Goal: Task Accomplishment & Management: Use online tool/utility

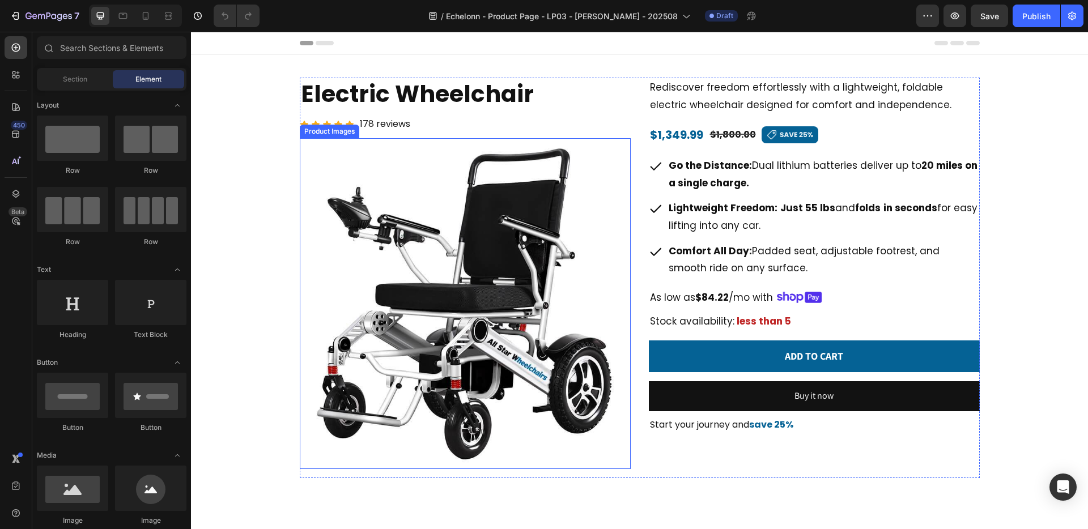
click at [485, 274] on img at bounding box center [465, 303] width 331 height 331
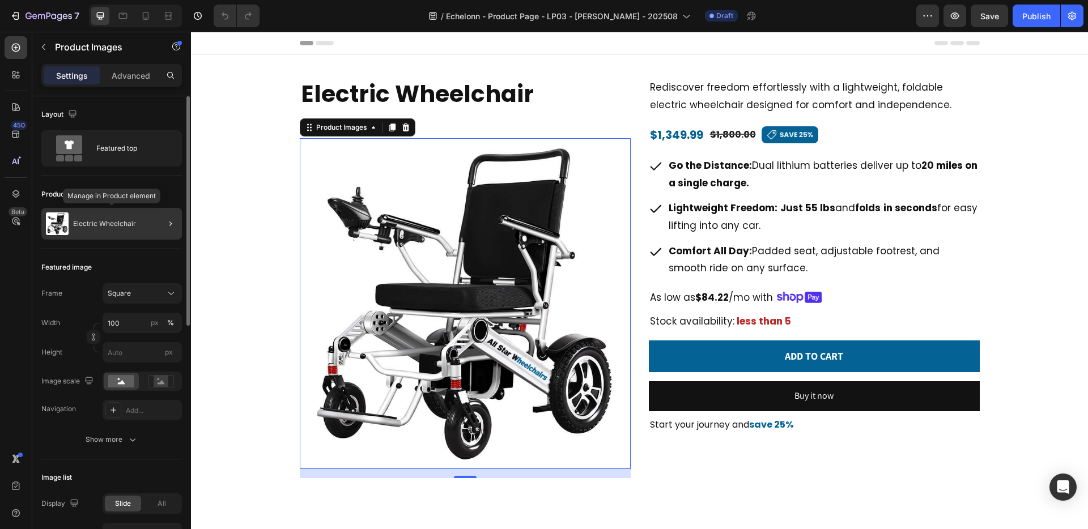
click at [120, 230] on div "Electric Wheelchair" at bounding box center [111, 224] width 140 height 32
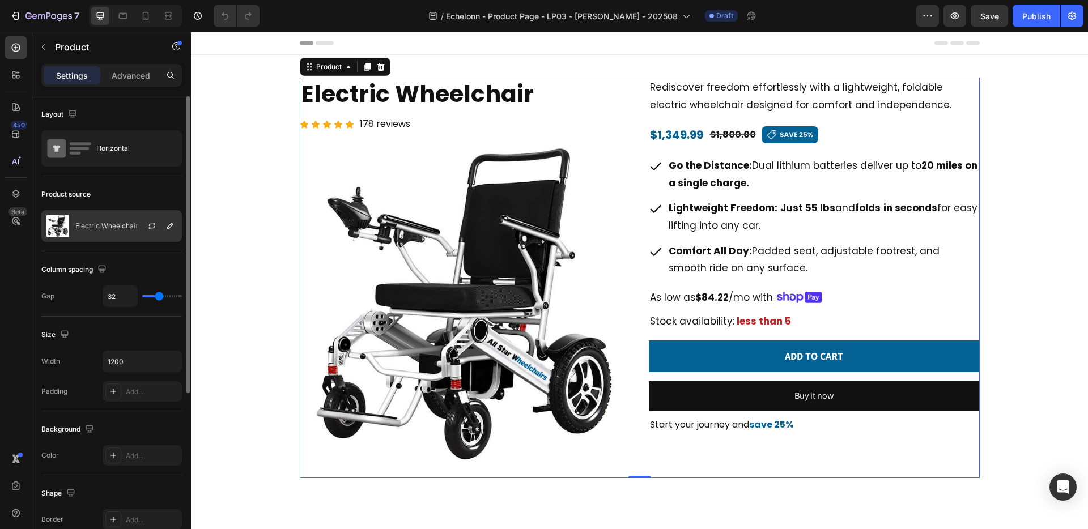
click at [93, 218] on div "Electric Wheelchair" at bounding box center [111, 226] width 140 height 32
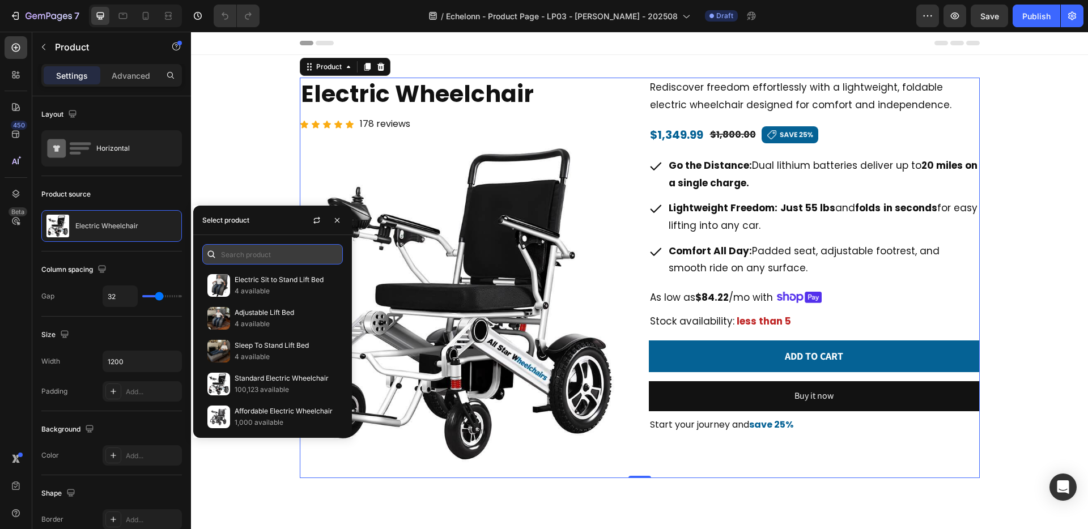
click at [234, 255] on input "text" at bounding box center [272, 254] width 140 height 20
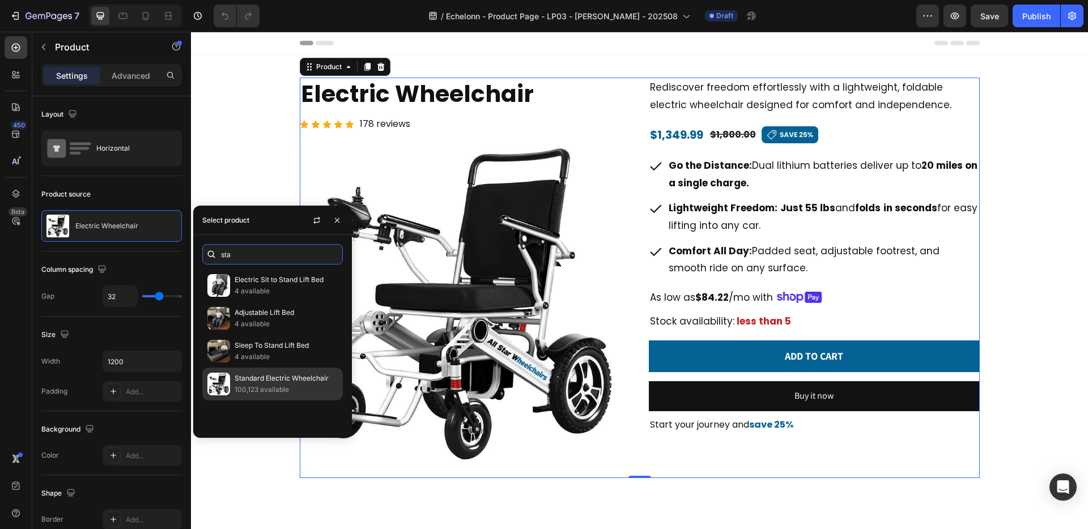
type input "sta"
click at [263, 385] on p "100,123 available" at bounding box center [286, 389] width 103 height 11
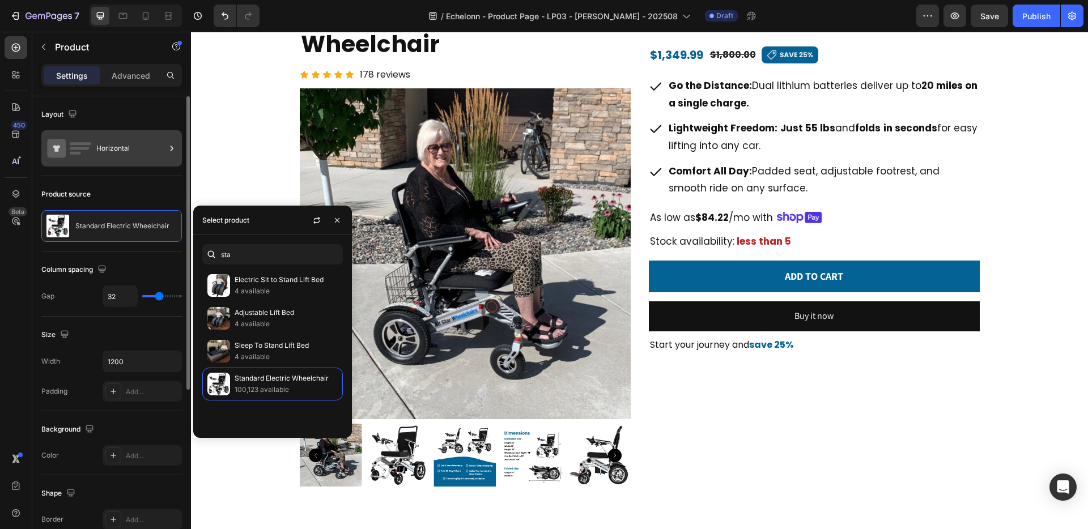
click at [154, 156] on div "Horizontal" at bounding box center [130, 148] width 69 height 26
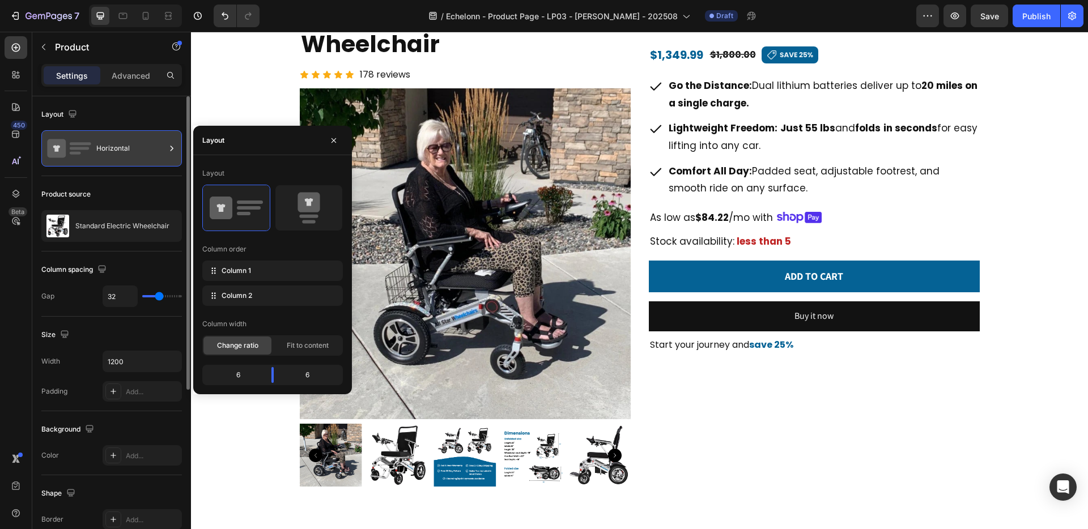
click at [168, 144] on icon at bounding box center [171, 148] width 11 height 11
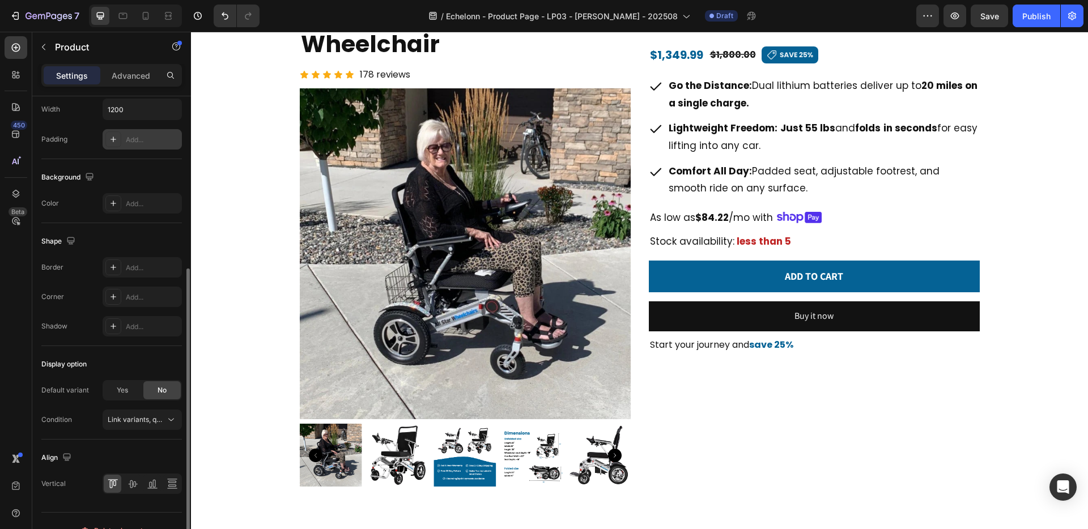
scroll to position [271, 0]
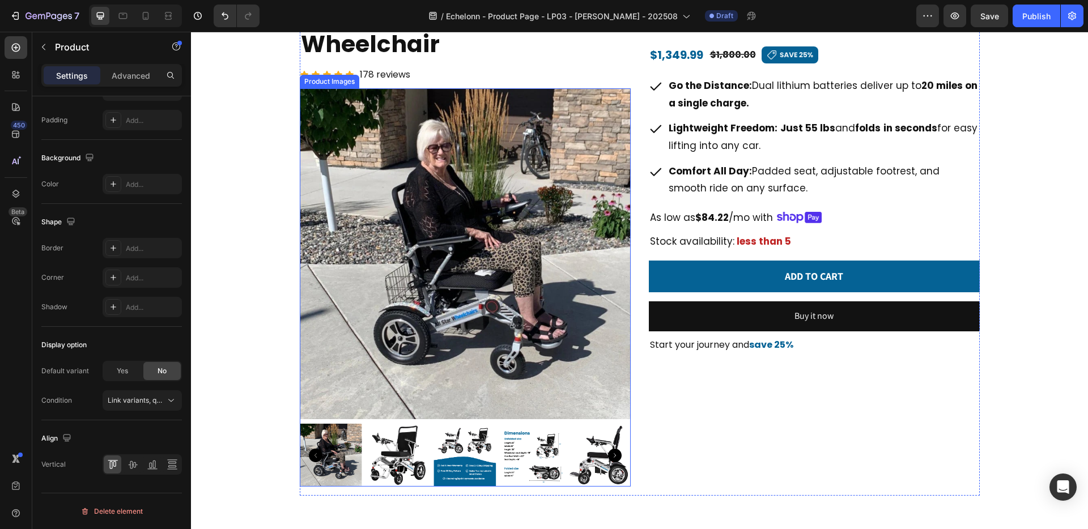
click at [360, 362] on img at bounding box center [465, 253] width 331 height 331
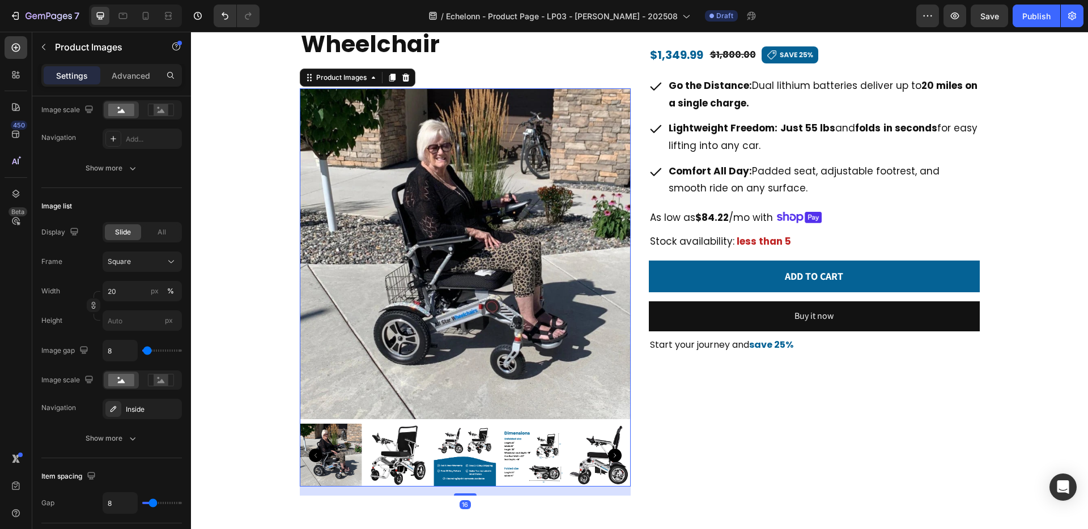
scroll to position [0, 0]
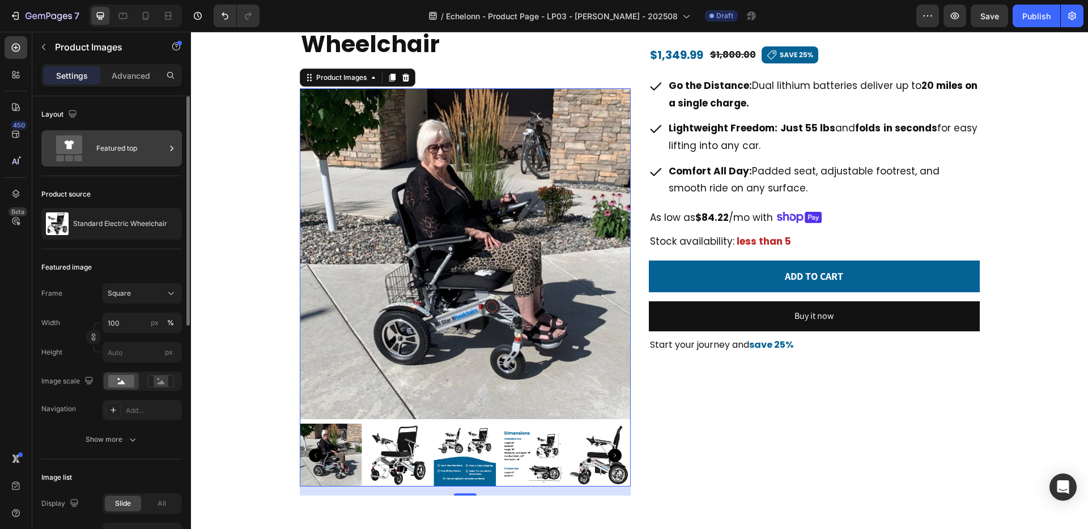
click at [136, 157] on div "Featured top" at bounding box center [130, 148] width 69 height 26
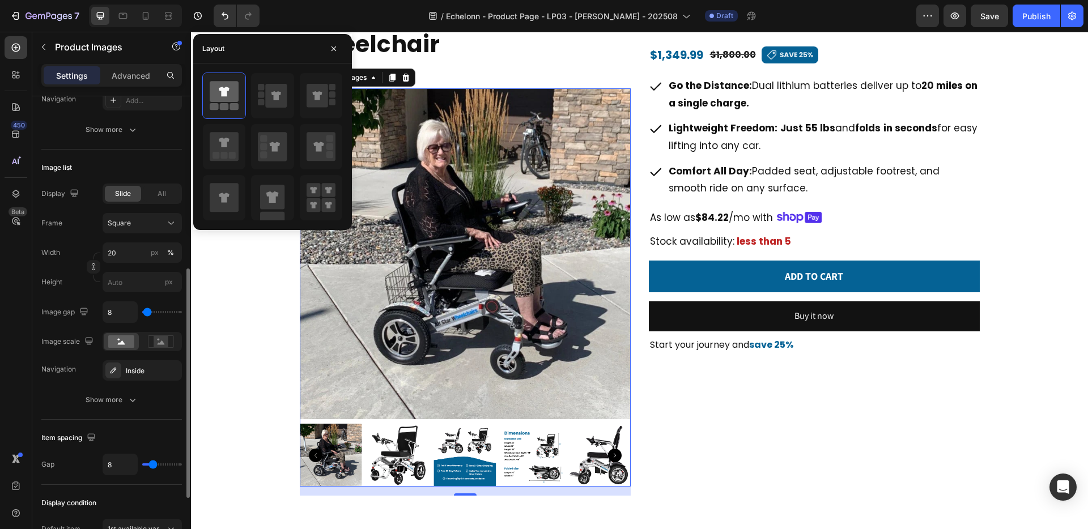
scroll to position [323, 0]
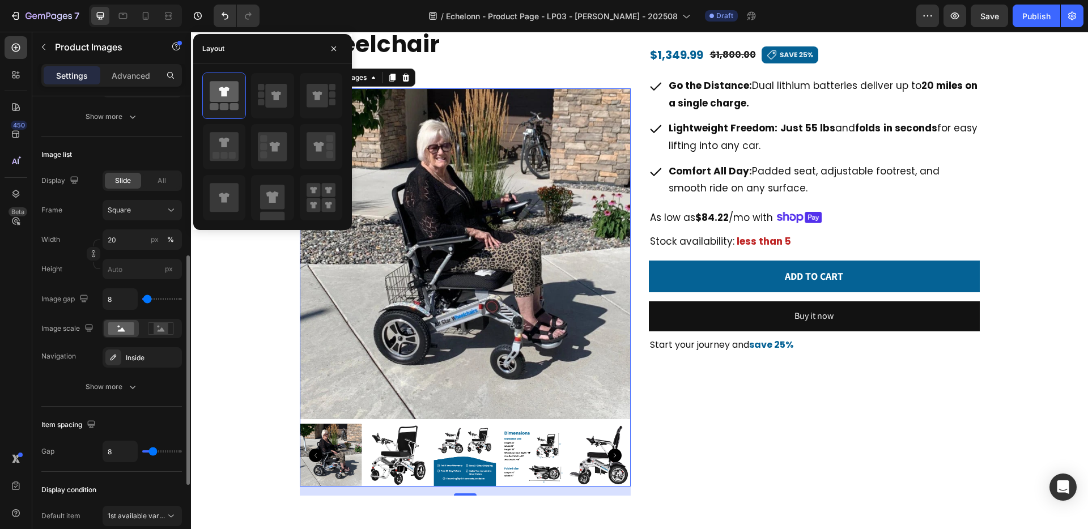
click at [361, 337] on img at bounding box center [465, 253] width 331 height 331
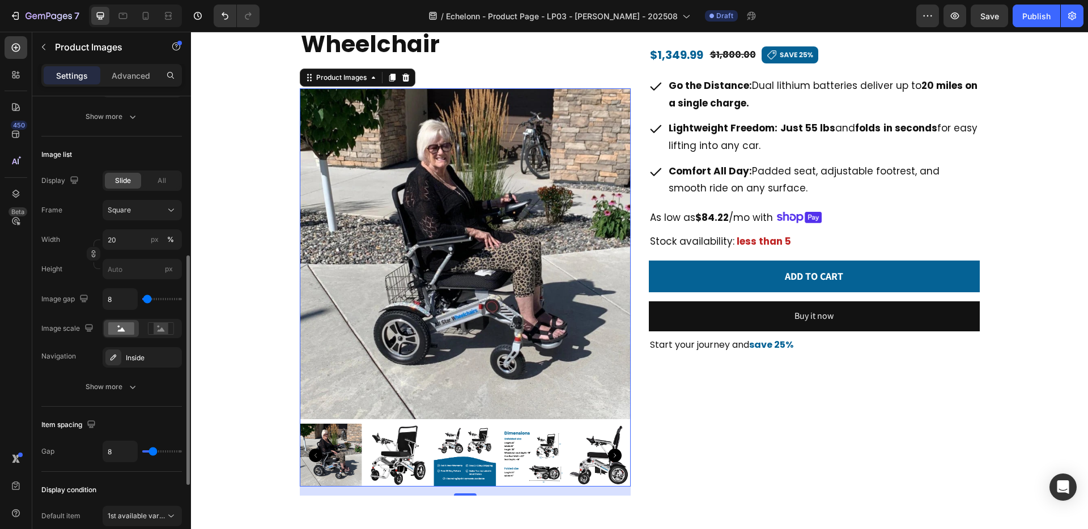
click at [361, 337] on img at bounding box center [465, 253] width 331 height 331
click at [146, 382] on button "Show more" at bounding box center [111, 387] width 140 height 20
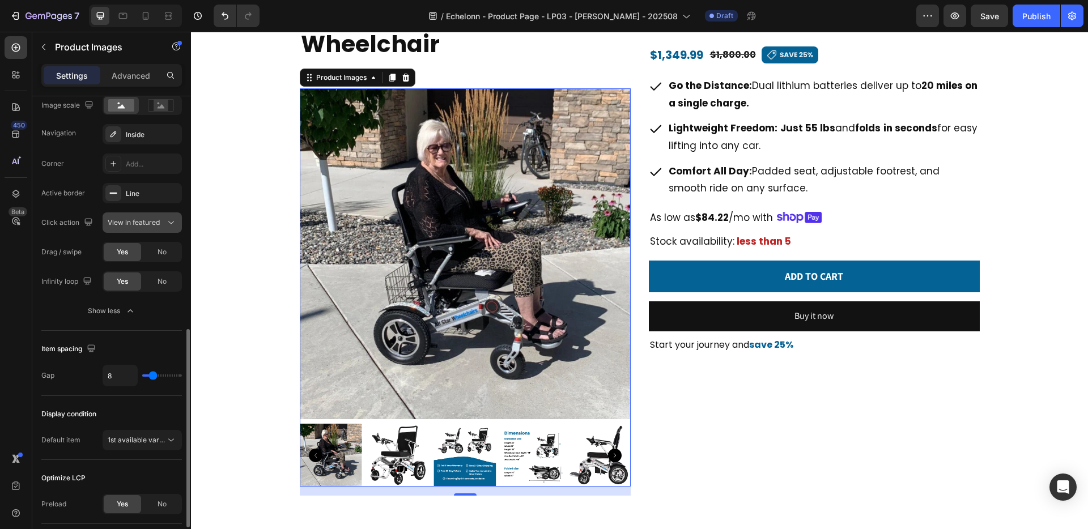
scroll to position [574, 0]
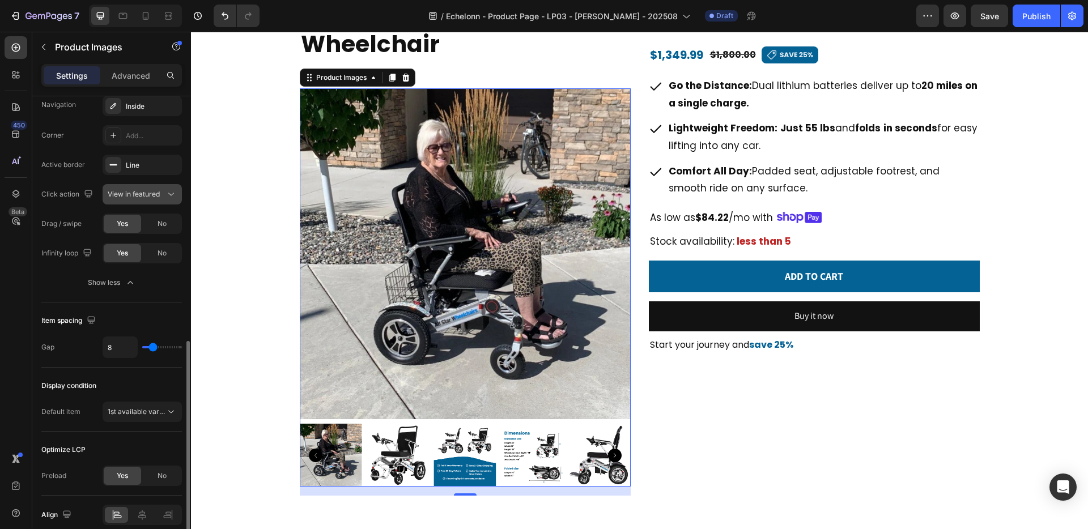
click at [148, 415] on span "1st available variant" at bounding box center [139, 411] width 63 height 8
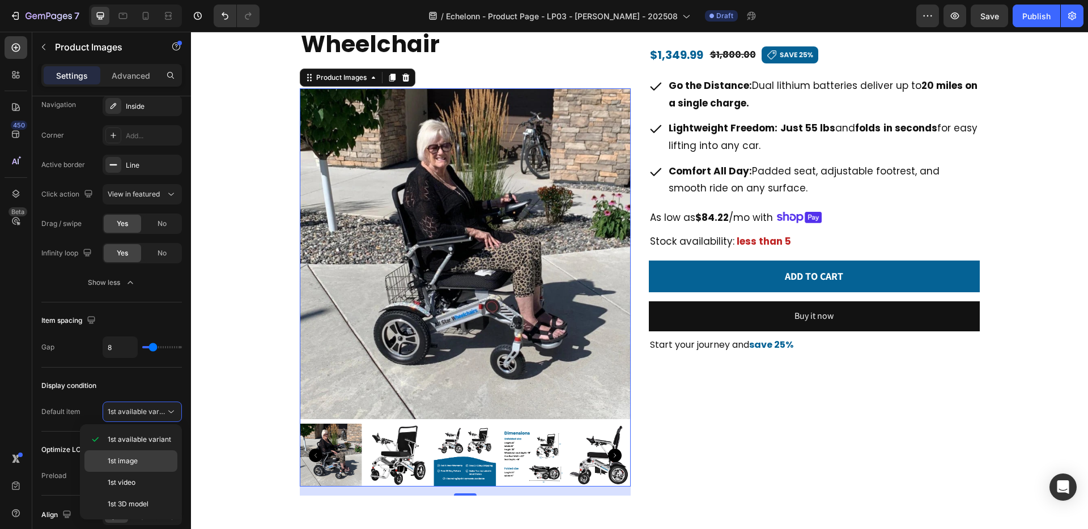
click at [149, 459] on p "1st image" at bounding box center [140, 461] width 65 height 10
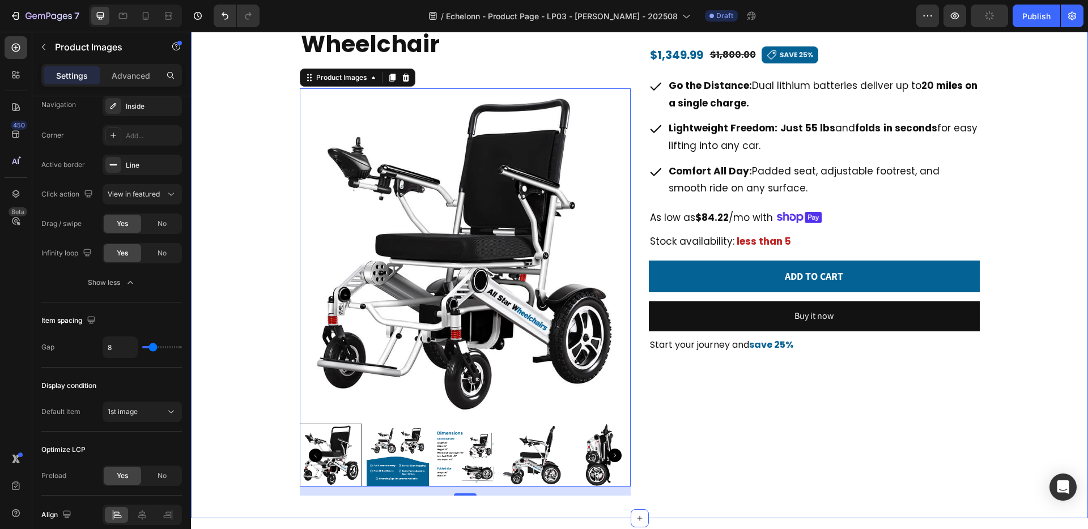
click at [239, 259] on div "Standard Electric Wheelchair Product Title Icon Icon Icon Icon Icon Icon List 1…" at bounding box center [640, 247] width 870 height 498
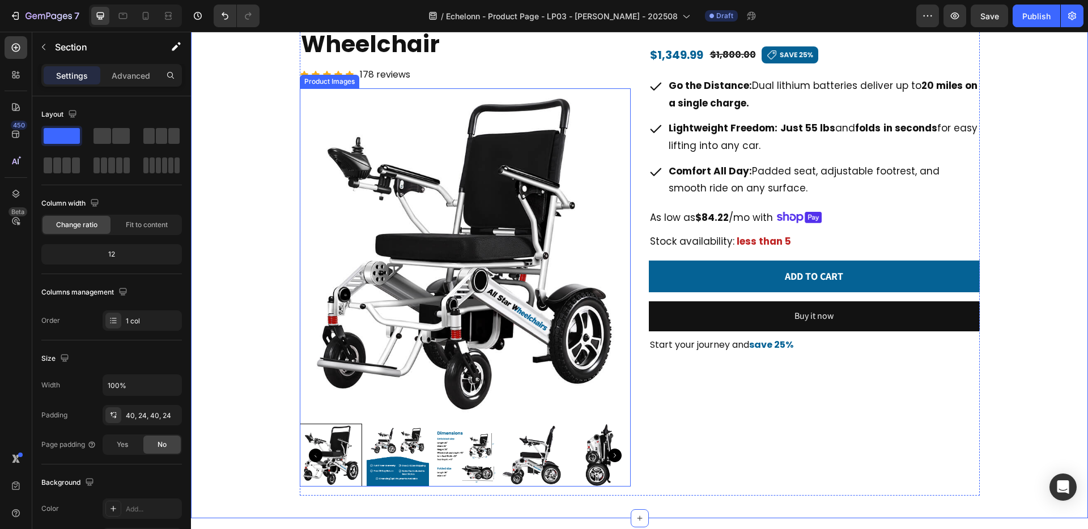
scroll to position [0, 0]
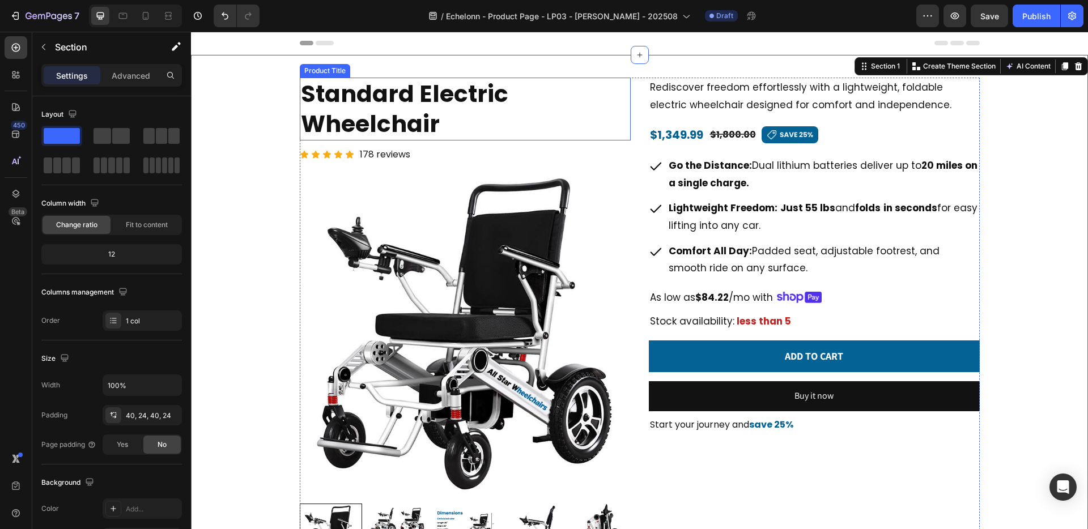
click at [390, 97] on h2 "Standard Electric Wheelchair" at bounding box center [465, 109] width 331 height 63
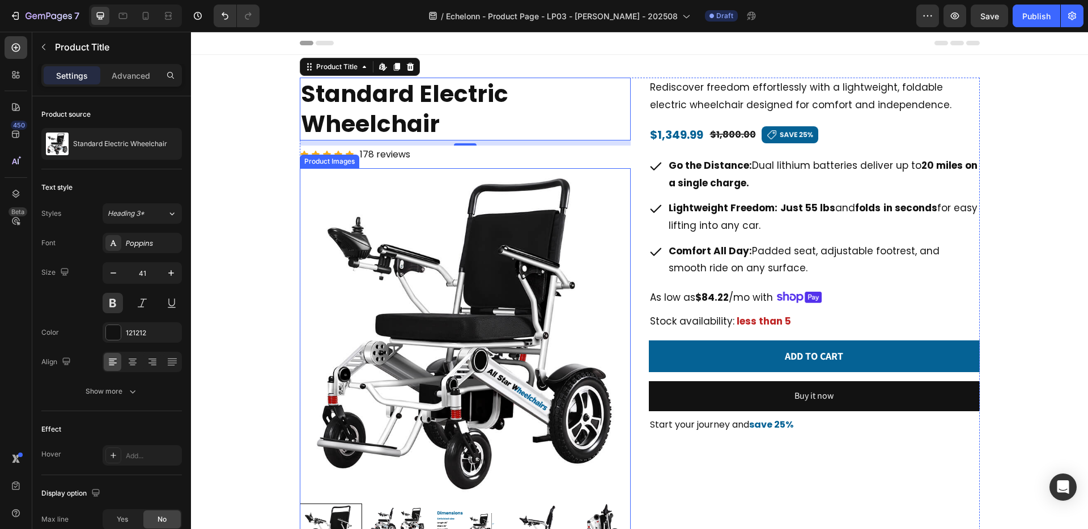
click at [498, 277] on img at bounding box center [465, 333] width 331 height 331
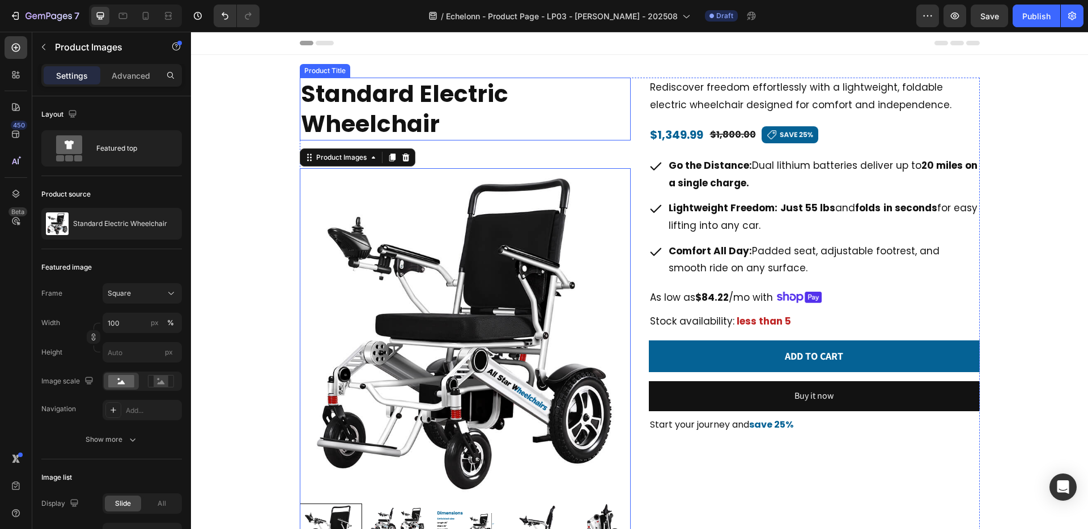
click at [435, 96] on h2 "Standard Electric Wheelchair" at bounding box center [465, 109] width 331 height 63
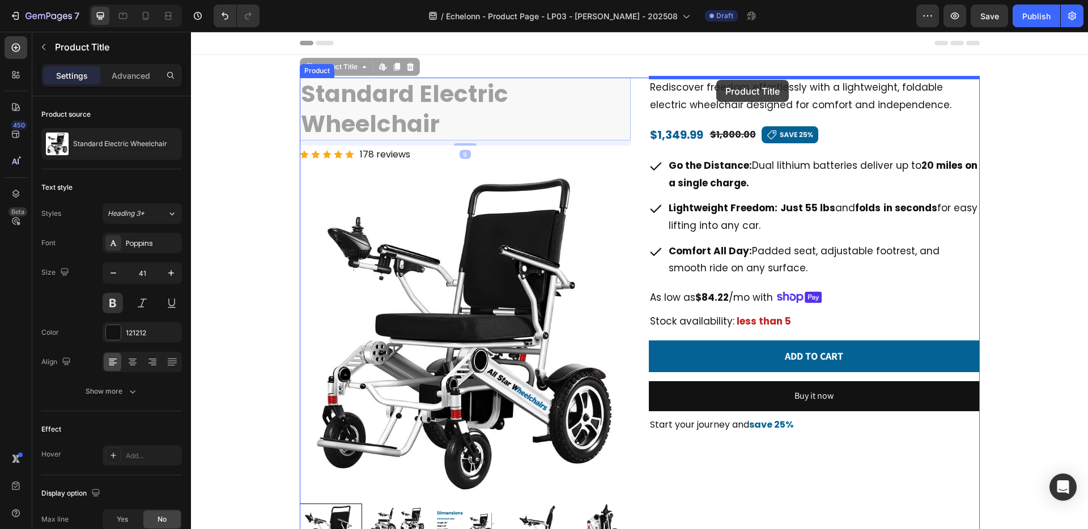
drag, startPoint x: 348, startPoint y: 69, endPoint x: 716, endPoint y: 80, distance: 367.9
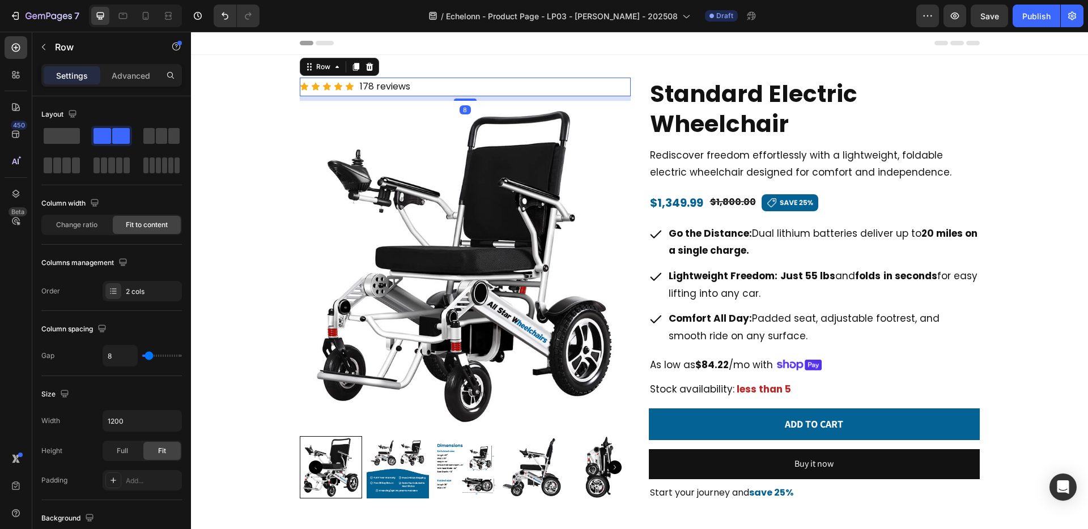
click at [423, 85] on div "Icon Icon Icon Icon Icon Icon List 178 reviews Text Block Row 8" at bounding box center [465, 87] width 331 height 19
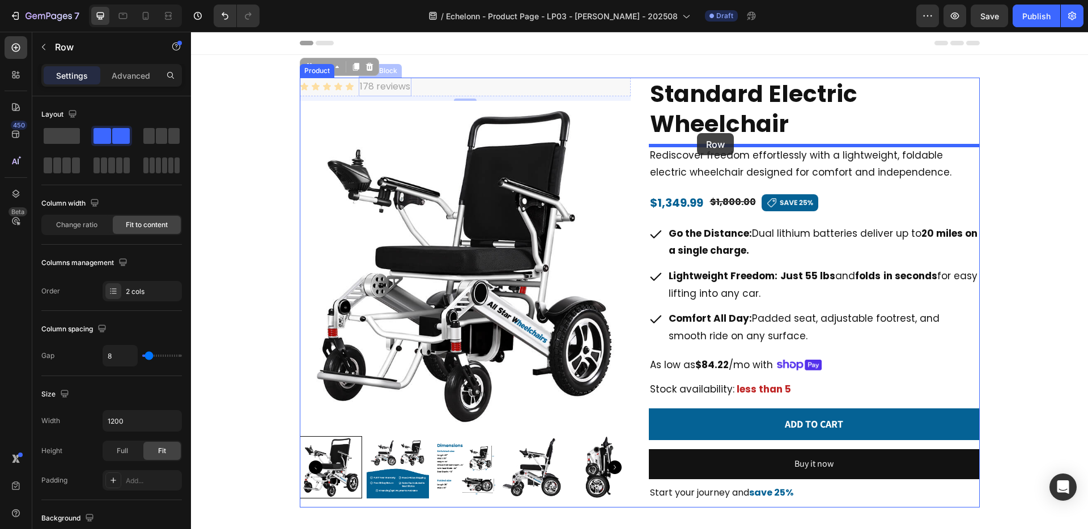
drag, startPoint x: 334, startPoint y: 70, endPoint x: 697, endPoint y: 133, distance: 368.6
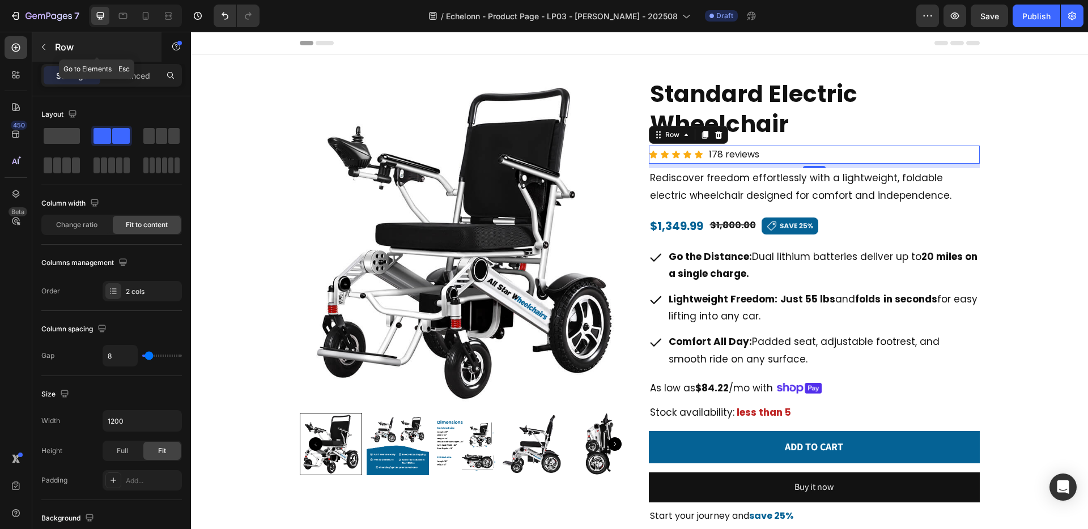
click at [54, 52] on div "Row" at bounding box center [96, 46] width 129 height 29
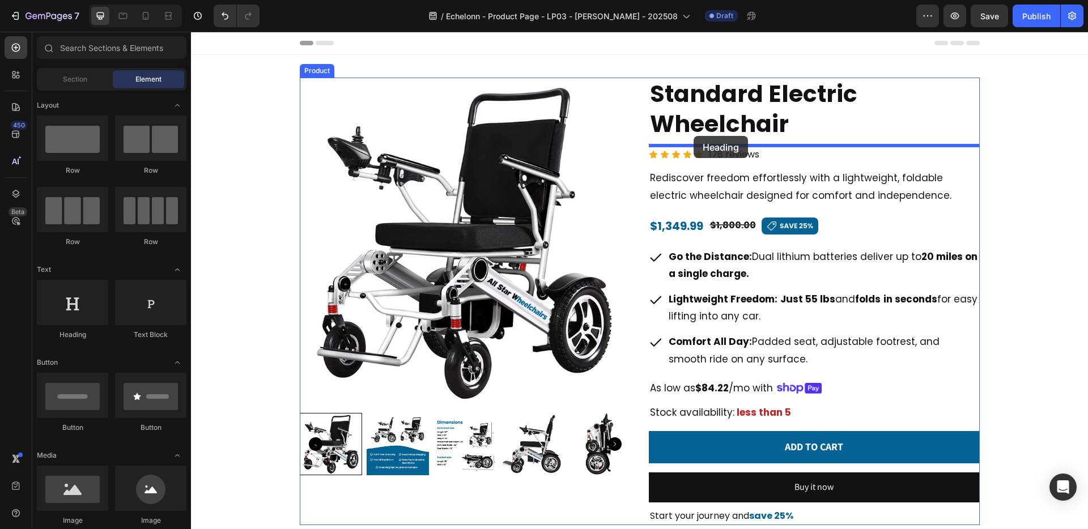
drag, startPoint x: 259, startPoint y: 347, endPoint x: 693, endPoint y: 136, distance: 482.7
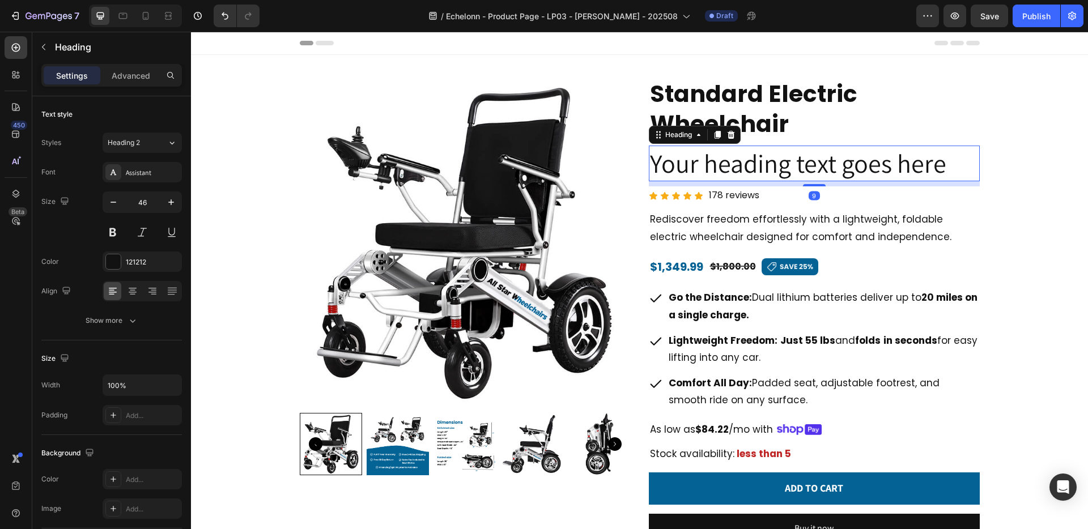
click at [718, 167] on h2 "Your heading text goes here" at bounding box center [814, 164] width 331 height 36
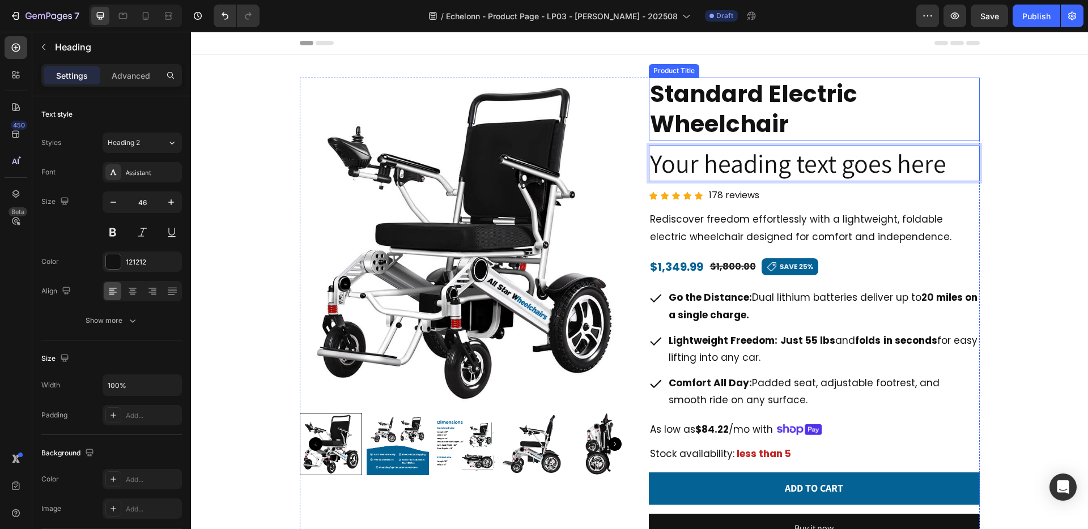
scroll to position [1, 0]
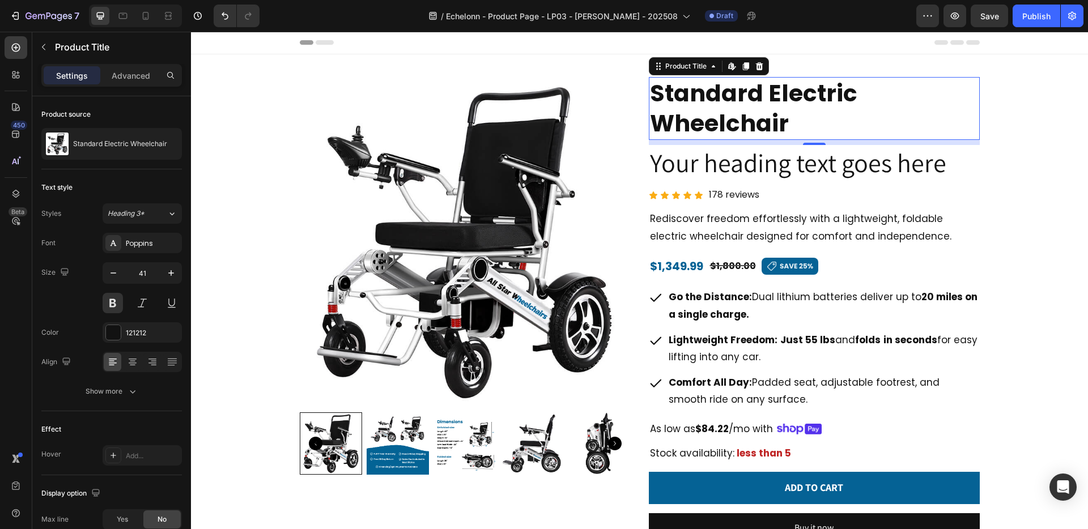
click at [749, 122] on h2 "Standard Electric Wheelchair" at bounding box center [814, 108] width 331 height 63
click at [753, 156] on p "Your heading text goes here" at bounding box center [814, 163] width 329 height 34
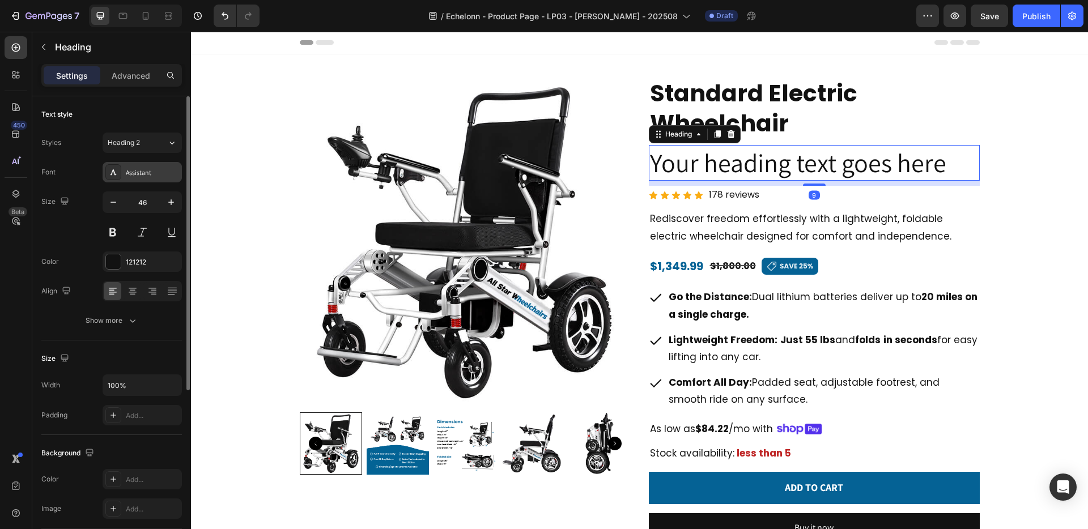
click at [142, 173] on div "Assistant" at bounding box center [152, 173] width 53 height 10
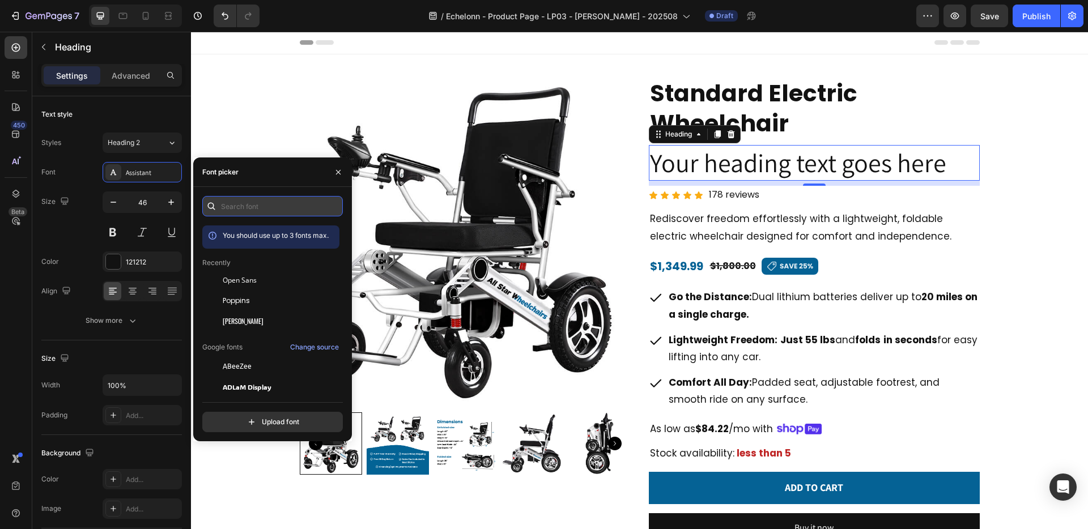
click at [238, 204] on input "text" at bounding box center [272, 206] width 140 height 20
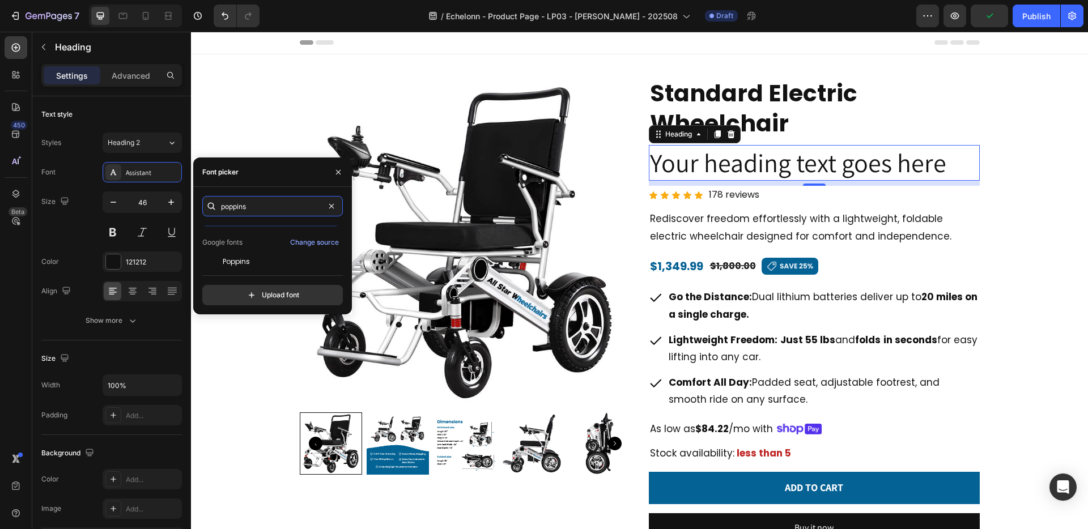
scroll to position [28, 0]
type input "poppins"
click at [261, 261] on div "Poppins" at bounding box center [280, 256] width 114 height 10
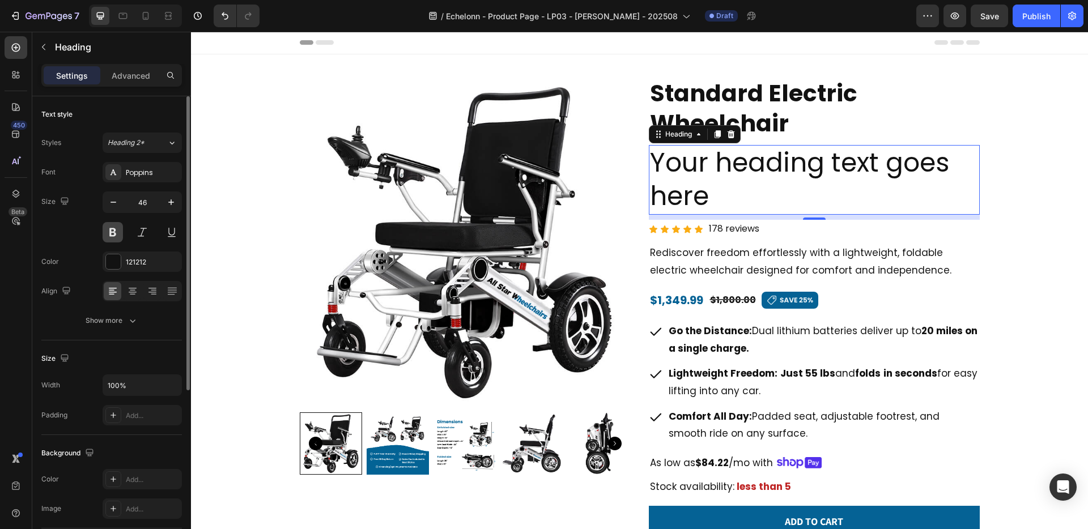
click at [116, 232] on button at bounding box center [113, 232] width 20 height 20
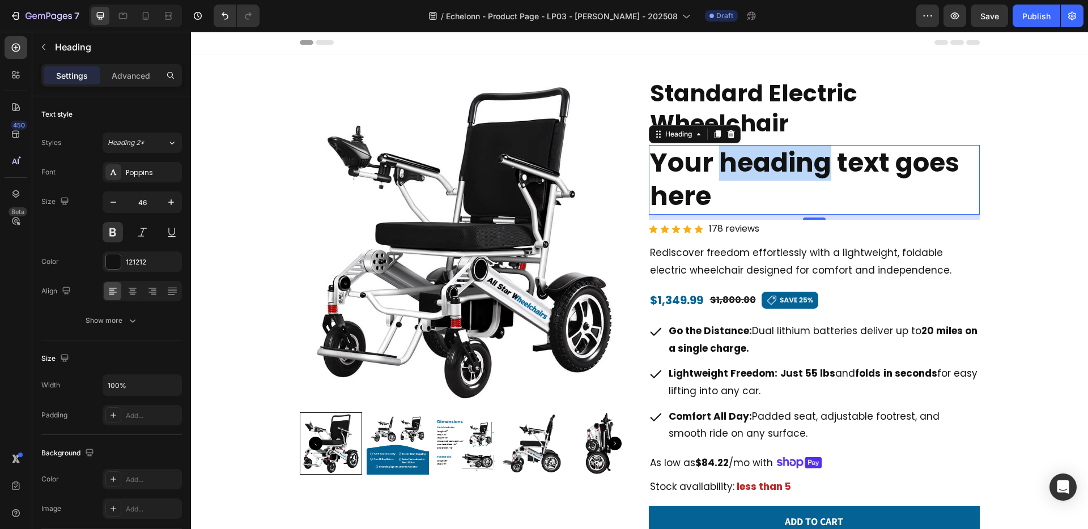
click at [721, 168] on p "Your heading text goes here" at bounding box center [814, 180] width 329 height 68
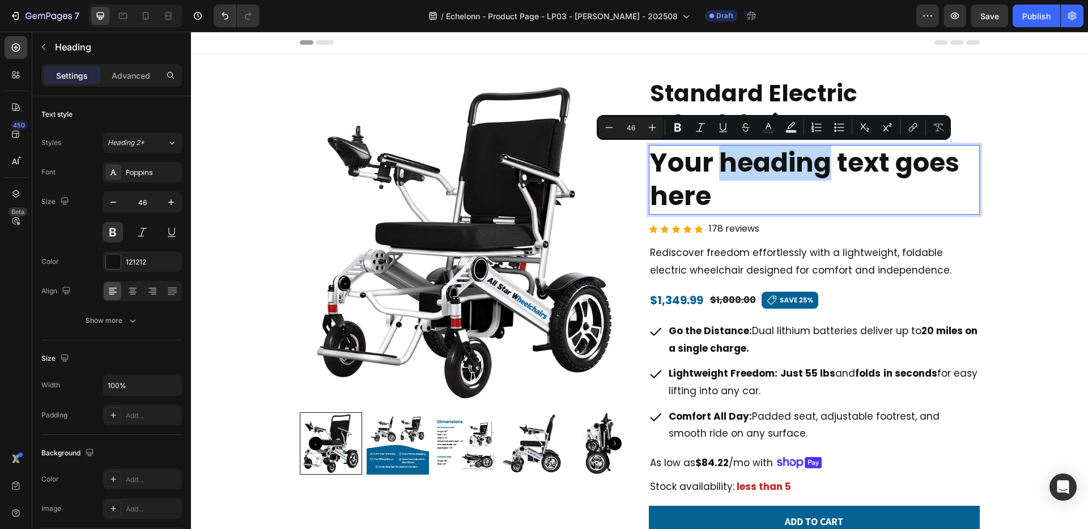
click at [722, 168] on p "Your heading text goes here" at bounding box center [814, 180] width 329 height 68
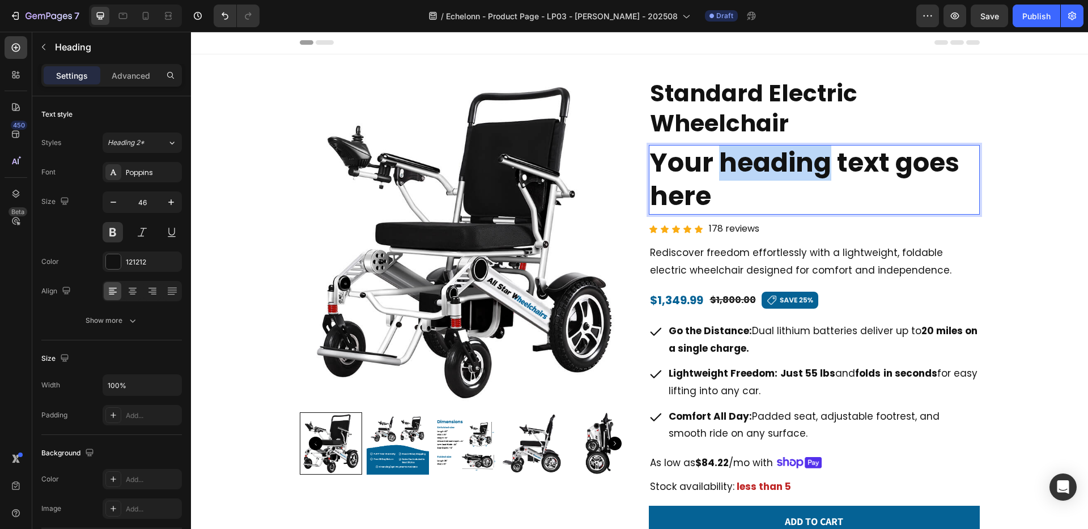
click at [722, 168] on p "Your heading text goes here" at bounding box center [814, 180] width 329 height 68
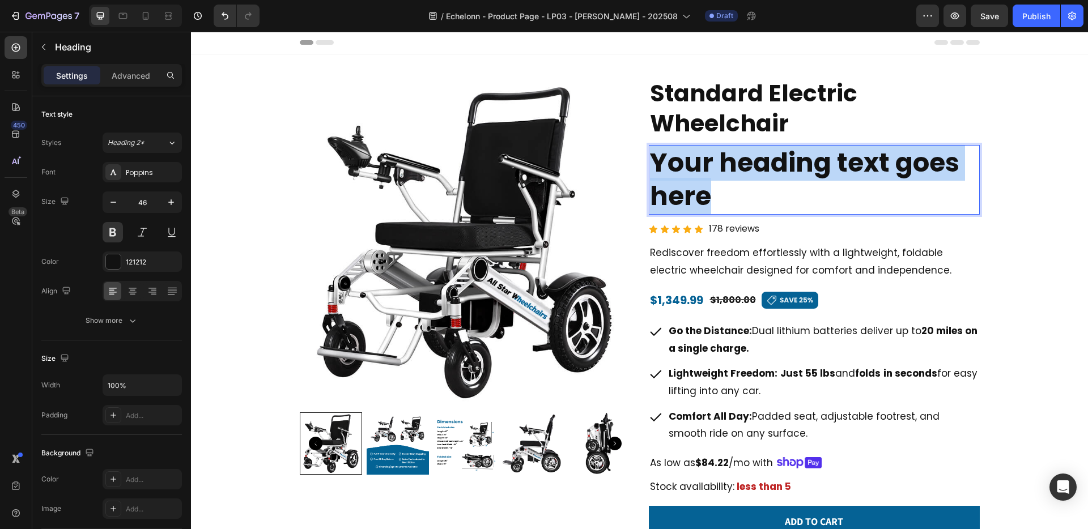
click at [722, 168] on p "Your heading text goes here" at bounding box center [814, 180] width 329 height 68
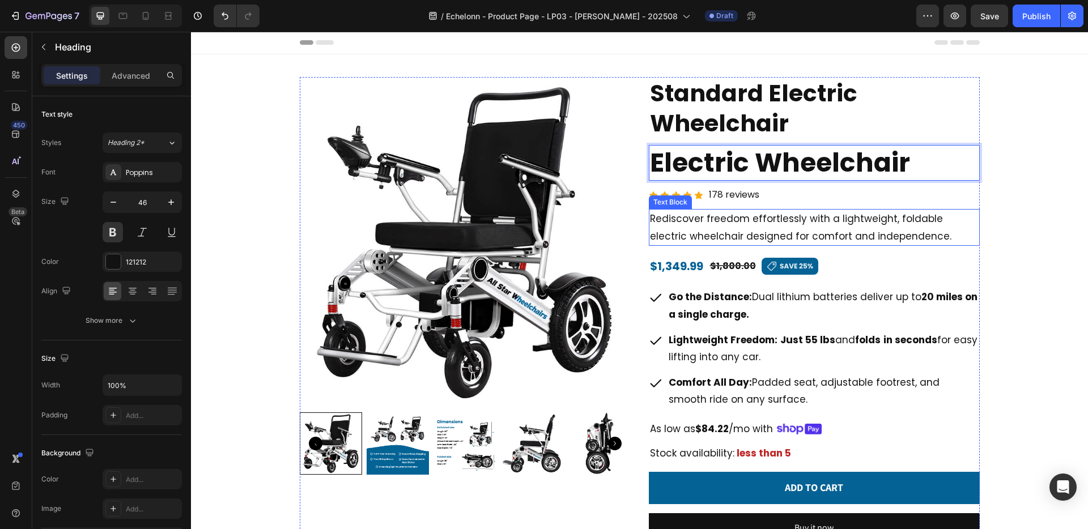
click at [871, 232] on p "Rediscover freedom effortlessly with a lightweight, foldable electric wheelchai…" at bounding box center [814, 227] width 329 height 35
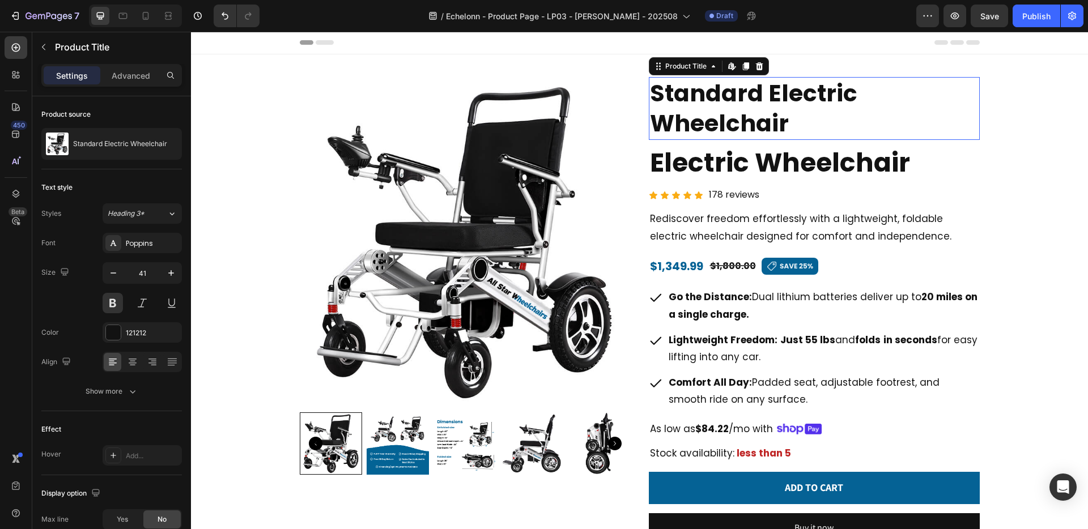
click at [830, 102] on h2 "Standard Electric Wheelchair" at bounding box center [814, 108] width 331 height 63
click at [755, 61] on div at bounding box center [759, 66] width 14 height 14
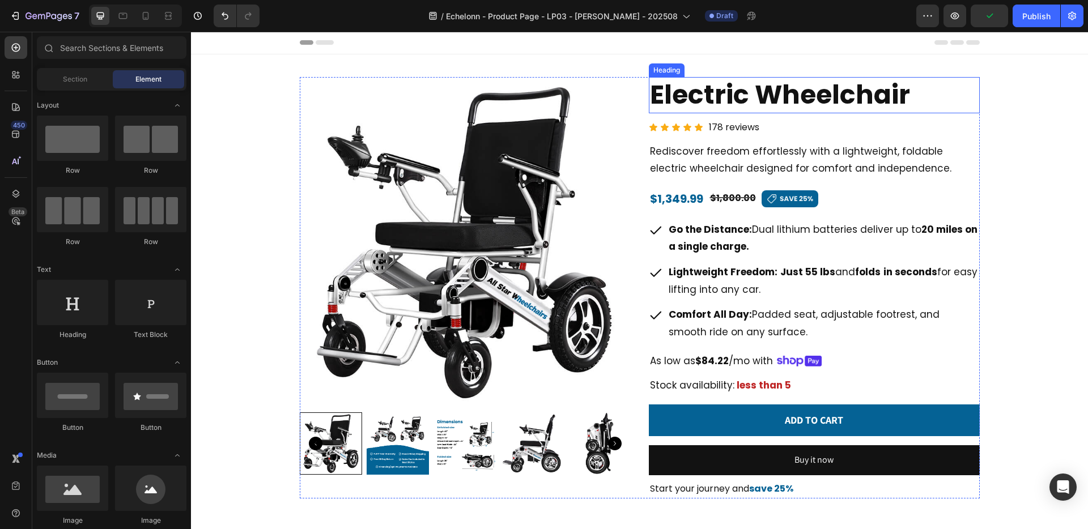
click at [765, 98] on p "Electric Wheelchair" at bounding box center [814, 95] width 329 height 34
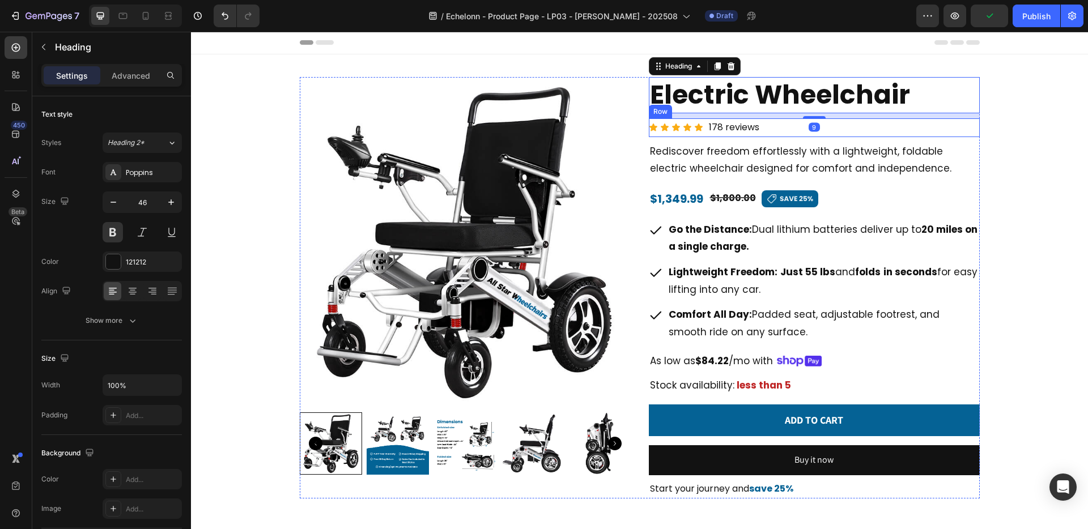
click at [774, 129] on div "Icon Icon Icon Icon Icon Icon List 178 reviews Text Block Row" at bounding box center [814, 127] width 331 height 19
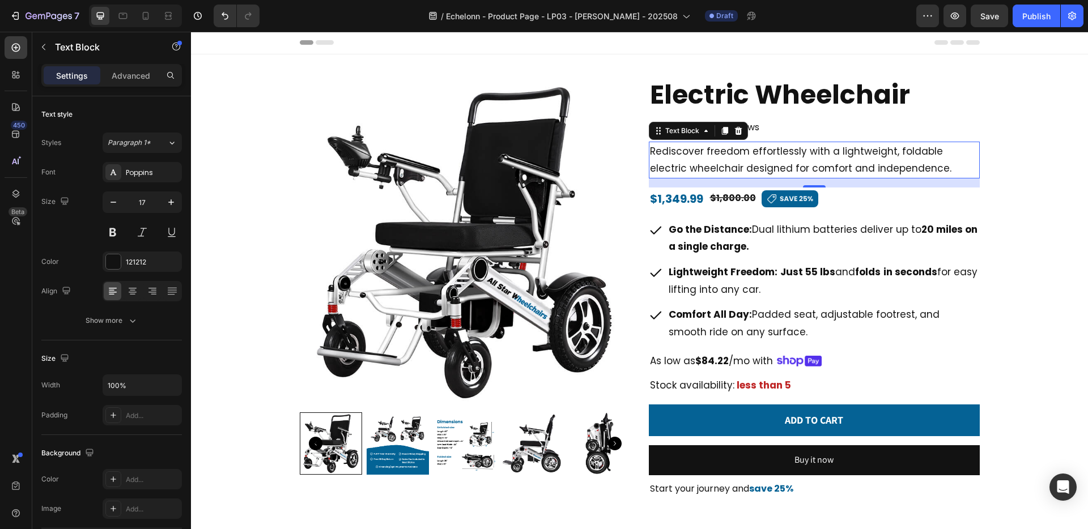
click at [838, 175] on p "Rediscover freedom effortlessly with a lightweight, foldable electric wheelchai…" at bounding box center [814, 160] width 329 height 35
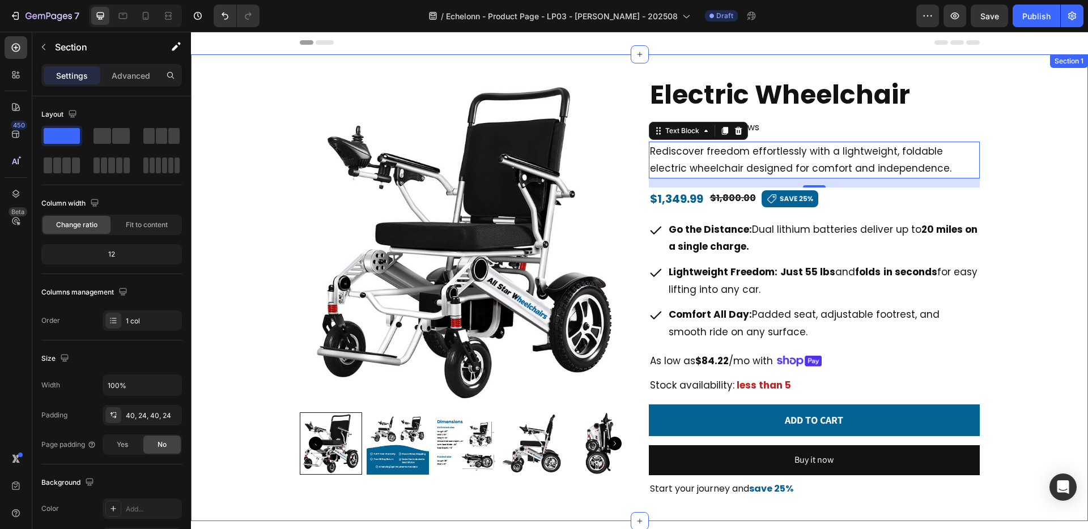
click at [999, 126] on div "Product Images Electric Wheelchair Heading Icon Icon Icon Icon Icon Icon List 1…" at bounding box center [640, 287] width 870 height 421
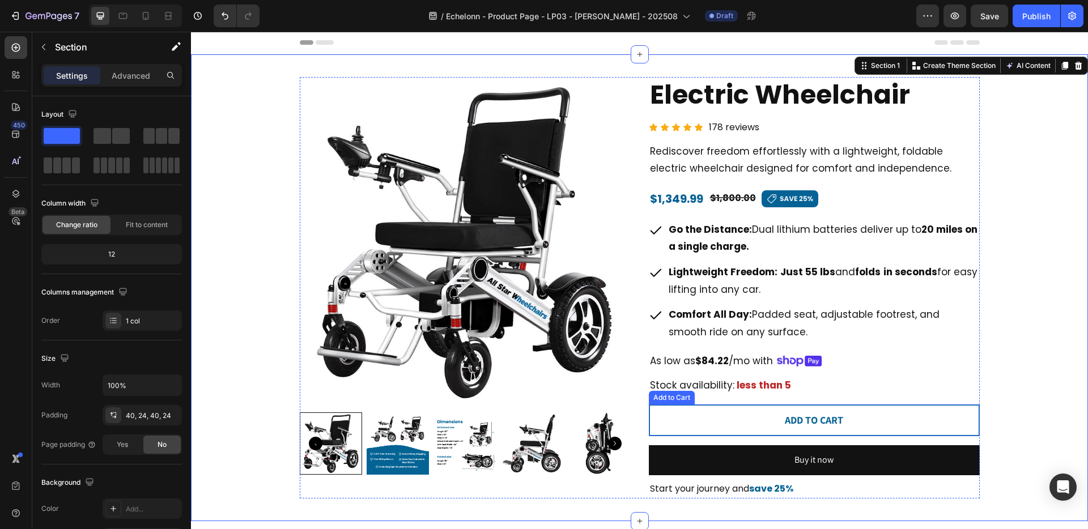
click at [747, 415] on button "ADD TO CART" at bounding box center [814, 420] width 331 height 32
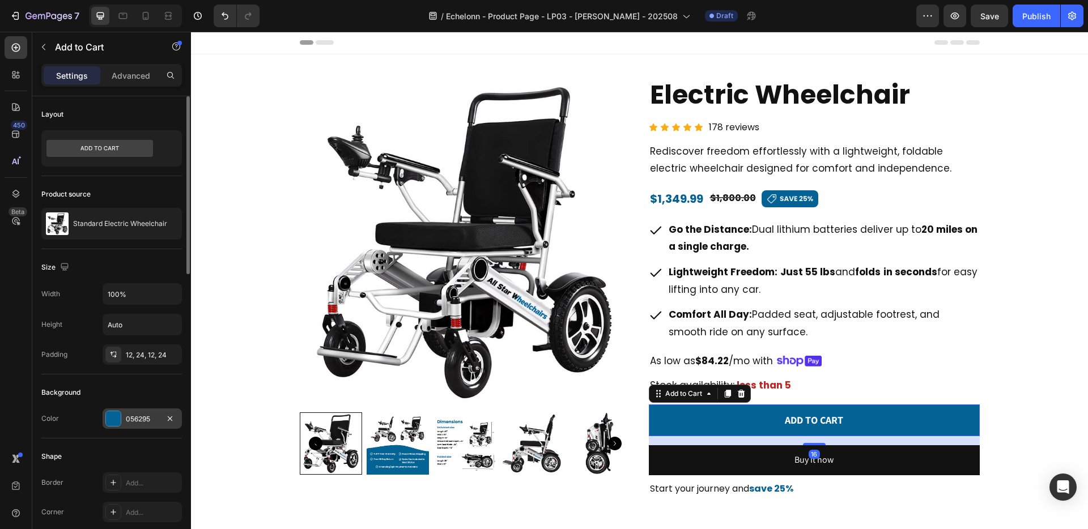
click at [136, 418] on div "056295" at bounding box center [142, 419] width 33 height 10
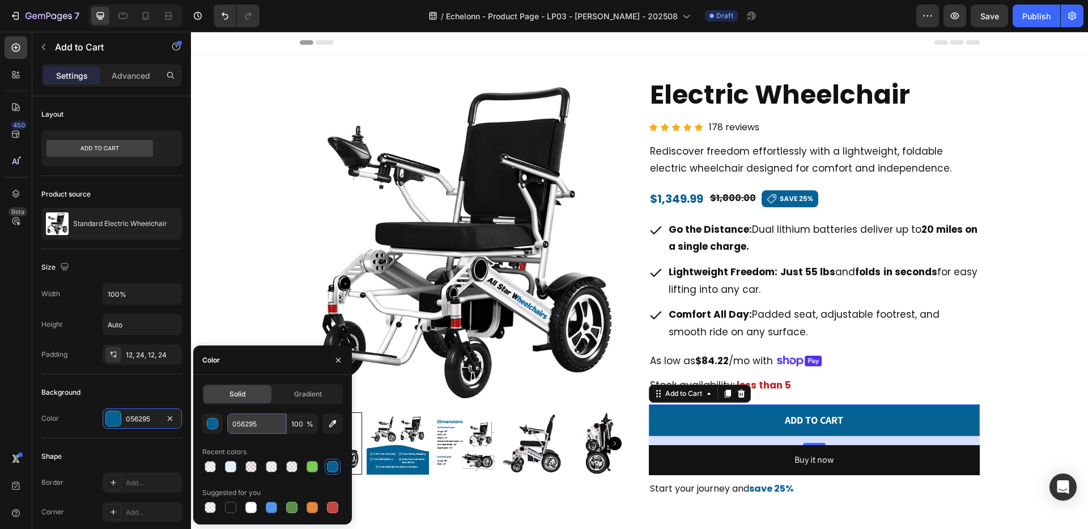
click at [257, 427] on input "056295" at bounding box center [256, 424] width 59 height 20
click at [741, 96] on p "Electric Wheelchair" at bounding box center [814, 95] width 329 height 34
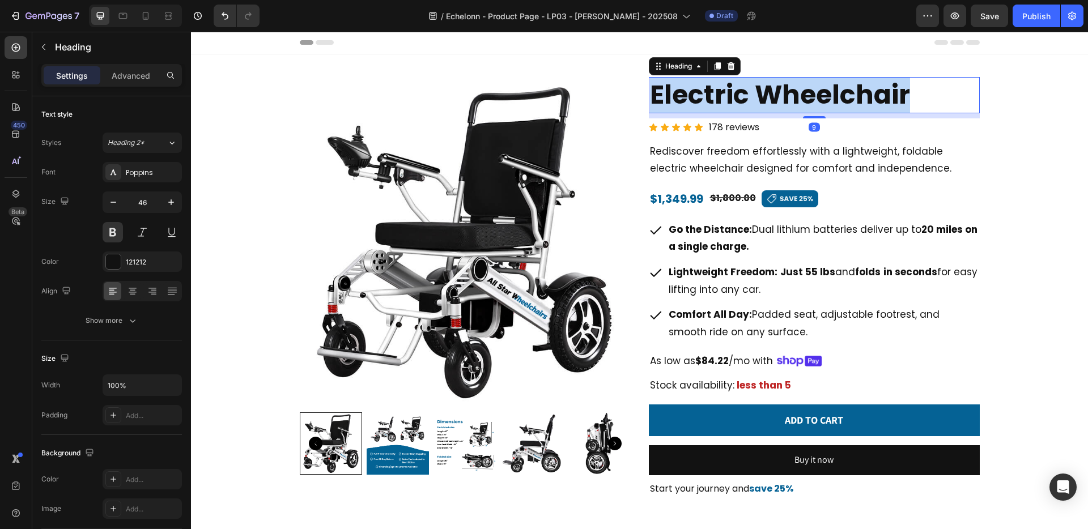
click at [741, 96] on p "Electric Wheelchair" at bounding box center [814, 95] width 329 height 34
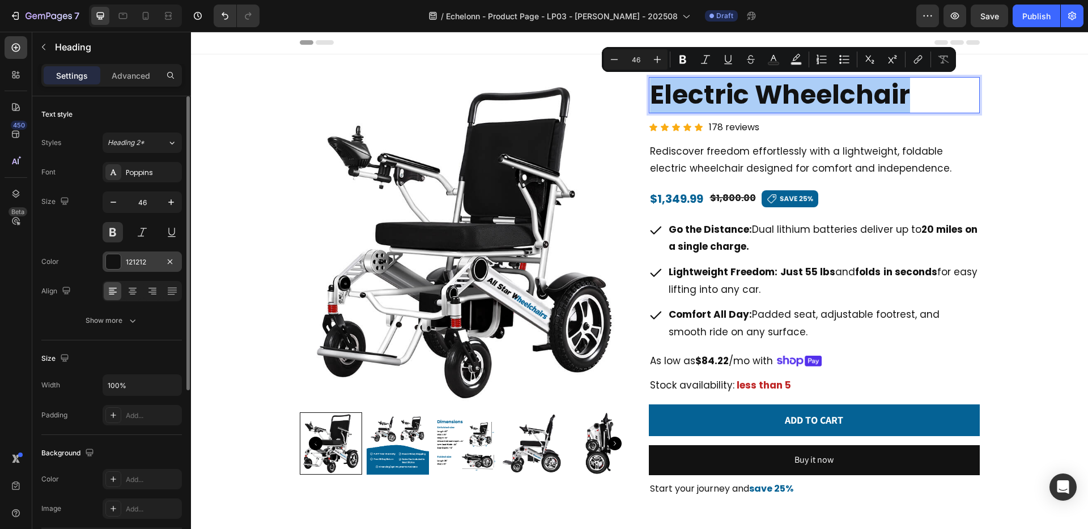
click at [109, 259] on div at bounding box center [113, 261] width 15 height 15
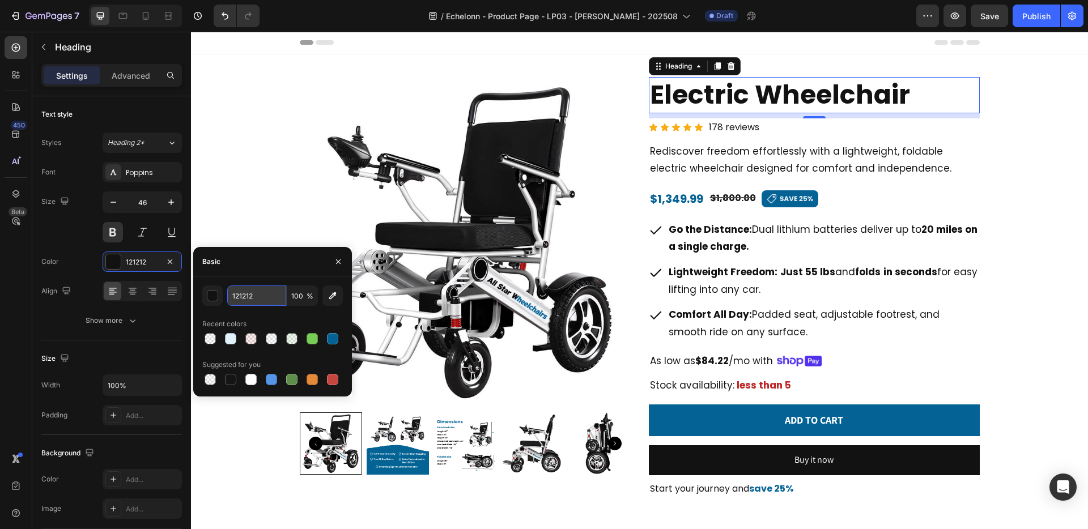
click at [259, 299] on input "121212" at bounding box center [256, 296] width 59 height 20
paste input "056295"
type input "056295"
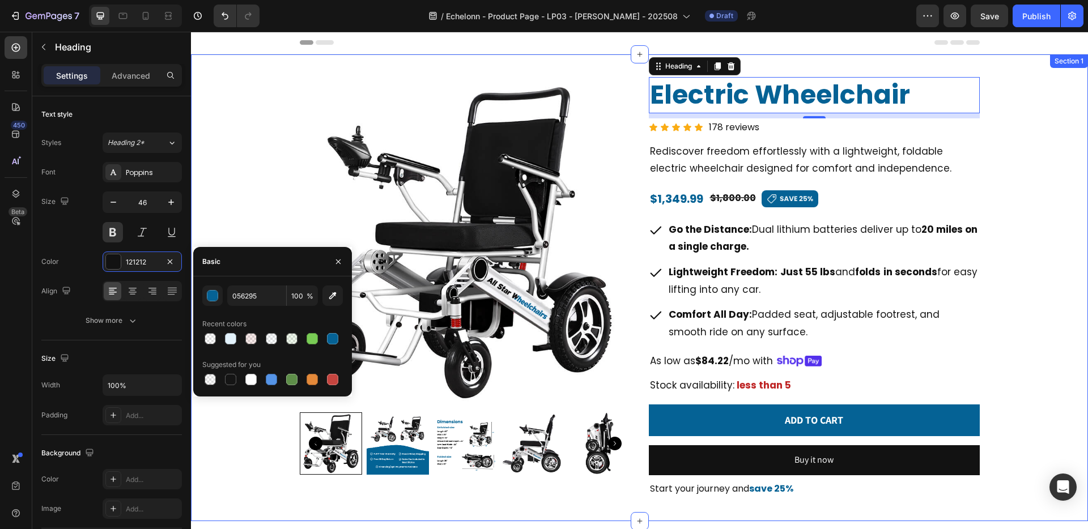
click at [1038, 285] on div "Product Images Electric Wheelchair Heading 9 Icon Icon Icon Icon Icon Icon List…" at bounding box center [640, 287] width 870 height 421
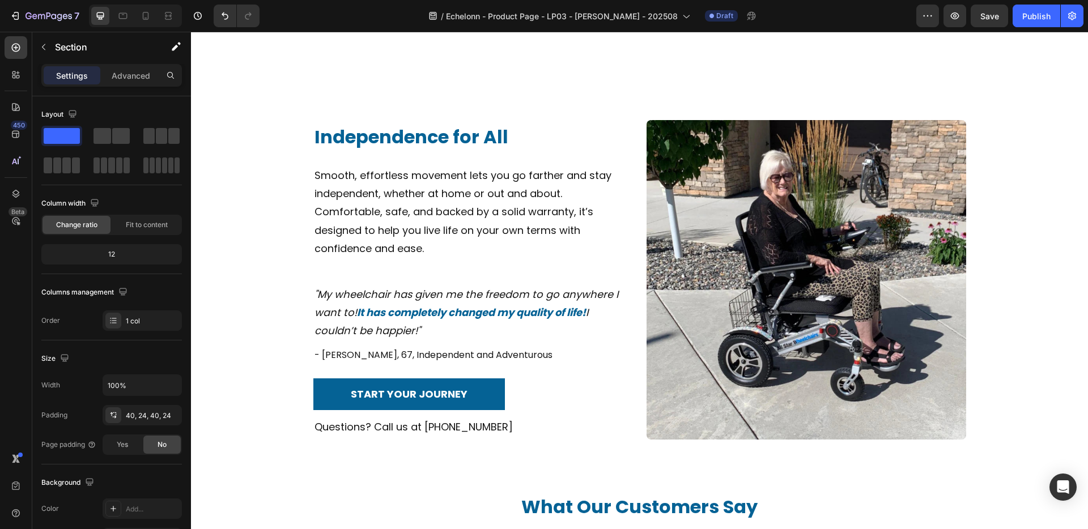
scroll to position [2042, 0]
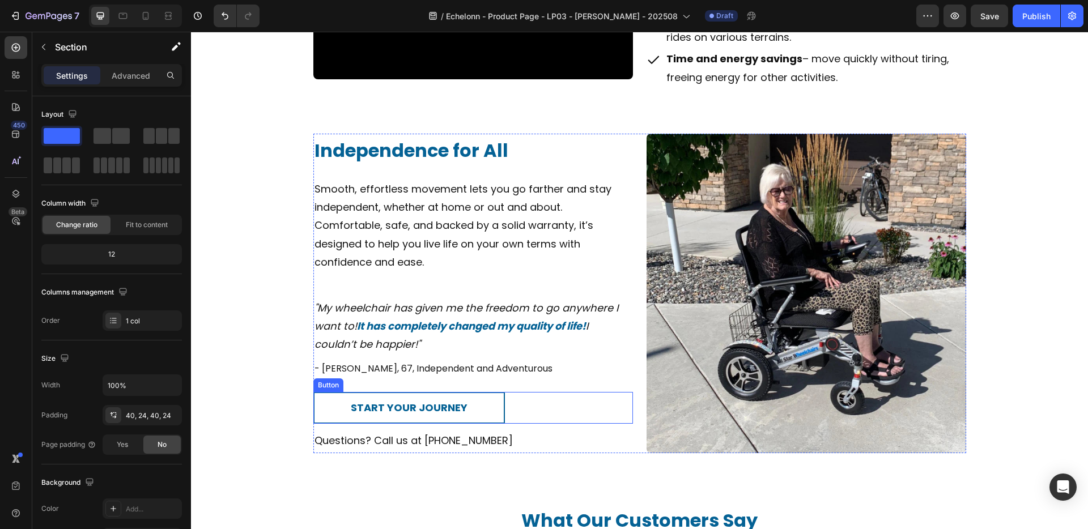
click at [501, 401] on link "START YOUR JOURNEY" at bounding box center [408, 408] width 191 height 32
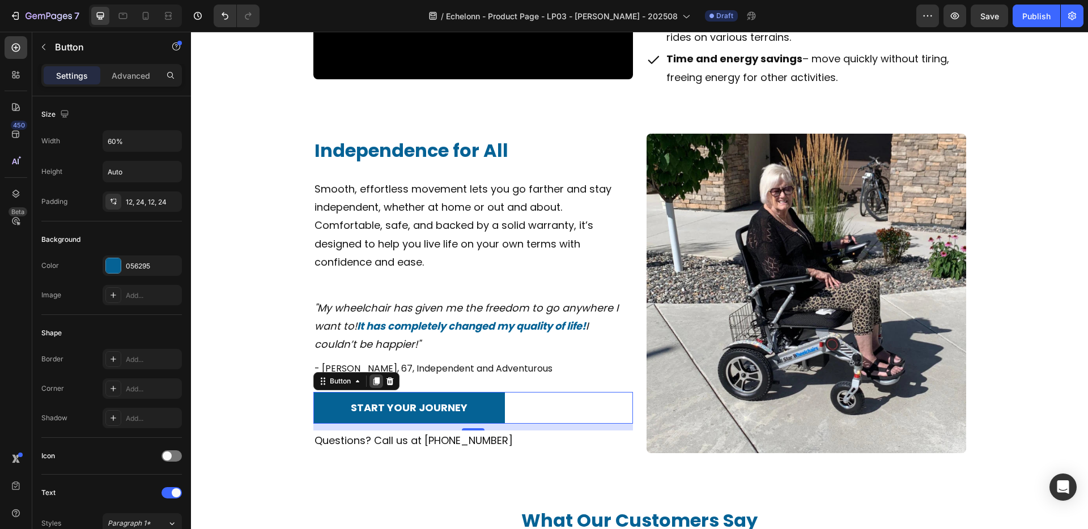
click at [374, 381] on icon at bounding box center [376, 381] width 9 height 9
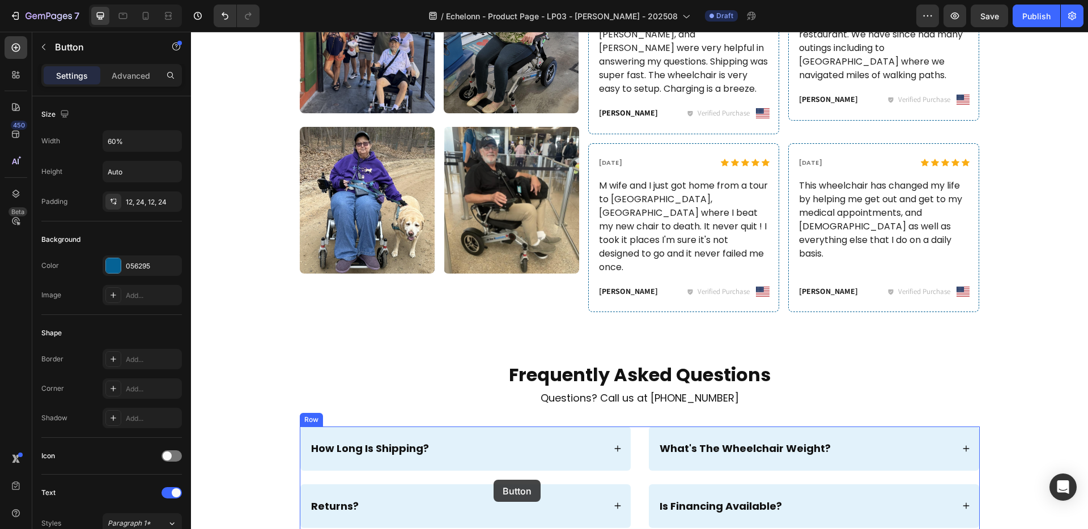
scroll to position [2672, 0]
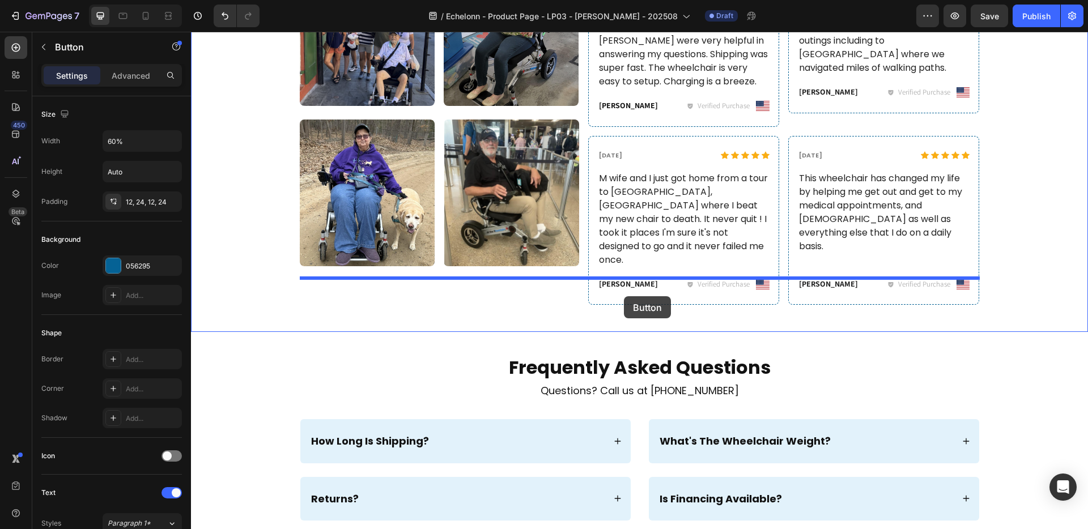
drag, startPoint x: 362, startPoint y: 421, endPoint x: 624, endPoint y: 296, distance: 290.1
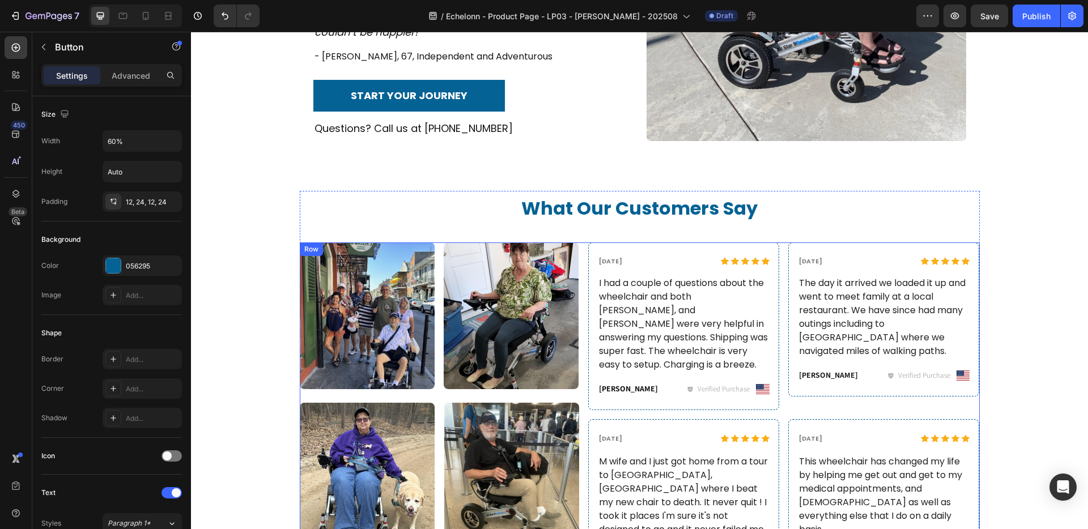
scroll to position [2353, 0]
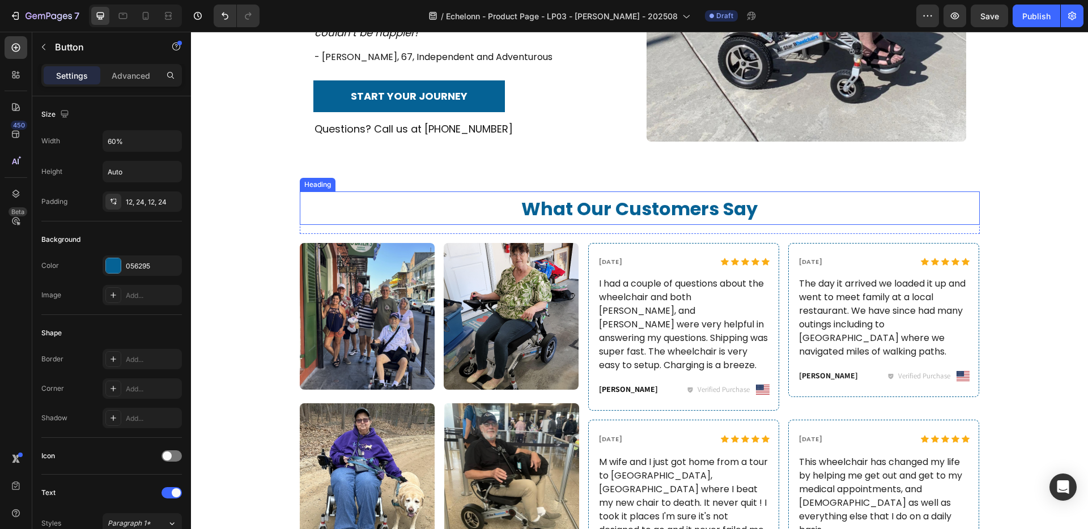
click at [317, 186] on div "Heading" at bounding box center [317, 185] width 31 height 10
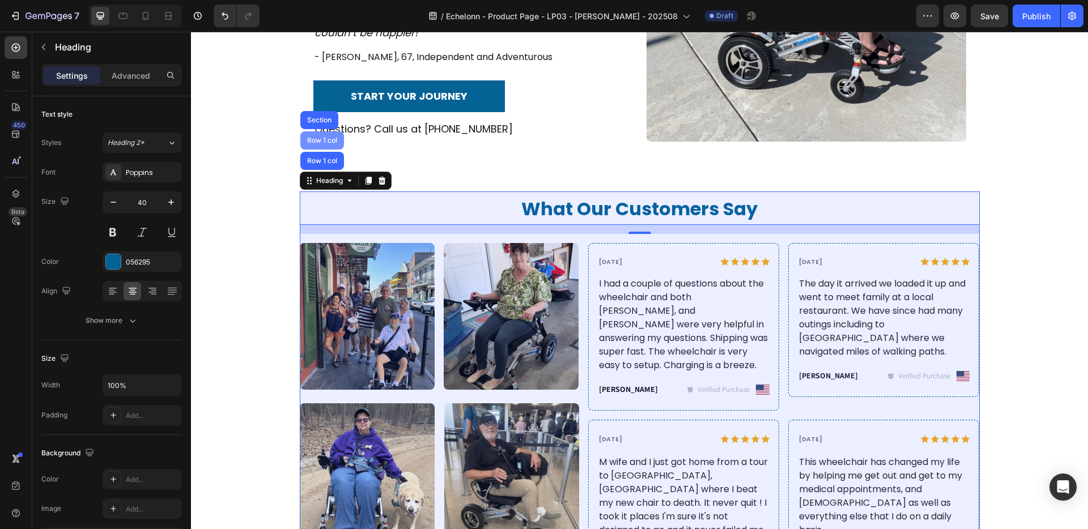
click at [326, 145] on div "Row 1 col" at bounding box center [322, 140] width 44 height 18
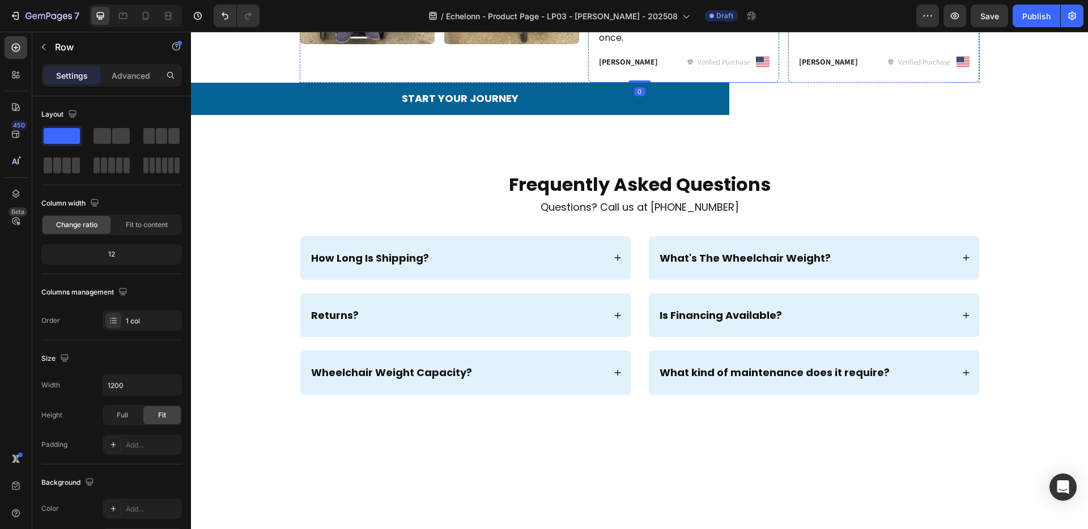
scroll to position [2631, 0]
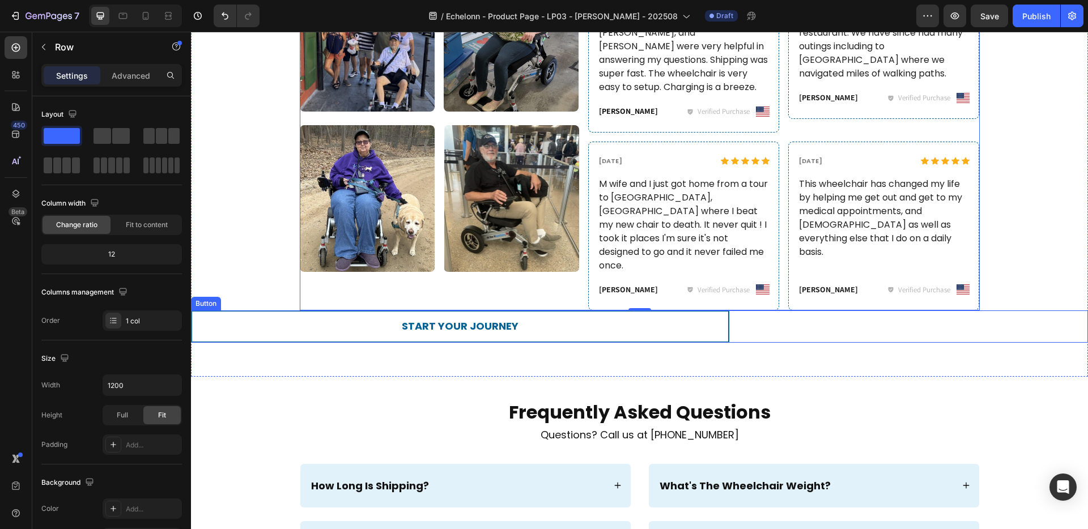
click at [241, 310] on link "START YOUR JOURNEY" at bounding box center [460, 326] width 538 height 32
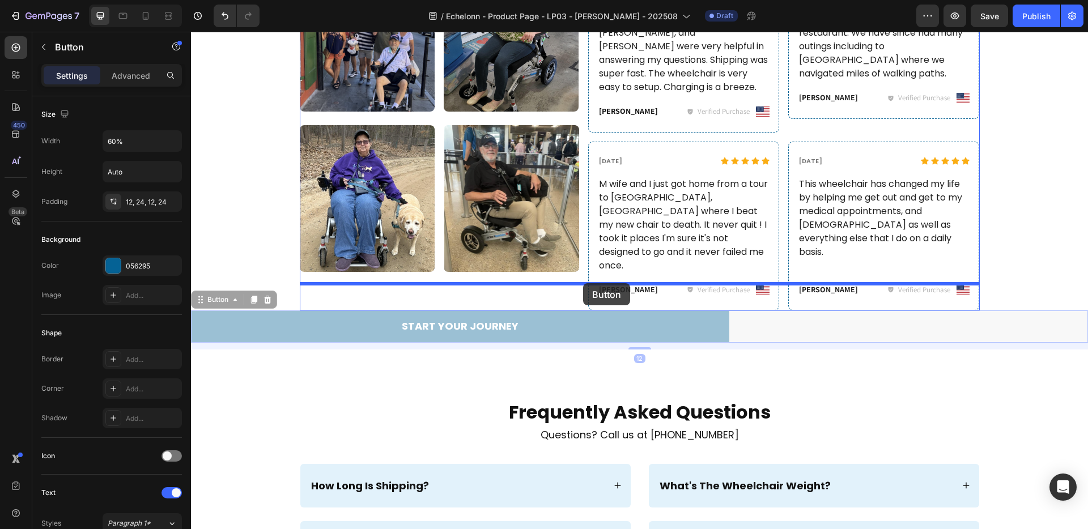
drag, startPoint x: 222, startPoint y: 275, endPoint x: 583, endPoint y: 283, distance: 361.0
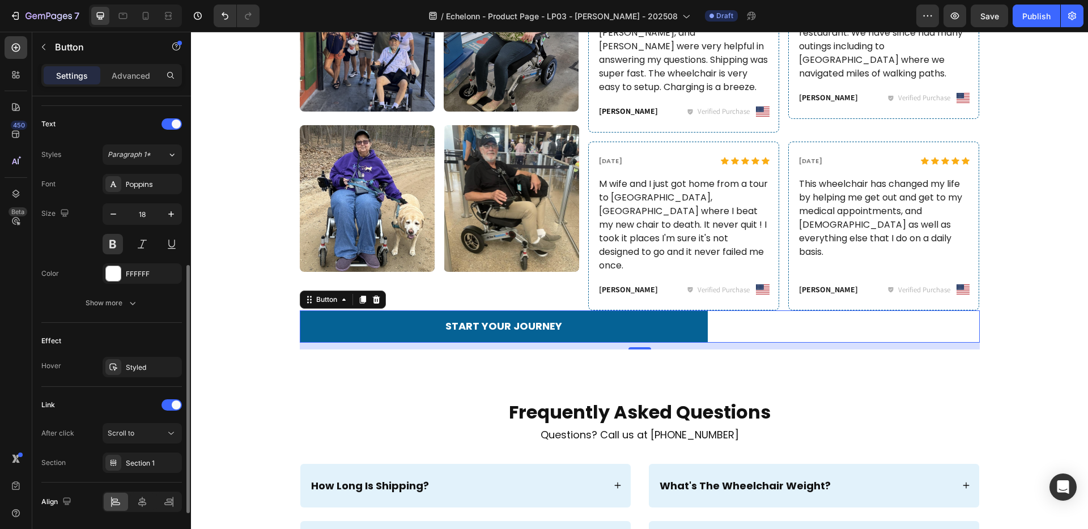
scroll to position [406, 0]
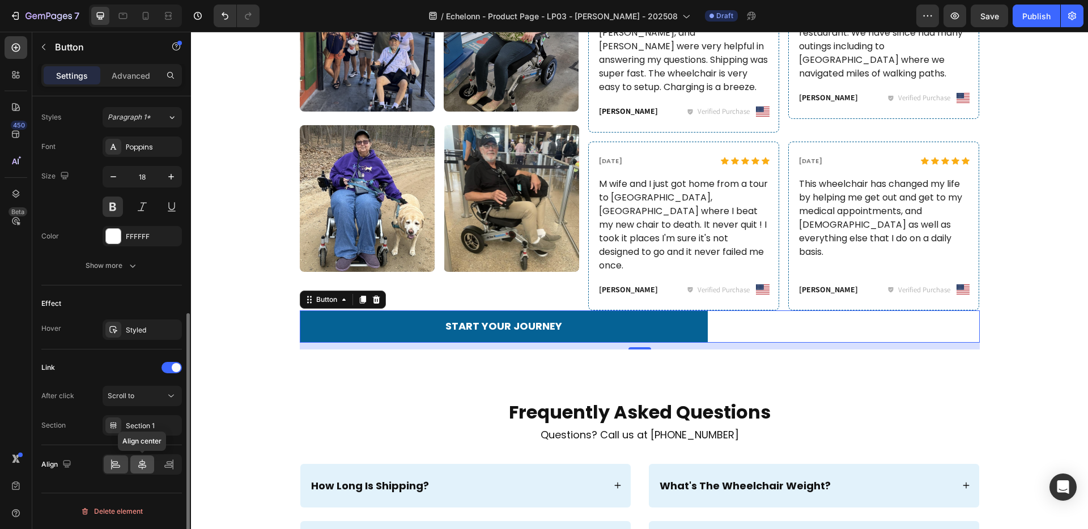
click at [146, 463] on icon at bounding box center [142, 464] width 11 height 11
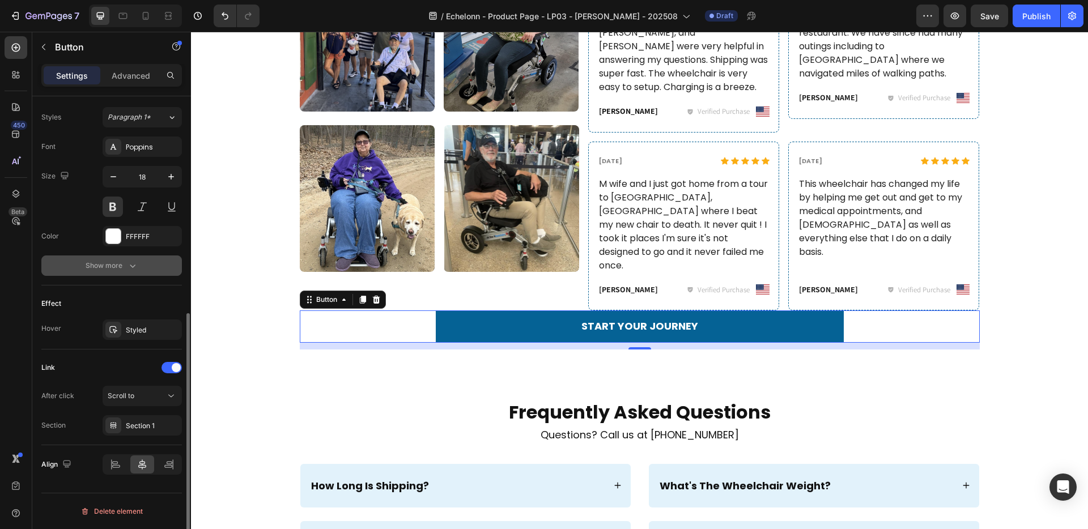
click at [142, 263] on button "Show more" at bounding box center [111, 265] width 140 height 20
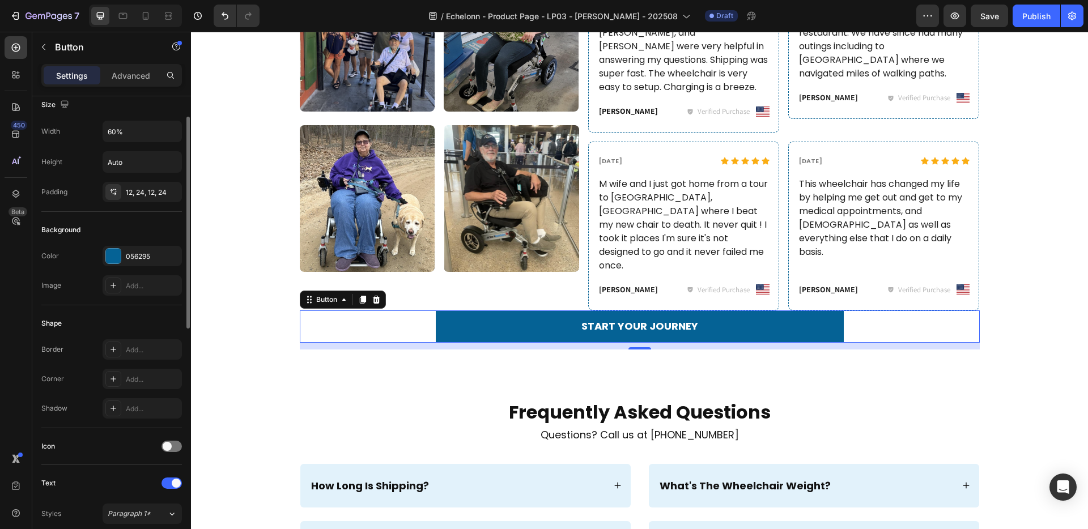
scroll to position [0, 0]
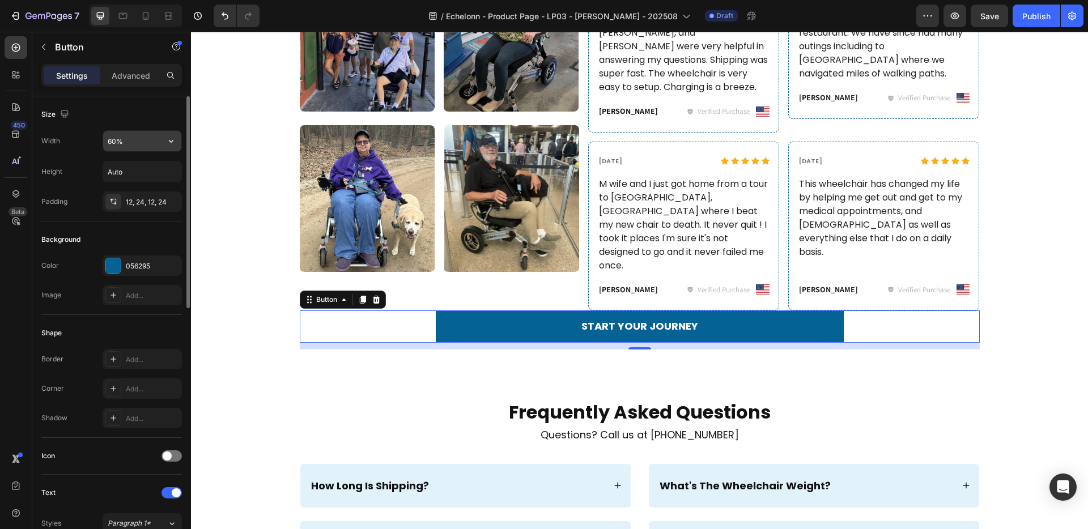
click at [114, 144] on input "60%" at bounding box center [142, 141] width 78 height 20
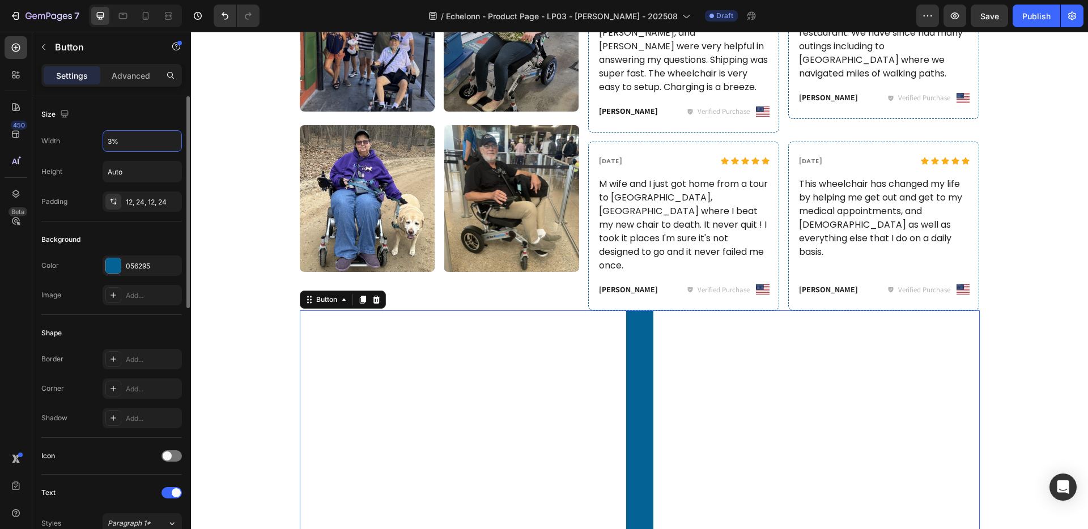
type input "30%"
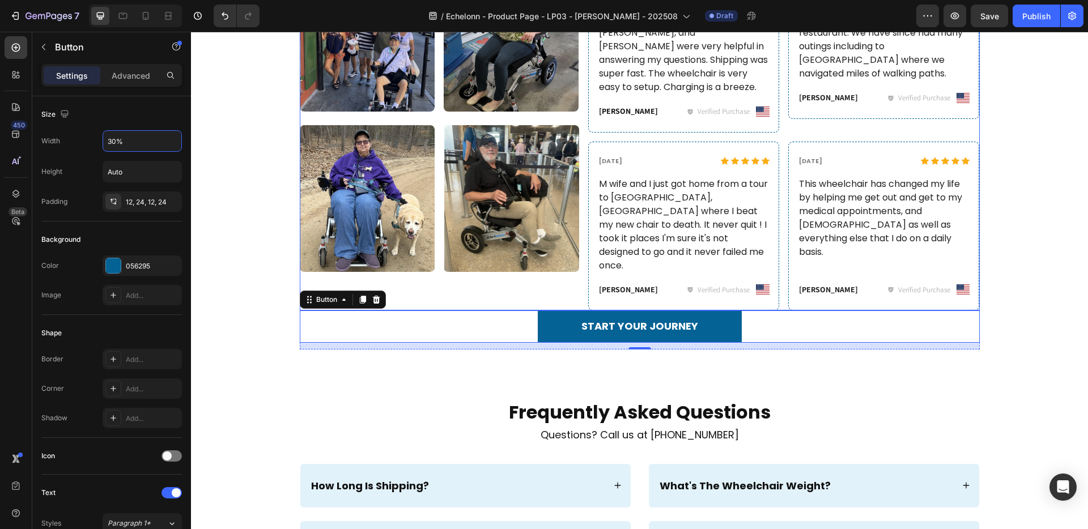
click at [547, 275] on div "Image Image Row Image Image Row" at bounding box center [439, 138] width 279 height 346
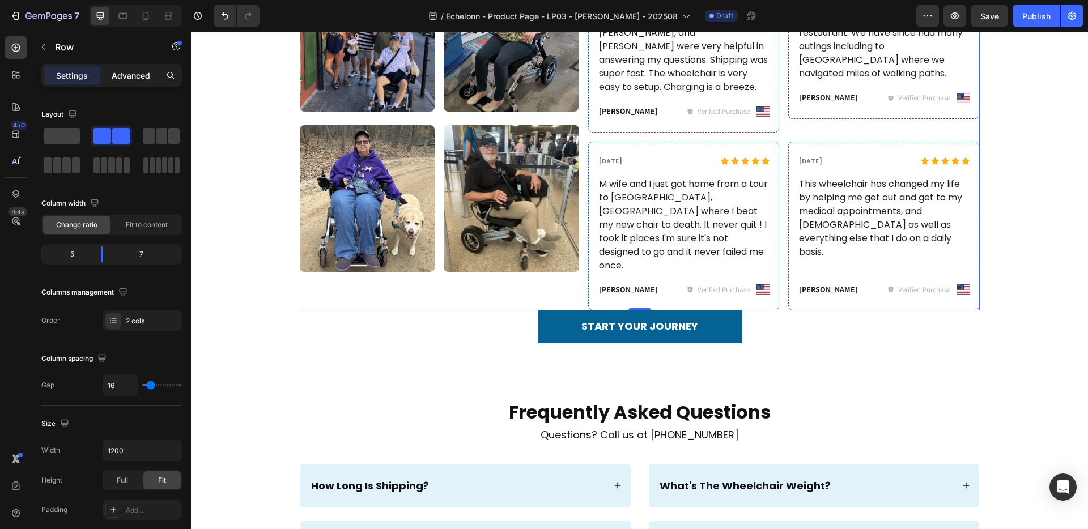
click at [127, 72] on p "Advanced" at bounding box center [131, 76] width 39 height 12
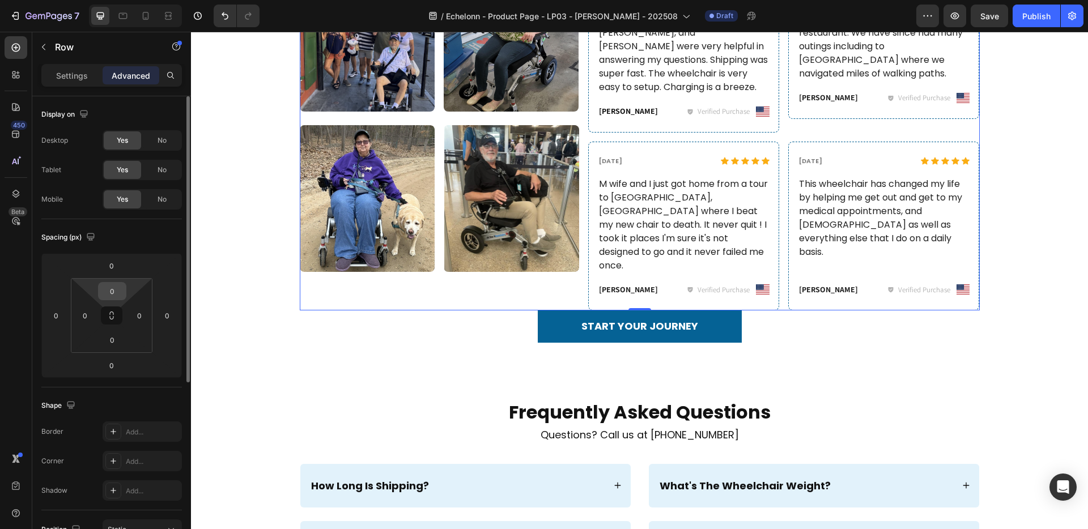
click at [116, 290] on input "0" at bounding box center [112, 291] width 23 height 17
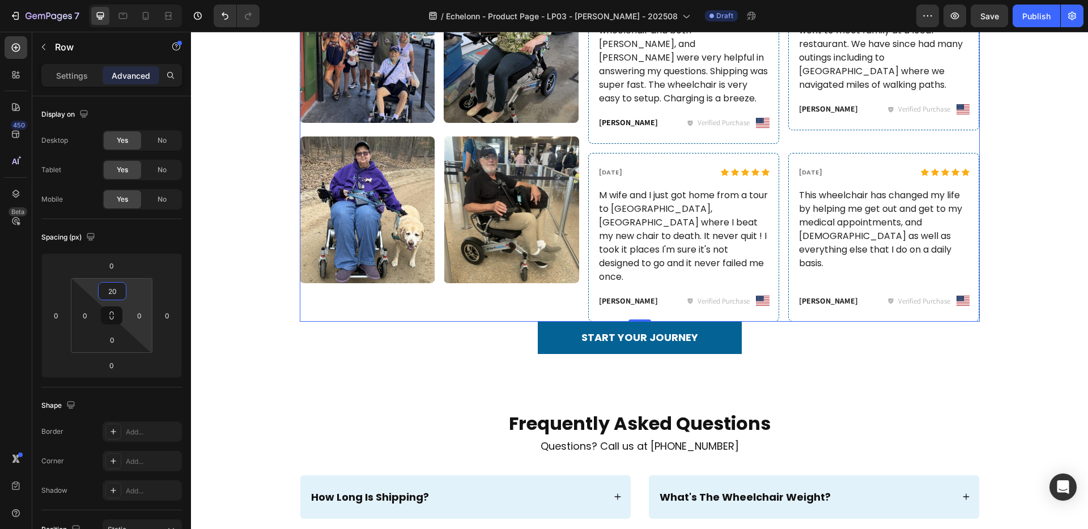
type input "0"
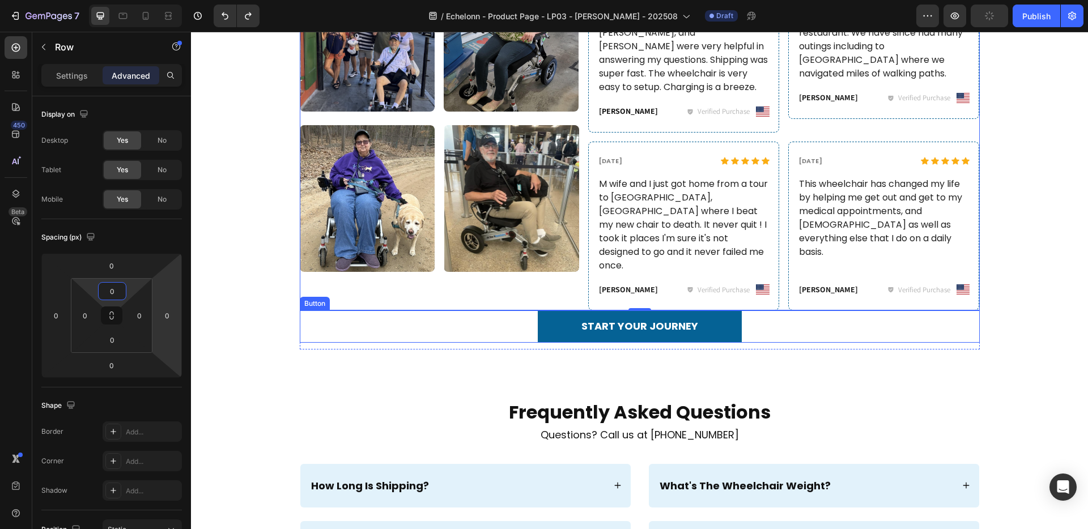
click at [510, 310] on div "START YOUR JOURNEY Button" at bounding box center [640, 326] width 680 height 32
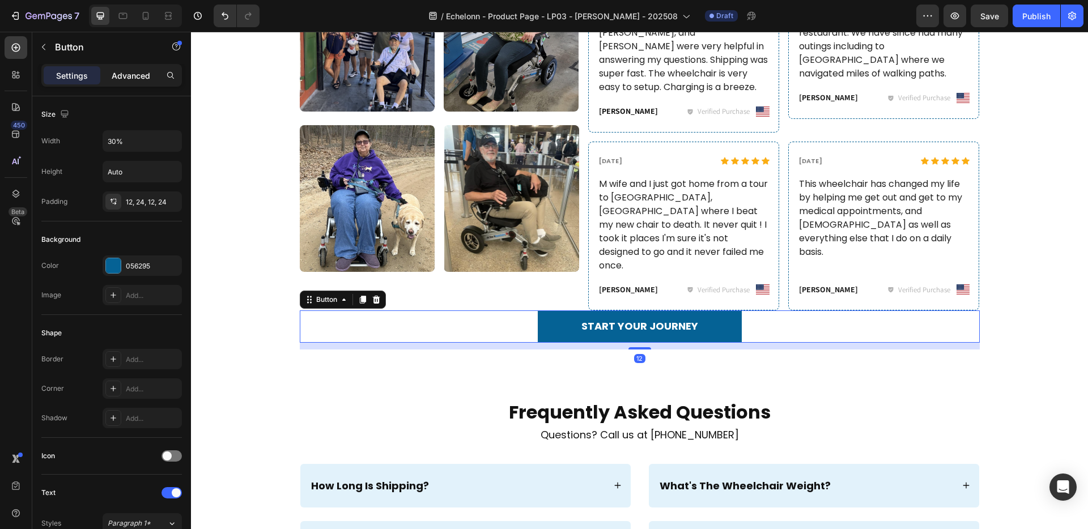
click at [133, 67] on div "Advanced" at bounding box center [131, 75] width 57 height 18
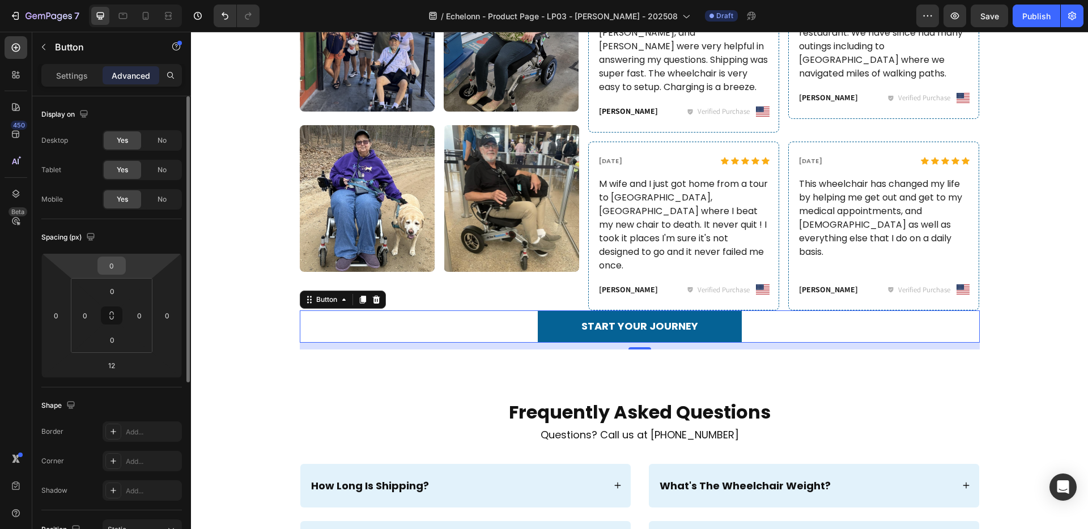
click at [120, 267] on input "0" at bounding box center [111, 265] width 23 height 17
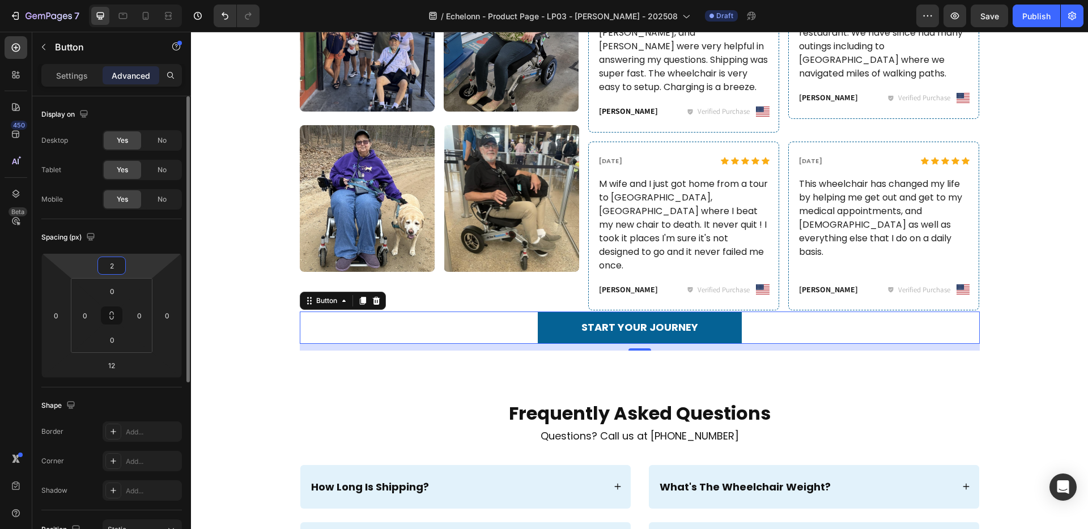
type input "20"
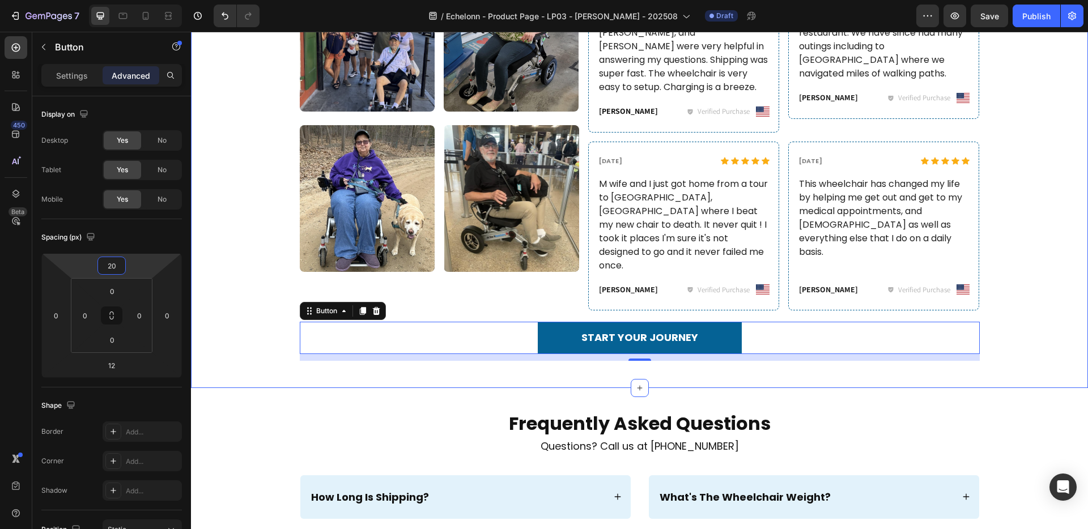
click at [380, 344] on div "What Our Customers Say Heading Row Image Image Row Image Image Row Icon Icon Ic…" at bounding box center [639, 137] width 897 height 502
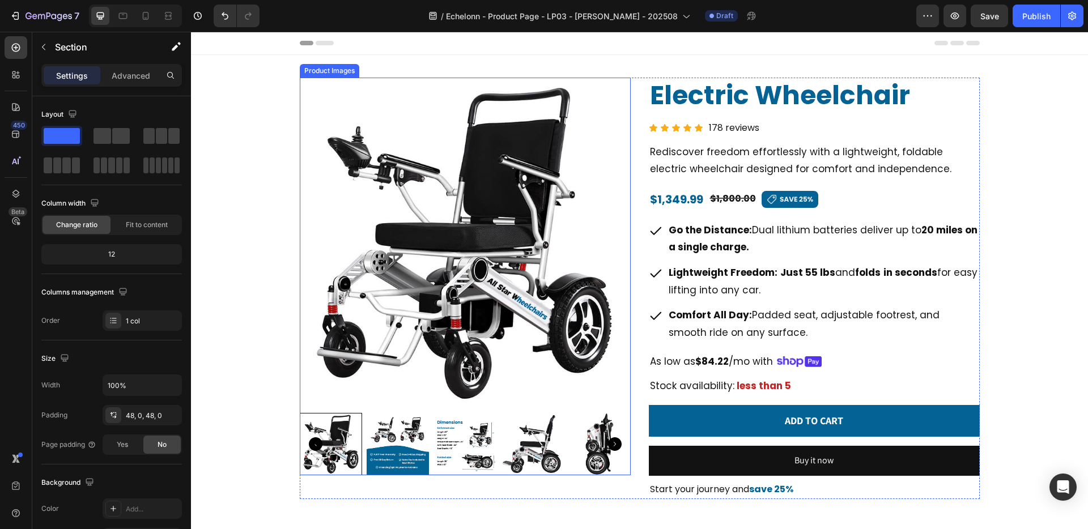
click at [396, 440] on img at bounding box center [398, 444] width 62 height 62
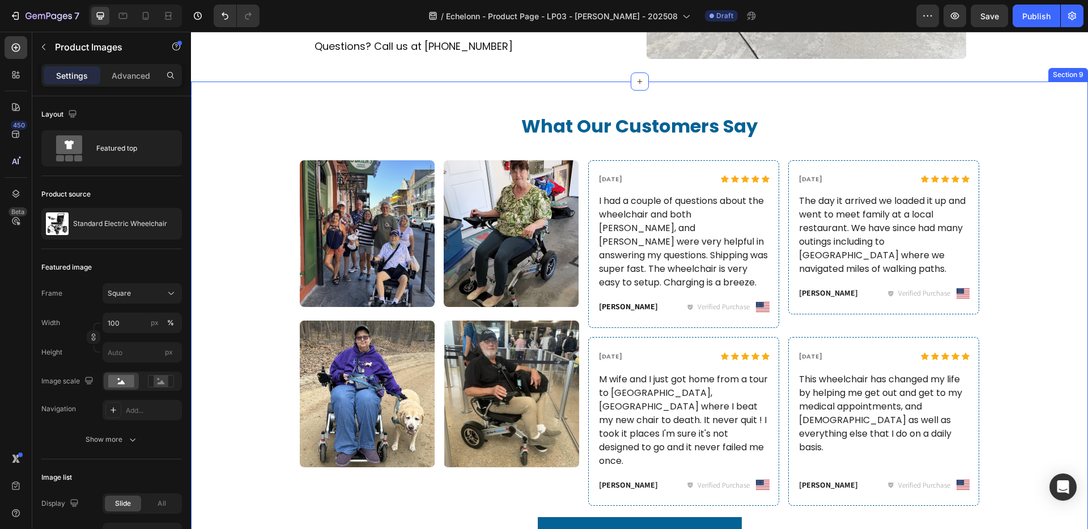
scroll to position [2428, 0]
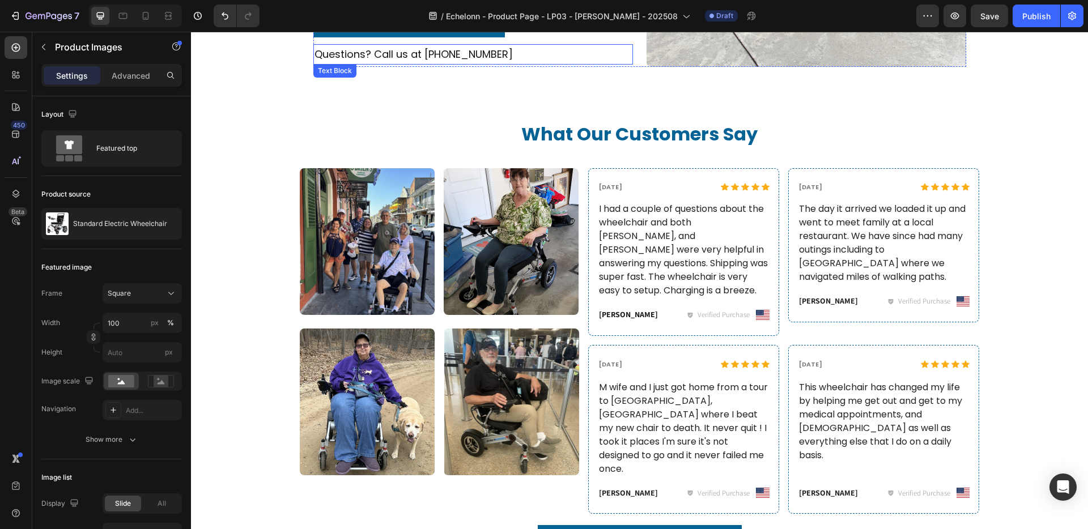
click at [427, 52] on p "Questions? Call us at [PHONE_NUMBER]" at bounding box center [440, 54] width 253 height 18
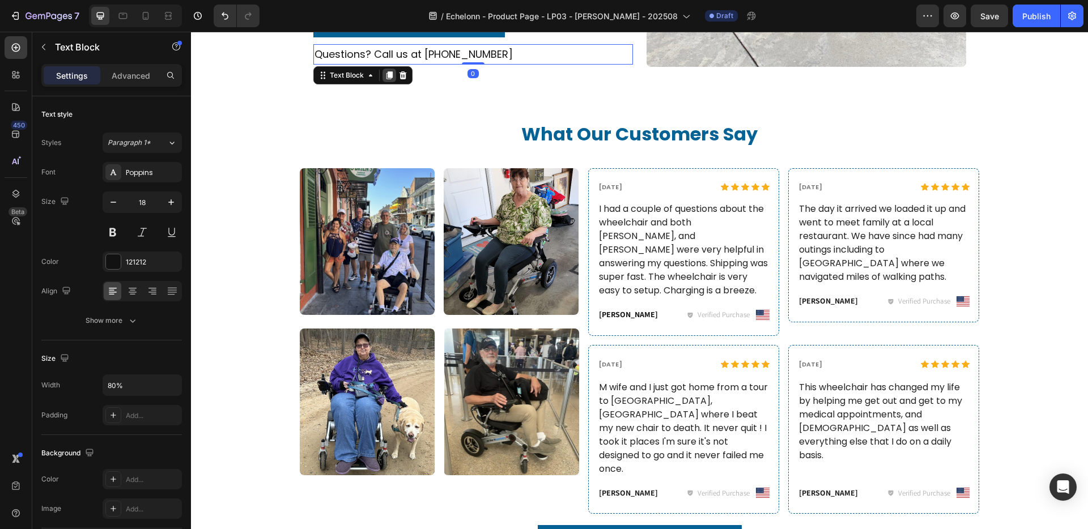
click at [390, 72] on icon at bounding box center [389, 76] width 6 height 8
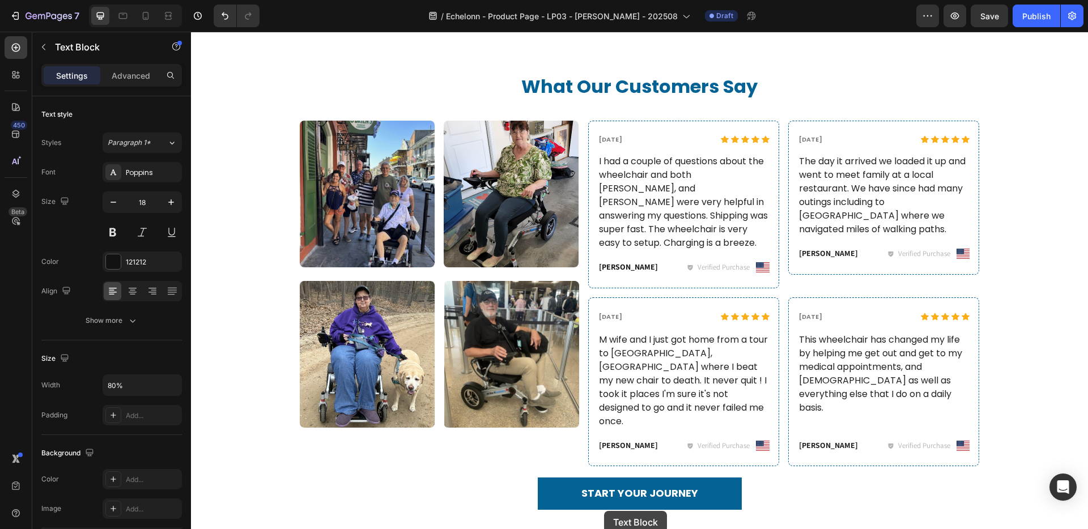
scroll to position [2564, 0]
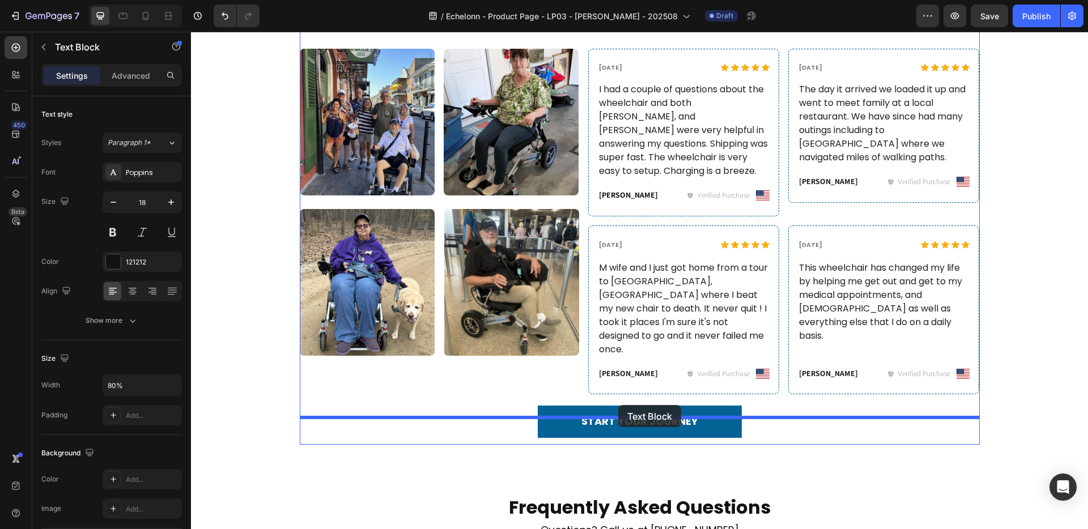
drag, startPoint x: 336, startPoint y: 99, endPoint x: 618, endPoint y: 405, distance: 416.6
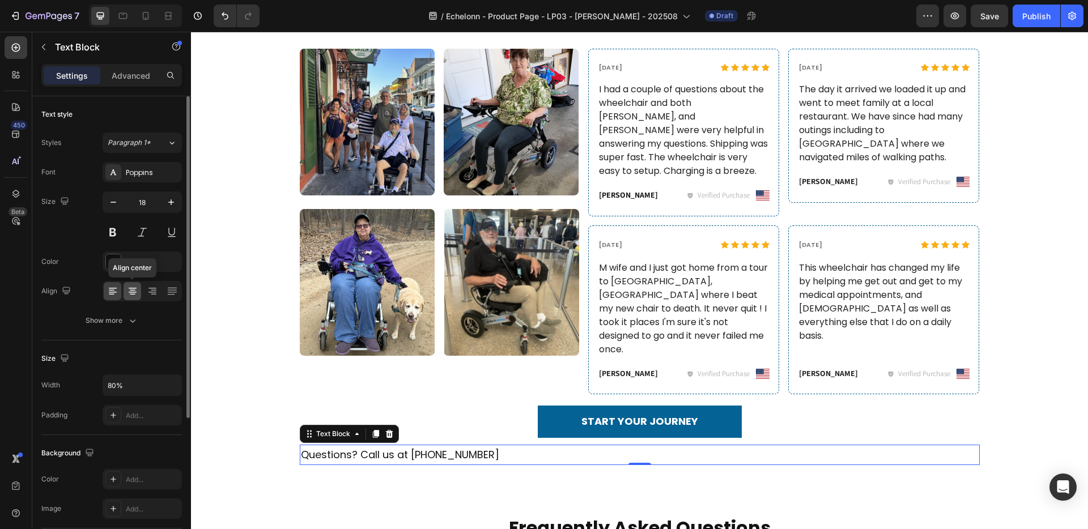
click at [135, 290] on icon at bounding box center [132, 291] width 11 height 11
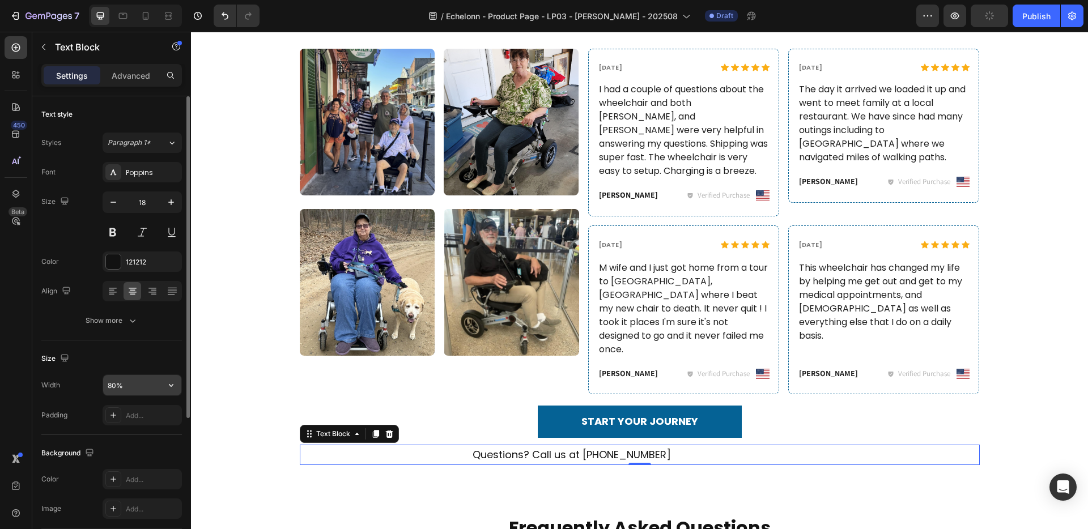
click at [112, 387] on input "80%" at bounding box center [142, 385] width 78 height 20
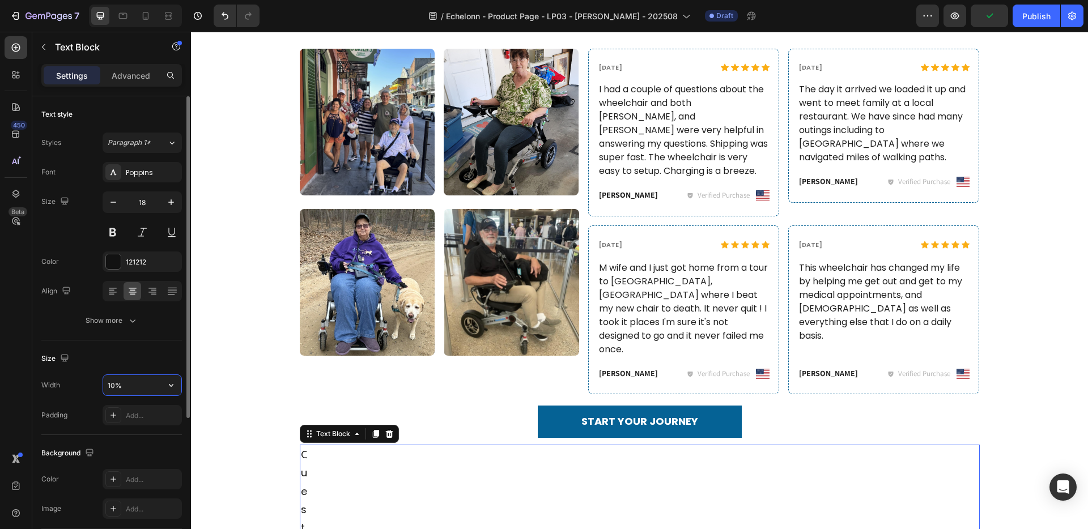
type input "100%"
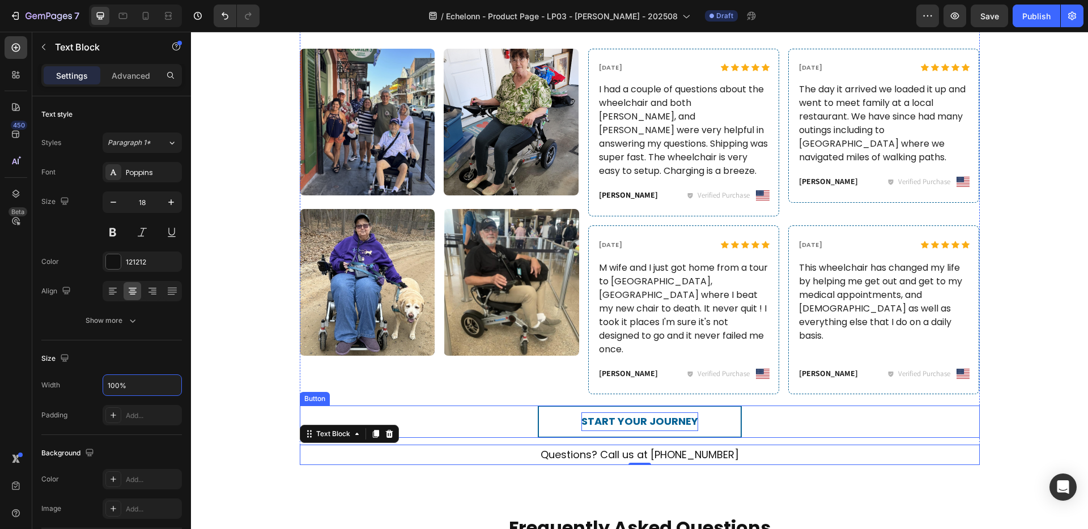
click at [637, 412] on p "START YOUR JOURNEY" at bounding box center [639, 421] width 117 height 18
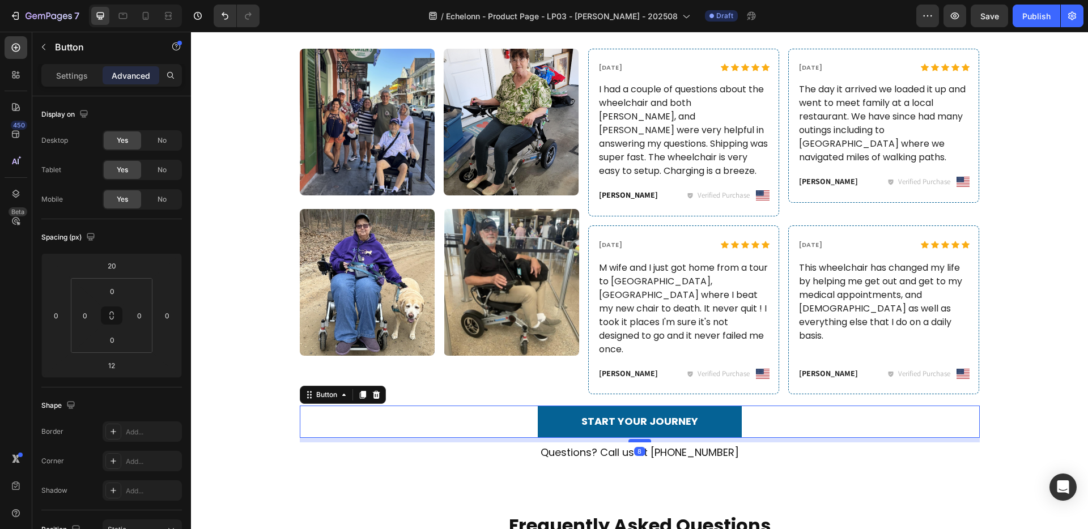
click at [640, 439] on div at bounding box center [639, 440] width 23 height 3
type input "8"
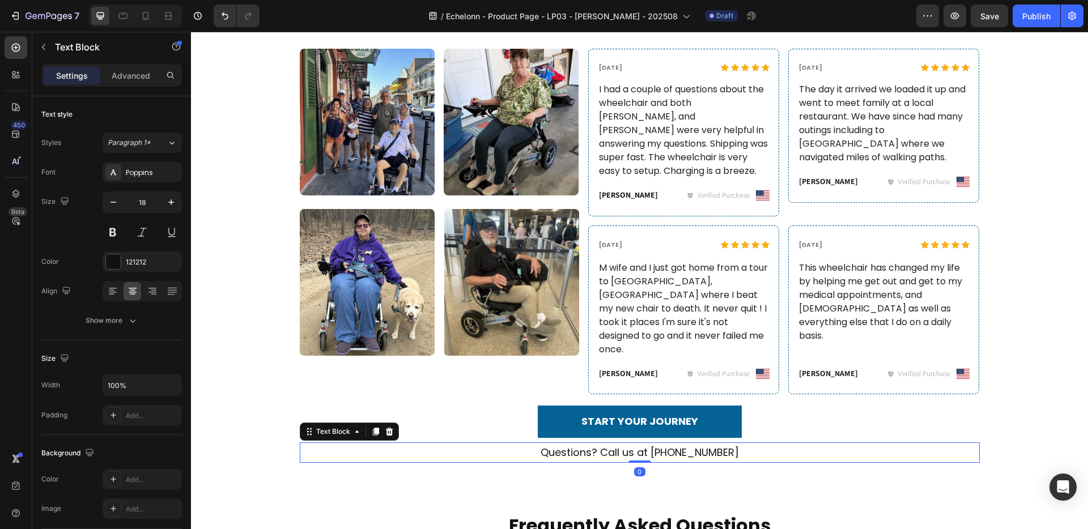
click at [665, 444] on p "Questions? Call us at [PHONE_NUMBER]" at bounding box center [640, 453] width 678 height 18
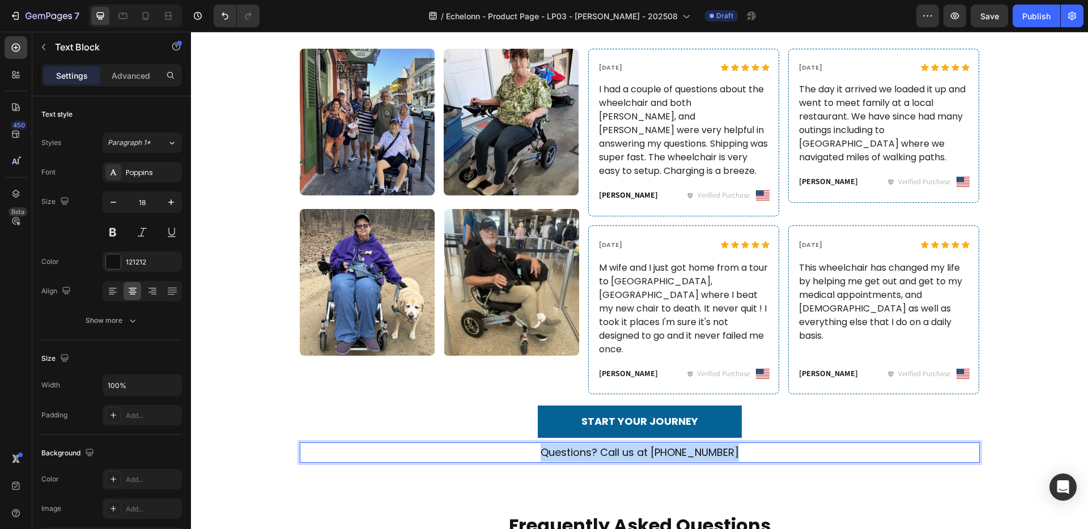
click at [665, 444] on p "Questions? Call us at [PHONE_NUMBER]" at bounding box center [640, 453] width 678 height 18
click at [641, 444] on p "Full 5 year" at bounding box center [640, 453] width 678 height 18
click at [689, 444] on p "Full 5-year" at bounding box center [640, 453] width 678 height 18
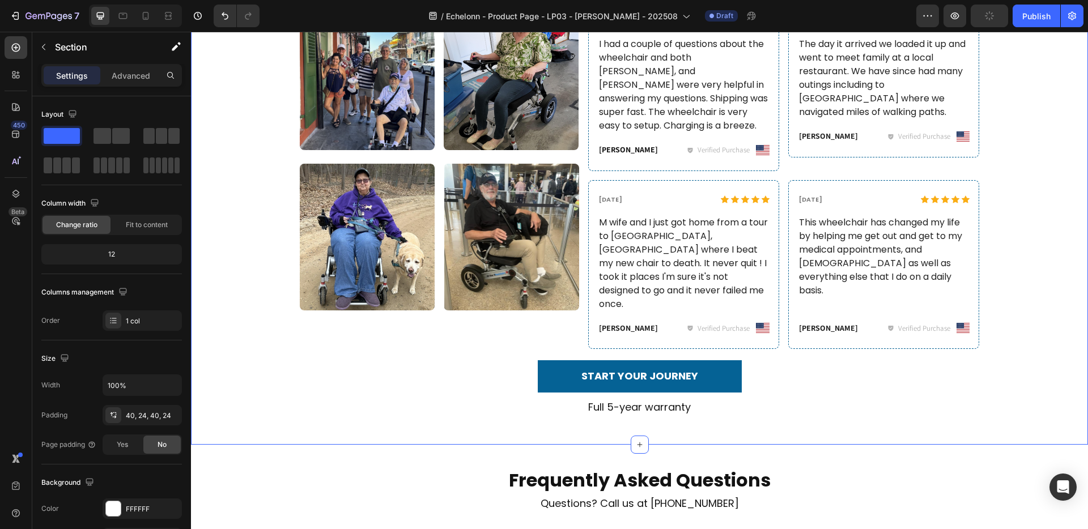
scroll to position [2784, 0]
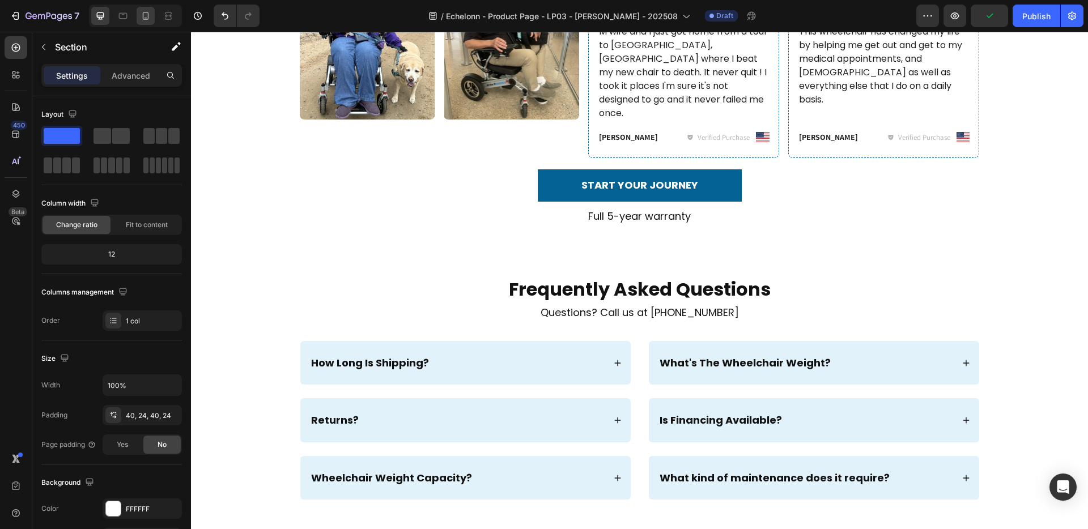
click at [145, 16] on icon at bounding box center [145, 15] width 11 height 11
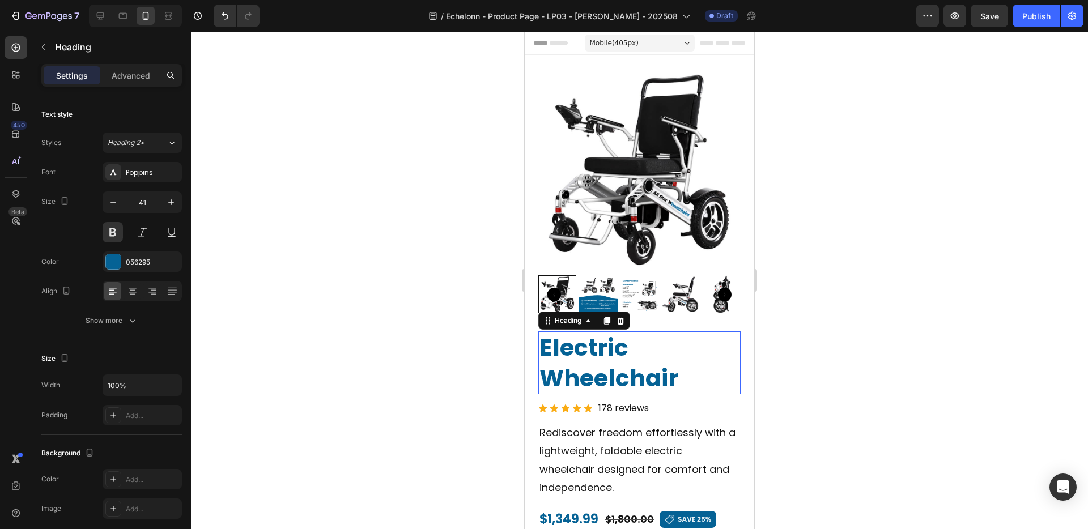
click at [619, 359] on h2 "Electric Wheelchair" at bounding box center [639, 362] width 202 height 63
click at [116, 200] on icon "button" at bounding box center [113, 202] width 11 height 11
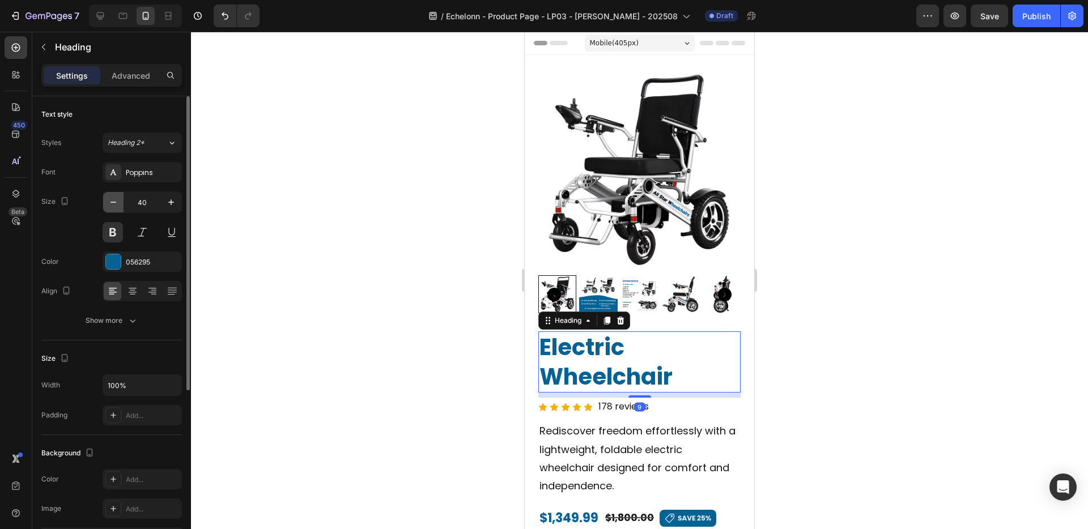
click at [116, 200] on icon "button" at bounding box center [113, 202] width 11 height 11
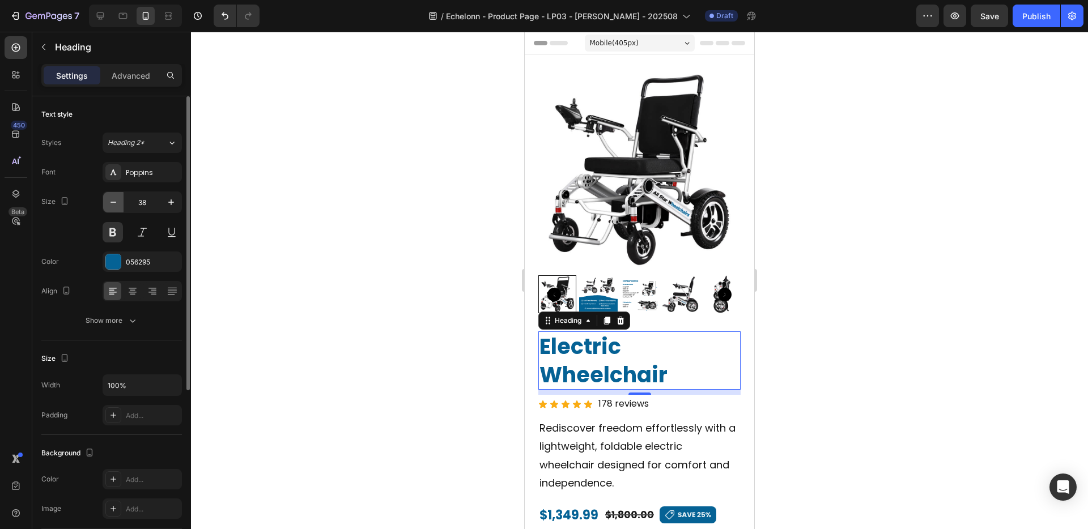
click at [116, 200] on icon "button" at bounding box center [113, 202] width 11 height 11
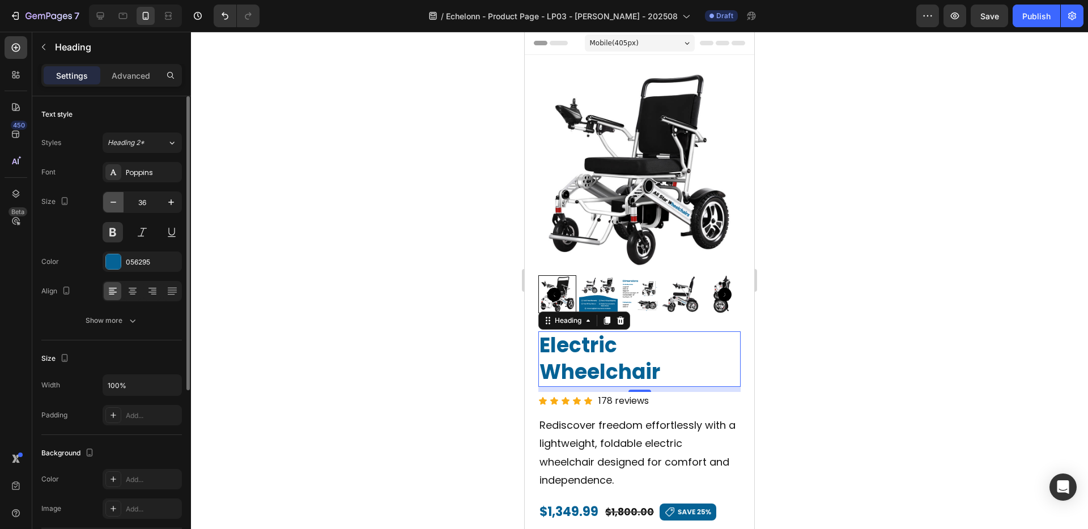
click at [116, 200] on icon "button" at bounding box center [113, 202] width 11 height 11
type input "34"
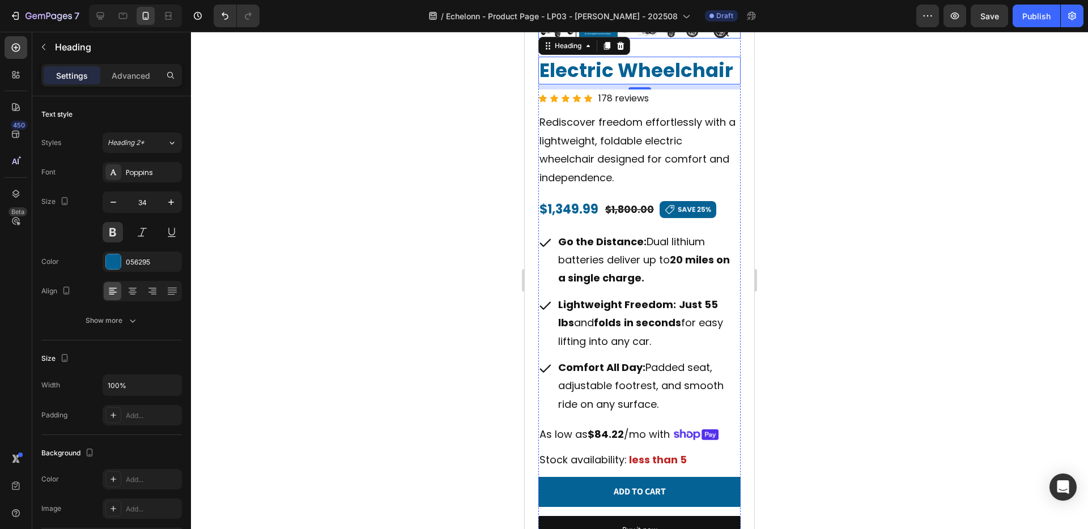
scroll to position [404, 0]
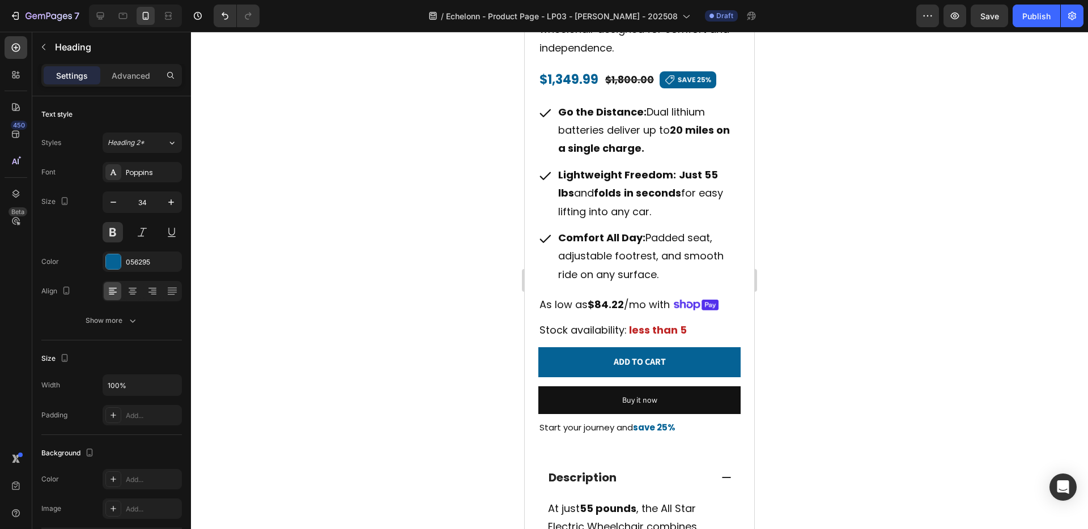
click at [820, 232] on div at bounding box center [639, 280] width 897 height 497
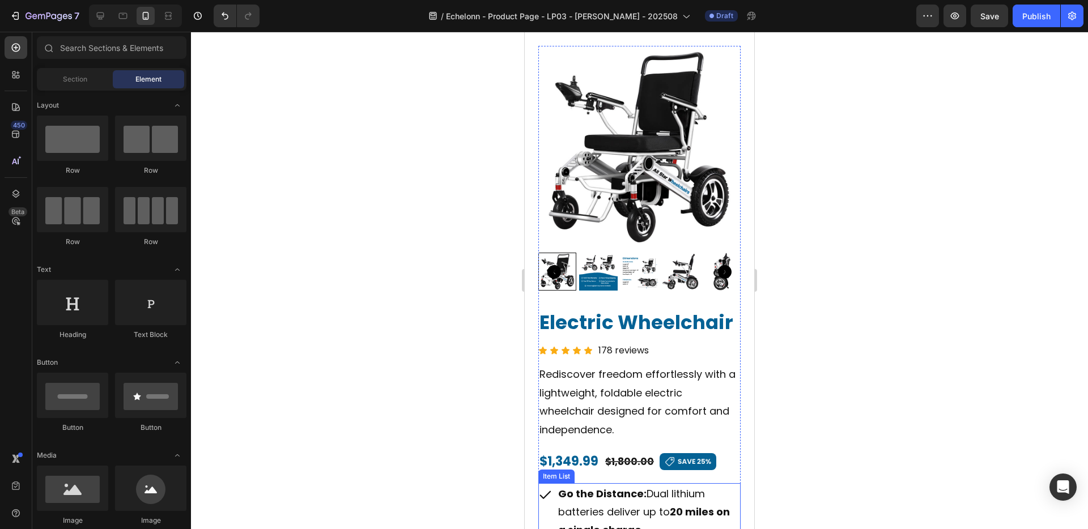
scroll to position [0, 0]
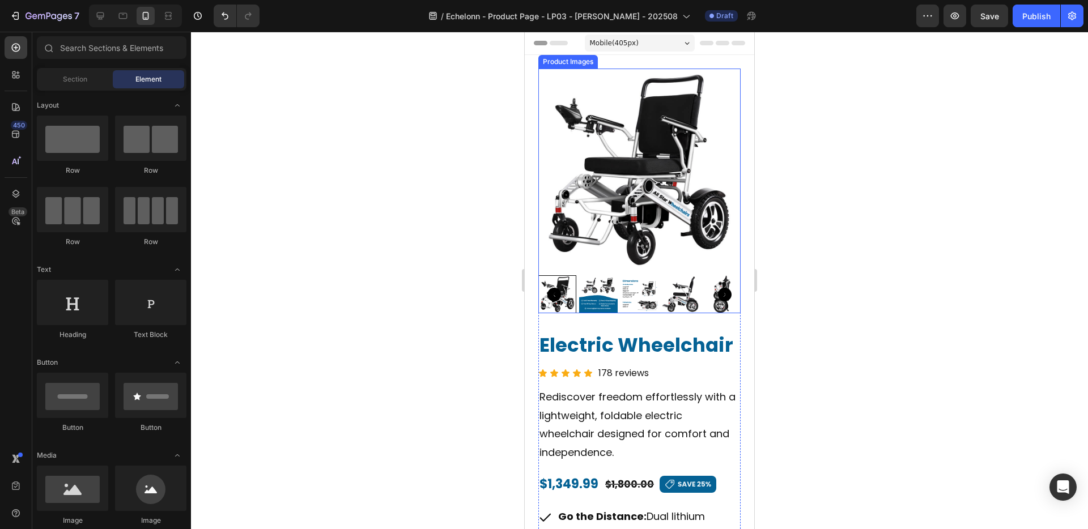
click at [675, 197] on img at bounding box center [639, 170] width 202 height 202
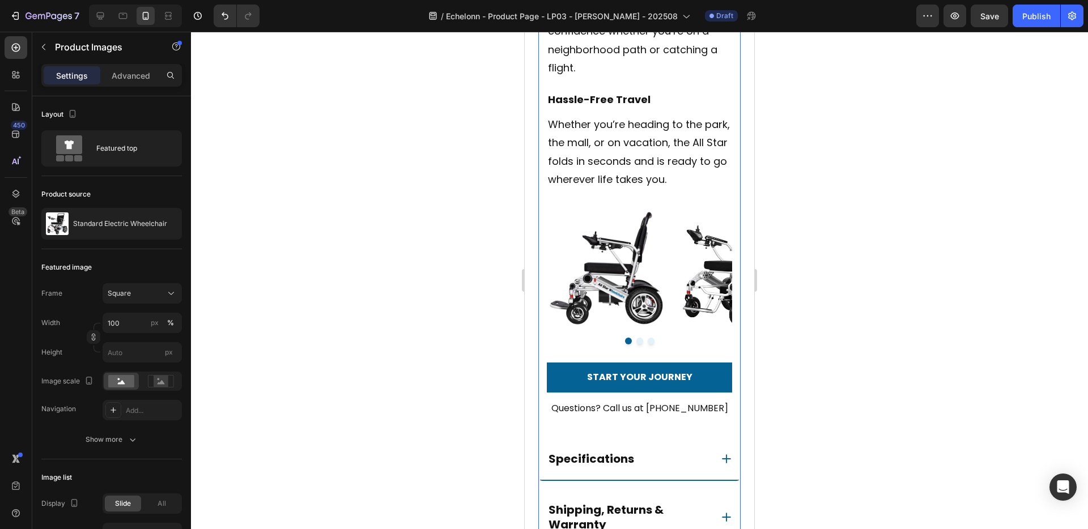
scroll to position [1513, 0]
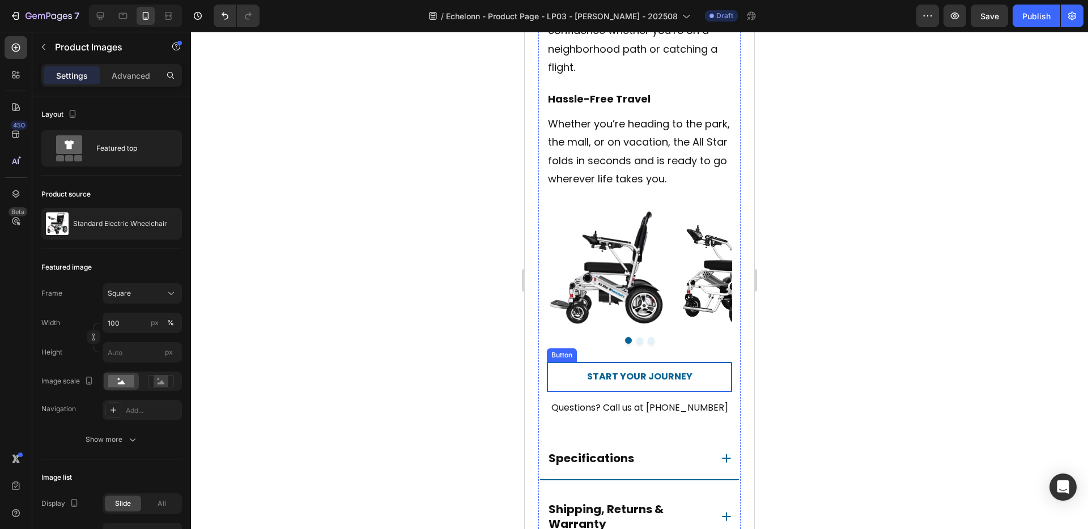
click at [700, 378] on link "START YOUR JOURNEY" at bounding box center [639, 377] width 185 height 30
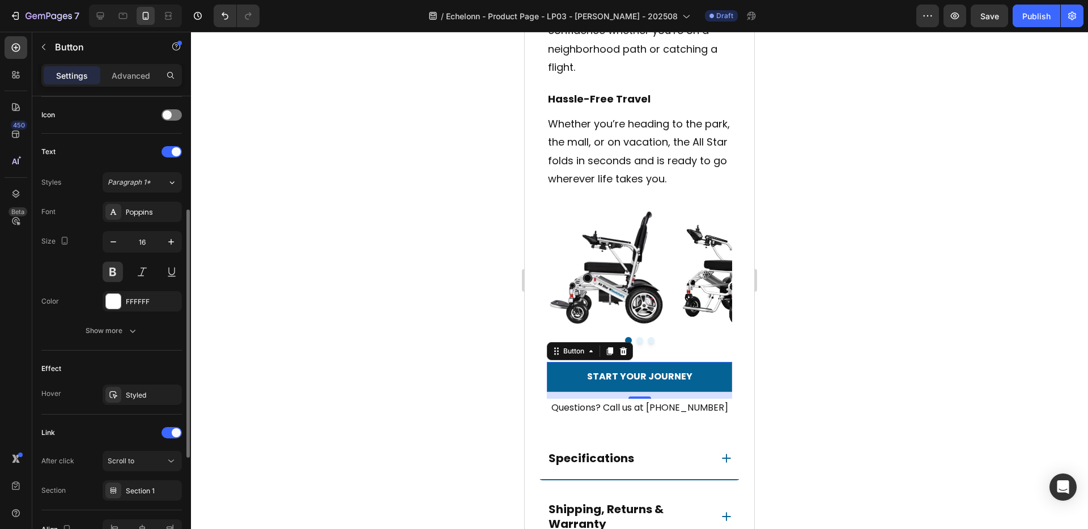
scroll to position [378, 0]
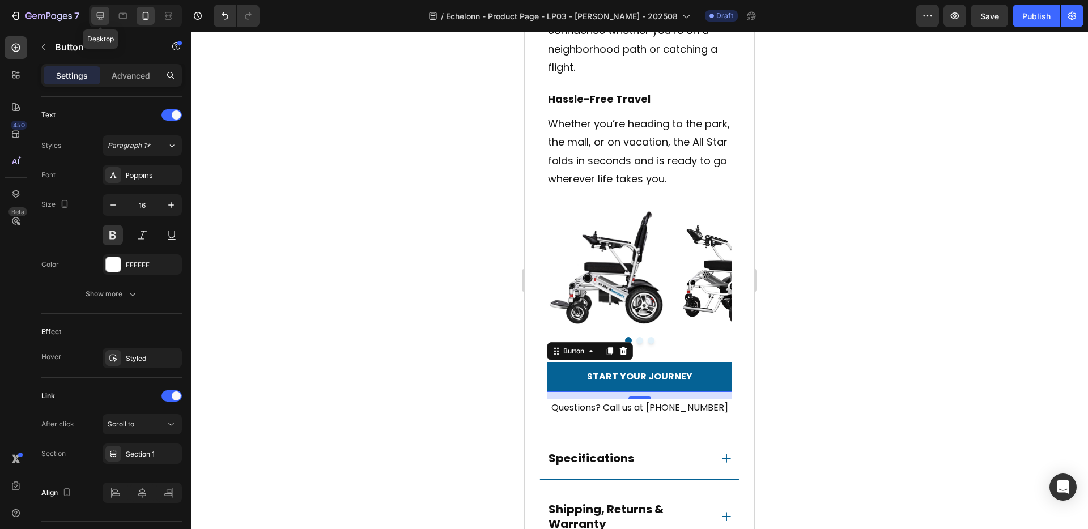
click at [99, 14] on icon at bounding box center [100, 15] width 11 height 11
type input "Auto"
type input "18"
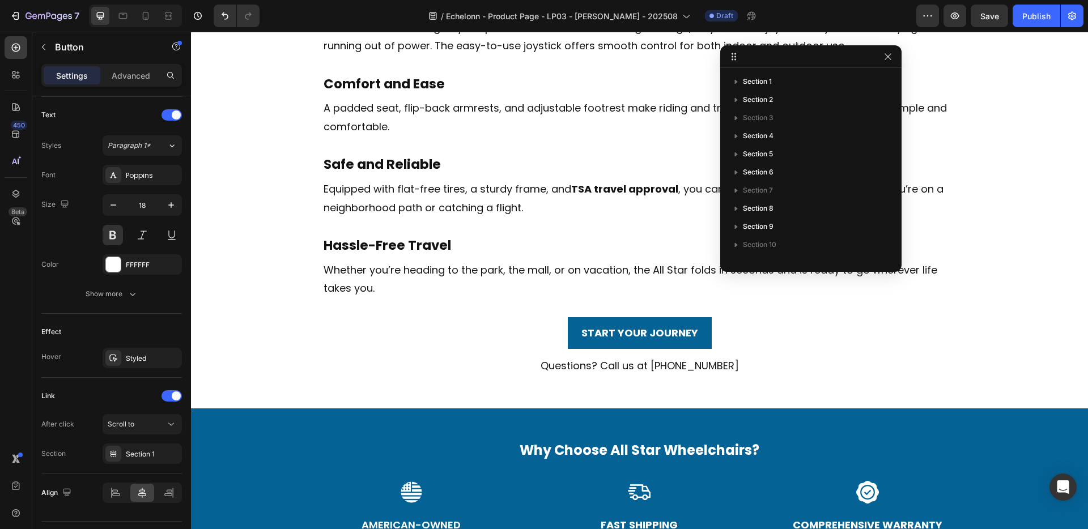
scroll to position [788, 0]
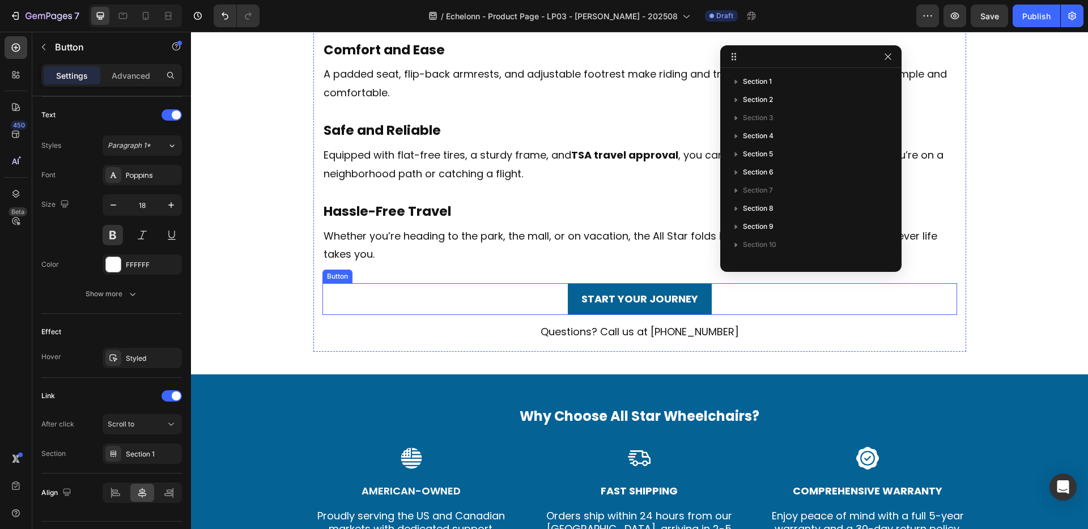
click at [492, 293] on div "START YOUR JOURNEY Button" at bounding box center [639, 299] width 634 height 32
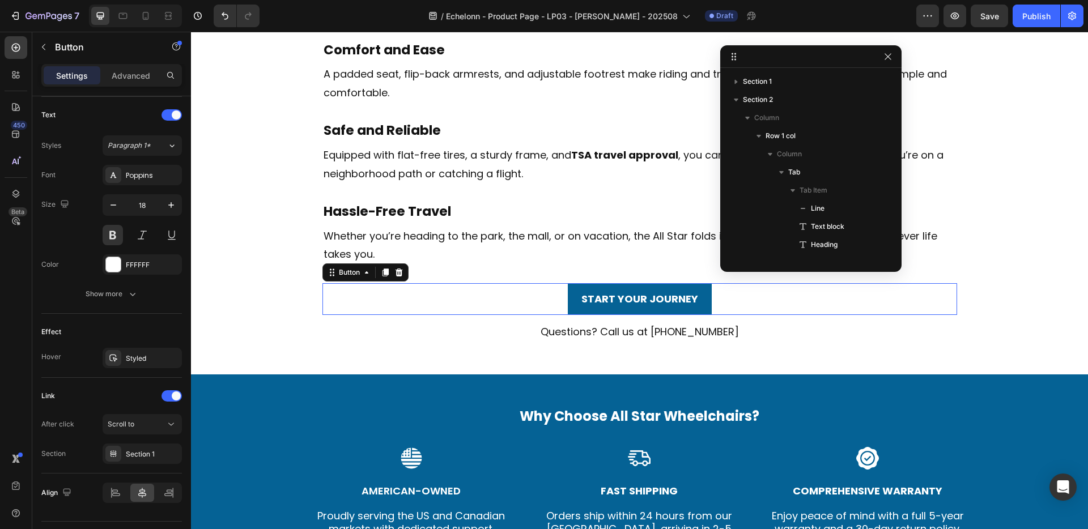
scroll to position [269, 0]
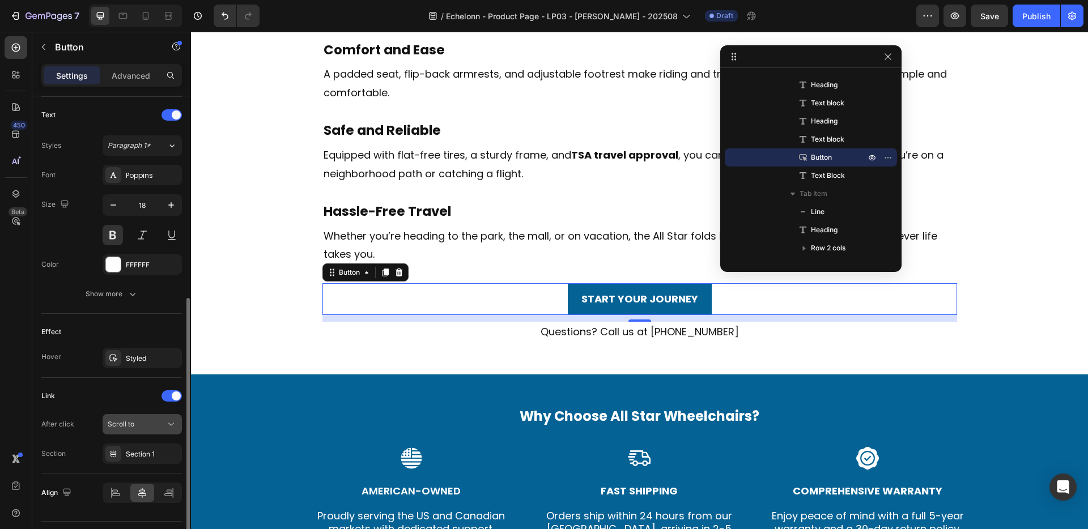
click at [156, 419] on div "Scroll to" at bounding box center [137, 424] width 58 height 10
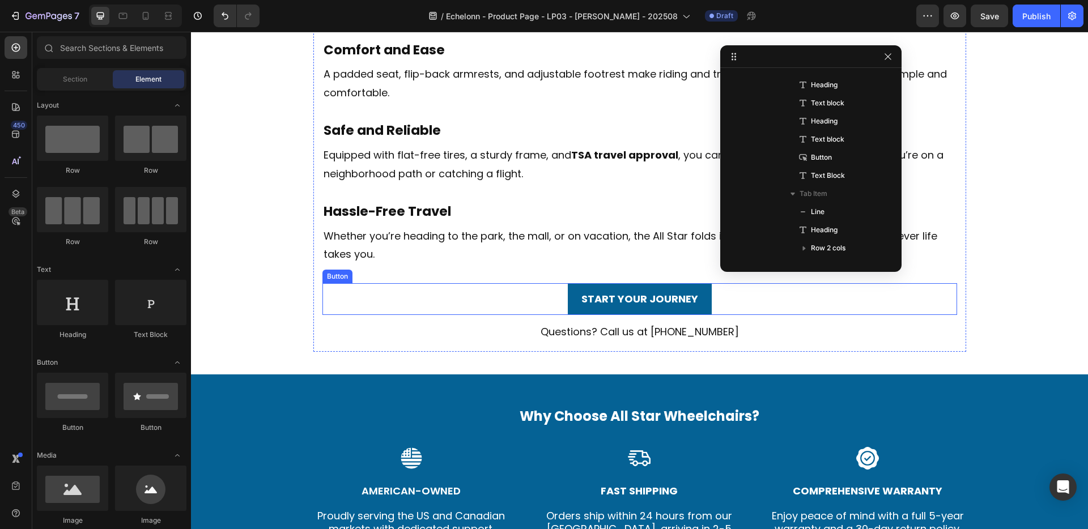
click at [429, 298] on div "START YOUR JOURNEY Button" at bounding box center [639, 299] width 634 height 32
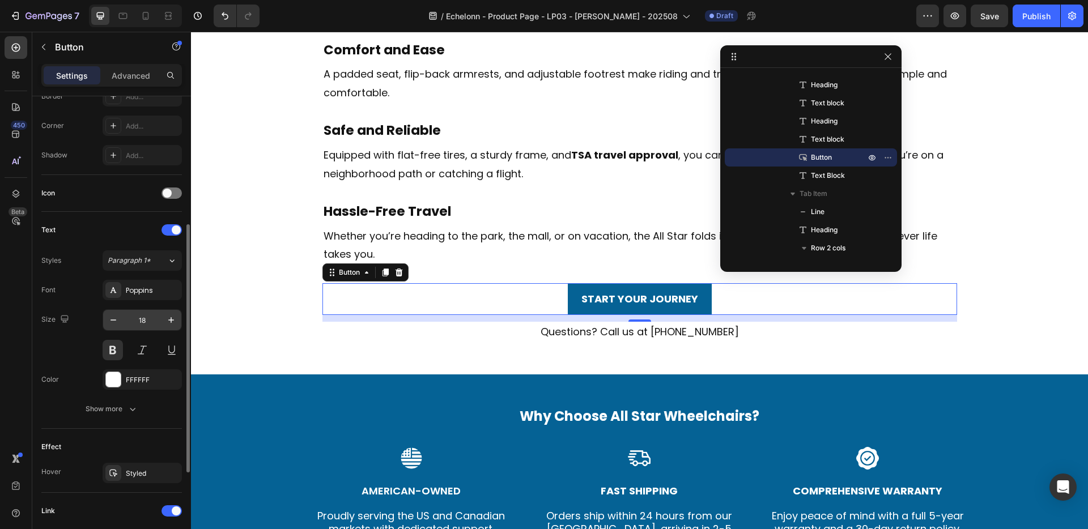
scroll to position [320, 0]
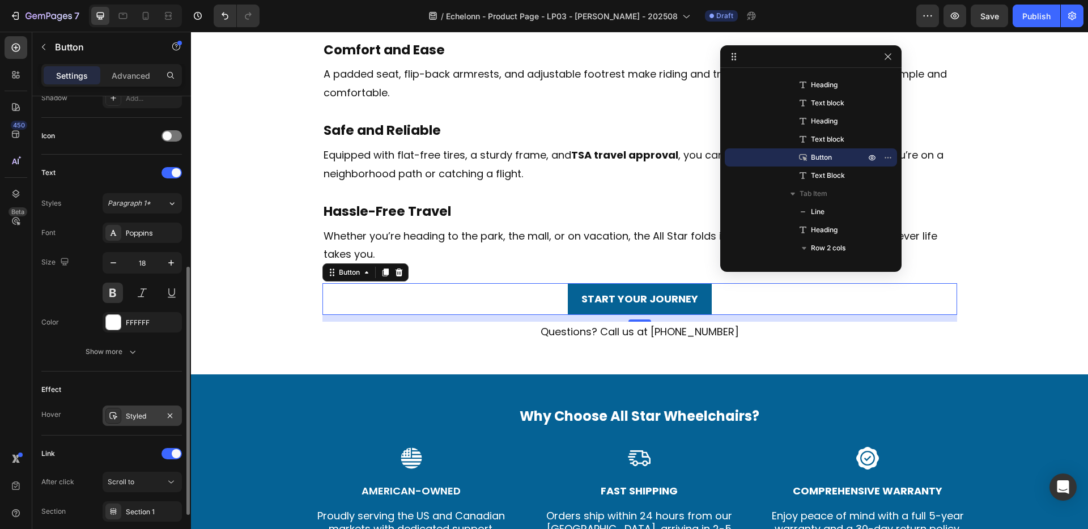
click at [146, 412] on div "Styled" at bounding box center [142, 416] width 33 height 10
click at [134, 488] on button "Scroll to" at bounding box center [142, 482] width 79 height 20
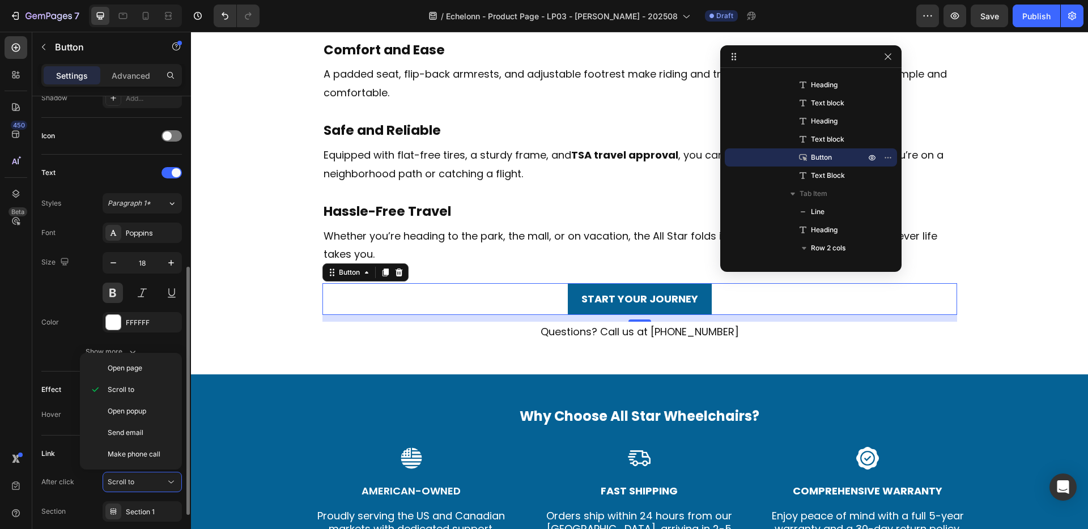
click at [78, 445] on div "Link" at bounding box center [111, 454] width 140 height 18
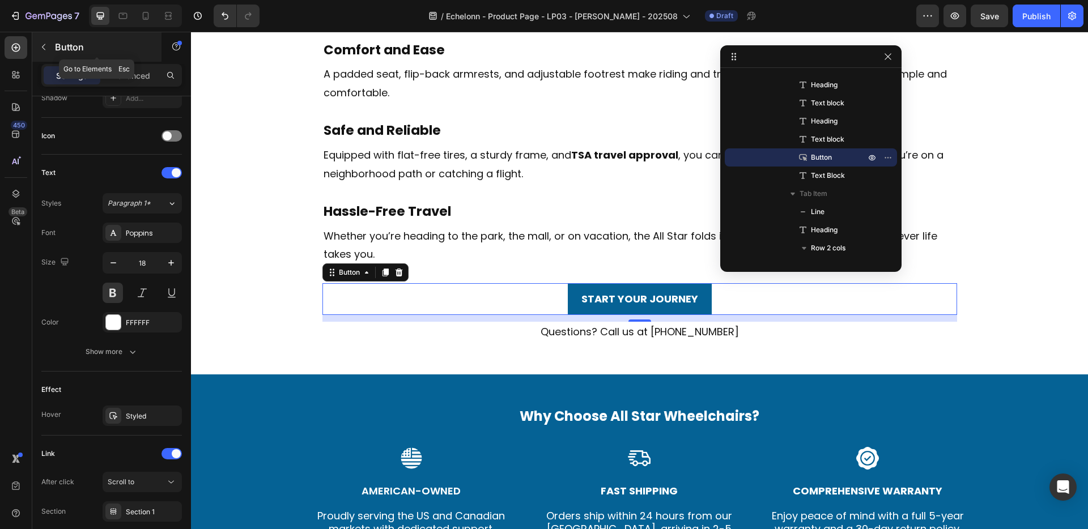
click at [53, 44] on div "Button" at bounding box center [96, 46] width 129 height 29
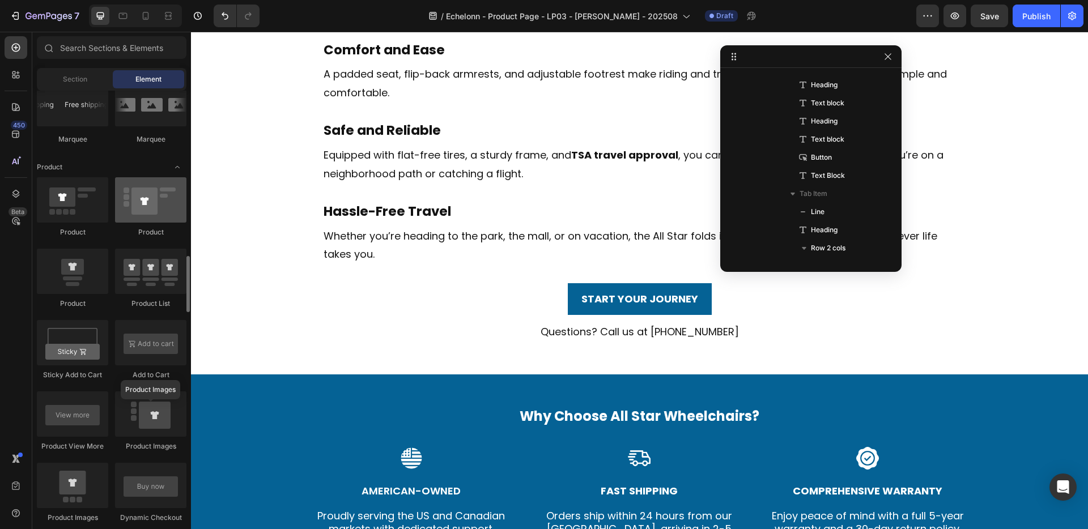
scroll to position [1384, 0]
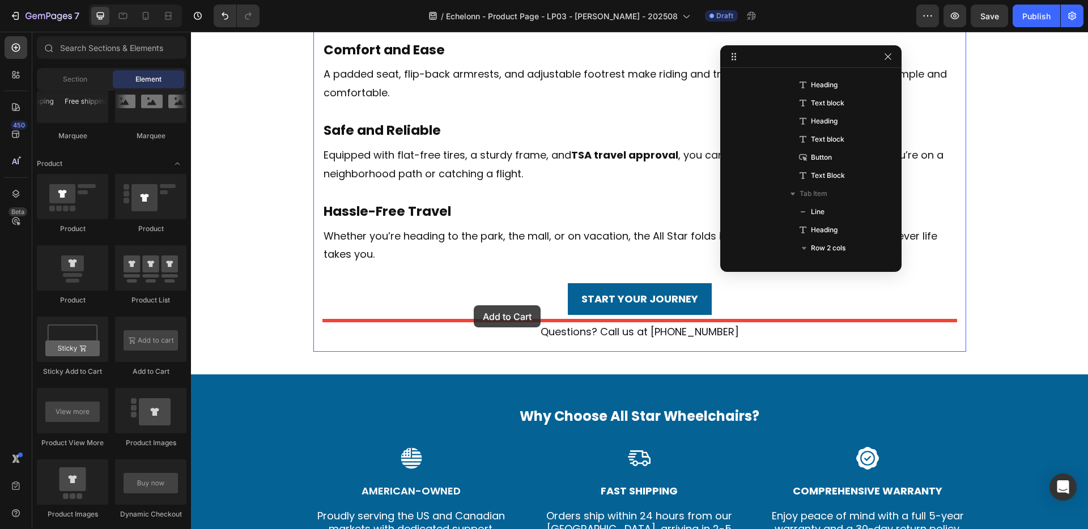
drag, startPoint x: 332, startPoint y: 381, endPoint x: 474, endPoint y: 305, distance: 160.4
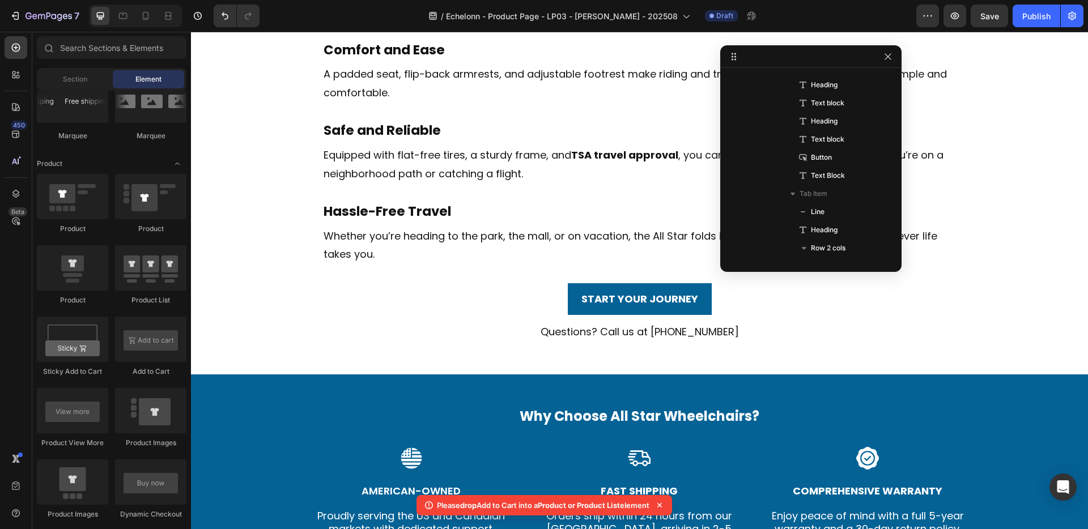
click at [662, 502] on icon at bounding box center [659, 505] width 11 height 11
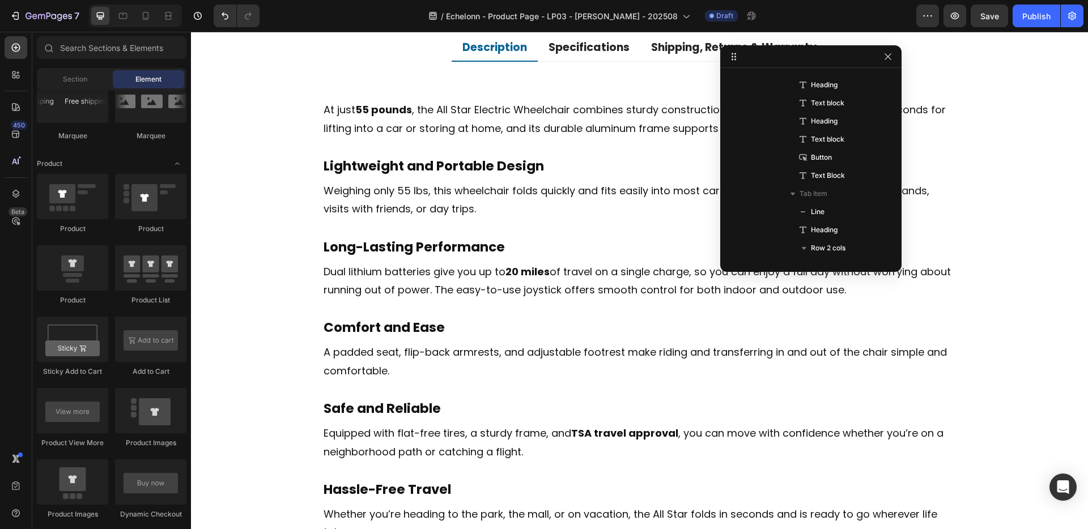
scroll to position [0, 0]
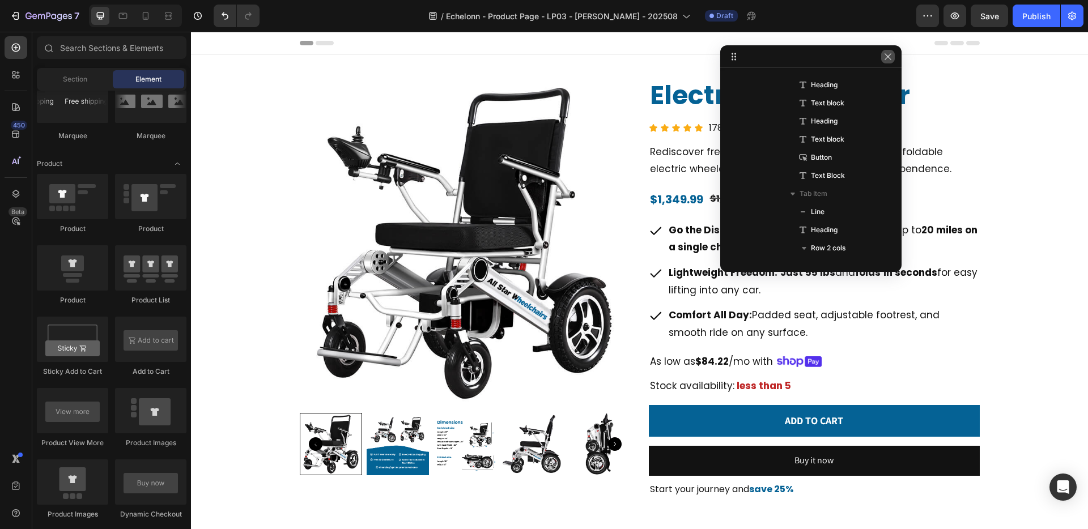
click at [888, 53] on icon "button" at bounding box center [887, 56] width 9 height 9
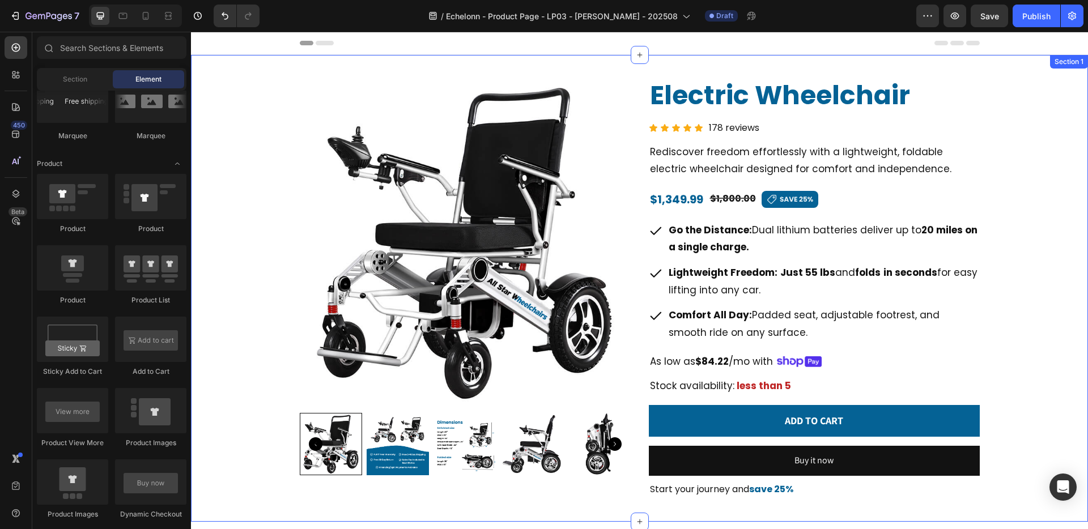
click at [747, 66] on div "Product Images Electric Wheelchair Heading Icon Icon Icon Icon Icon Icon List 1…" at bounding box center [639, 288] width 897 height 467
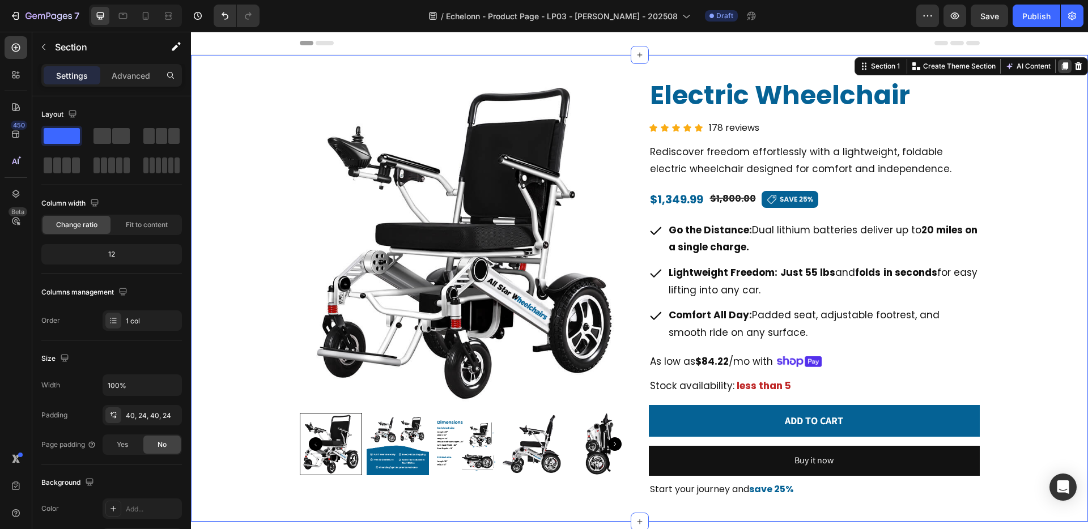
click at [1063, 67] on icon at bounding box center [1065, 66] width 6 height 8
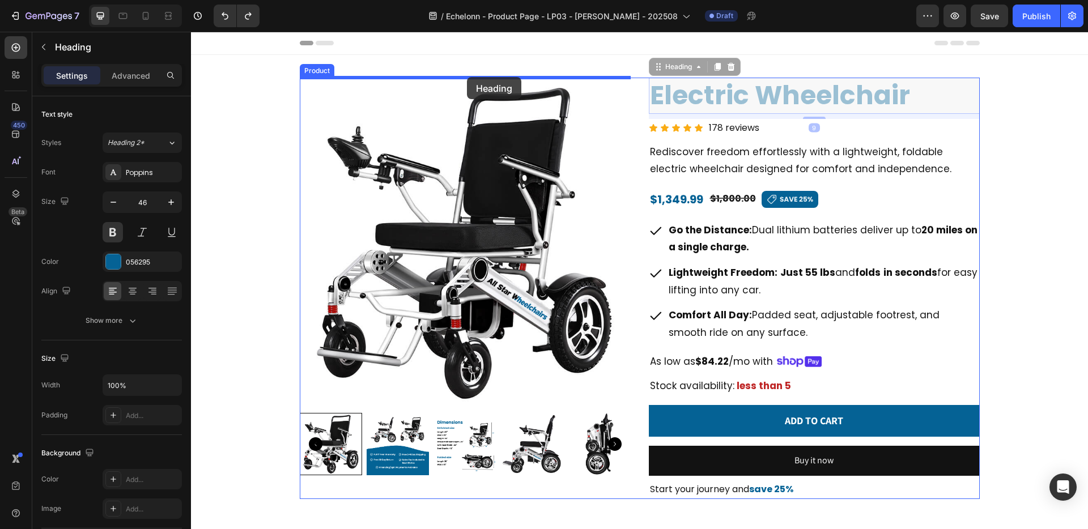
drag, startPoint x: 698, startPoint y: 90, endPoint x: 467, endPoint y: 77, distance: 232.1
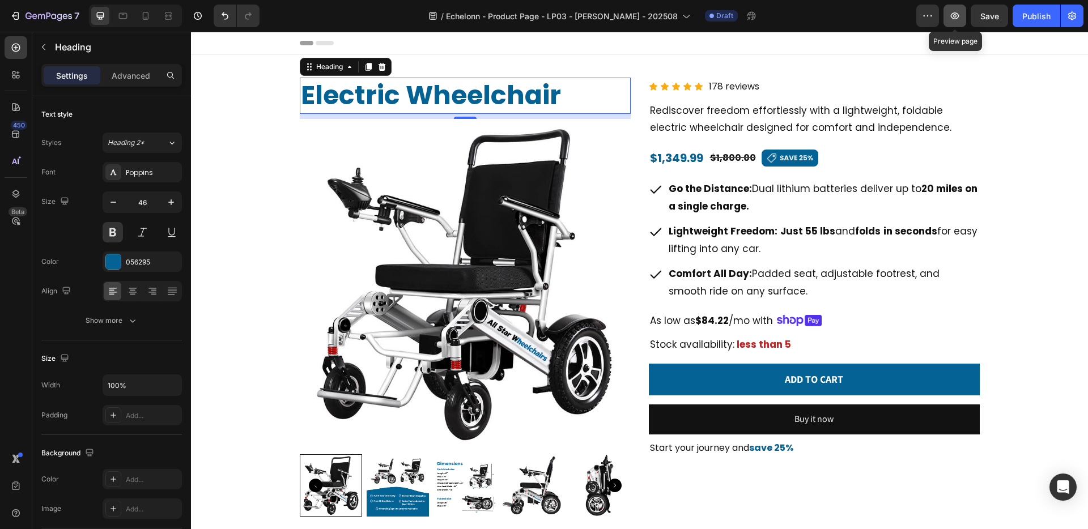
click at [953, 18] on icon "button" at bounding box center [954, 15] width 11 height 11
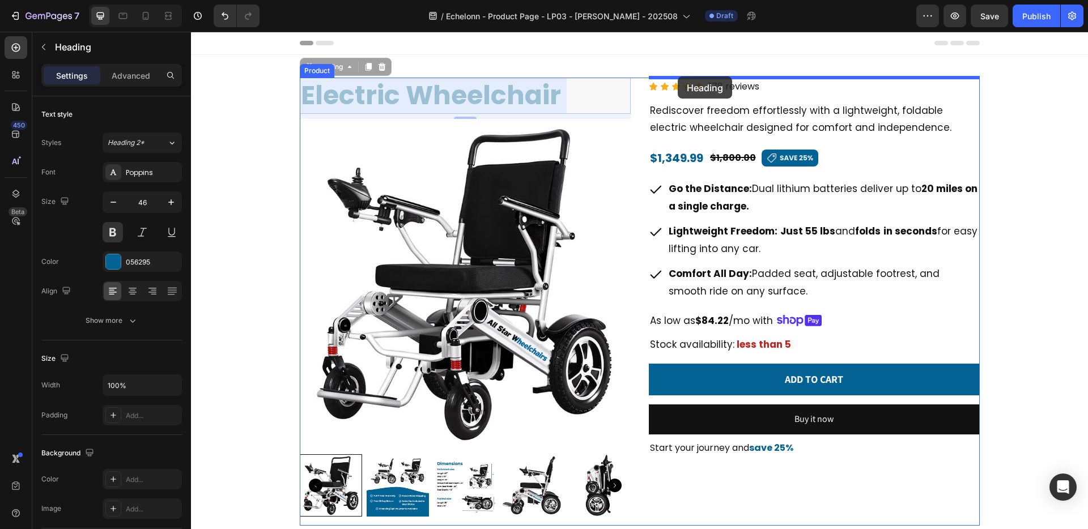
drag, startPoint x: 538, startPoint y: 90, endPoint x: 678, endPoint y: 76, distance: 140.6
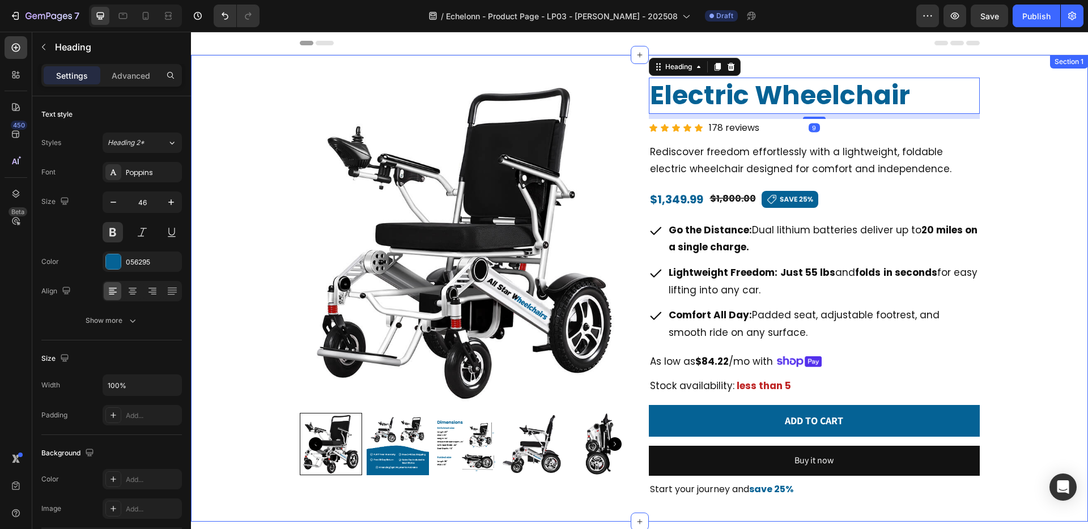
click at [222, 150] on div "Product Images Electric Wheelchair Heading 9 Icon Icon Icon Icon Icon Icon List…" at bounding box center [640, 288] width 870 height 421
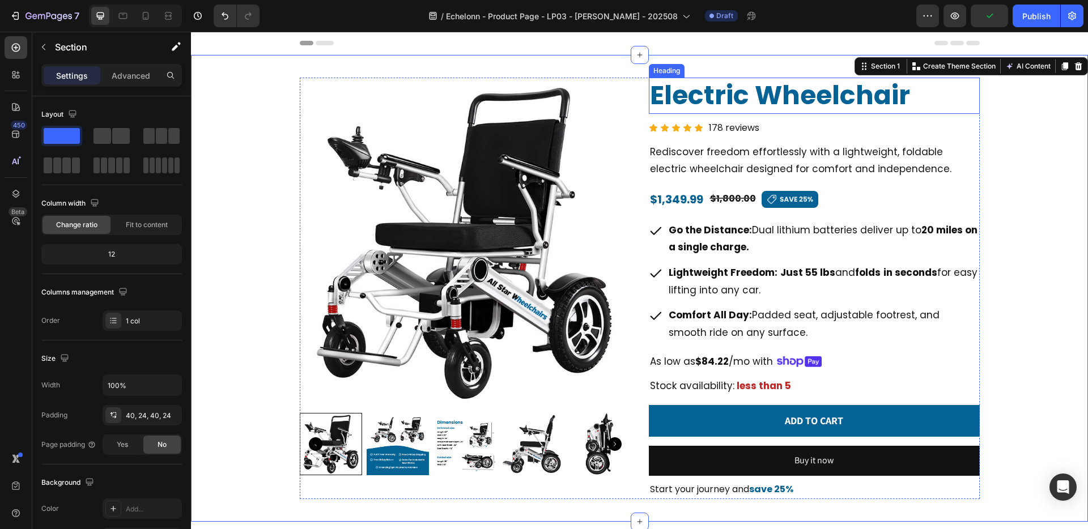
click at [669, 86] on h2 "Electric Wheelchair" at bounding box center [814, 96] width 331 height 36
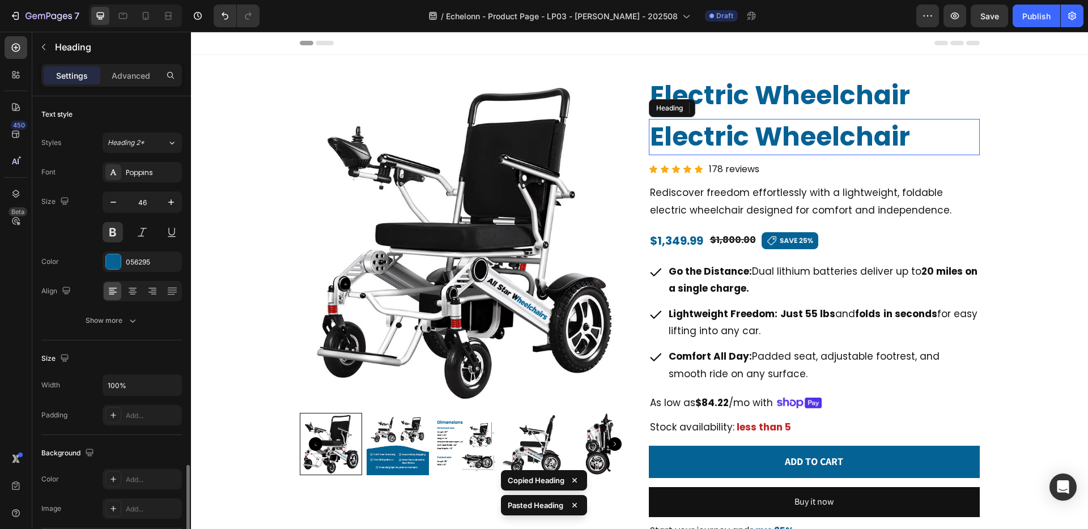
scroll to position [226, 0]
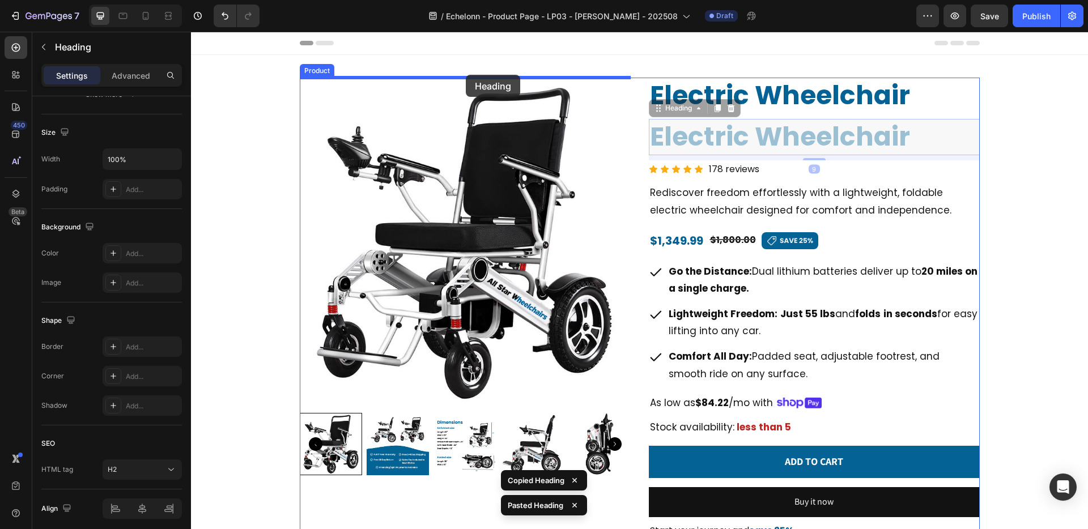
drag, startPoint x: 684, startPoint y: 113, endPoint x: 466, endPoint y: 75, distance: 221.5
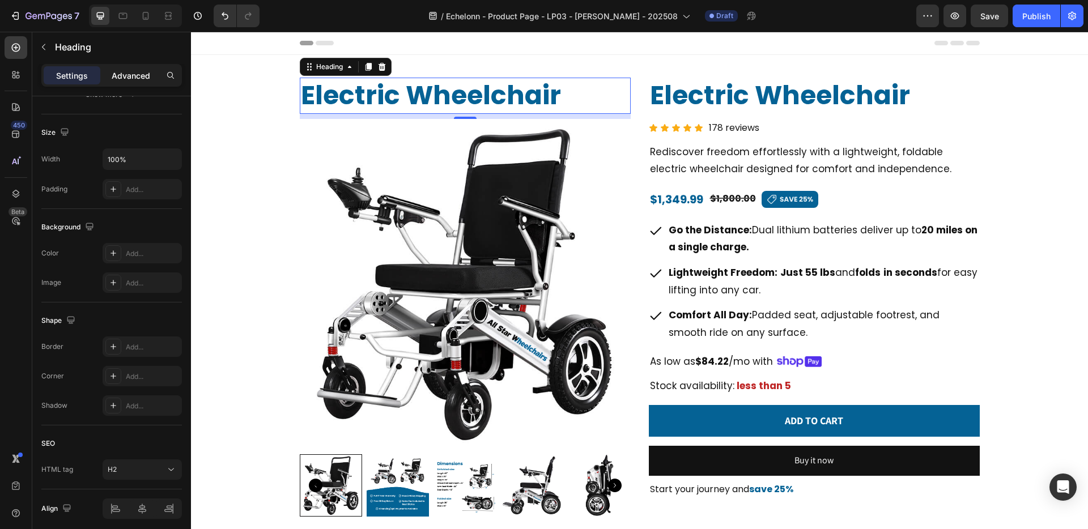
click at [148, 73] on p "Advanced" at bounding box center [131, 76] width 39 height 12
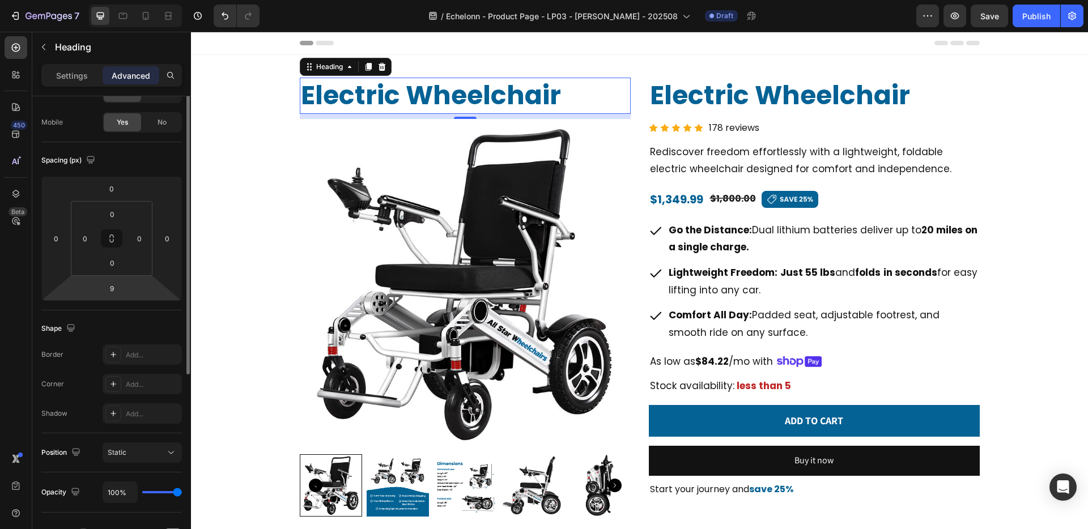
scroll to position [0, 0]
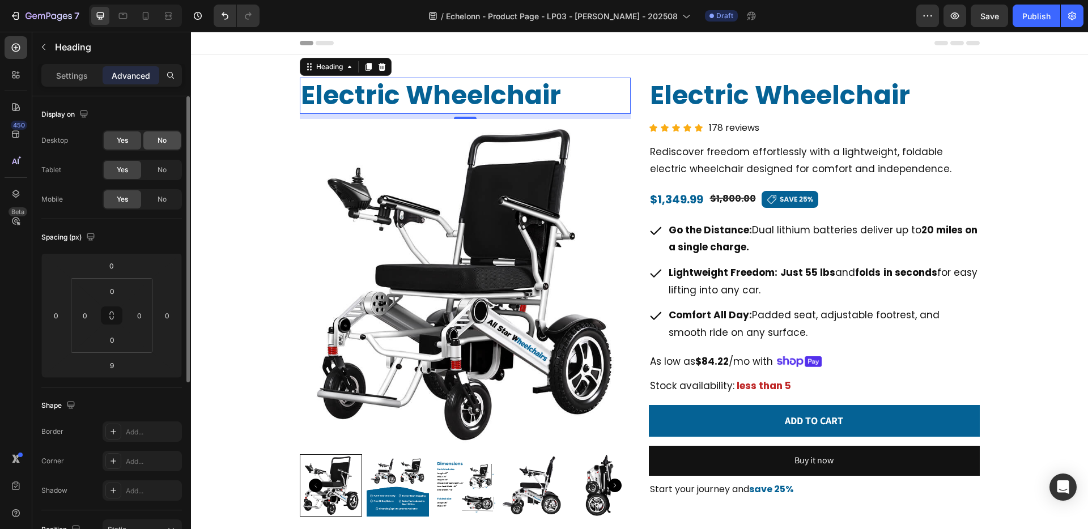
click at [163, 143] on span "No" at bounding box center [161, 140] width 9 height 10
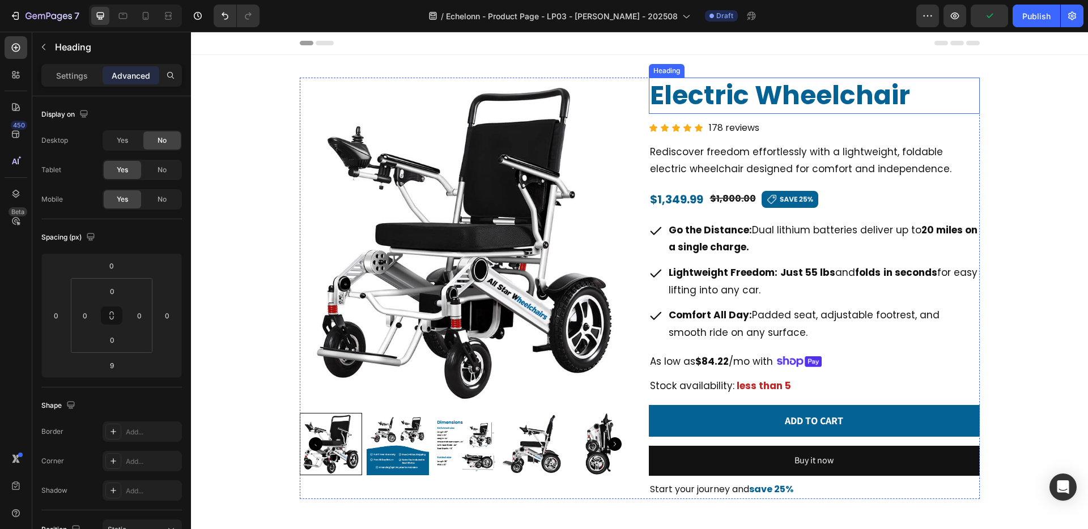
click at [681, 94] on h2 "Electric Wheelchair" at bounding box center [814, 96] width 331 height 36
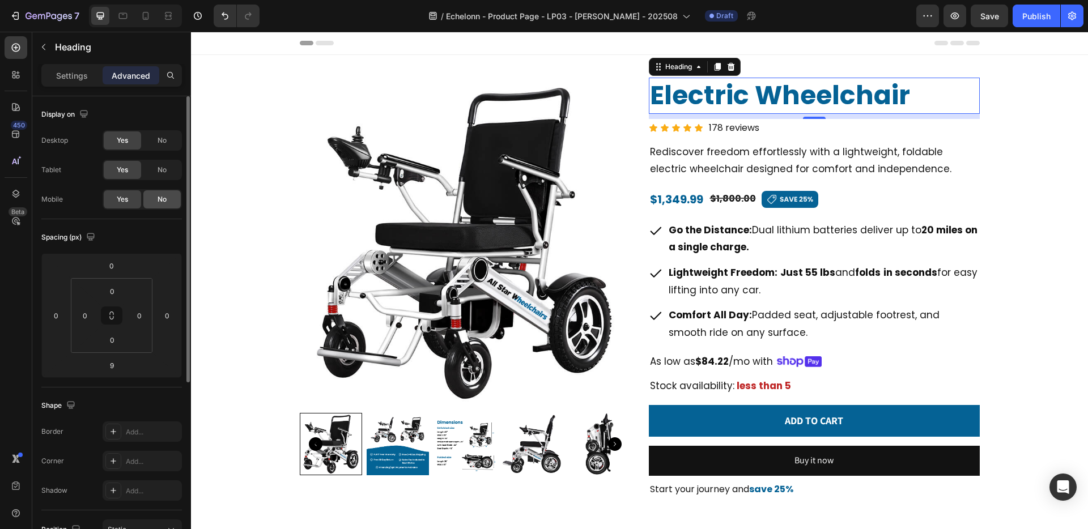
click at [160, 199] on span "No" at bounding box center [161, 199] width 9 height 10
click at [148, 16] on icon at bounding box center [146, 16] width 6 height 8
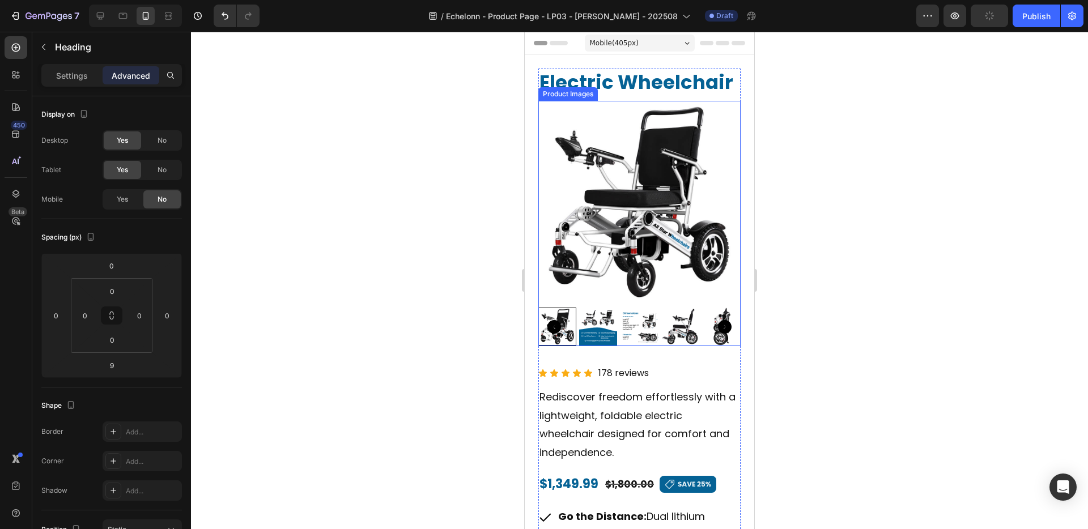
click at [570, 300] on img at bounding box center [639, 202] width 202 height 202
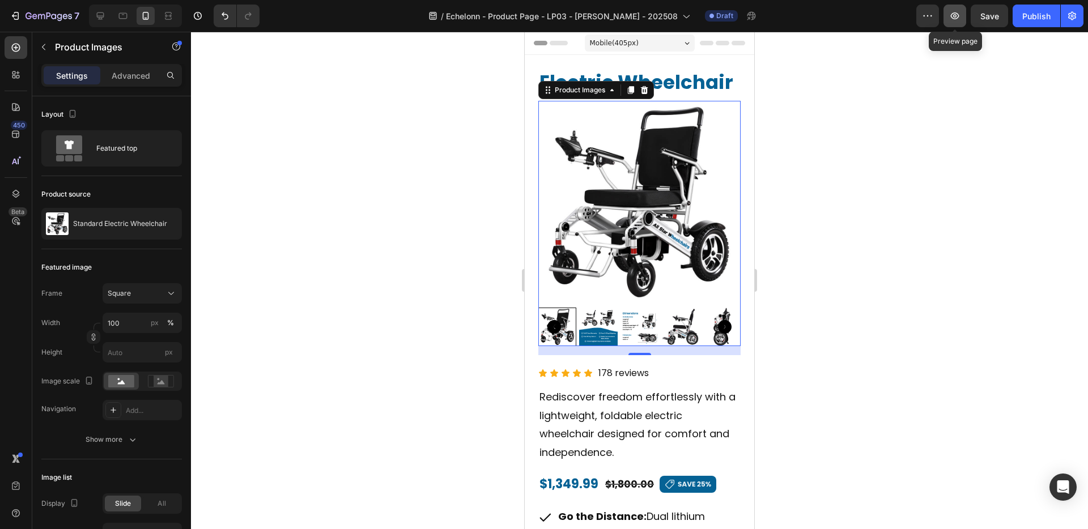
click at [955, 15] on icon "button" at bounding box center [954, 15] width 11 height 11
click at [679, 82] on h2 "Electric Wheelchair" at bounding box center [639, 82] width 202 height 27
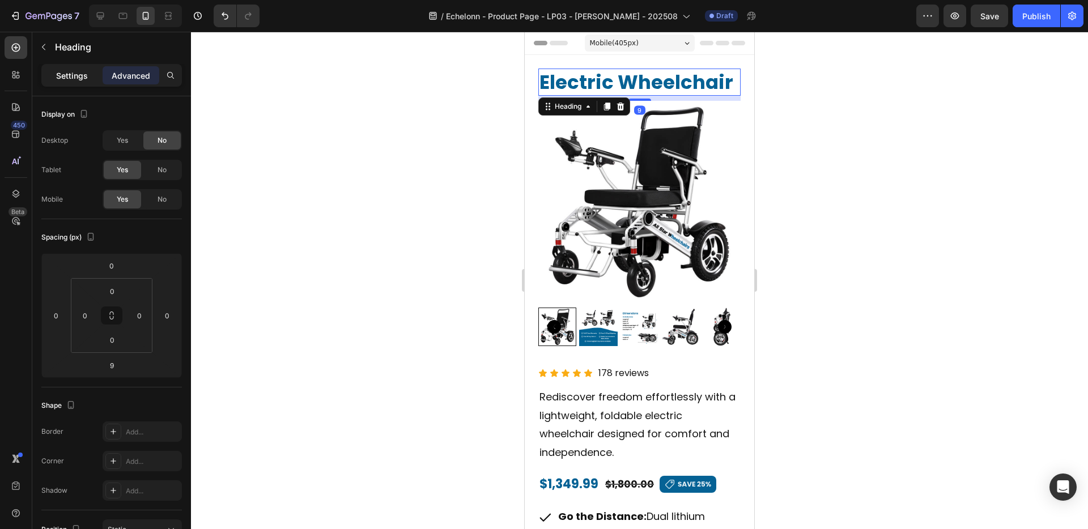
click at [69, 71] on p "Settings" at bounding box center [72, 76] width 32 height 12
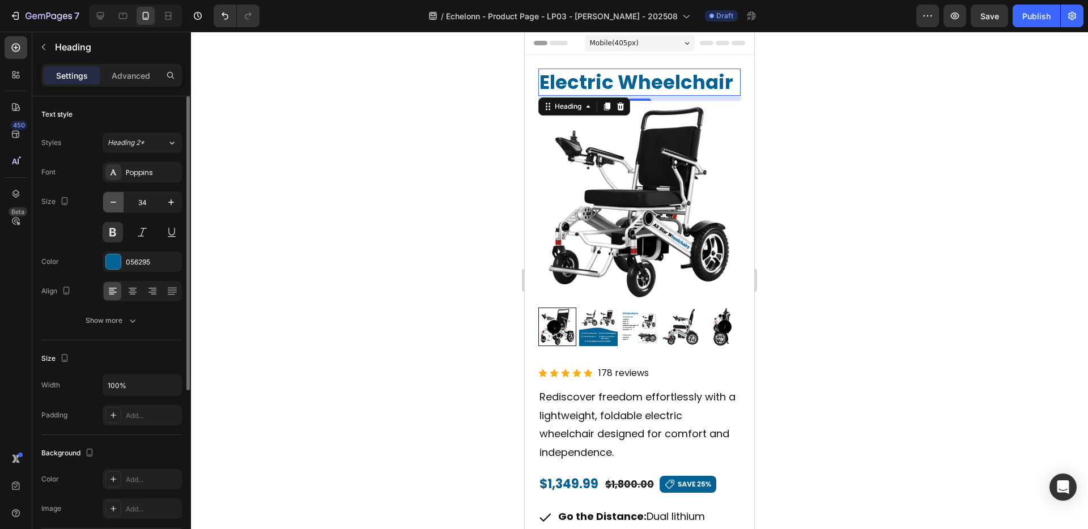
click at [118, 206] on icon "button" at bounding box center [113, 202] width 11 height 11
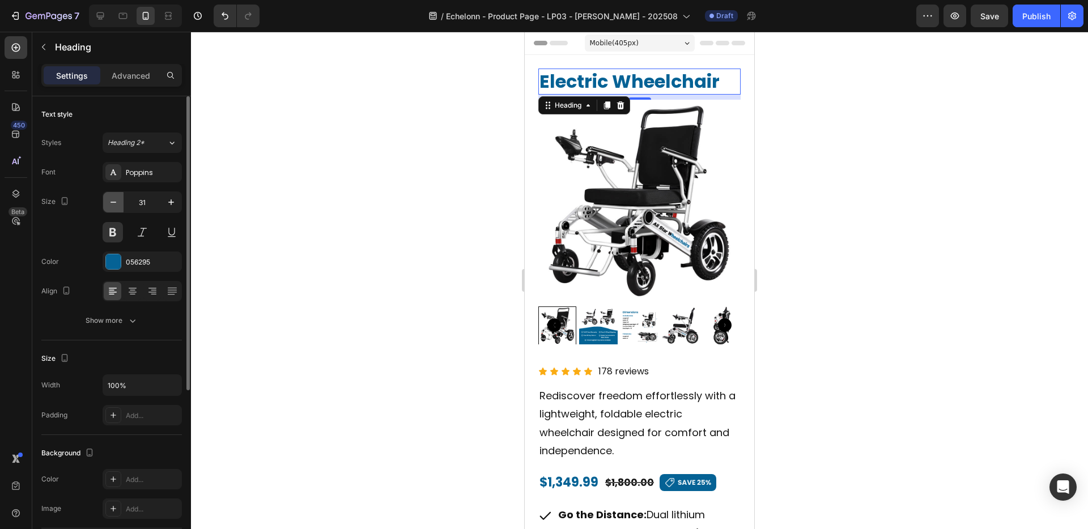
click at [118, 206] on icon "button" at bounding box center [113, 202] width 11 height 11
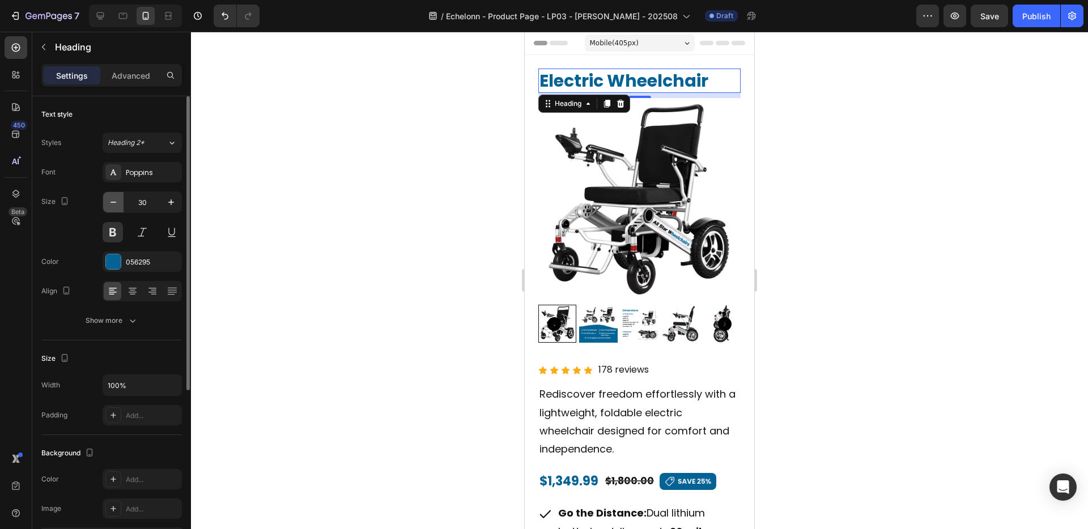
click at [118, 206] on icon "button" at bounding box center [113, 202] width 11 height 11
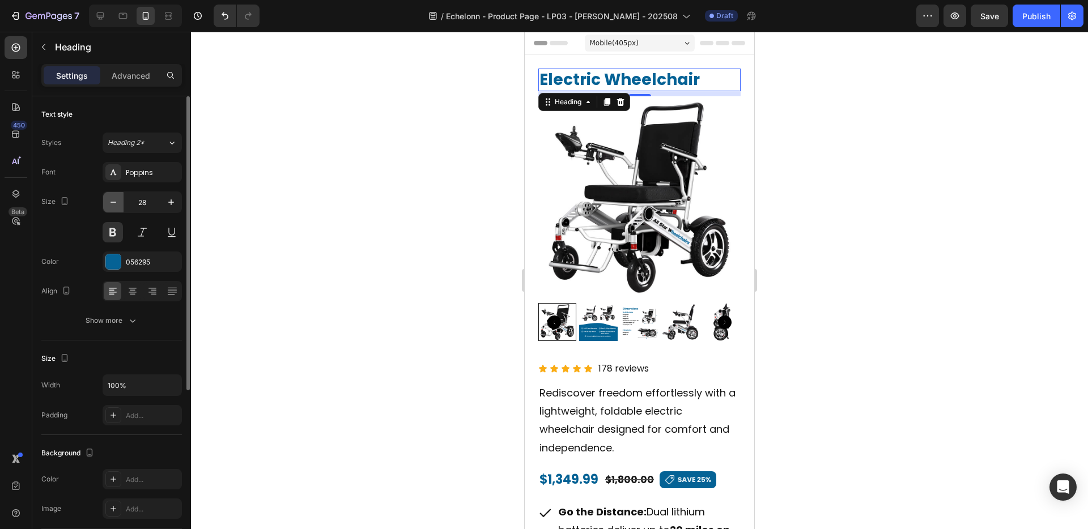
click at [118, 206] on icon "button" at bounding box center [113, 202] width 11 height 11
type input "26"
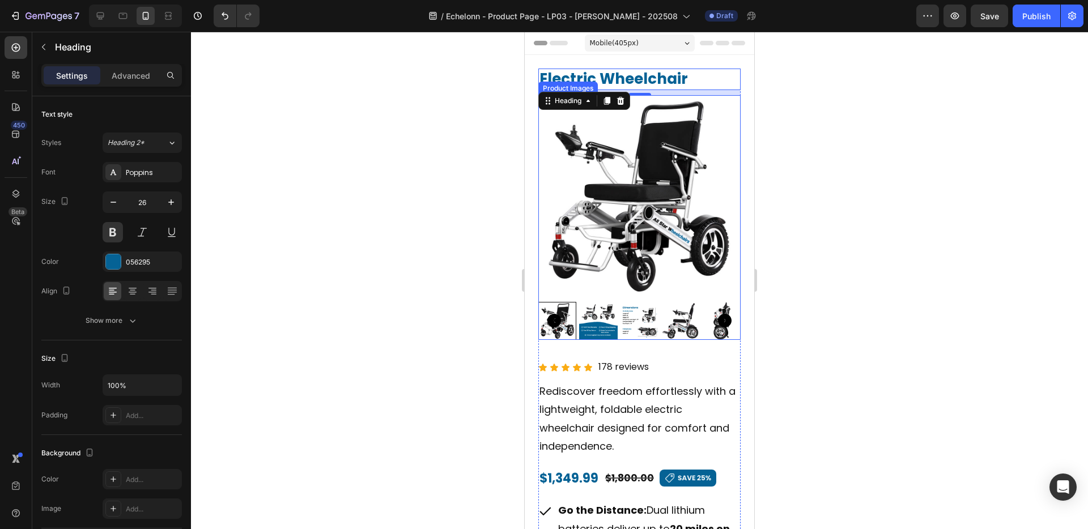
click at [584, 225] on img at bounding box center [639, 196] width 202 height 202
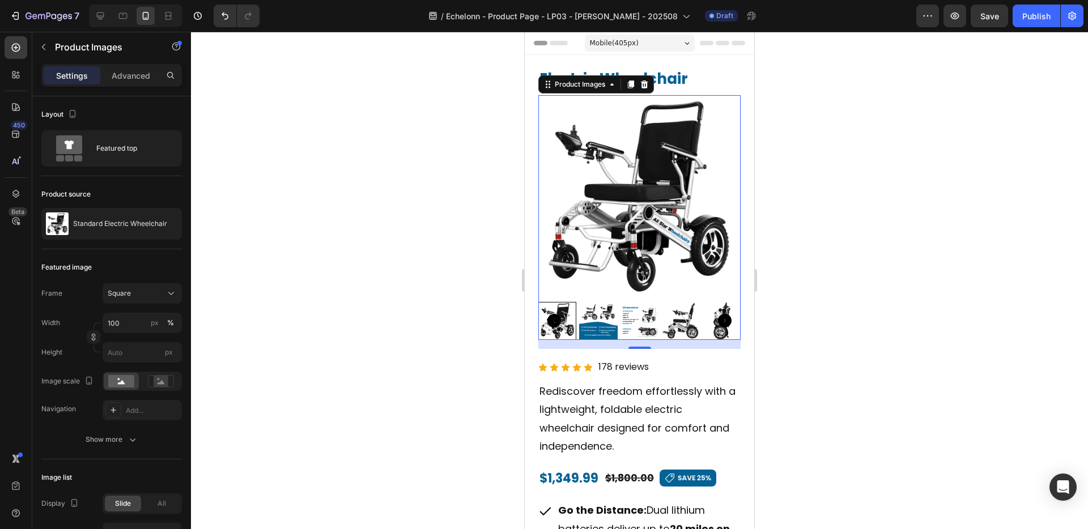
click at [586, 249] on img at bounding box center [639, 196] width 202 height 202
click at [159, 377] on rect at bounding box center [161, 381] width 15 height 11
click at [164, 381] on rect at bounding box center [161, 381] width 15 height 11
click at [118, 377] on rect at bounding box center [121, 381] width 26 height 12
click at [154, 376] on rect at bounding box center [161, 381] width 15 height 11
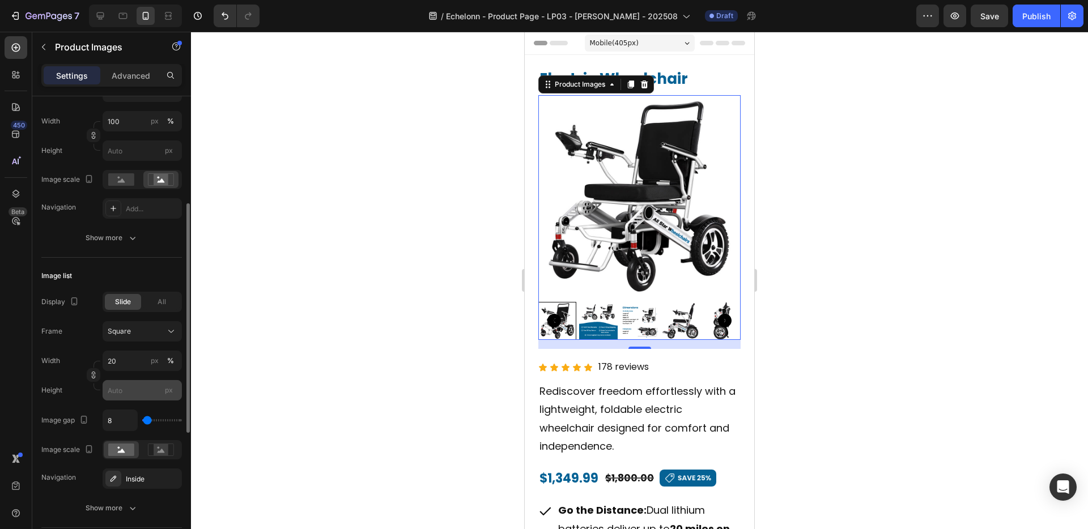
scroll to position [207, 0]
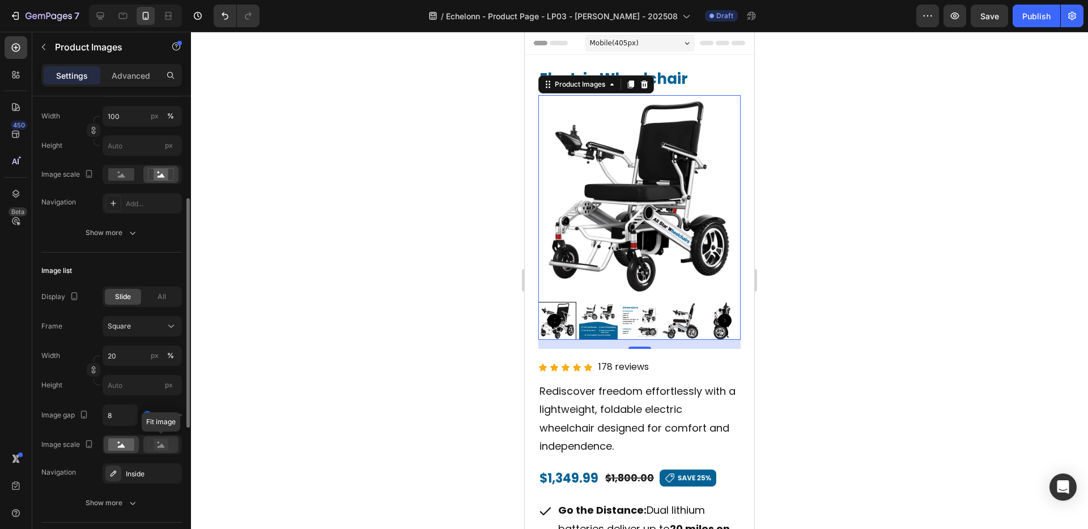
click at [163, 440] on rect at bounding box center [161, 444] width 15 height 11
click at [117, 438] on div at bounding box center [121, 444] width 35 height 17
click at [145, 476] on div "Inside" at bounding box center [142, 474] width 33 height 10
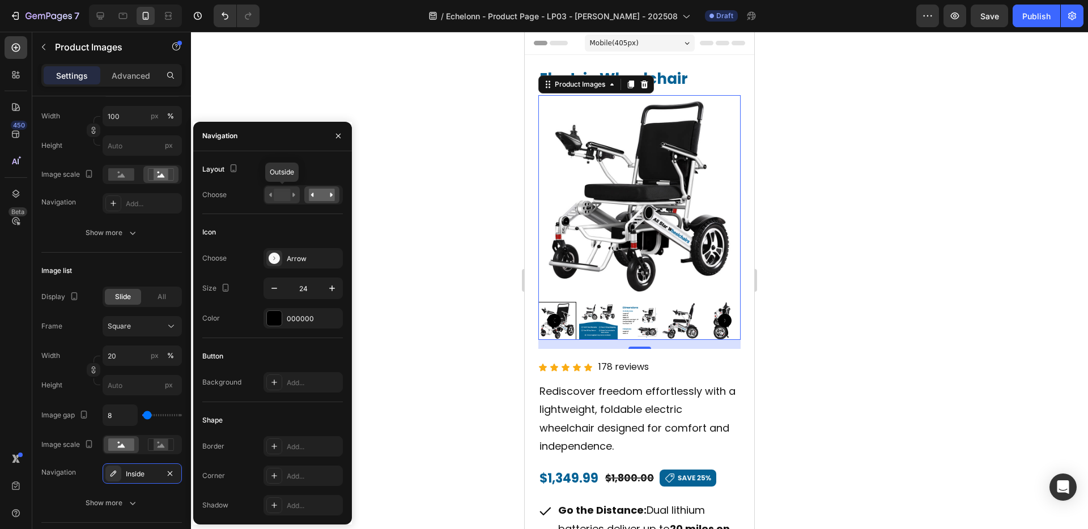
click at [283, 193] on rect at bounding box center [282, 195] width 16 height 12
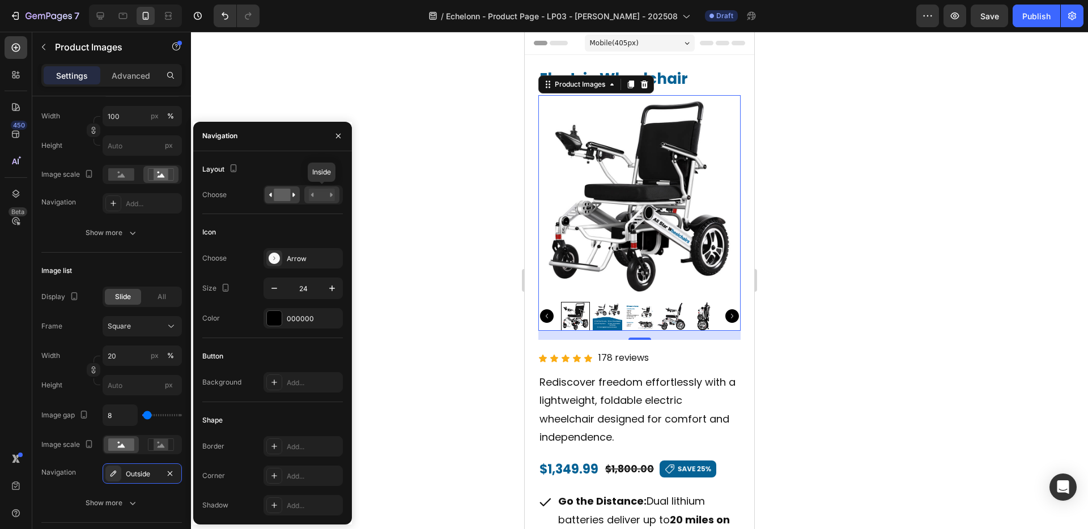
click at [318, 191] on rect at bounding box center [322, 195] width 26 height 12
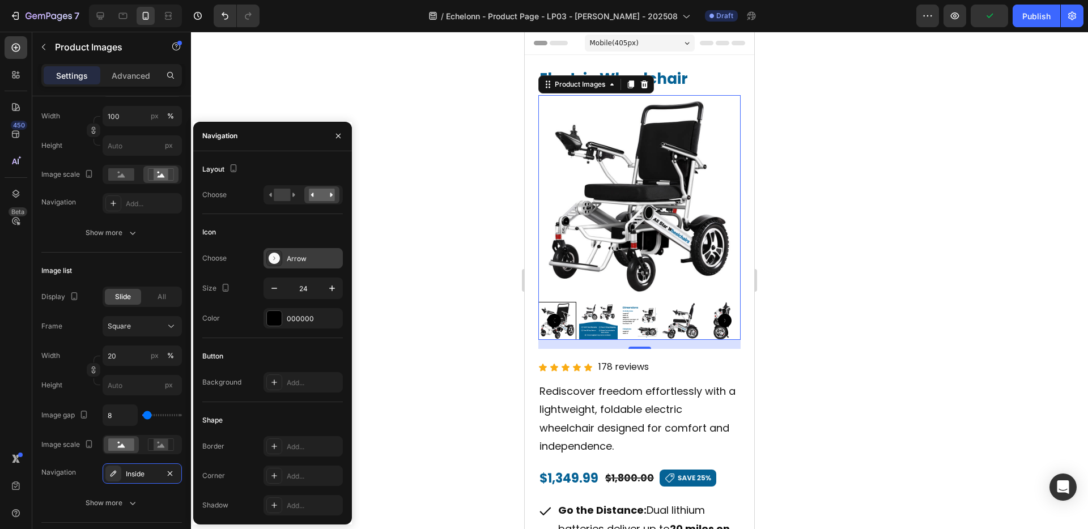
click at [331, 254] on div "Arrow" at bounding box center [313, 259] width 53 height 10
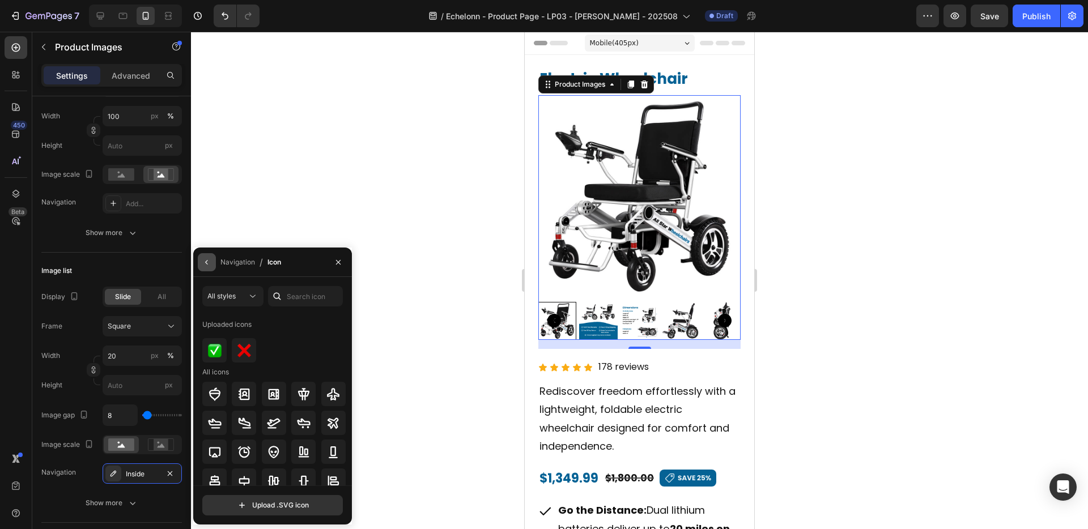
click at [209, 261] on icon "button" at bounding box center [206, 262] width 9 height 9
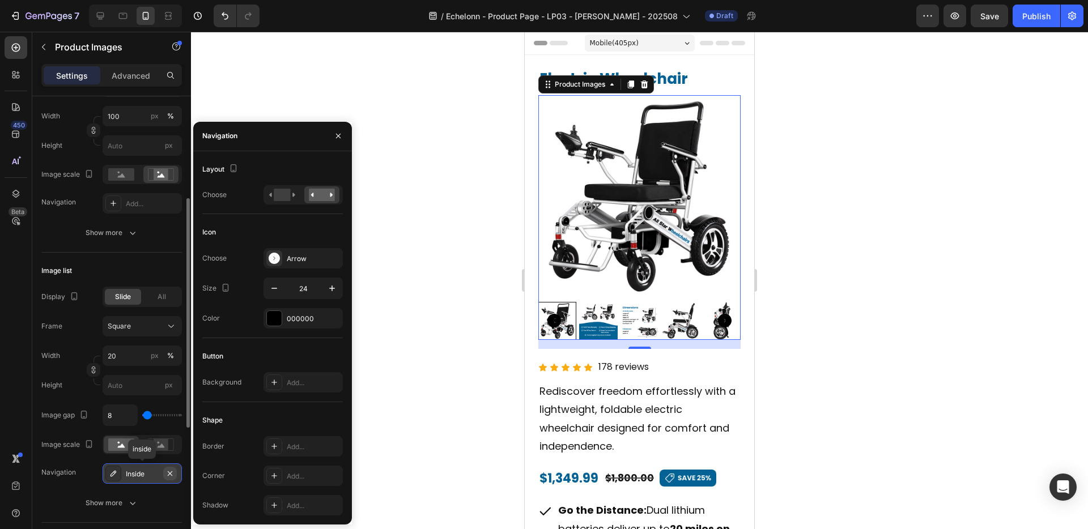
click at [169, 477] on icon "button" at bounding box center [169, 473] width 9 height 9
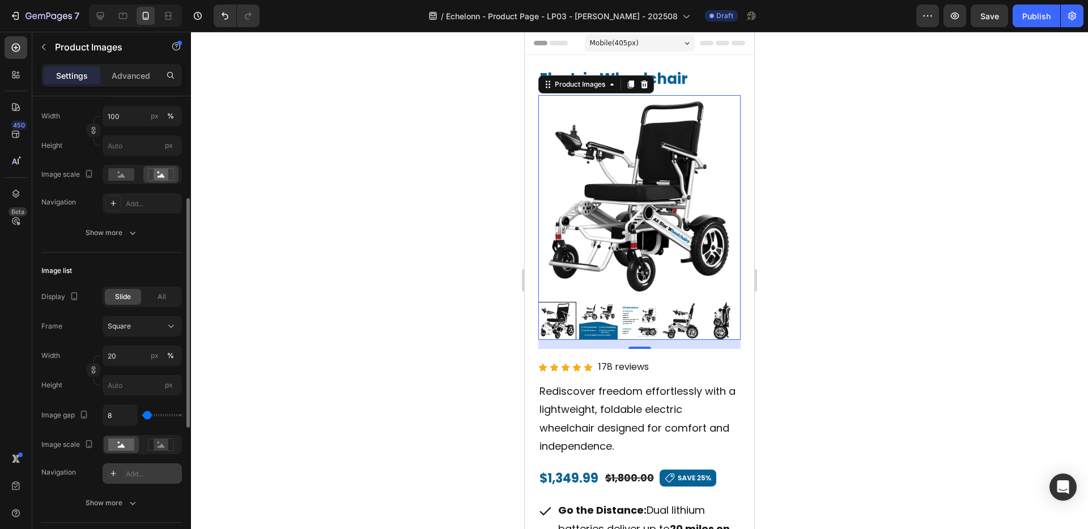
click at [278, 389] on div at bounding box center [639, 280] width 897 height 497
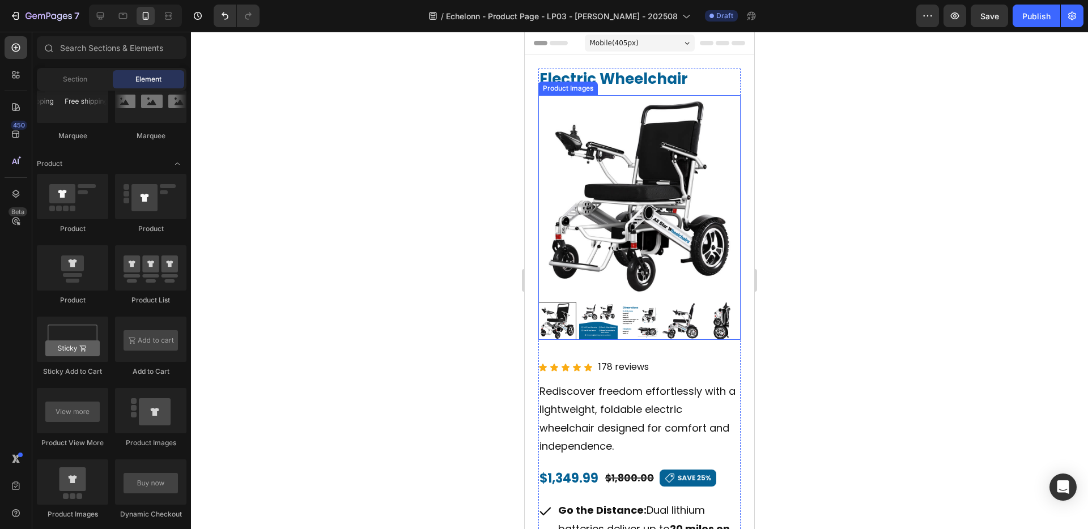
click at [578, 265] on img at bounding box center [639, 196] width 202 height 202
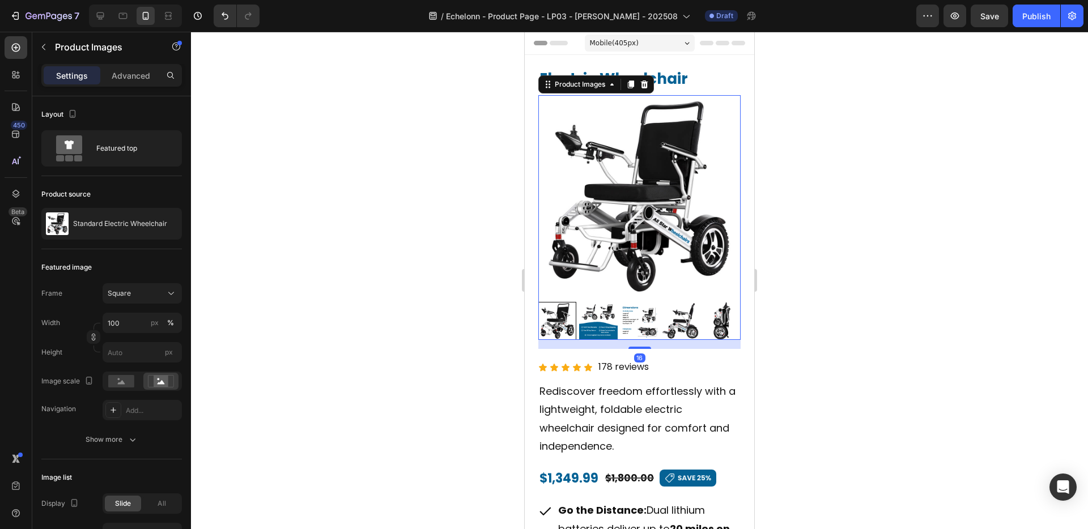
click at [621, 236] on img at bounding box center [639, 196] width 202 height 202
click at [130, 317] on input "100" at bounding box center [142, 323] width 79 height 20
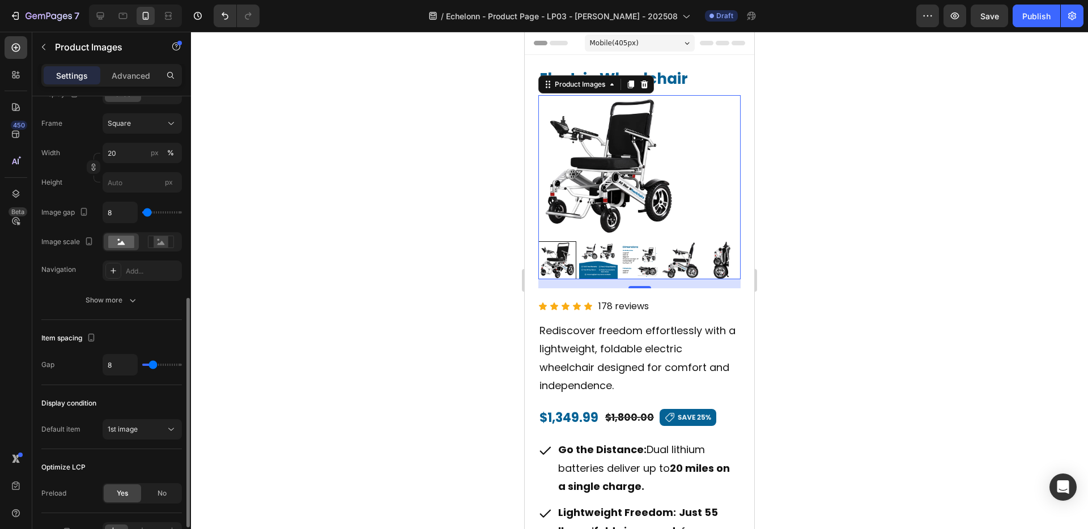
scroll to position [478, 0]
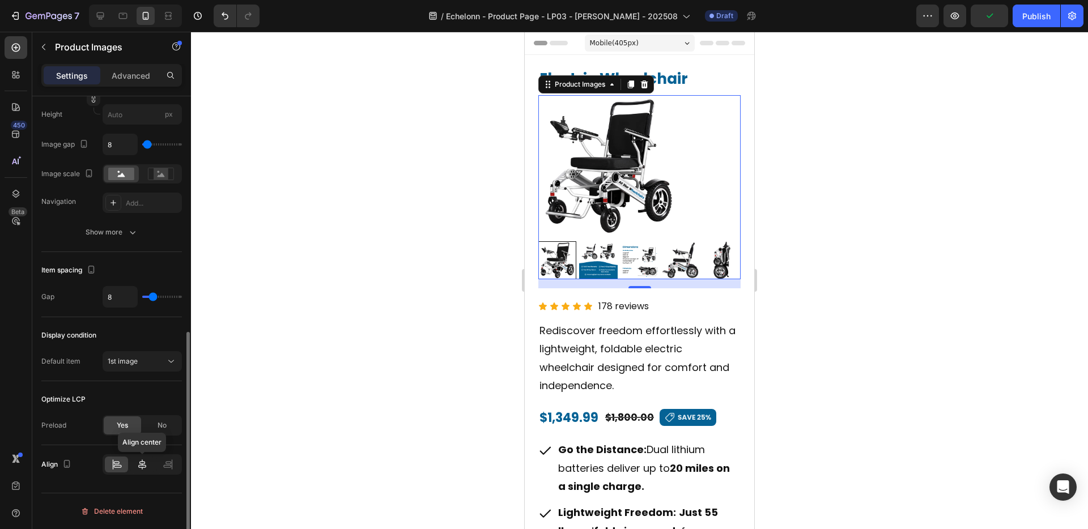
click at [143, 467] on icon at bounding box center [142, 464] width 8 height 10
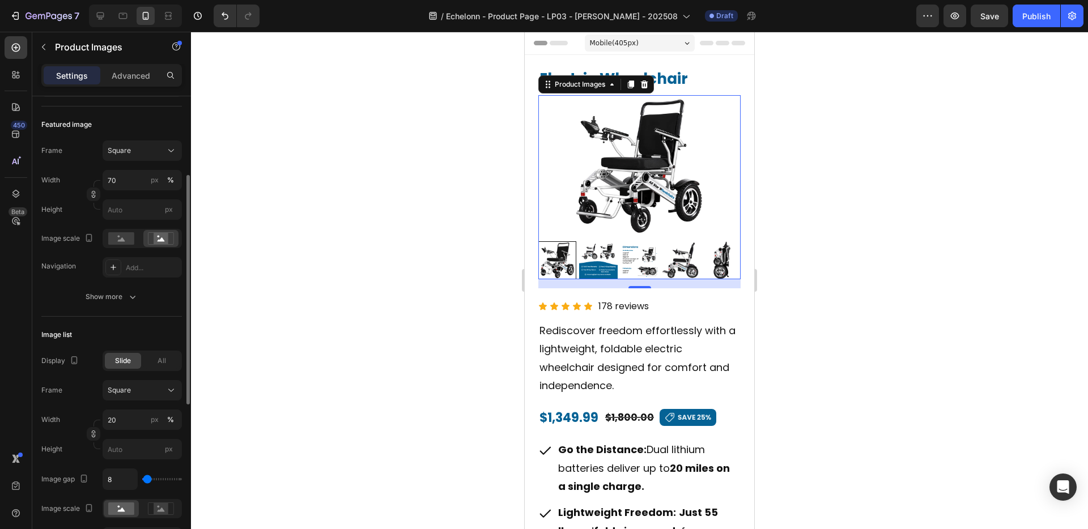
scroll to position [141, 0]
click at [130, 182] on input "70" at bounding box center [142, 182] width 79 height 20
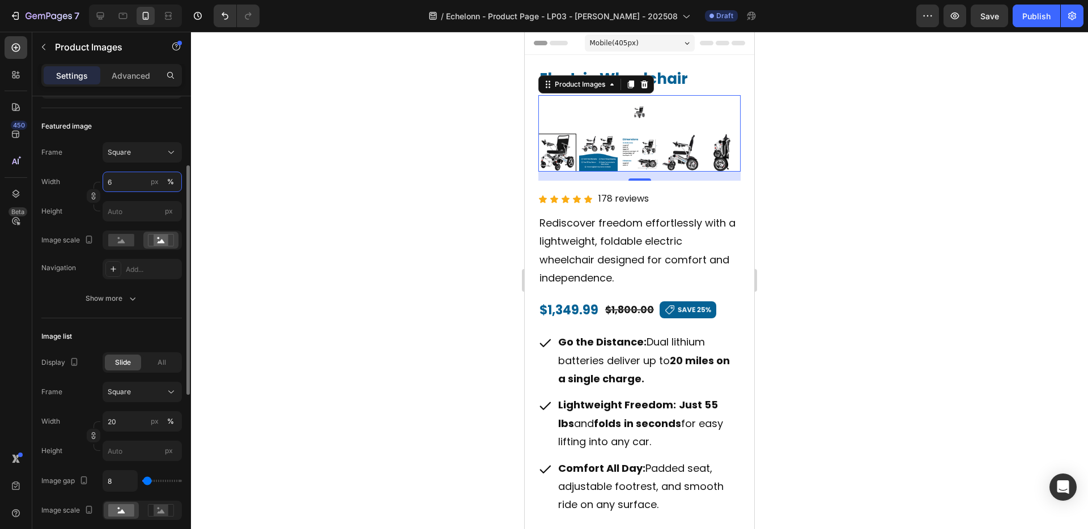
type input "60"
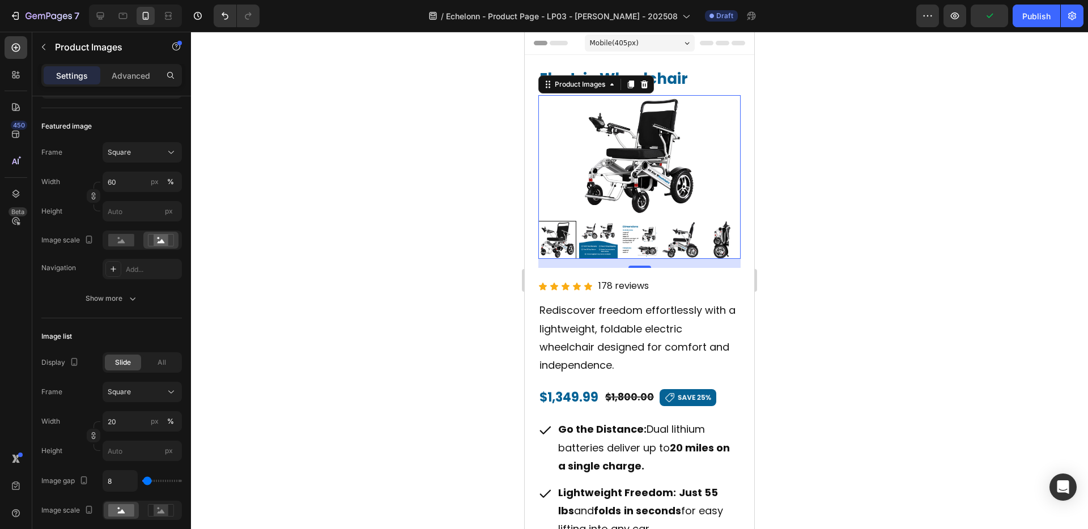
click at [446, 168] on div at bounding box center [639, 280] width 897 height 497
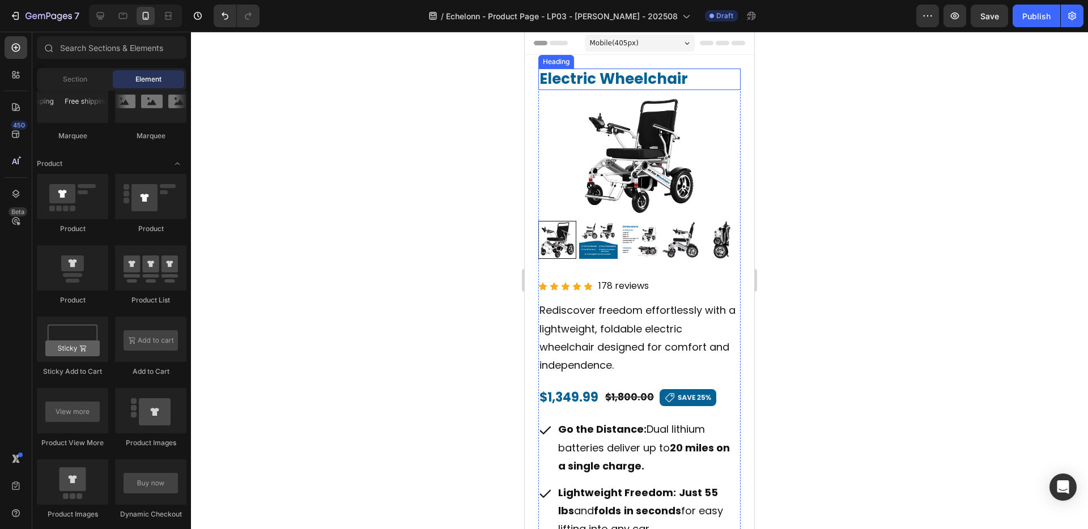
click at [642, 81] on h2 "Electric Wheelchair" at bounding box center [639, 80] width 202 height 22
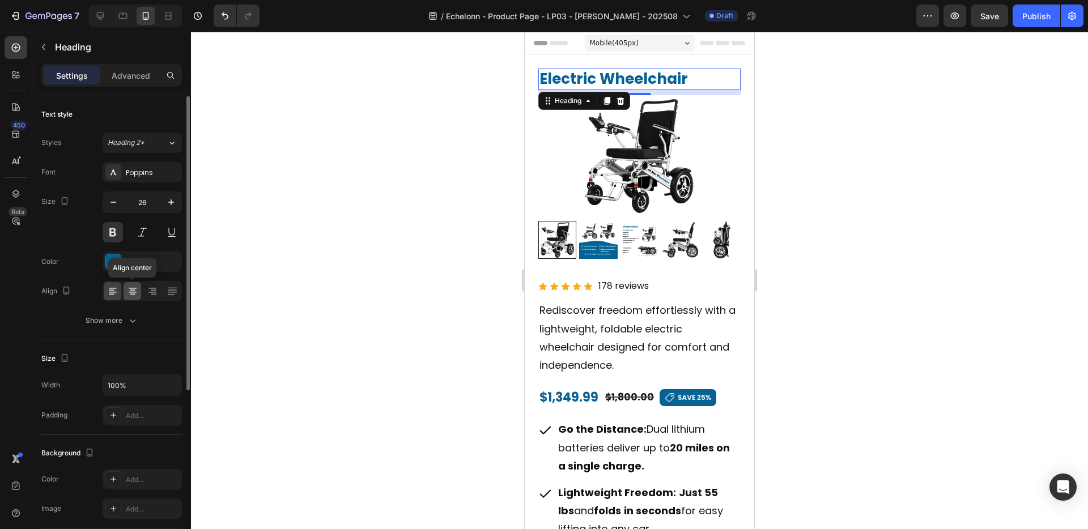
click at [131, 288] on icon at bounding box center [133, 288] width 8 height 1
click at [110, 293] on icon at bounding box center [112, 291] width 11 height 11
click at [347, 159] on div at bounding box center [639, 280] width 897 height 497
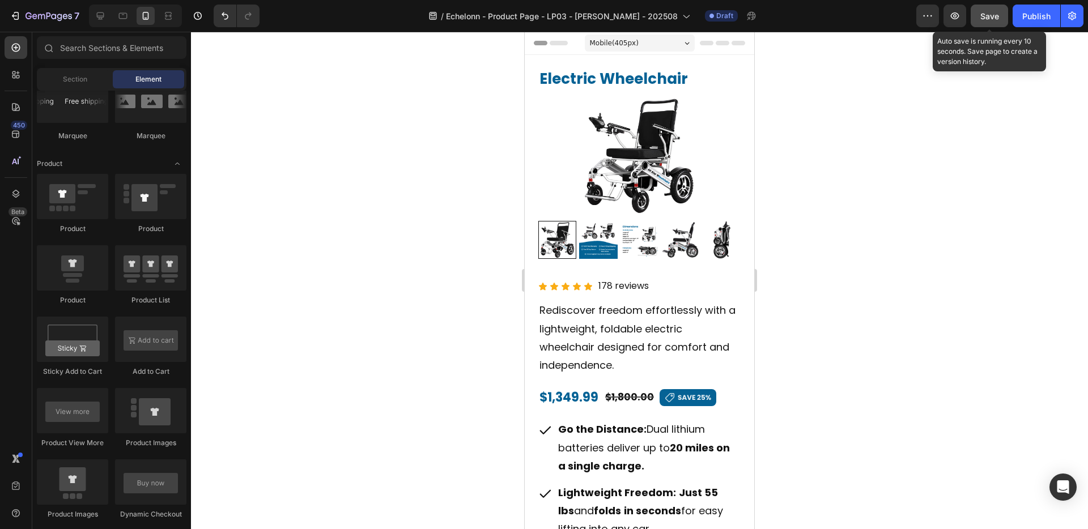
click at [990, 20] on span "Save" at bounding box center [989, 16] width 19 height 10
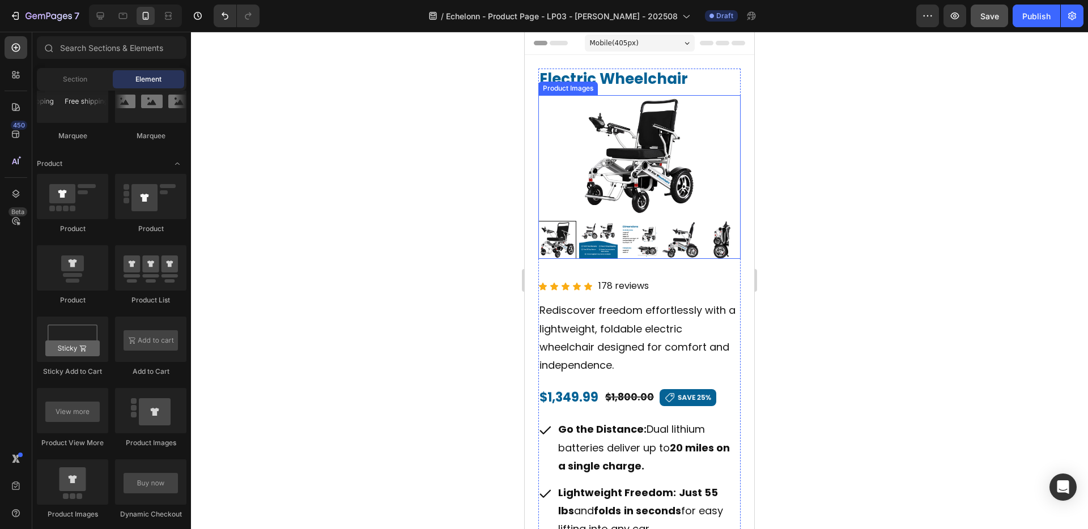
click at [700, 207] on img at bounding box center [638, 155] width 121 height 121
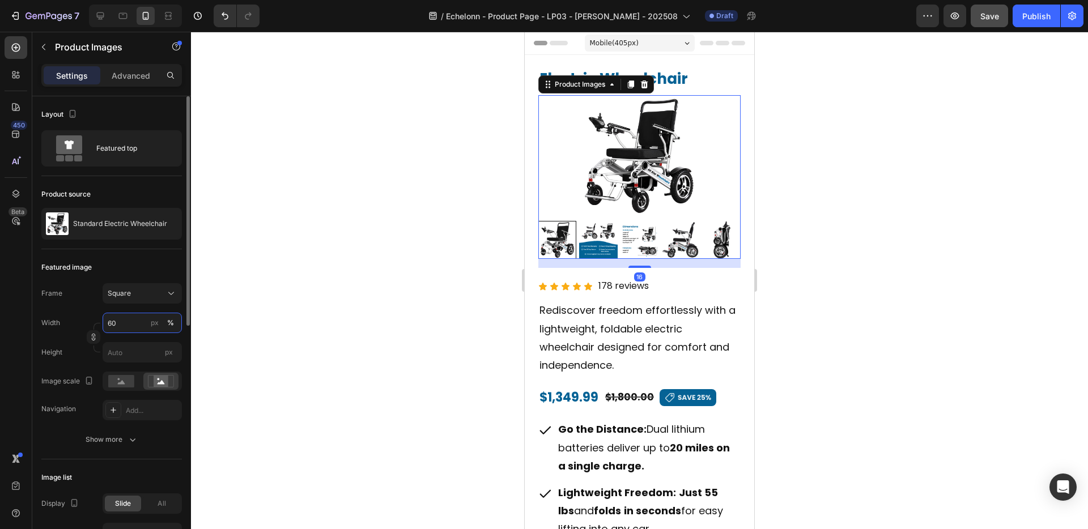
click at [131, 321] on input "60" at bounding box center [142, 323] width 79 height 20
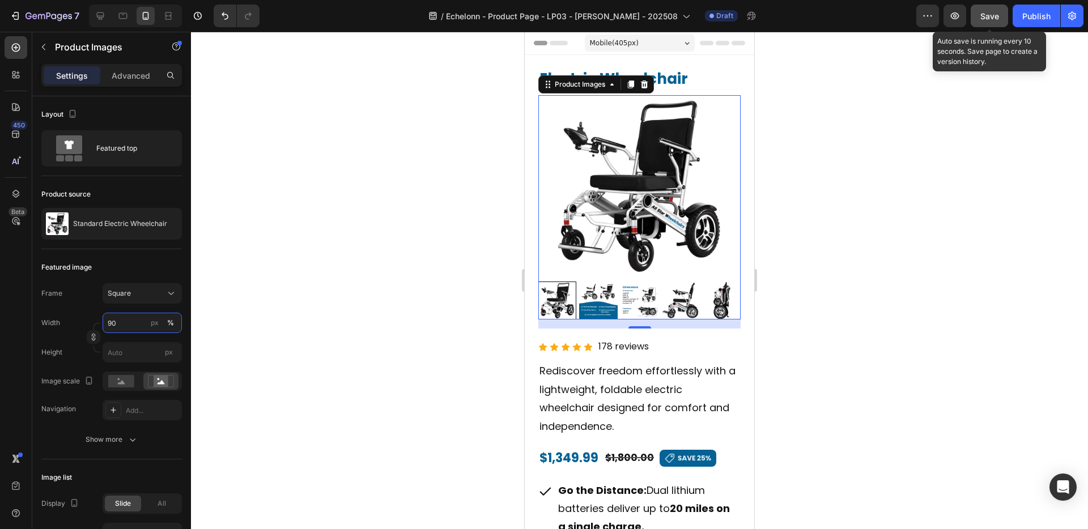
type input "90"
click at [993, 15] on span "Save" at bounding box center [989, 16] width 19 height 10
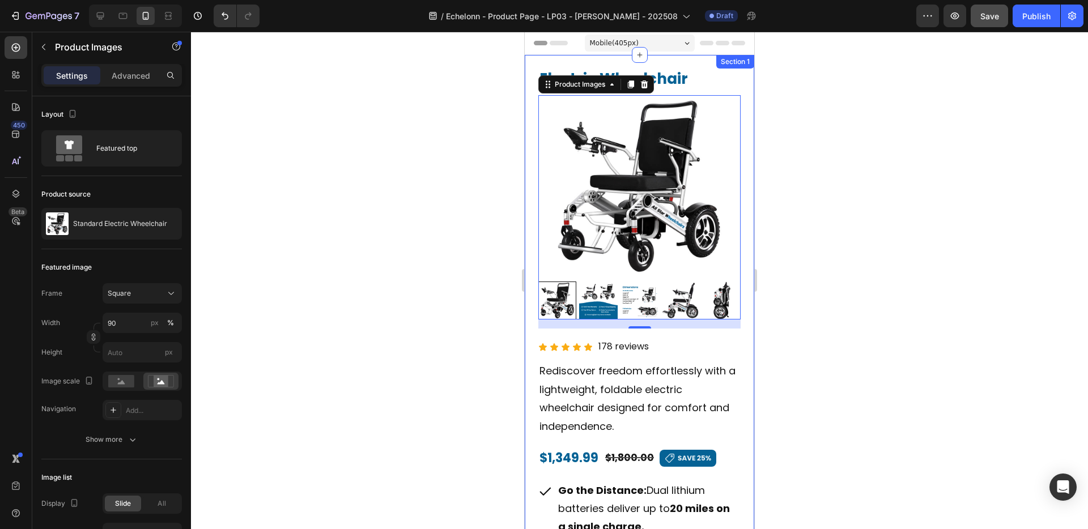
click at [684, 59] on div "Electric Wheelchair Heading Product Images 16 Electric Wheelchair Heading Icon …" at bounding box center [639, 441] width 229 height 773
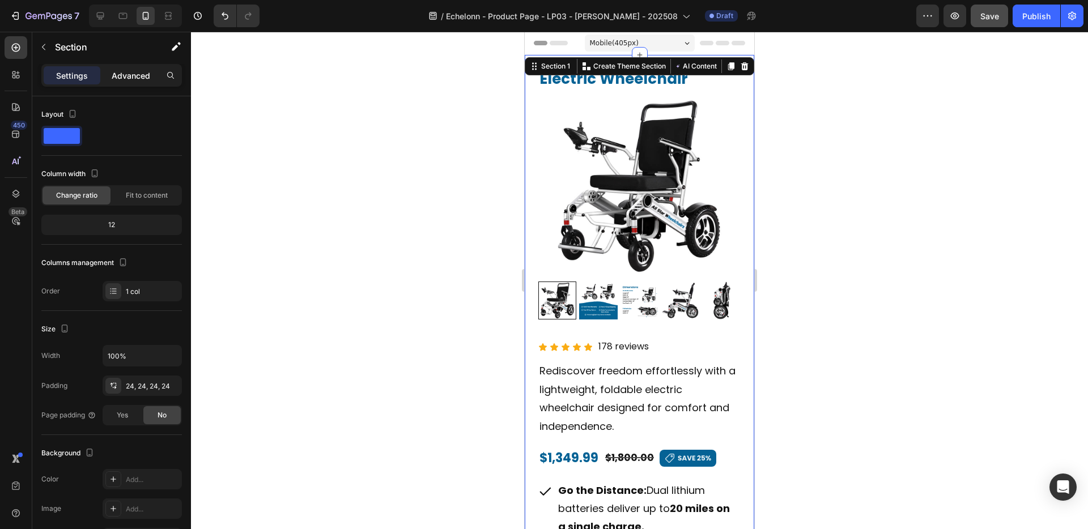
click at [136, 73] on p "Advanced" at bounding box center [131, 76] width 39 height 12
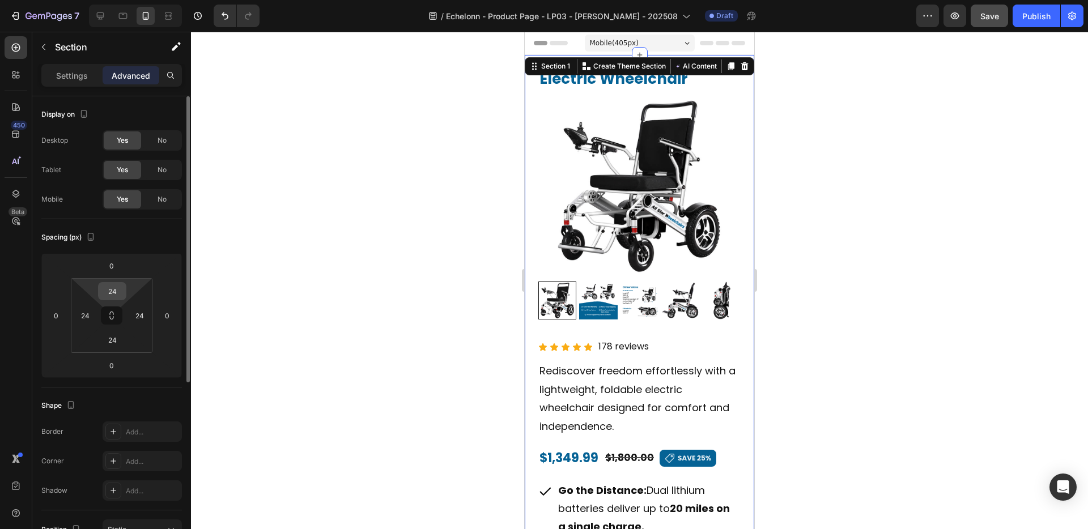
click at [121, 289] on input "24" at bounding box center [112, 291] width 23 height 17
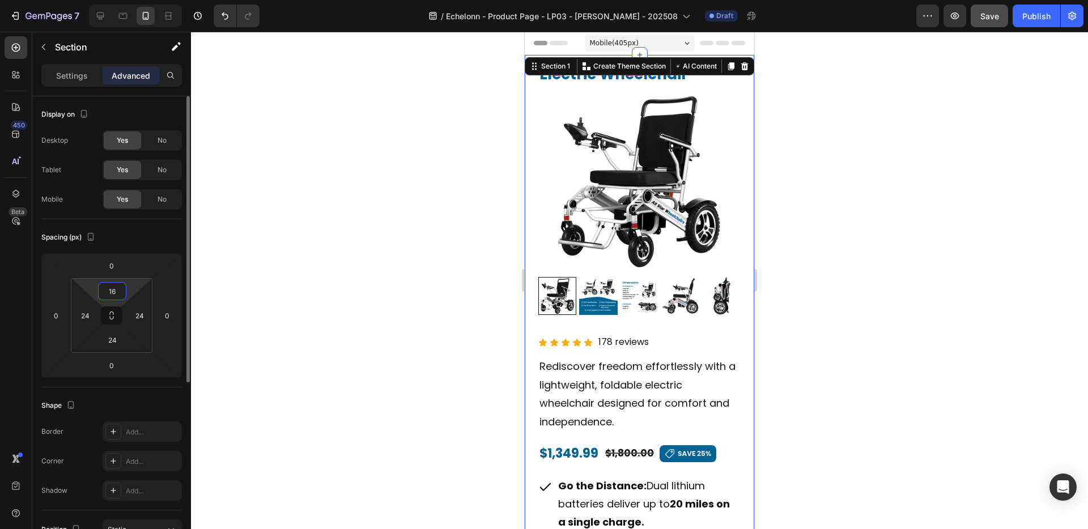
type input "16"
click at [386, 264] on div at bounding box center [639, 280] width 897 height 497
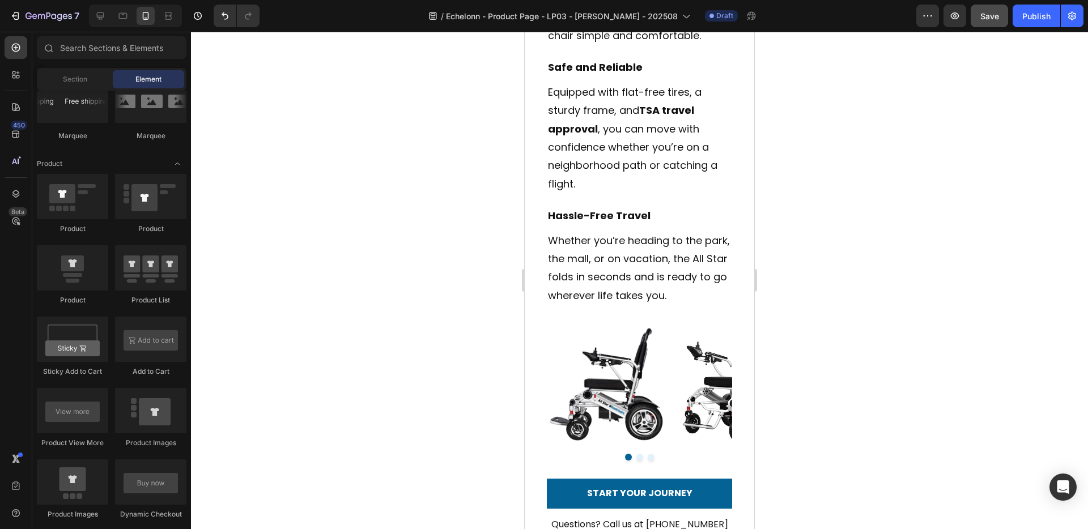
scroll to position [1436, 0]
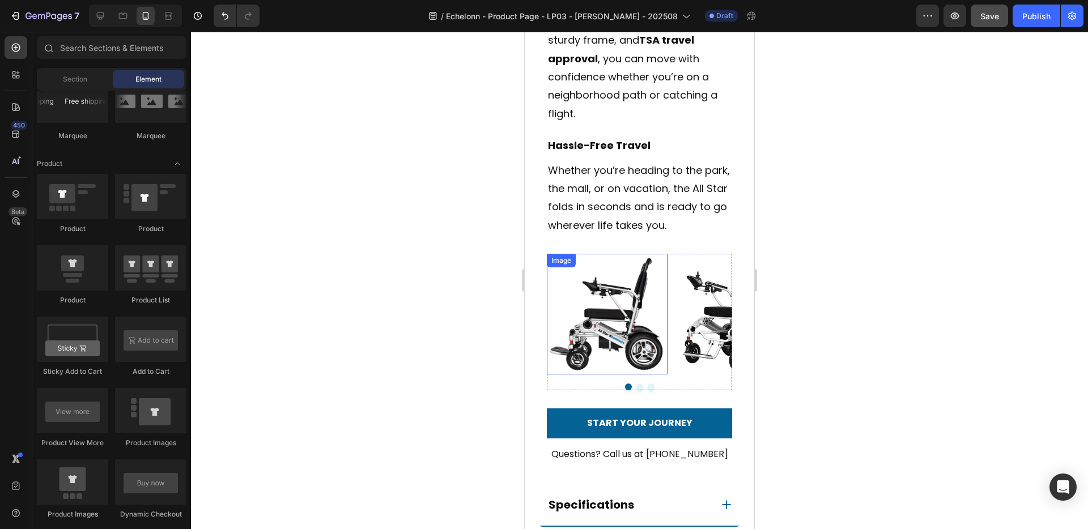
click at [611, 313] on img at bounding box center [607, 314] width 121 height 121
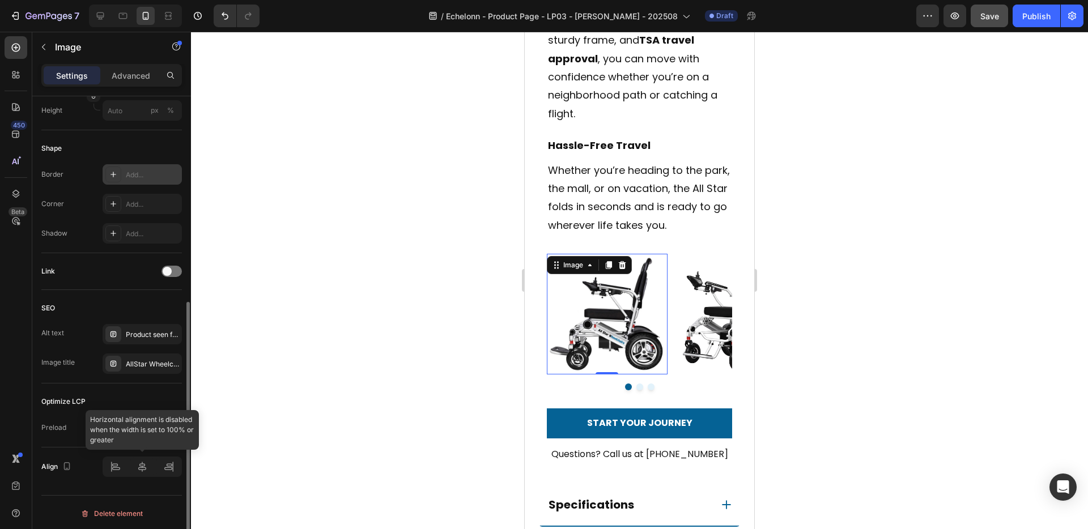
scroll to position [361, 0]
click at [174, 270] on div at bounding box center [171, 268] width 20 height 11
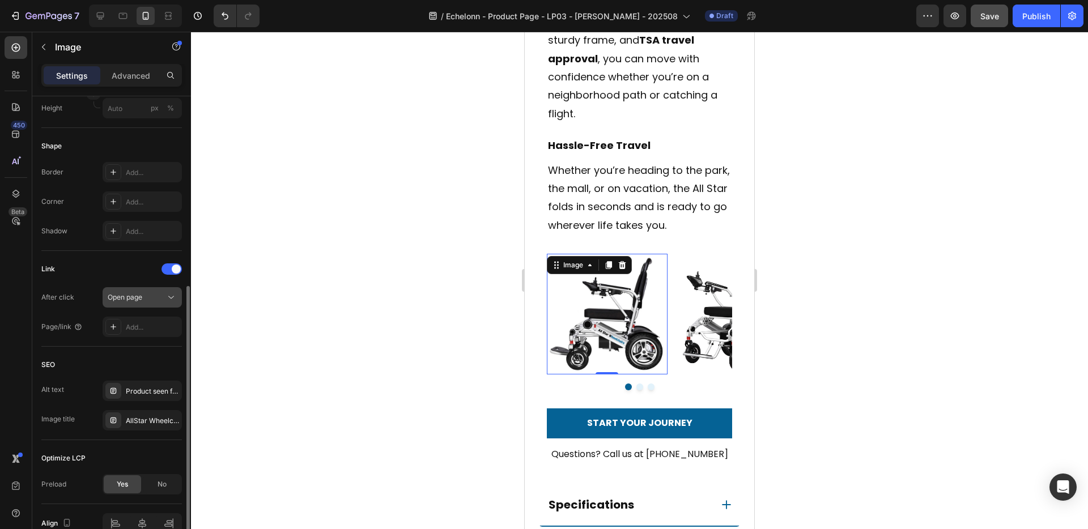
click at [167, 294] on icon at bounding box center [170, 297] width 11 height 11
click at [167, 267] on div at bounding box center [171, 268] width 20 height 11
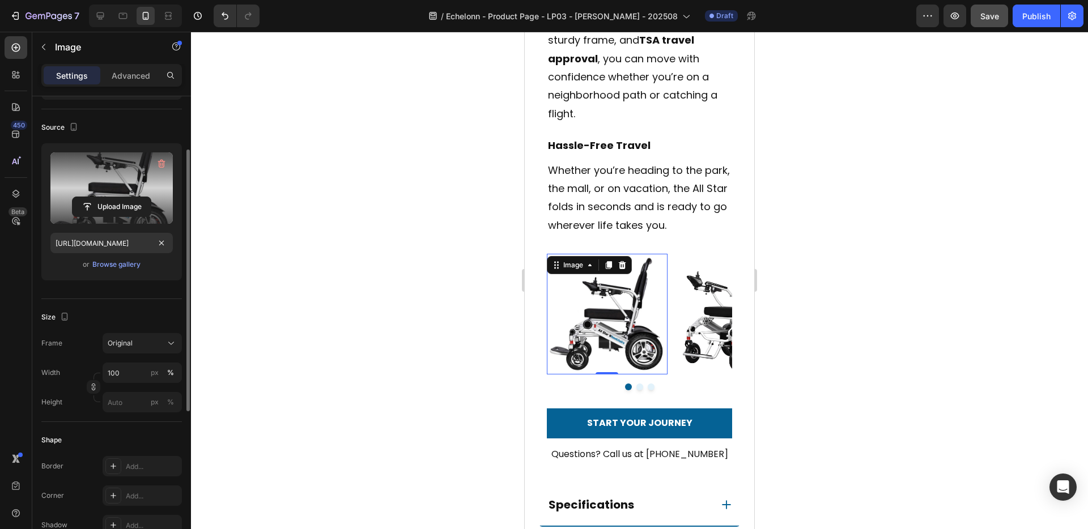
scroll to position [83, 0]
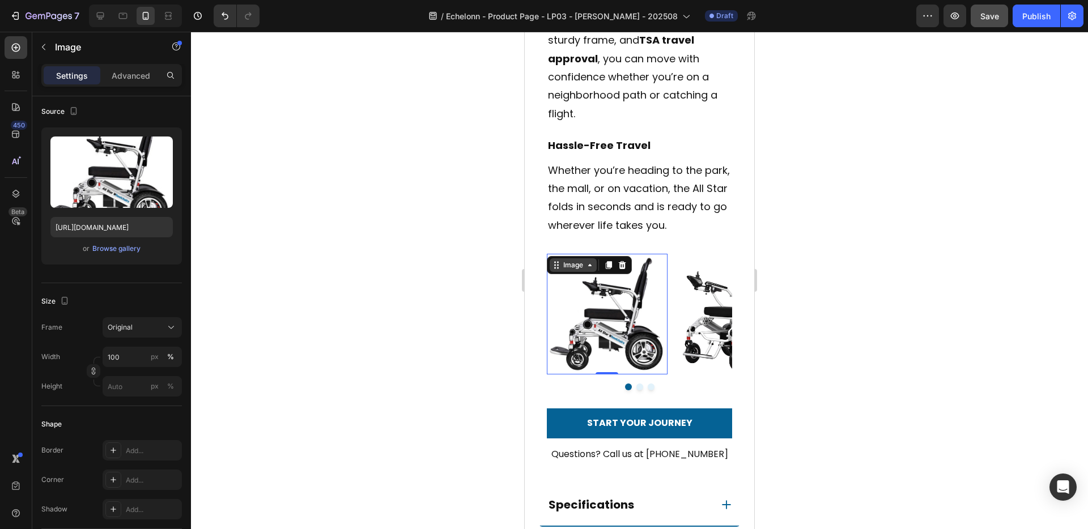
click at [579, 266] on div "Image" at bounding box center [573, 265] width 24 height 10
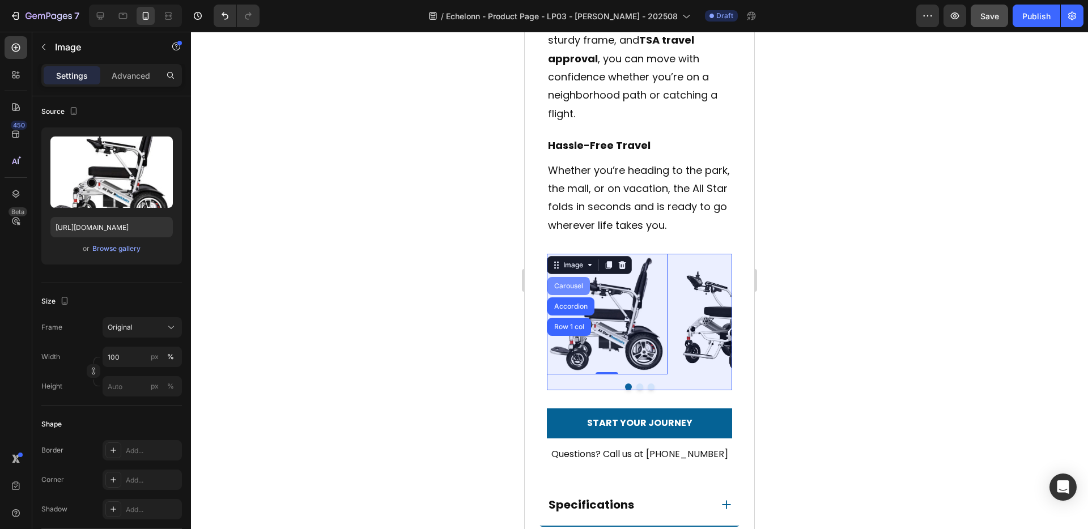
click at [568, 284] on div "Carousel" at bounding box center [568, 286] width 33 height 7
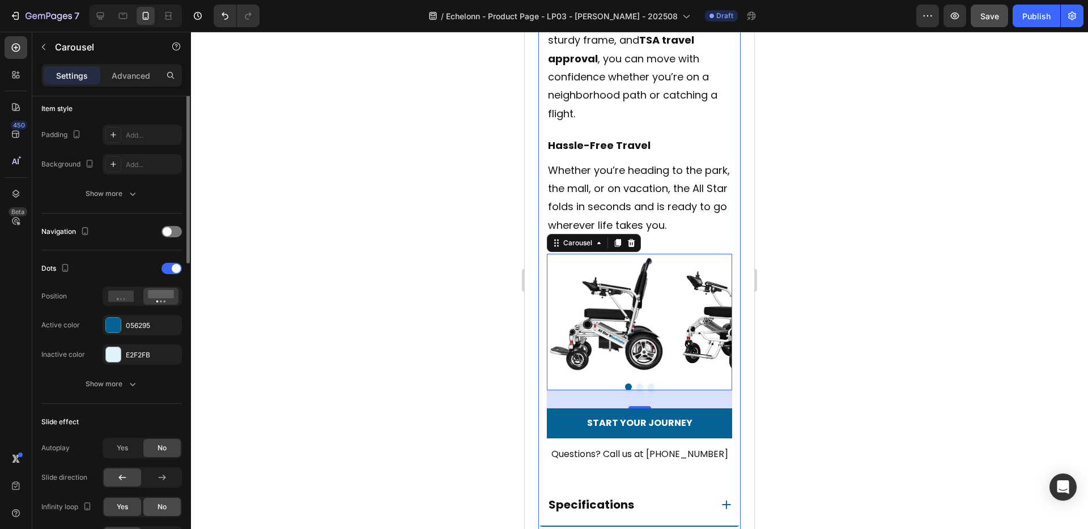
scroll to position [127, 0]
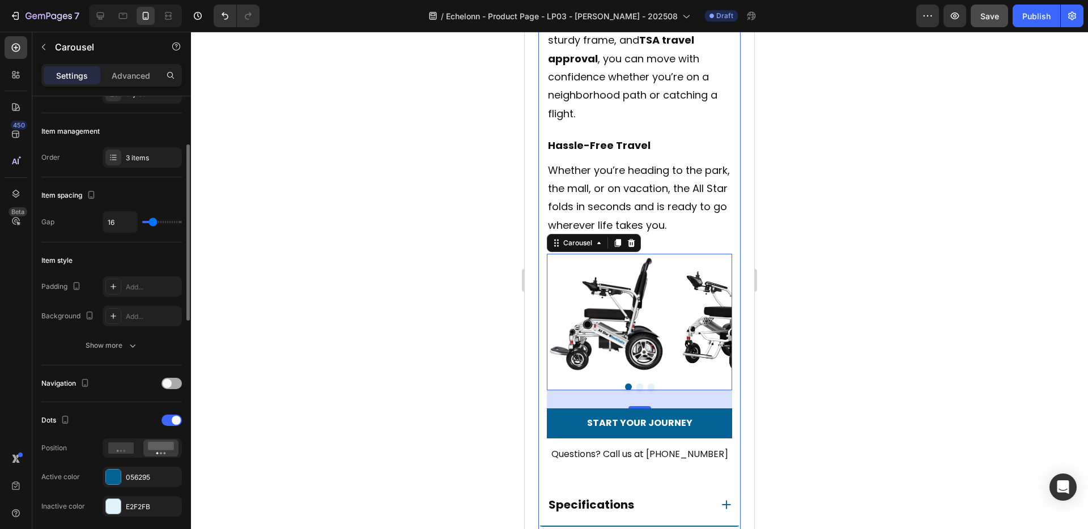
click at [174, 385] on div at bounding box center [171, 383] width 20 height 11
click at [165, 385] on div at bounding box center [171, 383] width 20 height 11
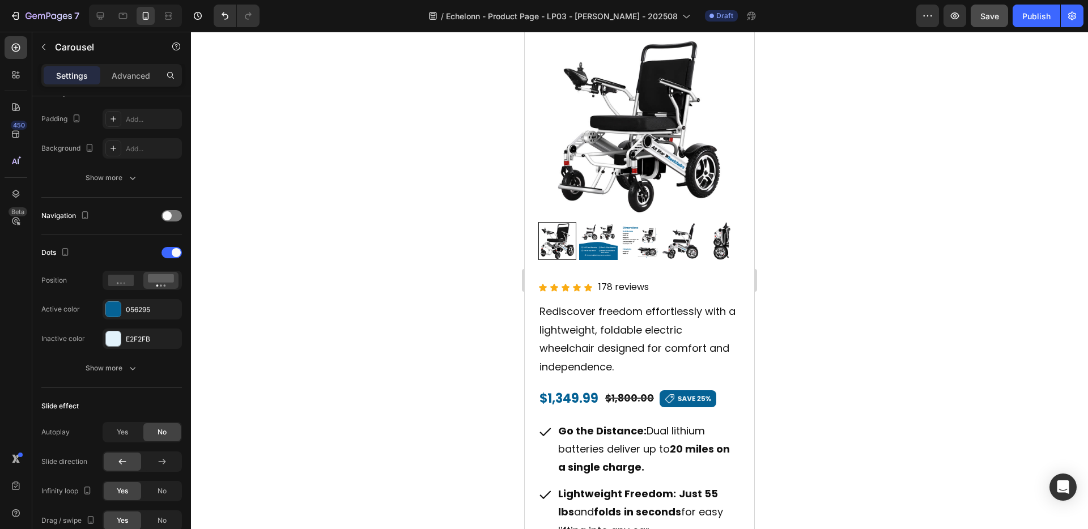
scroll to position [0, 0]
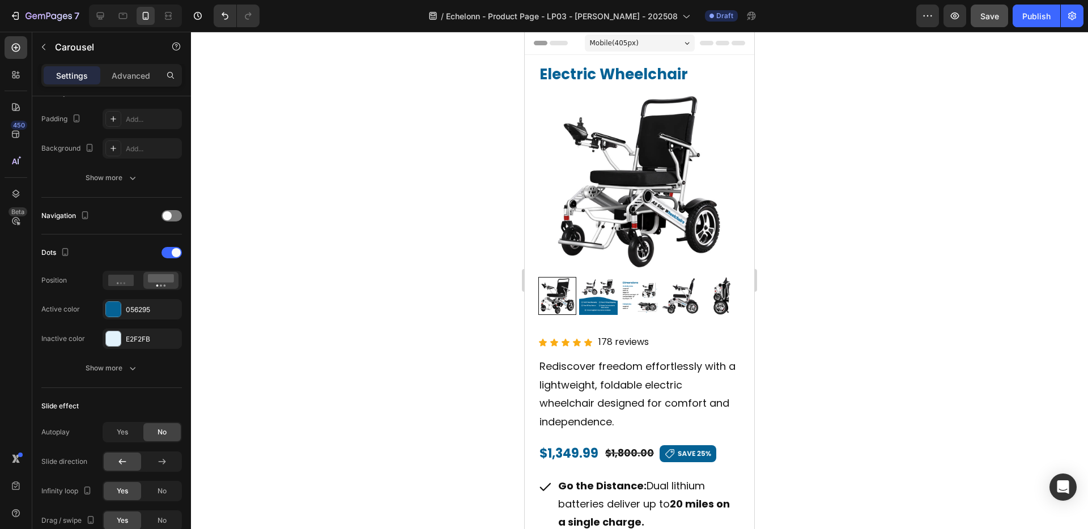
click at [417, 276] on div at bounding box center [639, 280] width 897 height 497
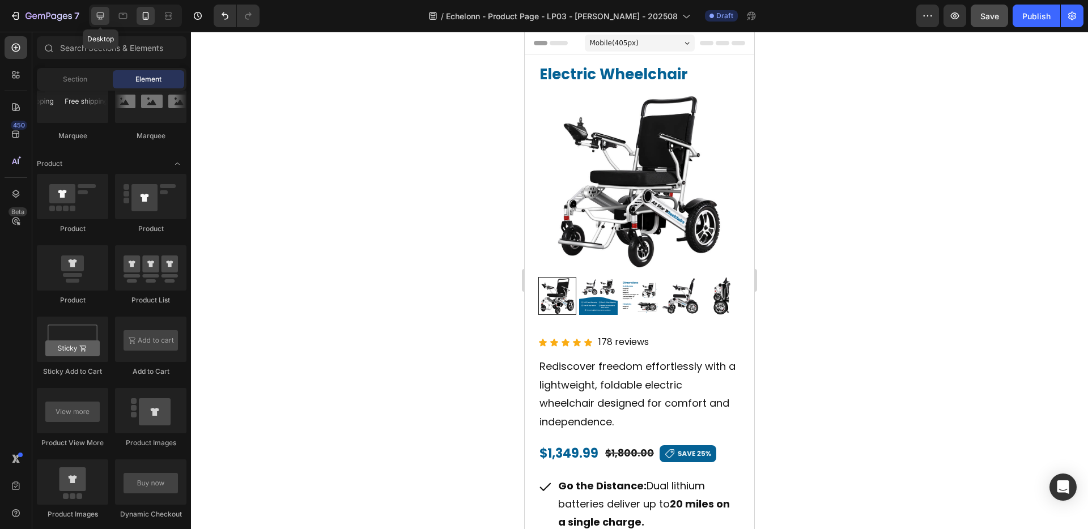
click at [97, 12] on icon at bounding box center [100, 15] width 7 height 7
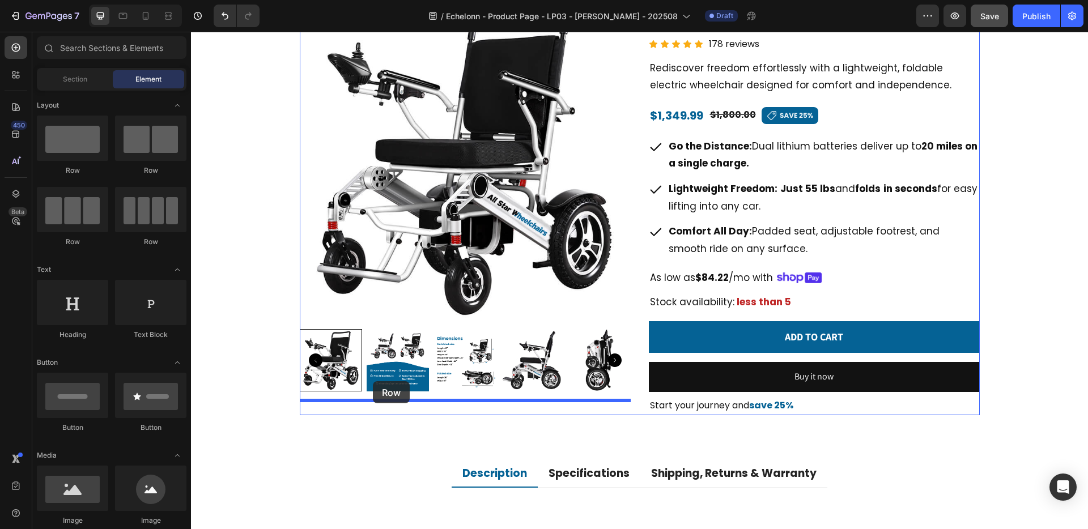
drag, startPoint x: 262, startPoint y: 245, endPoint x: 373, endPoint y: 382, distance: 176.4
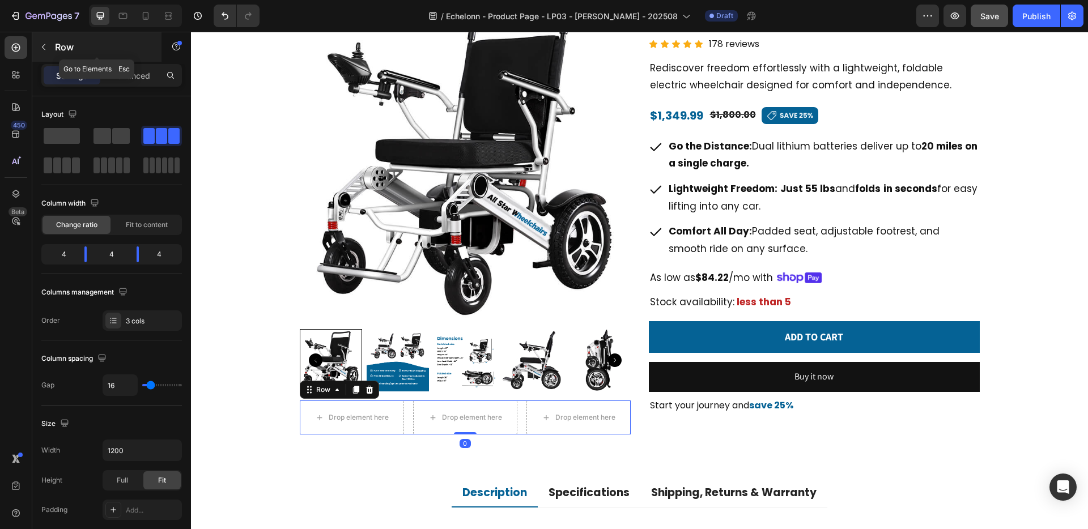
click at [50, 48] on button "button" at bounding box center [44, 47] width 18 height 18
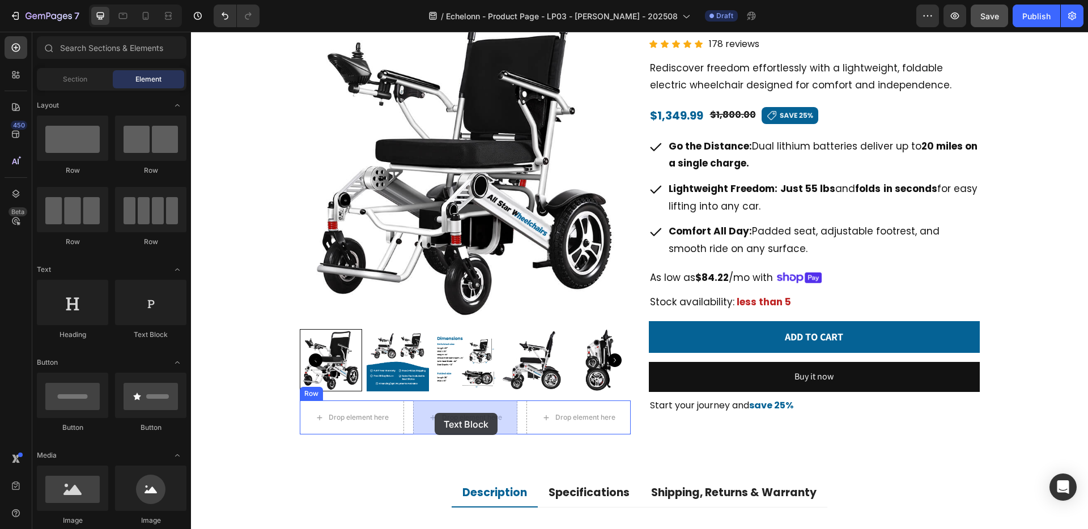
drag, startPoint x: 329, startPoint y: 338, endPoint x: 435, endPoint y: 413, distance: 129.7
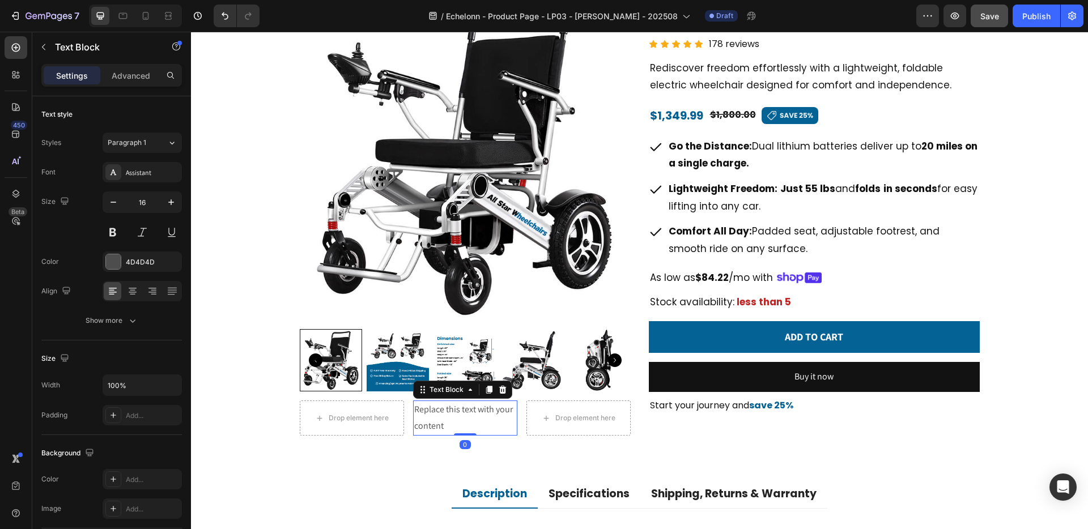
click at [440, 414] on div "Replace this text with your content" at bounding box center [465, 418] width 104 height 35
click at [440, 414] on p "Replace this text with your content" at bounding box center [465, 418] width 102 height 33
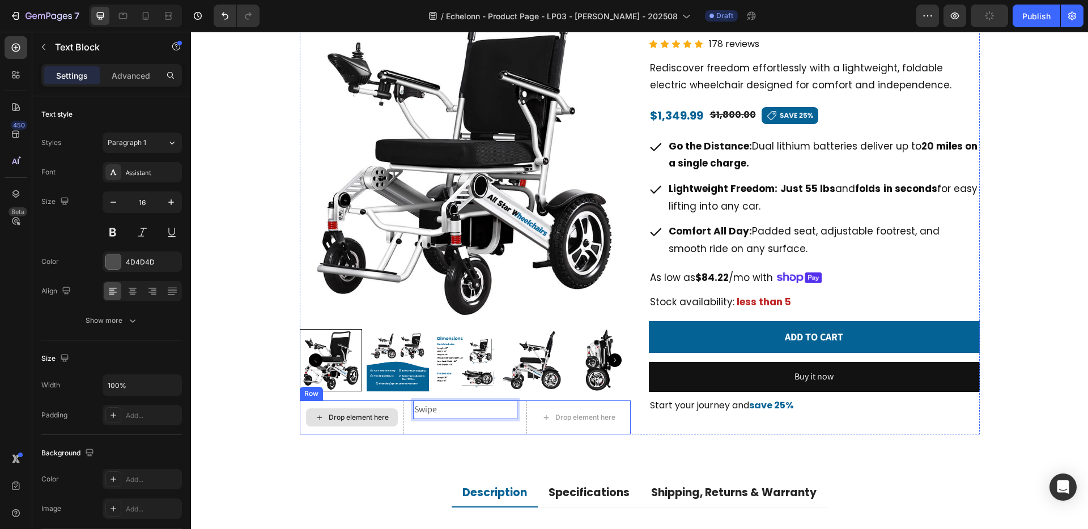
click at [367, 416] on div "Drop element here" at bounding box center [359, 417] width 60 height 9
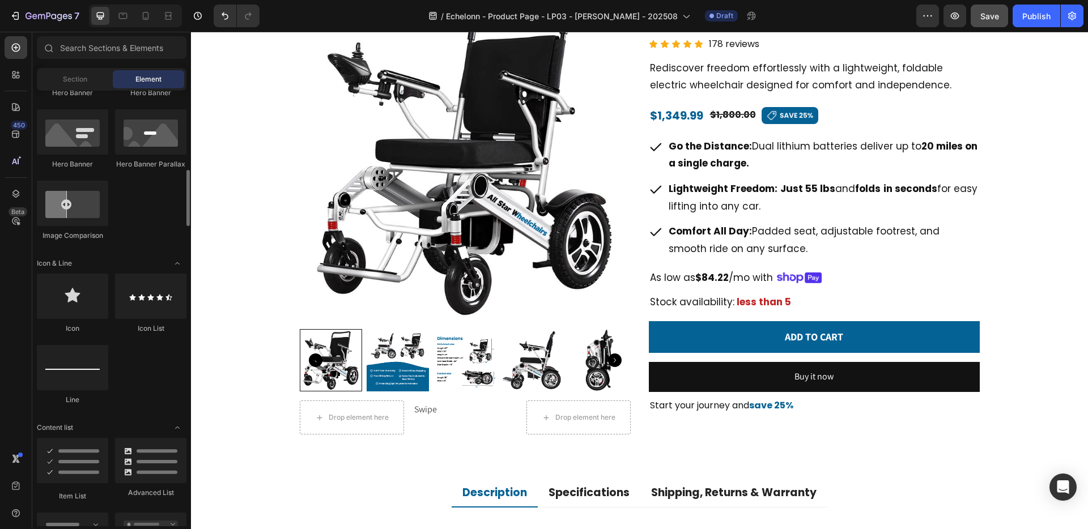
scroll to position [576, 0]
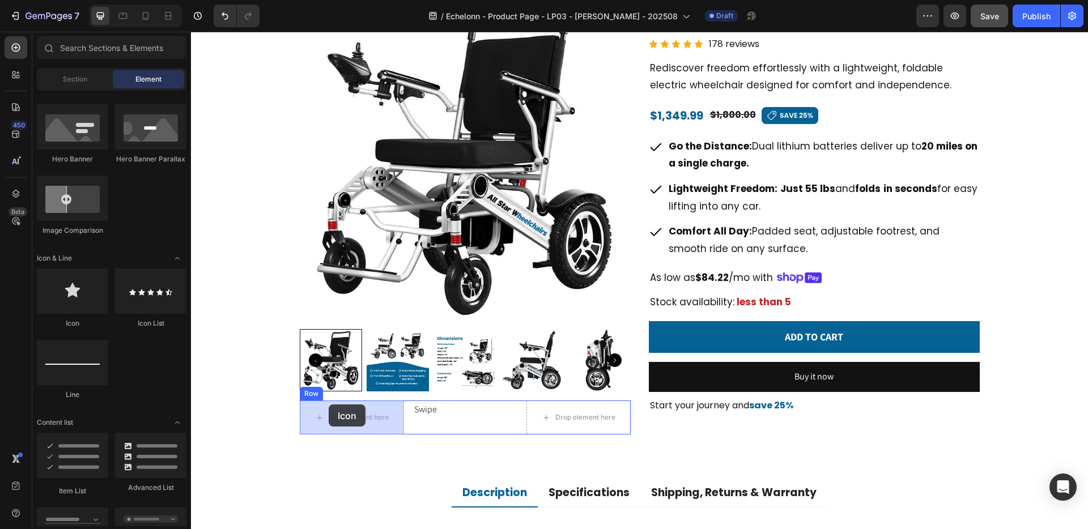
drag, startPoint x: 254, startPoint y: 322, endPoint x: 329, endPoint y: 404, distance: 111.5
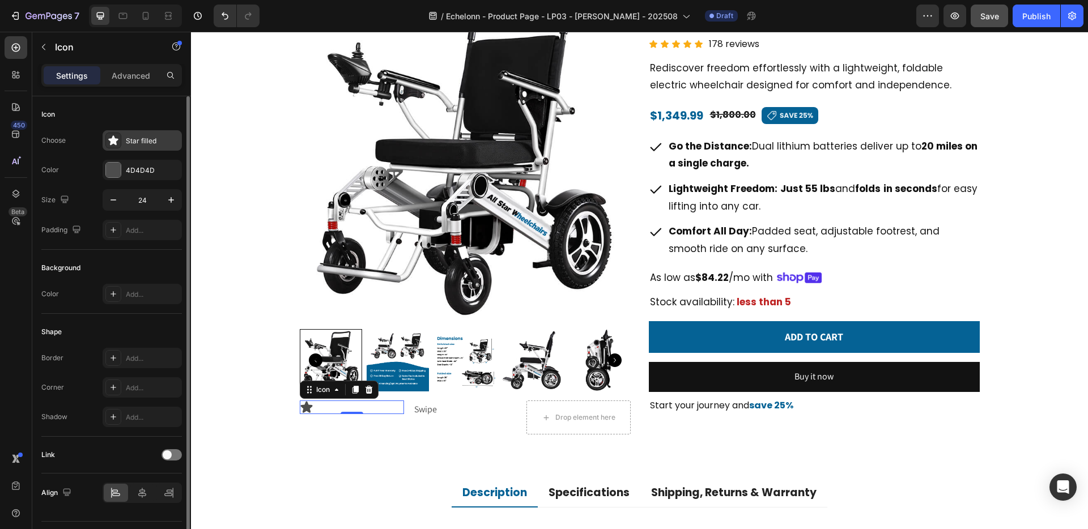
click at [120, 140] on div at bounding box center [113, 141] width 16 height 16
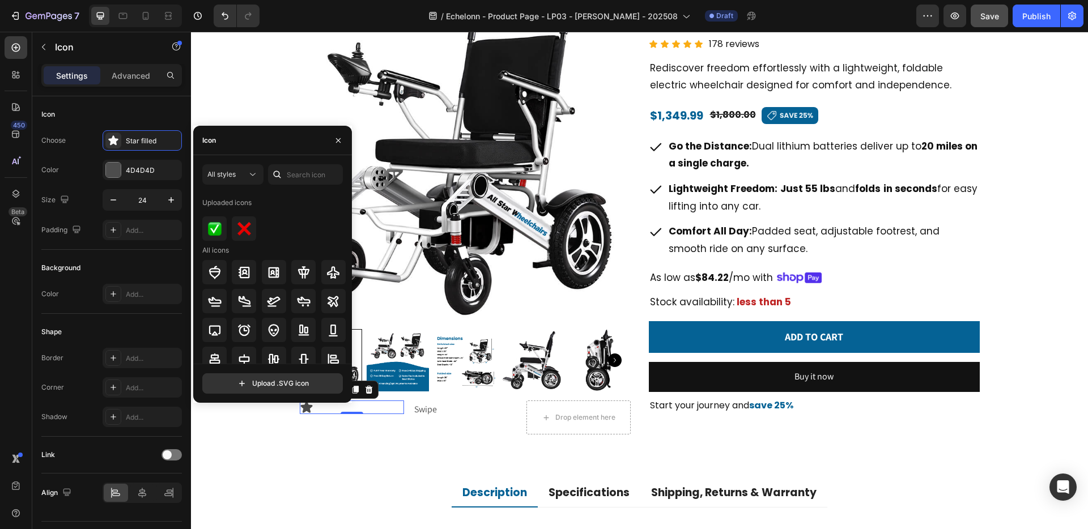
click at [254, 146] on div "Icon" at bounding box center [272, 140] width 159 height 29
click at [293, 177] on input "text" at bounding box center [305, 174] width 75 height 20
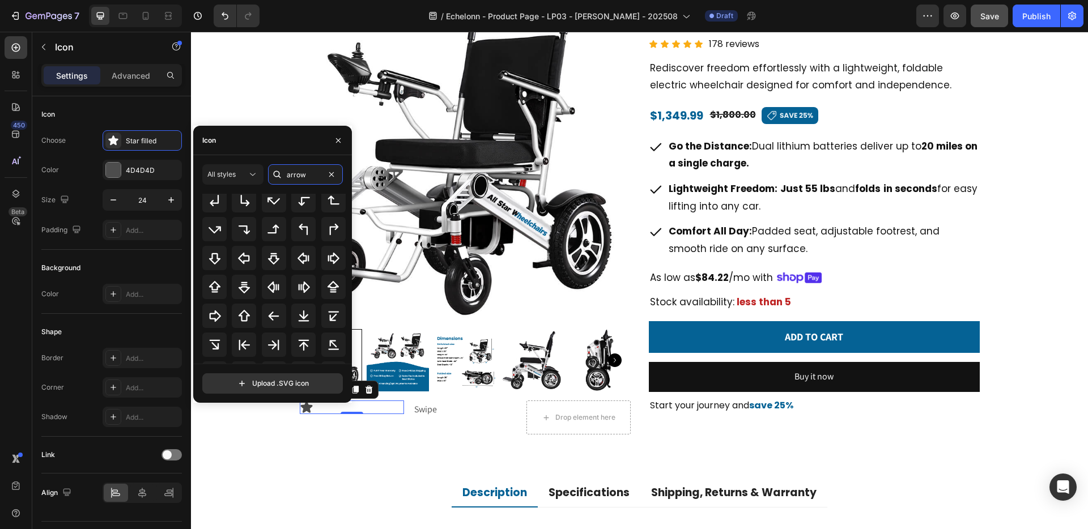
scroll to position [156, 0]
type input "arrow"
click at [339, 144] on icon "button" at bounding box center [338, 140] width 9 height 9
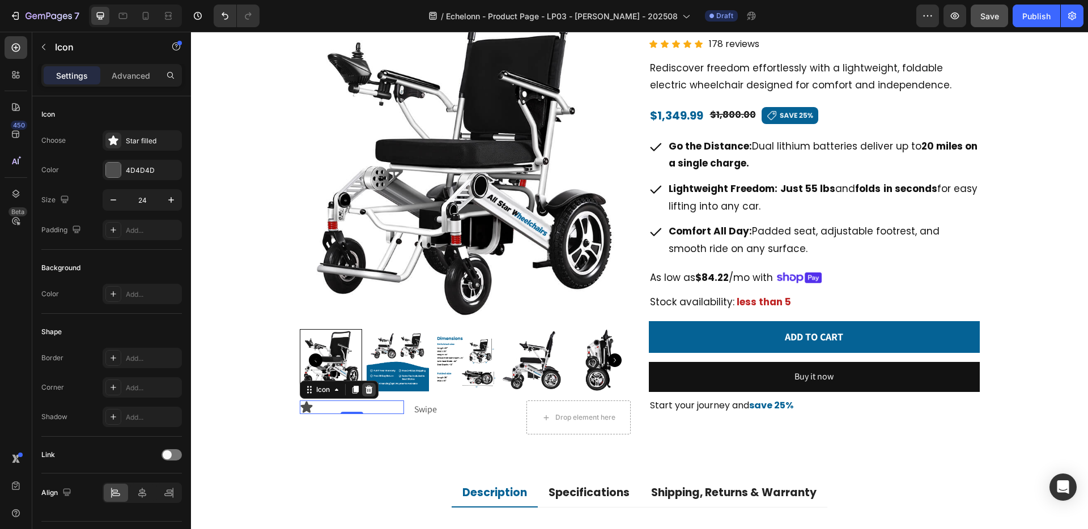
click at [368, 389] on icon at bounding box center [368, 389] width 9 height 9
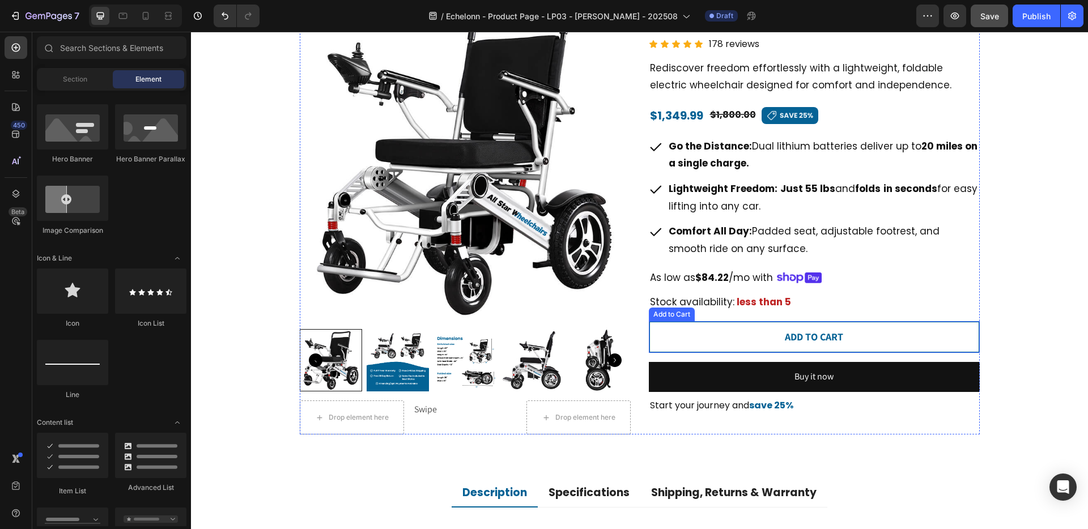
click at [751, 334] on button "ADD TO CART" at bounding box center [814, 337] width 331 height 32
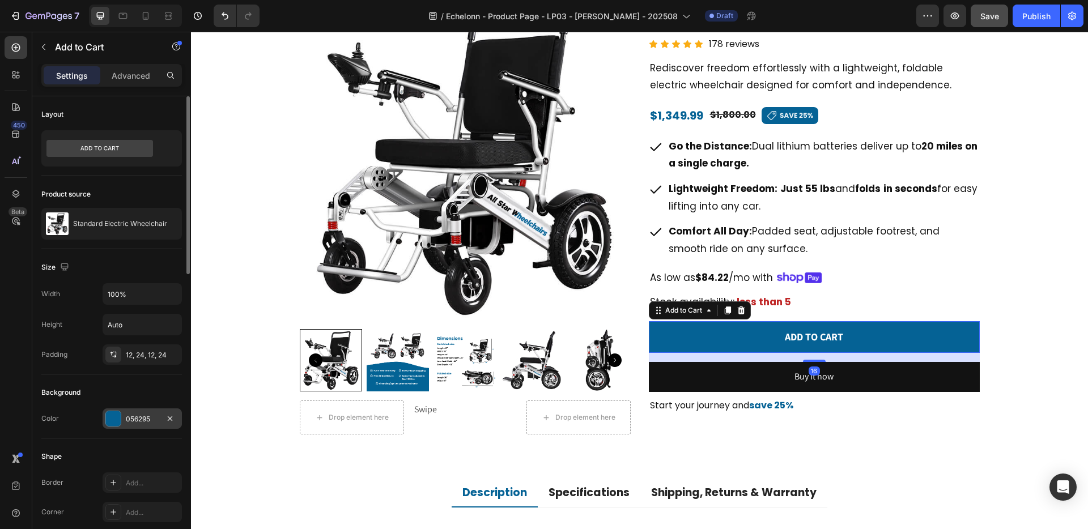
click at [140, 416] on div "056295" at bounding box center [142, 419] width 33 height 10
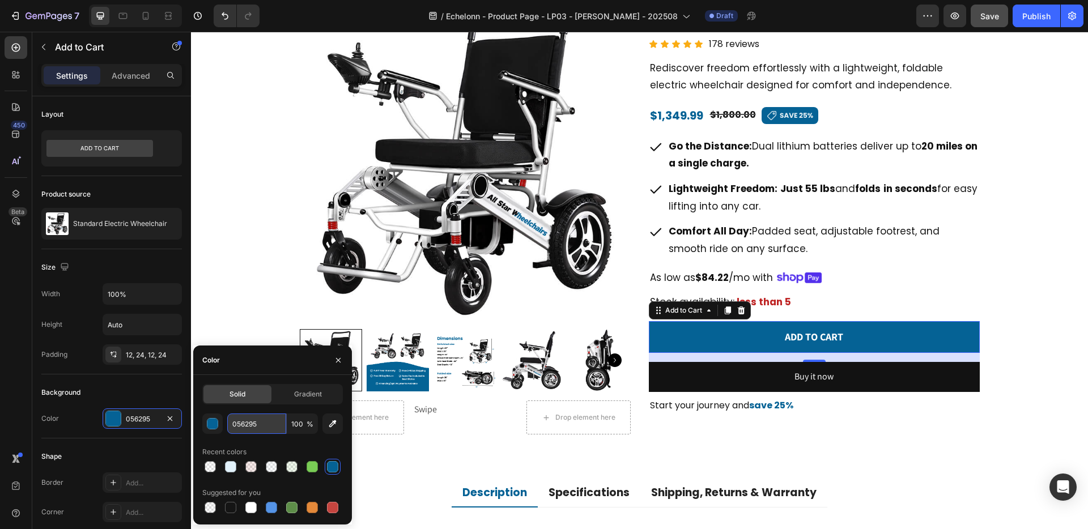
click at [271, 424] on input "056295" at bounding box center [256, 424] width 59 height 20
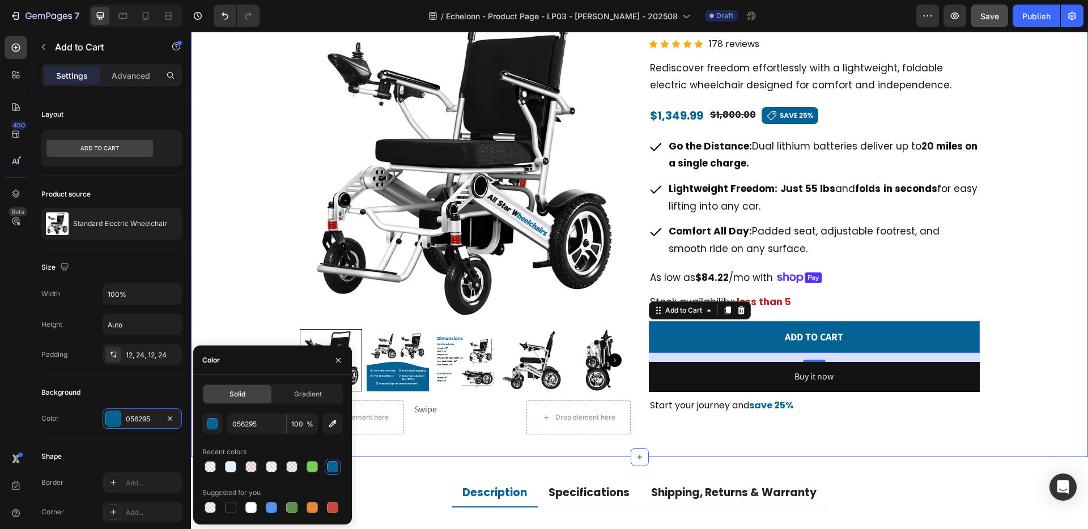
click at [490, 437] on div "Electric Wheelchair Heading Product Images Drop element here Swipe Text Block D…" at bounding box center [639, 214] width 897 height 486
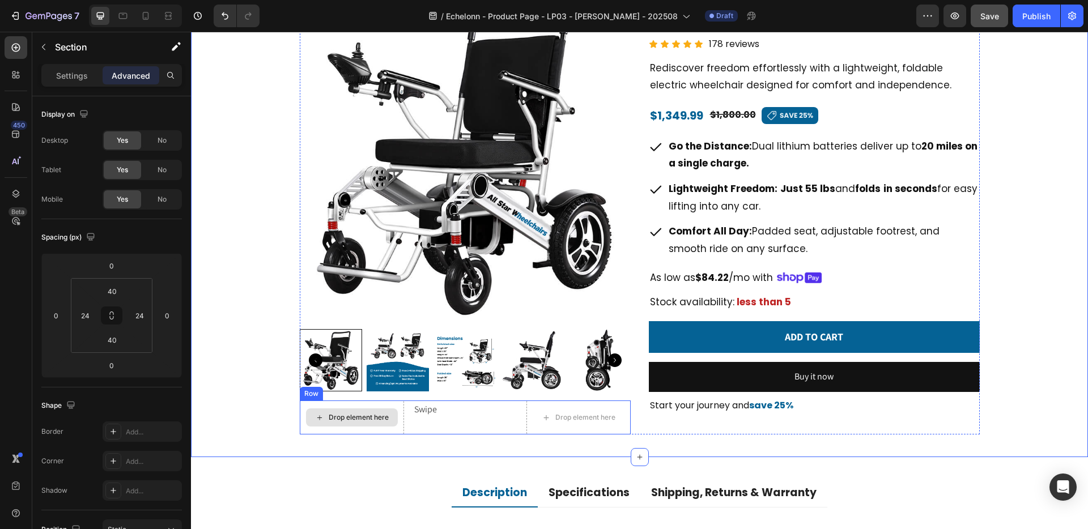
click at [370, 418] on div "Drop element here" at bounding box center [359, 417] width 60 height 9
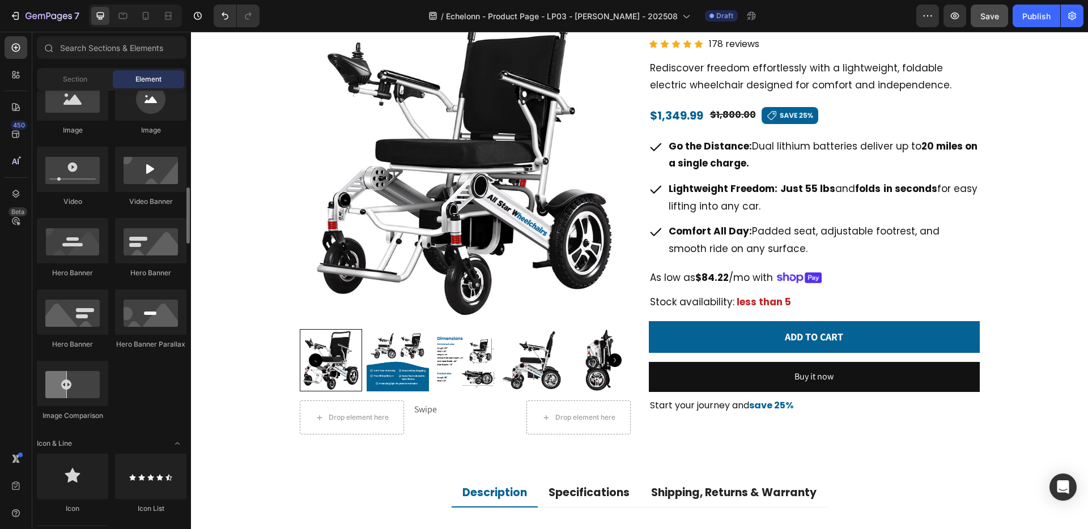
scroll to position [274, 0]
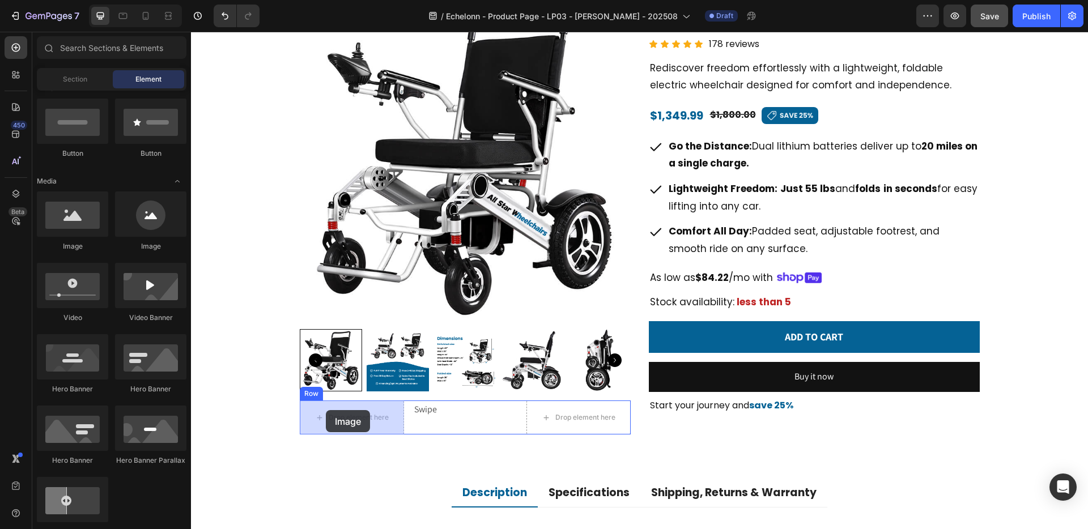
drag, startPoint x: 261, startPoint y: 235, endPoint x: 326, endPoint y: 410, distance: 186.8
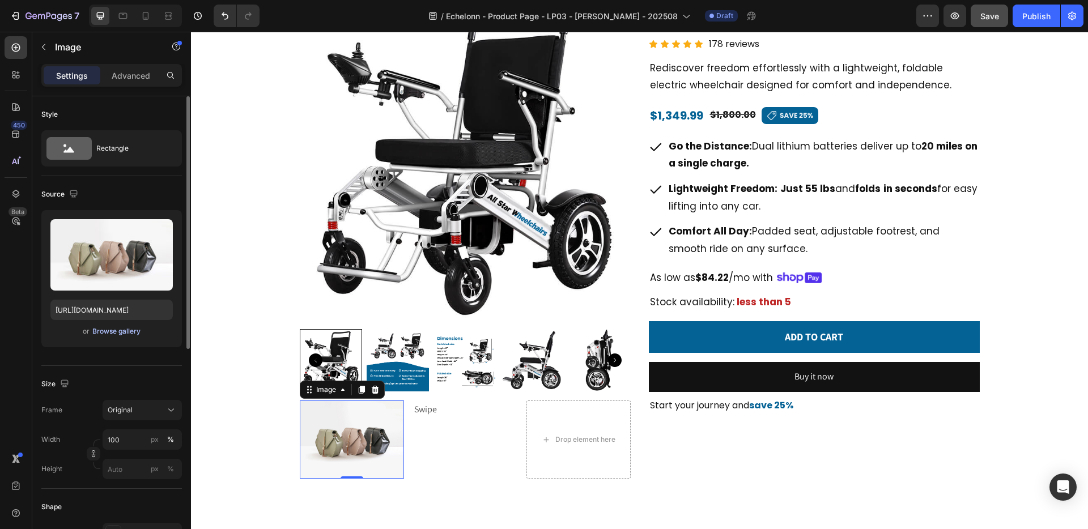
click at [107, 329] on div "Browse gallery" at bounding box center [116, 331] width 48 height 10
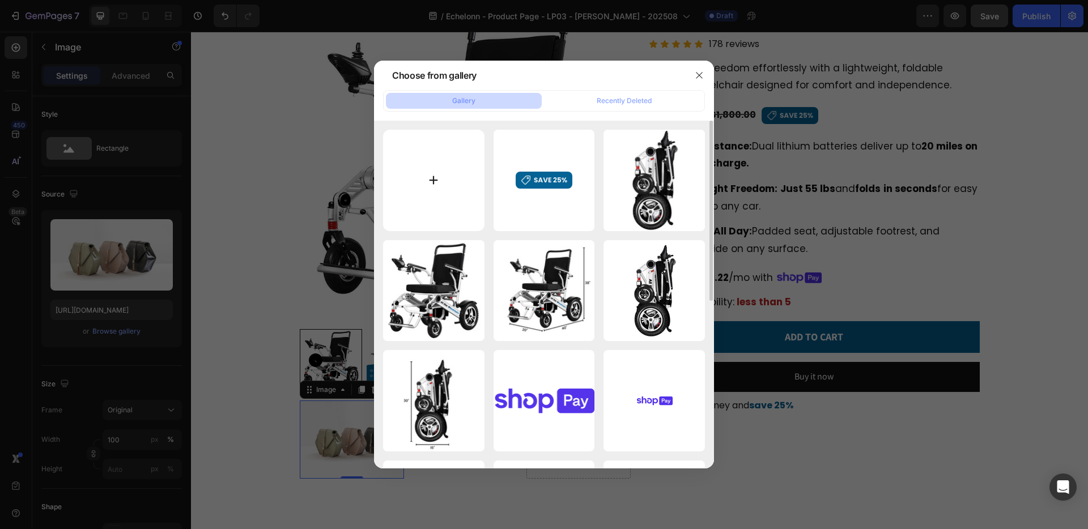
click at [425, 176] on input "file" at bounding box center [433, 180] width 101 height 101
type input "C:\fakepath\arrow 1.svg"
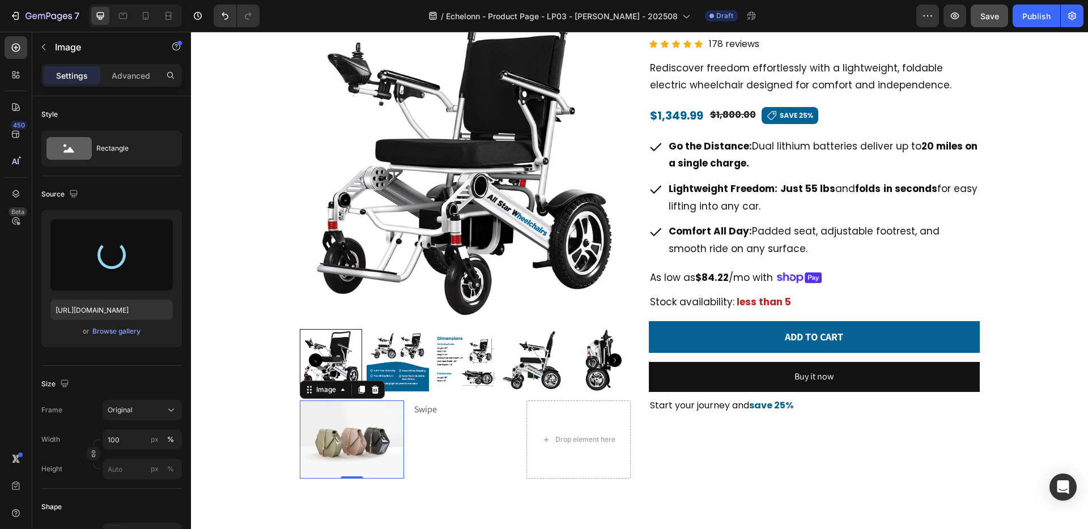
type input "[URL][DOMAIN_NAME]"
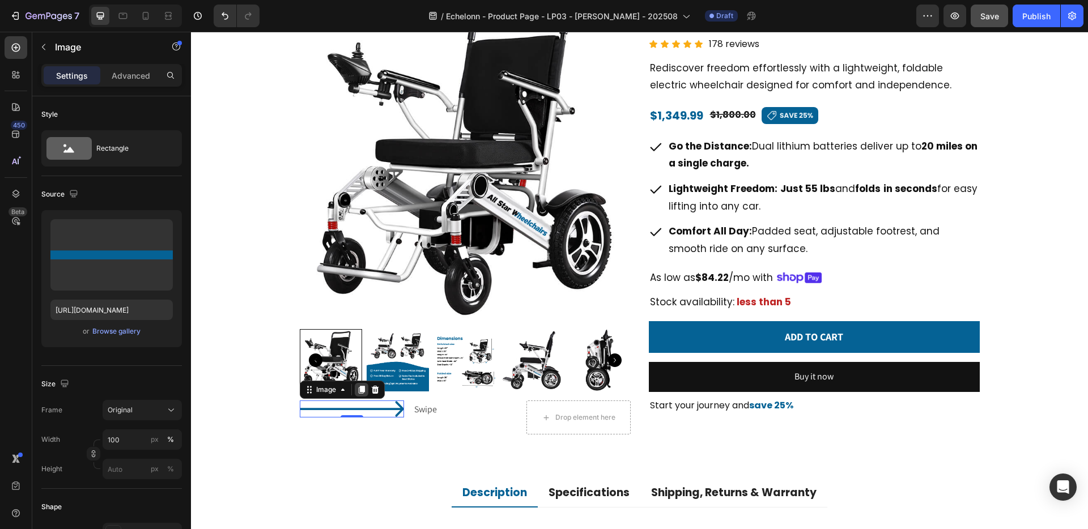
click at [363, 387] on icon at bounding box center [361, 390] width 6 height 8
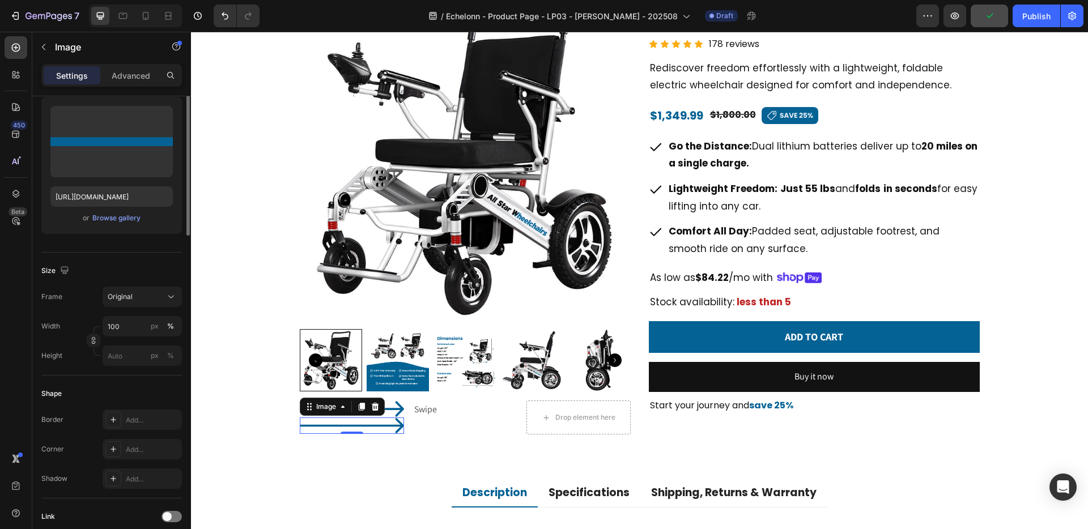
scroll to position [0, 0]
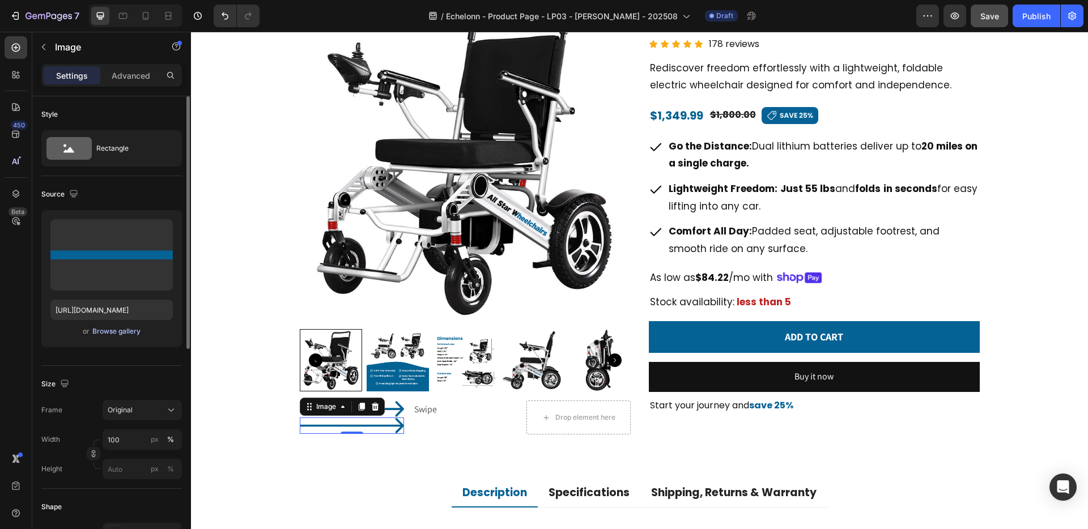
click at [129, 331] on div "Browse gallery" at bounding box center [116, 331] width 48 height 10
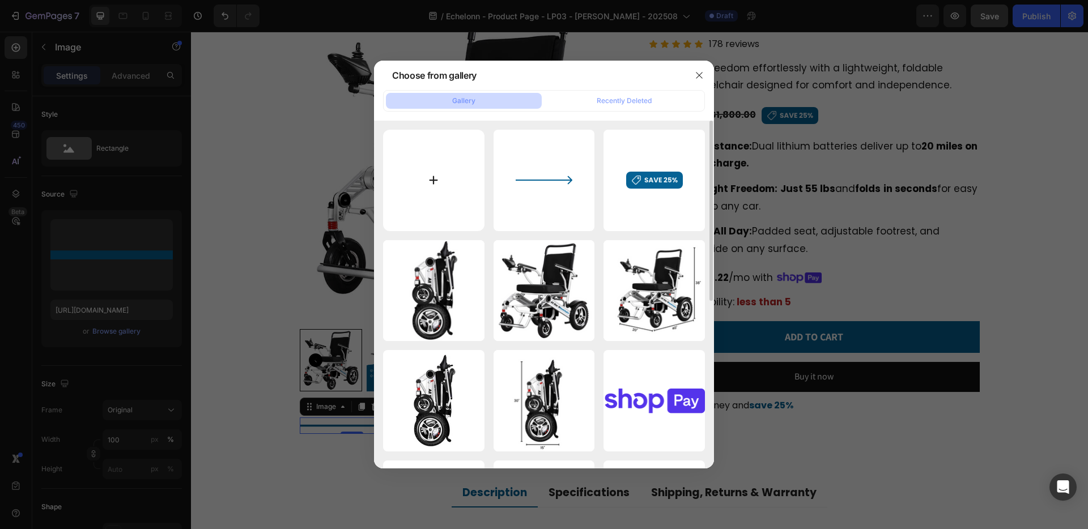
click at [433, 172] on input "file" at bounding box center [433, 180] width 101 height 101
type input "C:\fakepath\Arrow 2.svg"
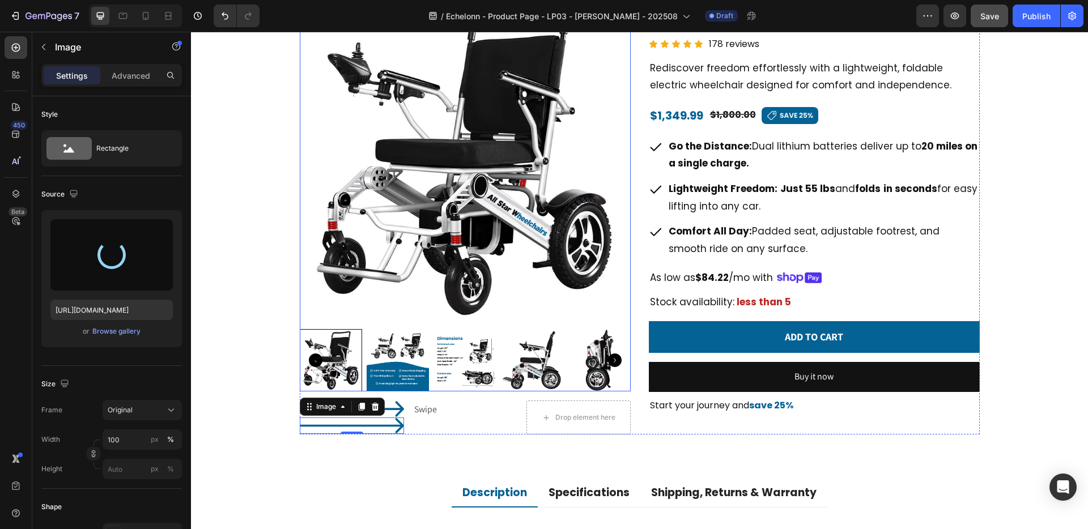
type input "[URL][DOMAIN_NAME]"
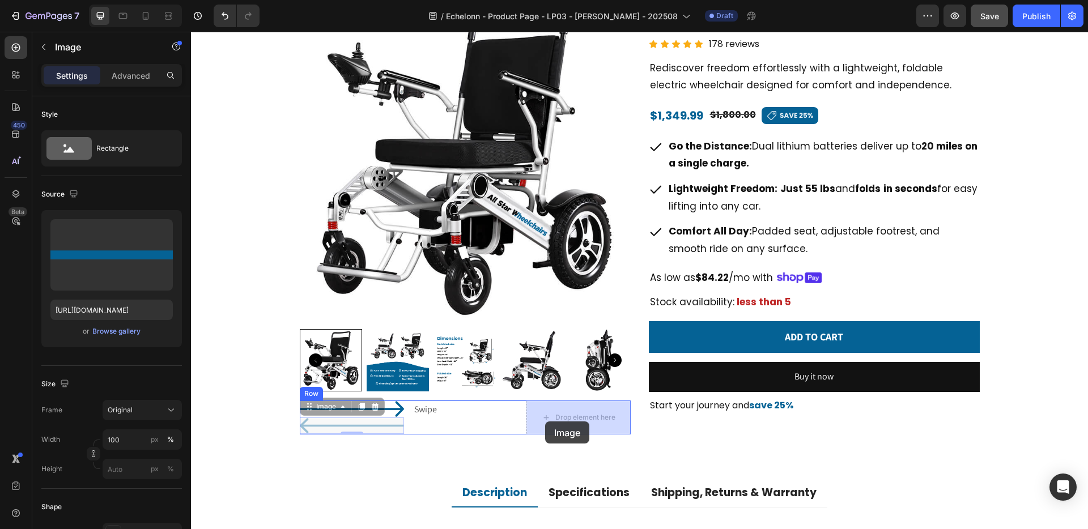
drag, startPoint x: 340, startPoint y: 414, endPoint x: 547, endPoint y: 420, distance: 206.9
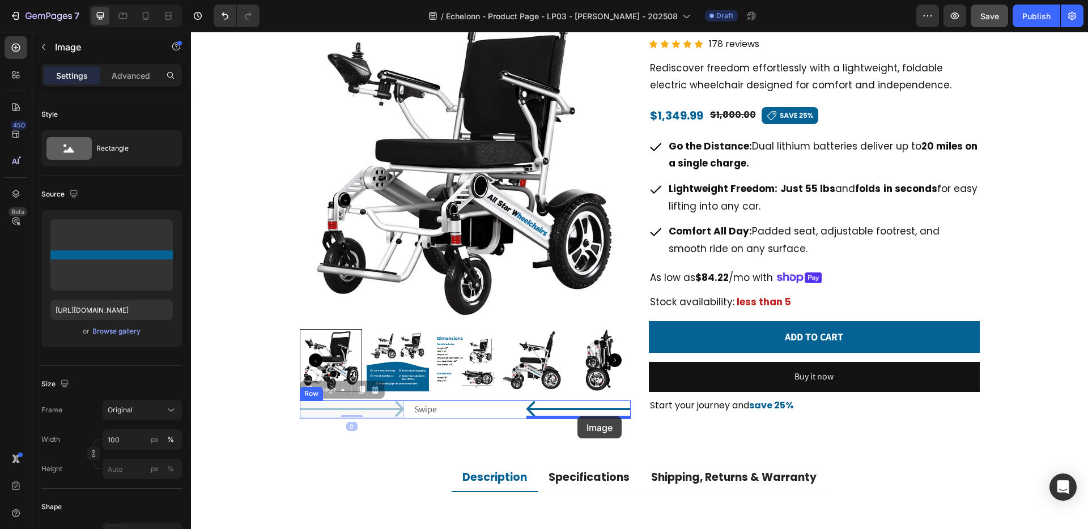
drag, startPoint x: 386, startPoint y: 408, endPoint x: 577, endPoint y: 416, distance: 191.7
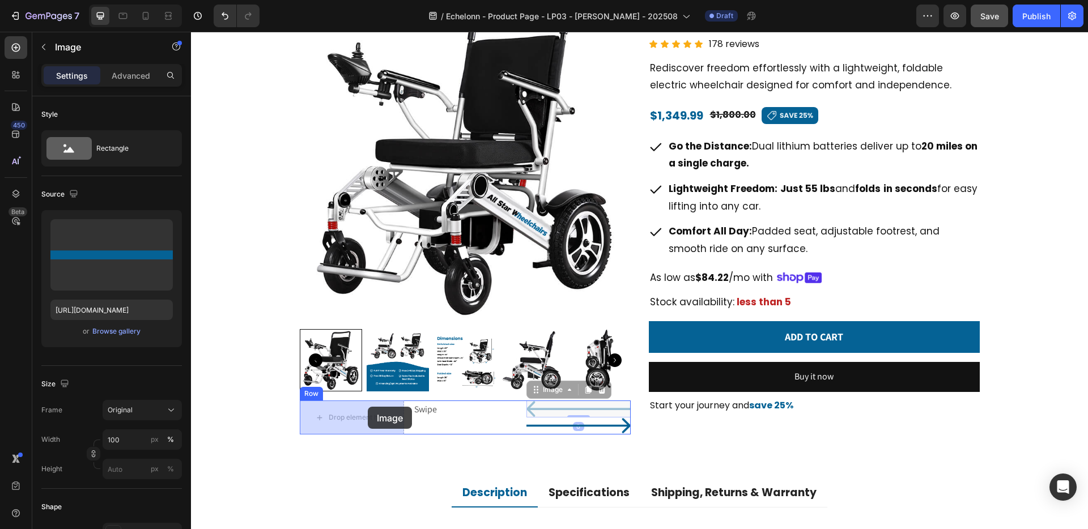
drag, startPoint x: 623, startPoint y: 405, endPoint x: 368, endPoint y: 407, distance: 254.9
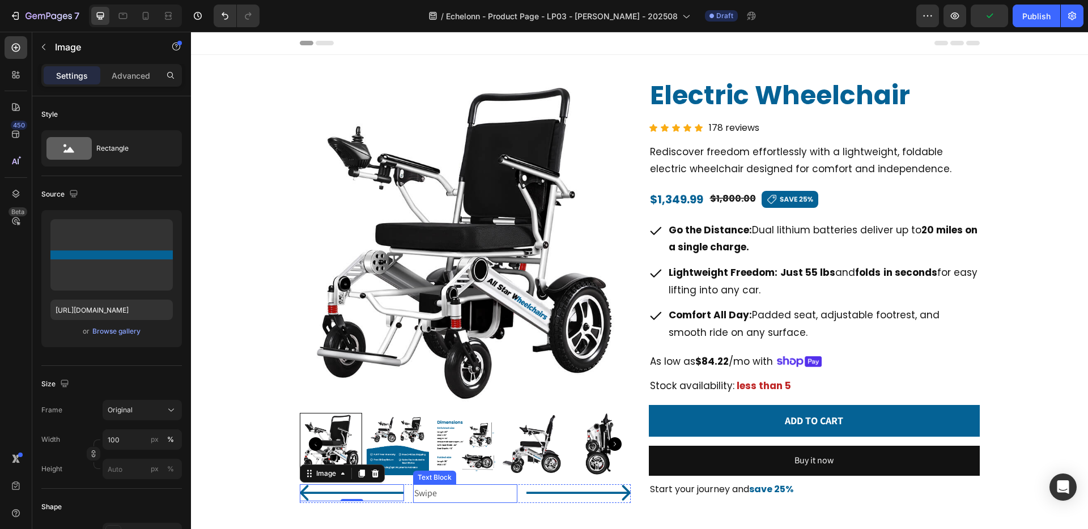
scroll to position [84, 0]
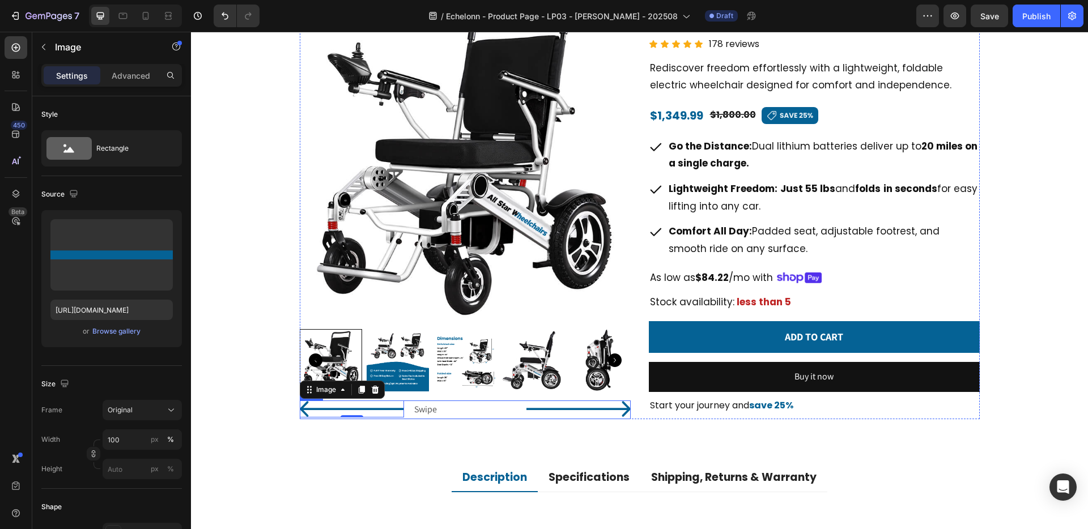
click at [519, 403] on div "Image 0 Swipe Text Block Image Row" at bounding box center [465, 410] width 331 height 19
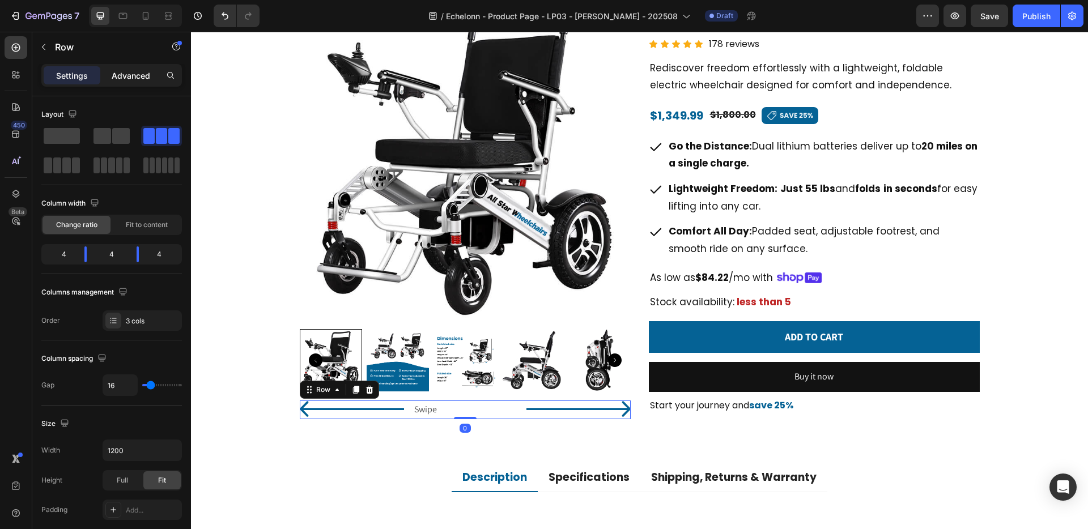
click at [133, 77] on p "Advanced" at bounding box center [131, 76] width 39 height 12
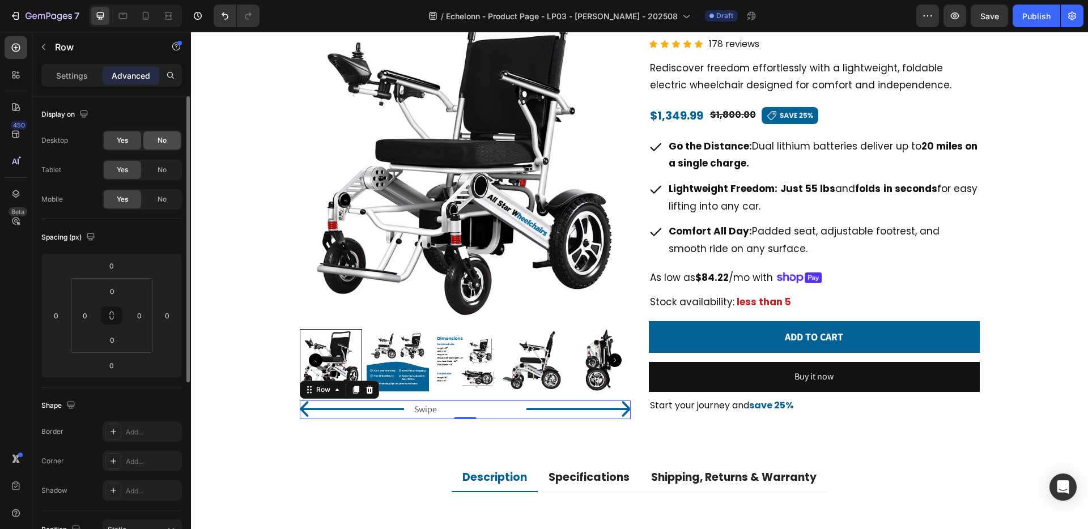
click at [165, 140] on span "No" at bounding box center [161, 140] width 9 height 10
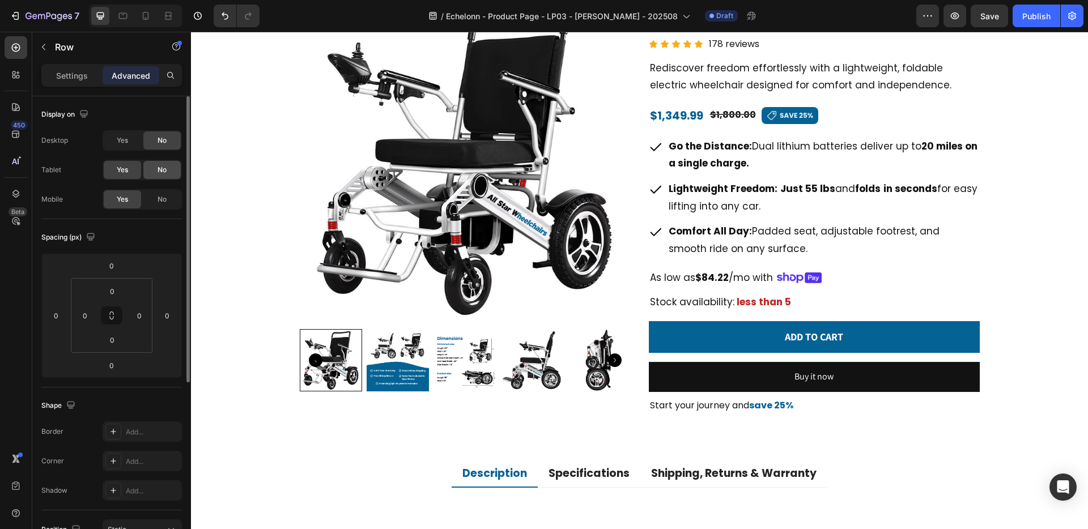
click at [167, 169] on div "No" at bounding box center [161, 170] width 37 height 18
click at [126, 168] on span "Yes" at bounding box center [122, 170] width 11 height 10
click at [161, 168] on span "No" at bounding box center [161, 170] width 9 height 10
click at [147, 15] on icon at bounding box center [145, 15] width 11 height 11
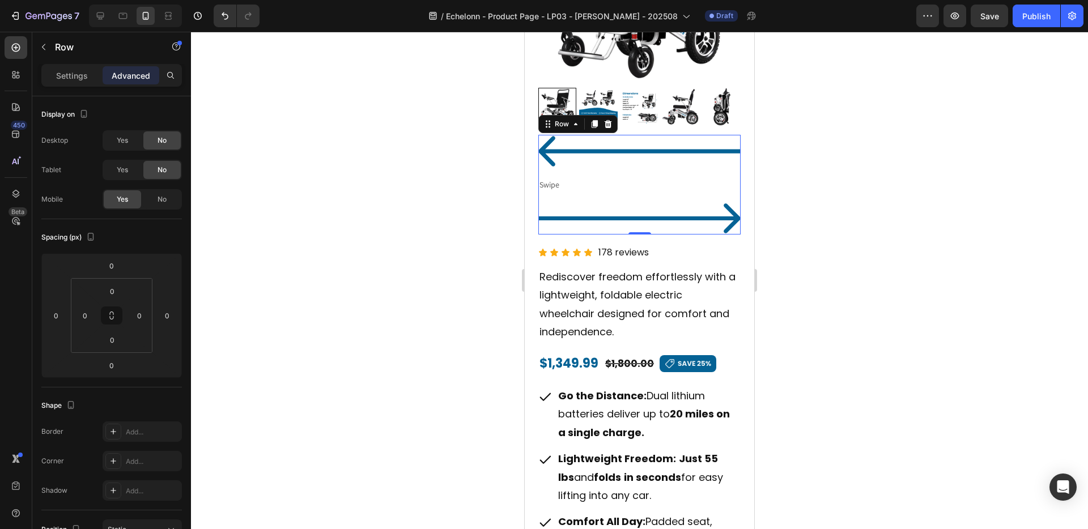
scroll to position [253, 0]
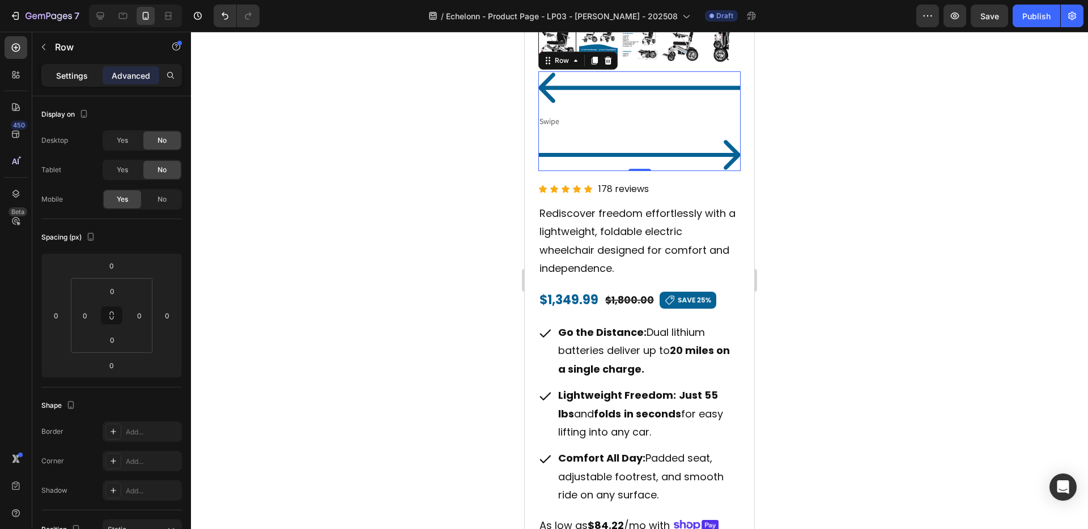
click at [71, 74] on p "Settings" at bounding box center [72, 76] width 32 height 12
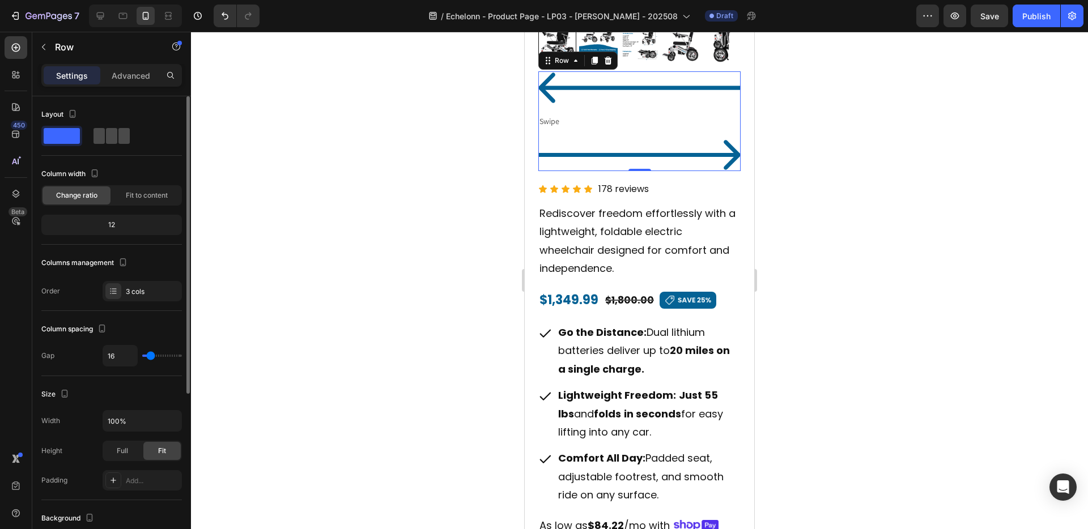
click at [118, 132] on span at bounding box center [123, 136] width 11 height 16
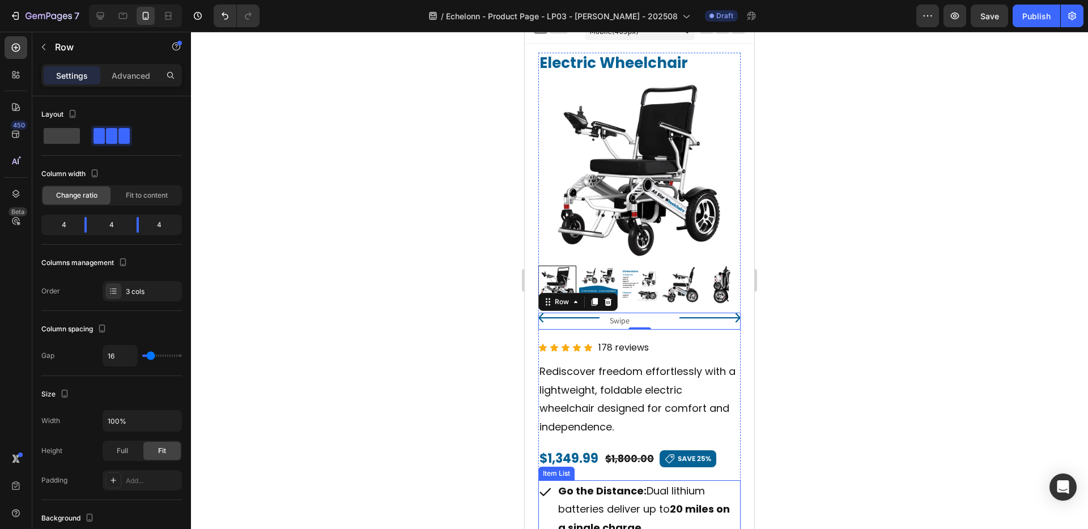
scroll to position [0, 0]
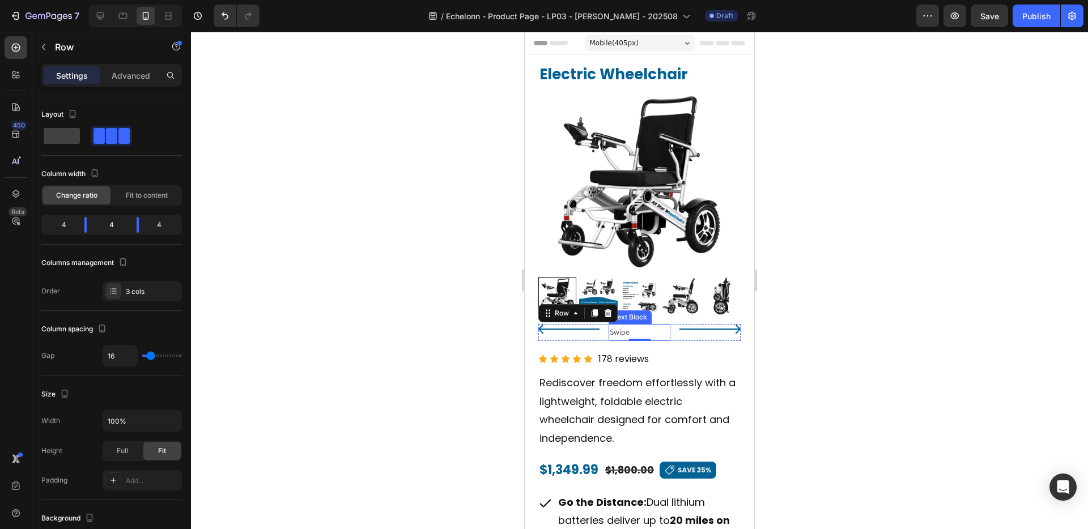
click at [633, 330] on p "Swipe" at bounding box center [639, 332] width 59 height 14
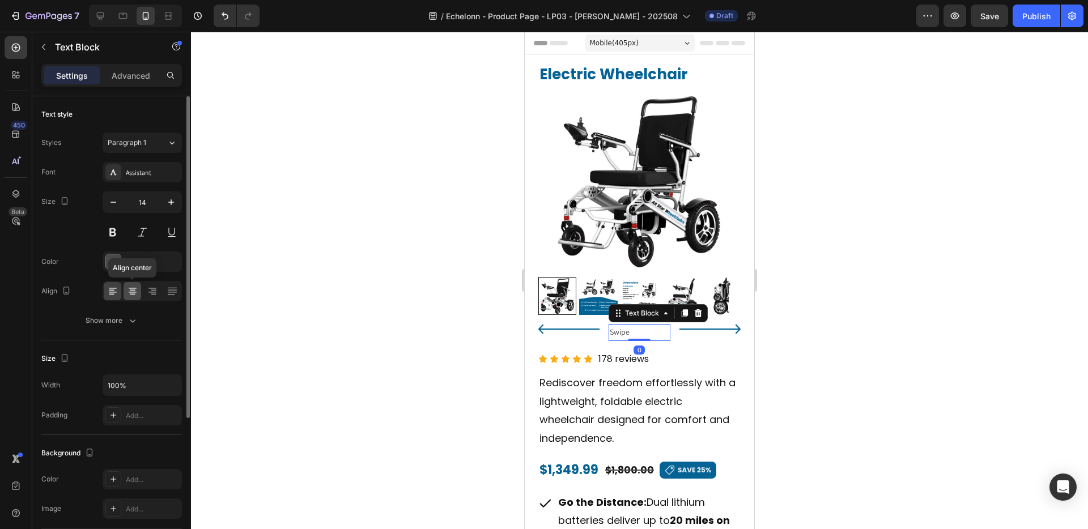
click at [135, 293] on icon at bounding box center [132, 291] width 11 height 11
click at [375, 307] on div at bounding box center [639, 280] width 897 height 497
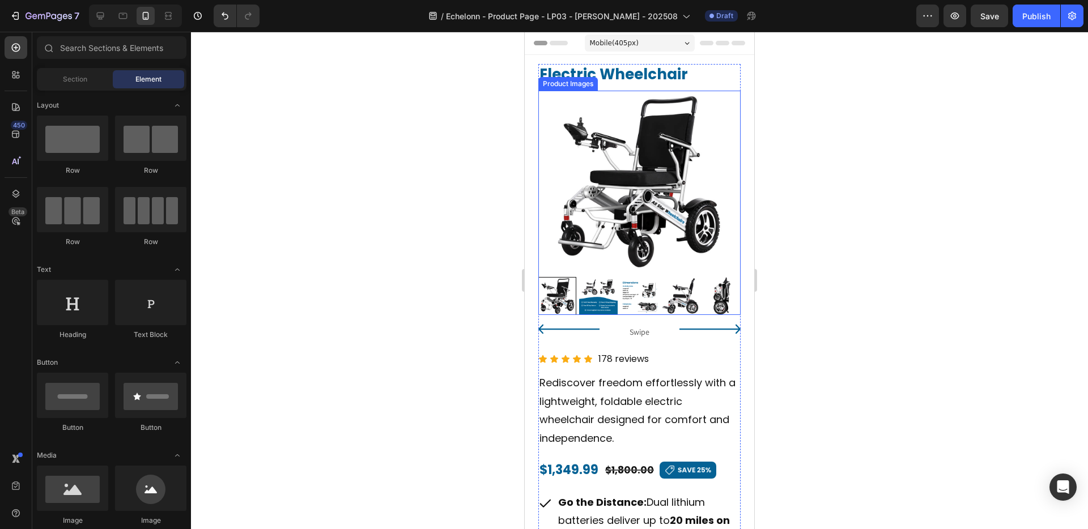
click at [632, 309] on img at bounding box center [639, 296] width 38 height 38
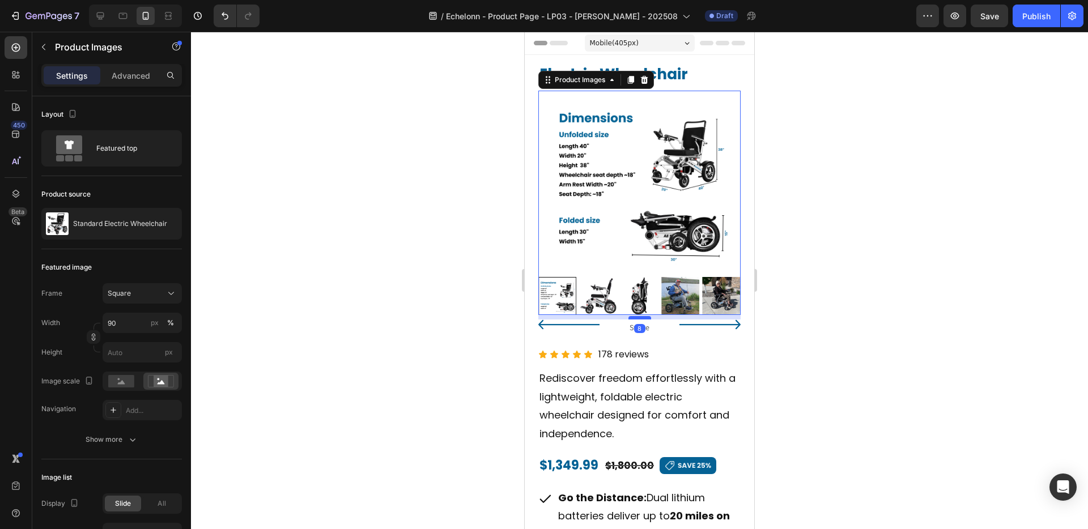
click at [637, 318] on div at bounding box center [639, 317] width 23 height 3
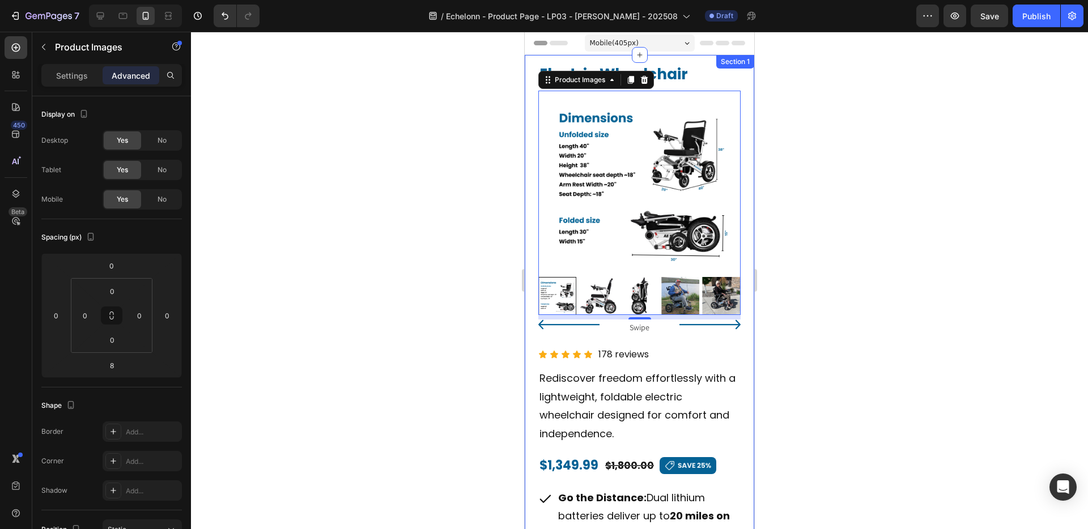
click at [459, 242] on div at bounding box center [639, 280] width 897 height 497
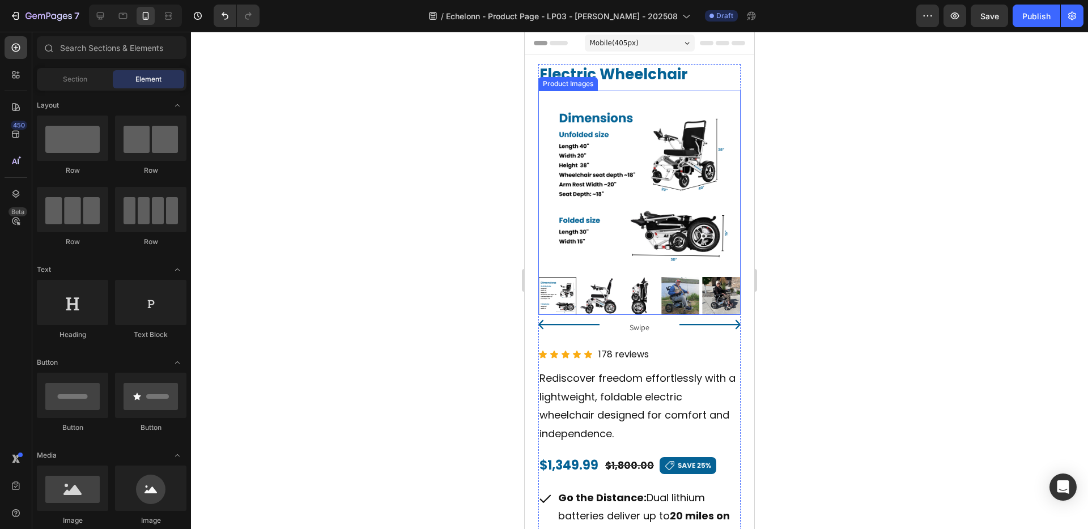
click at [549, 284] on div at bounding box center [557, 296] width 38 height 38
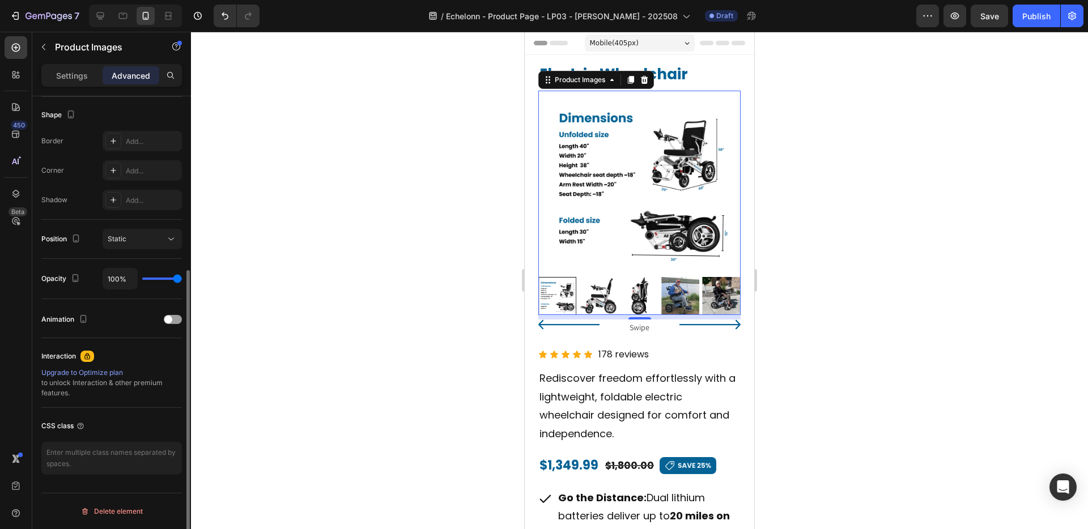
scroll to position [286, 0]
click at [62, 73] on p "Settings" at bounding box center [72, 76] width 32 height 12
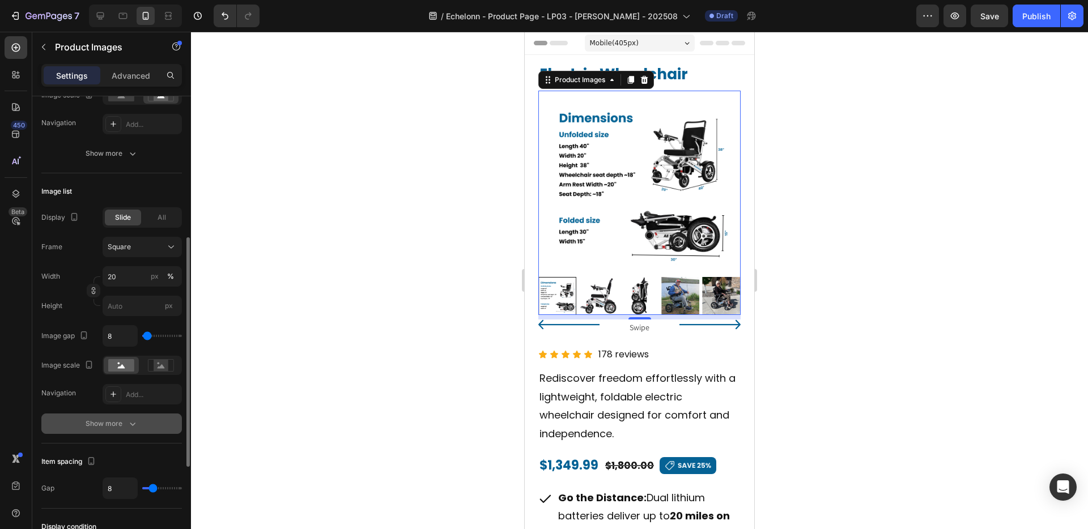
click at [127, 418] on icon "button" at bounding box center [132, 423] width 11 height 11
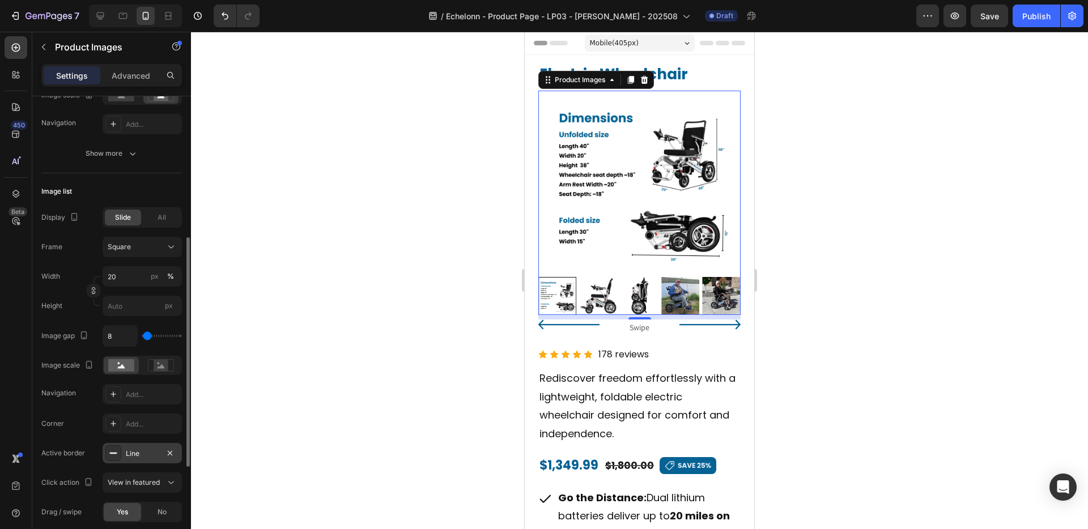
click at [135, 452] on div "Line" at bounding box center [142, 454] width 33 height 10
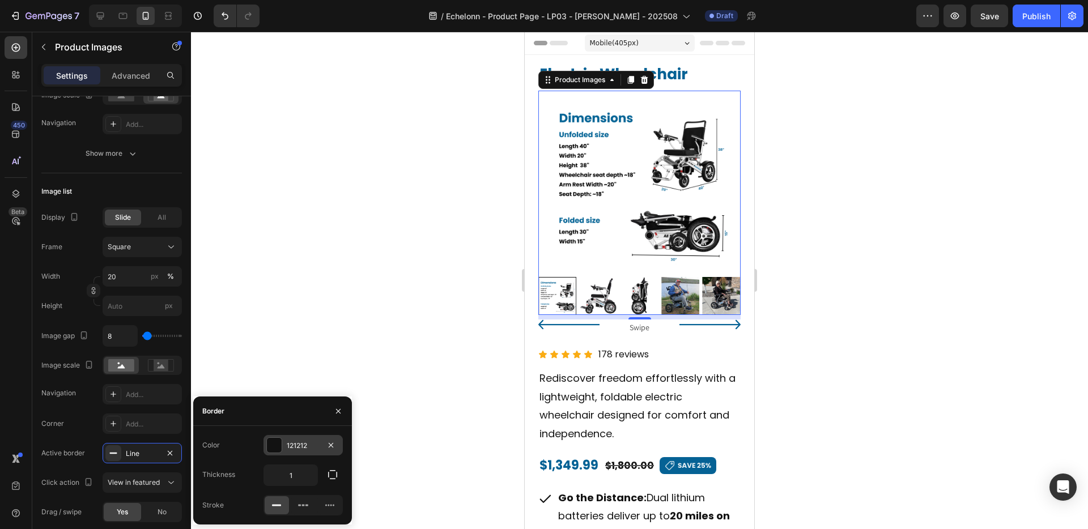
click at [300, 448] on div "121212" at bounding box center [303, 446] width 33 height 10
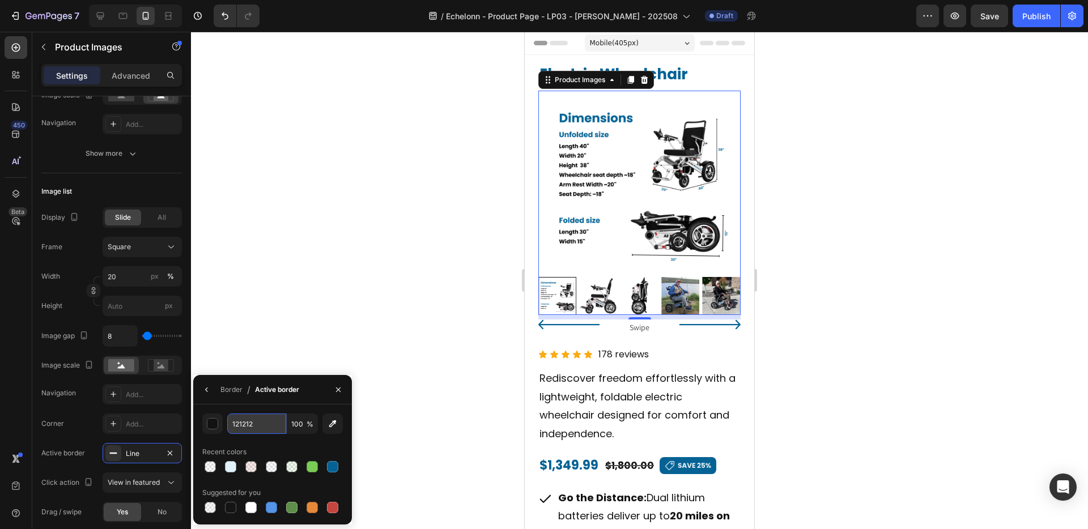
click at [266, 428] on input "121212" at bounding box center [256, 424] width 59 height 20
paste input "text"
click at [269, 507] on div at bounding box center [271, 507] width 11 height 11
type input "5594E7"
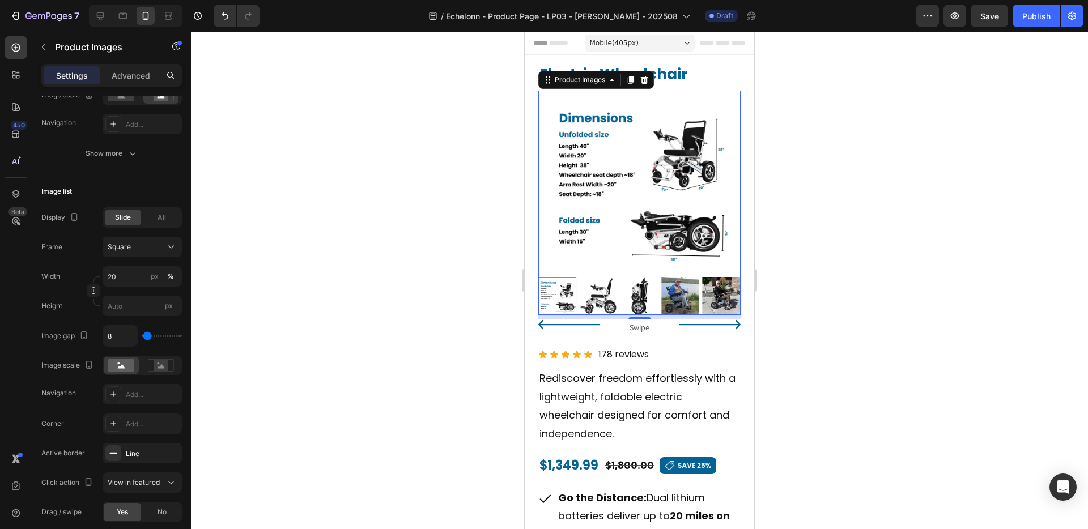
click at [328, 364] on div at bounding box center [639, 280] width 897 height 497
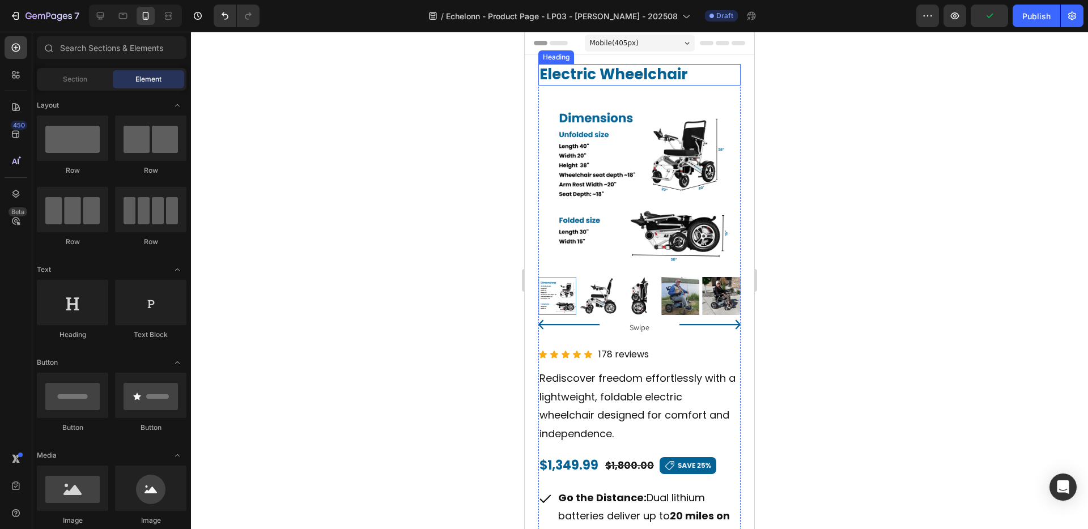
click at [556, 75] on h2 "Electric Wheelchair" at bounding box center [639, 75] width 202 height 22
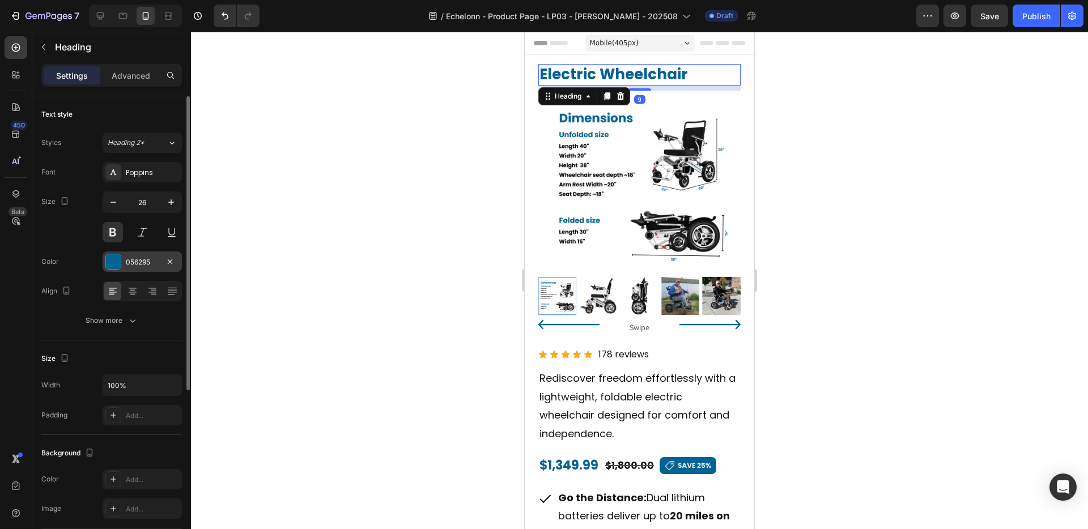
click at [138, 257] on div "056295" at bounding box center [142, 262] width 33 height 10
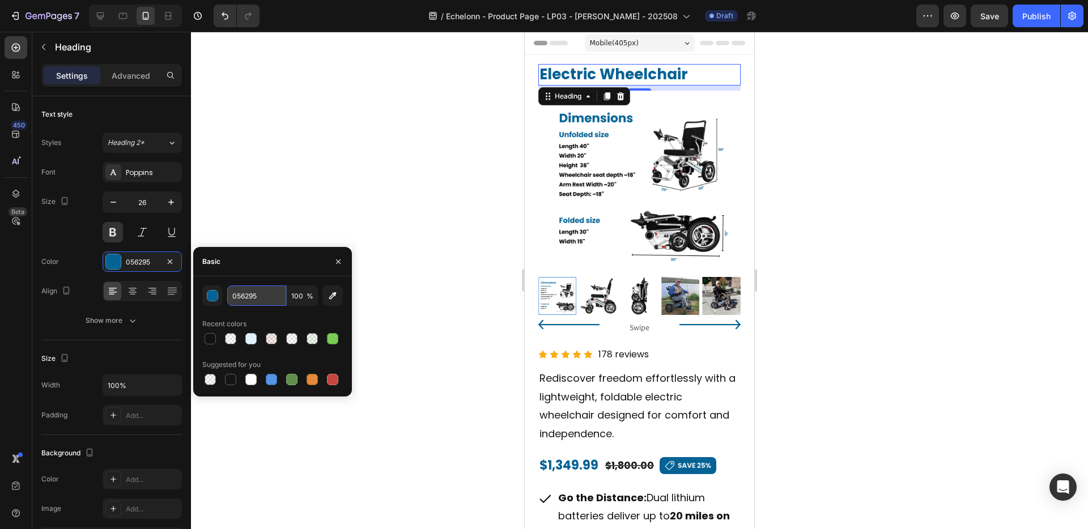
click at [274, 295] on input "056295" at bounding box center [256, 296] width 59 height 20
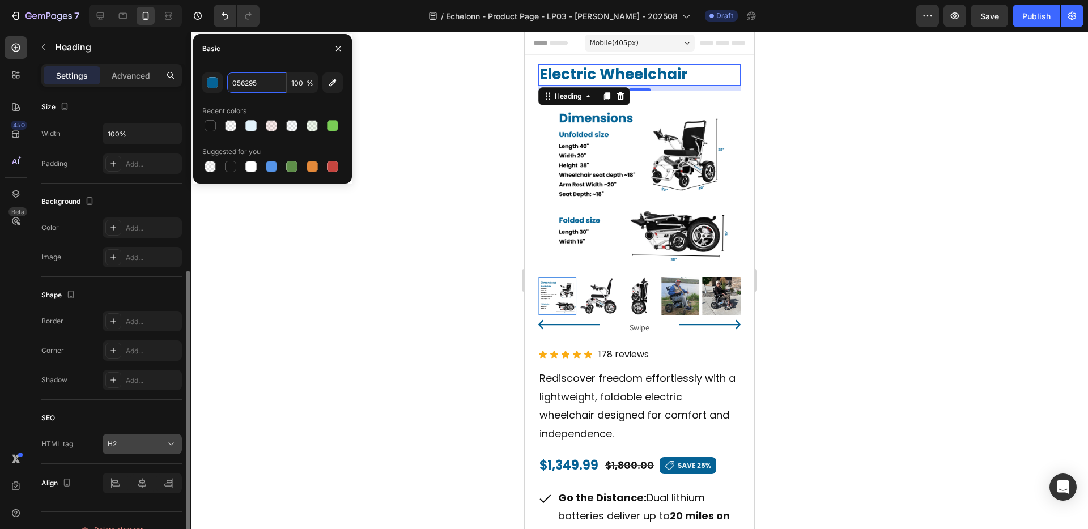
scroll to position [270, 0]
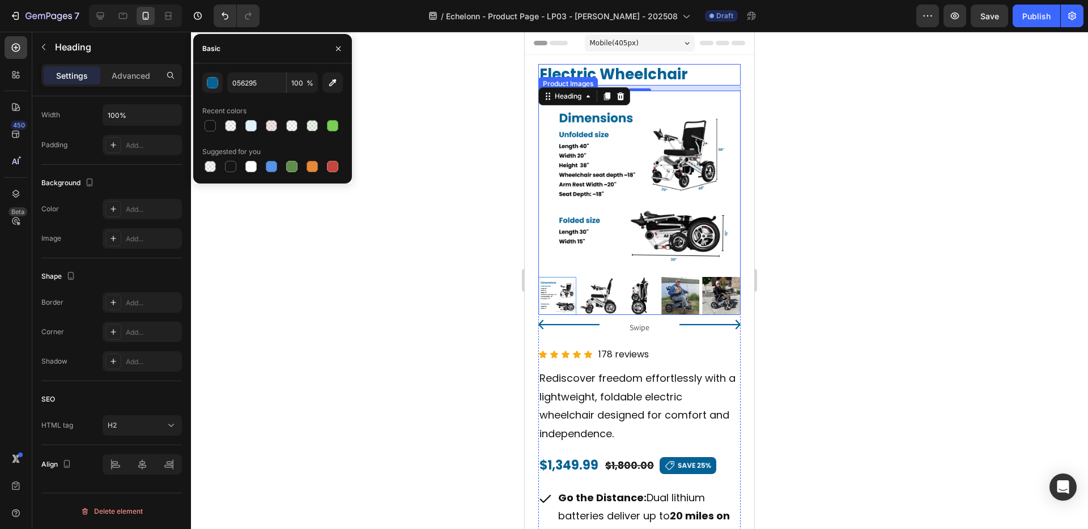
click at [561, 297] on div at bounding box center [557, 296] width 38 height 38
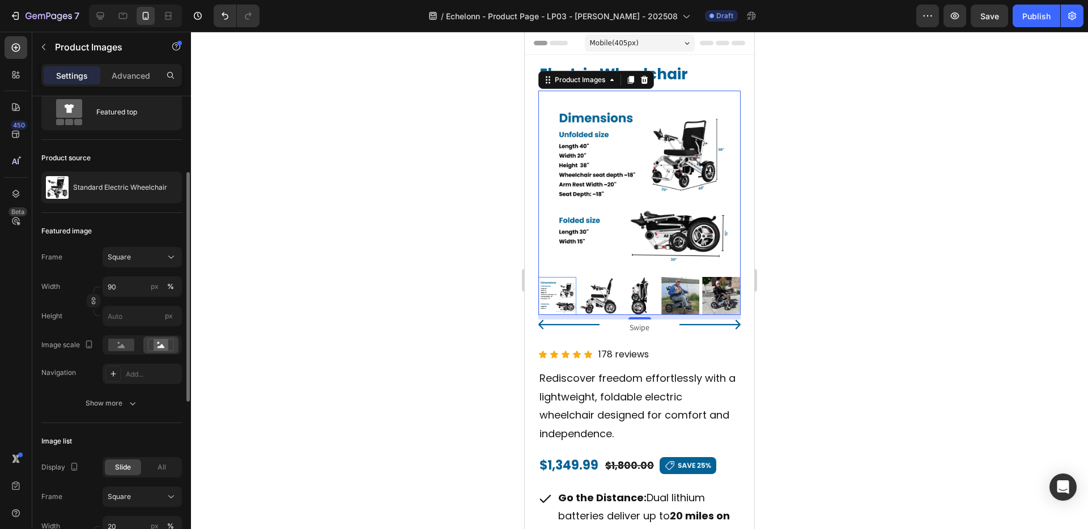
scroll to position [0, 0]
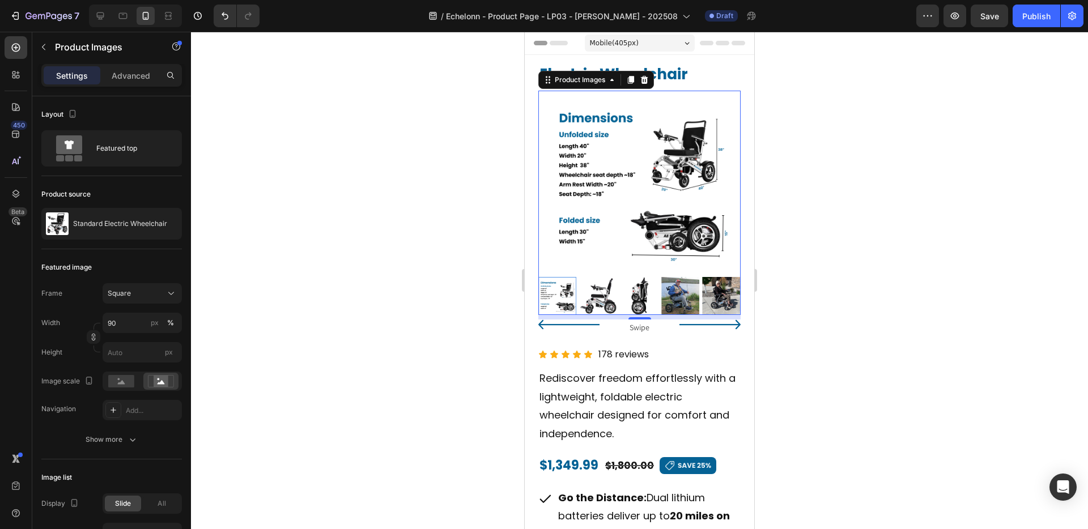
click at [343, 348] on div at bounding box center [639, 280] width 897 height 497
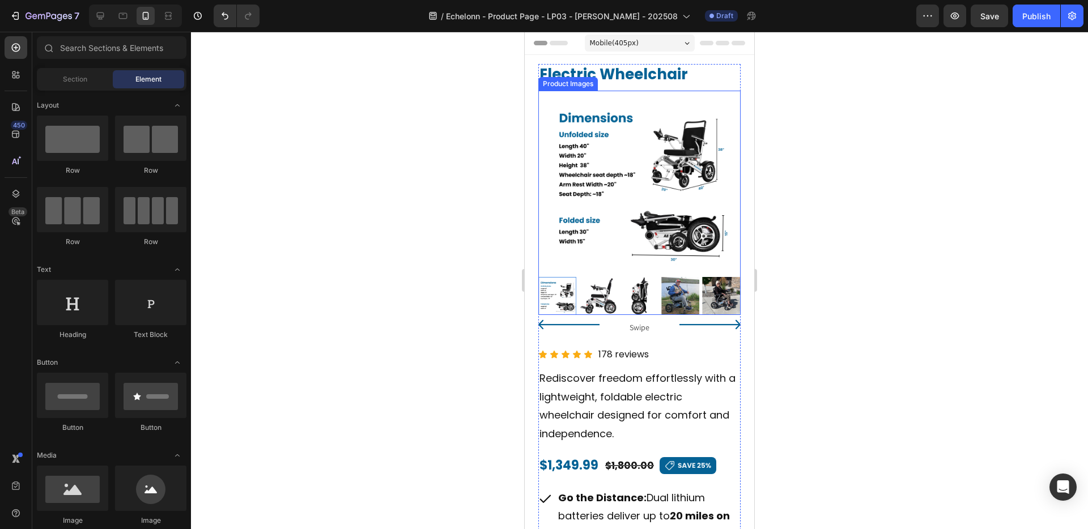
click at [573, 287] on div at bounding box center [557, 296] width 38 height 38
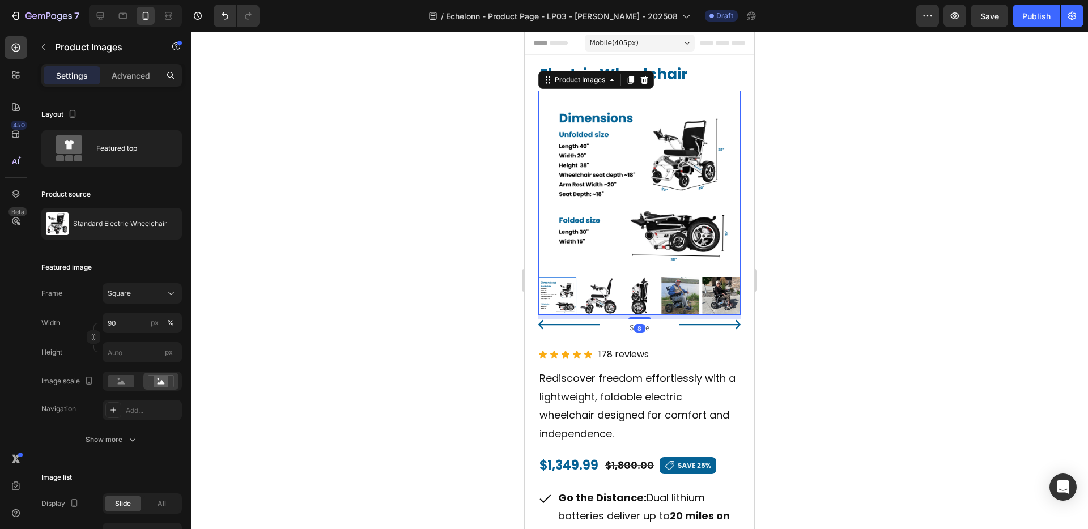
click at [561, 287] on div at bounding box center [557, 296] width 38 height 38
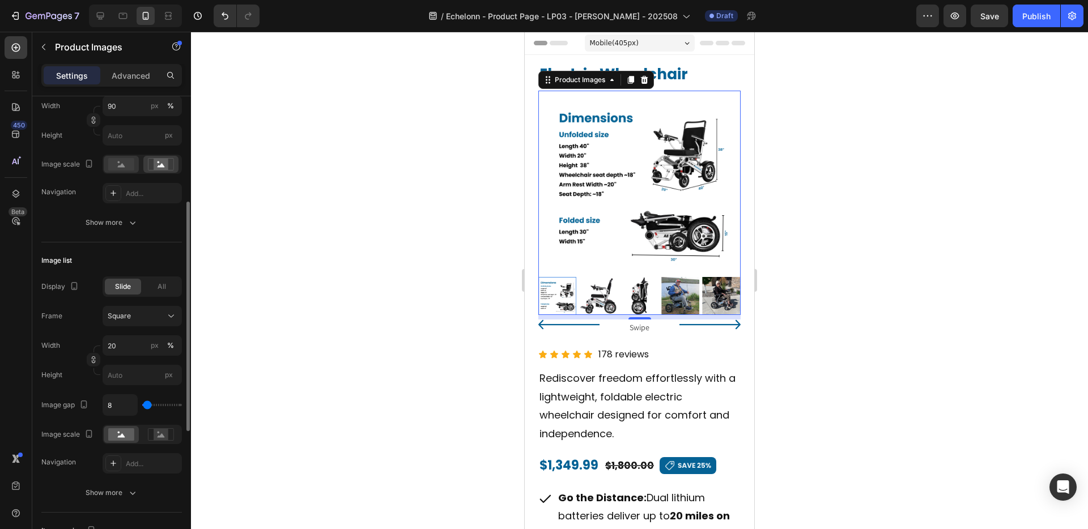
scroll to position [231, 0]
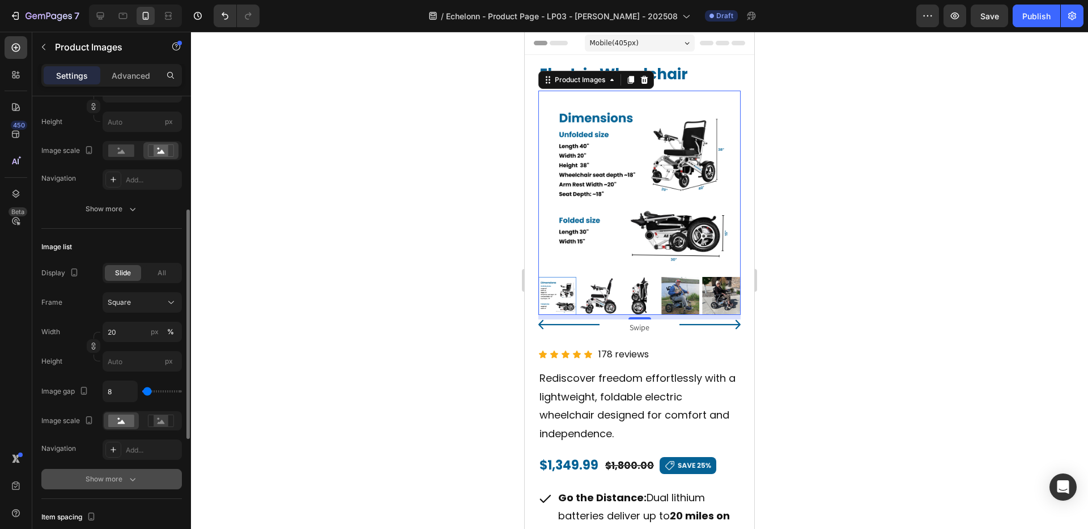
click at [122, 472] on button "Show more" at bounding box center [111, 479] width 140 height 20
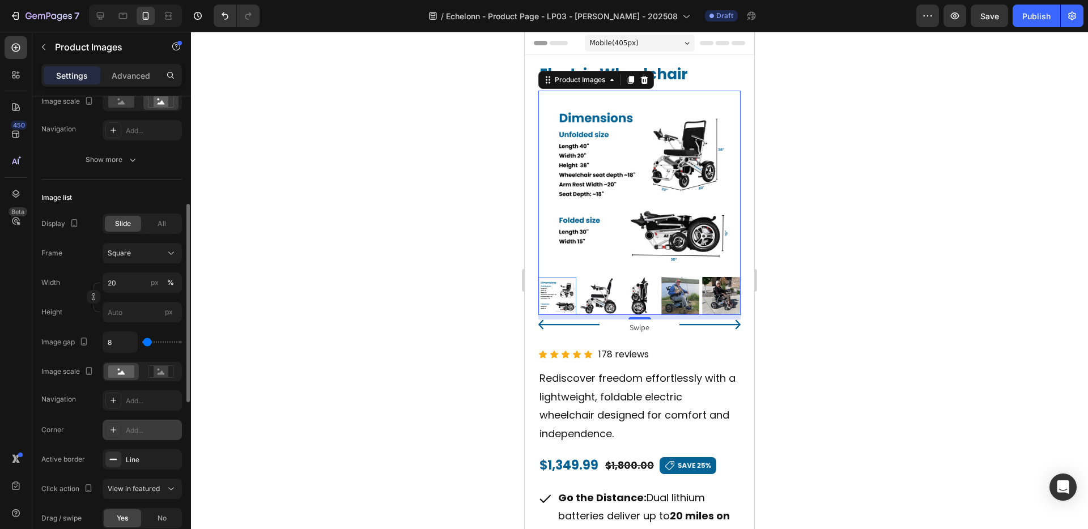
scroll to position [292, 0]
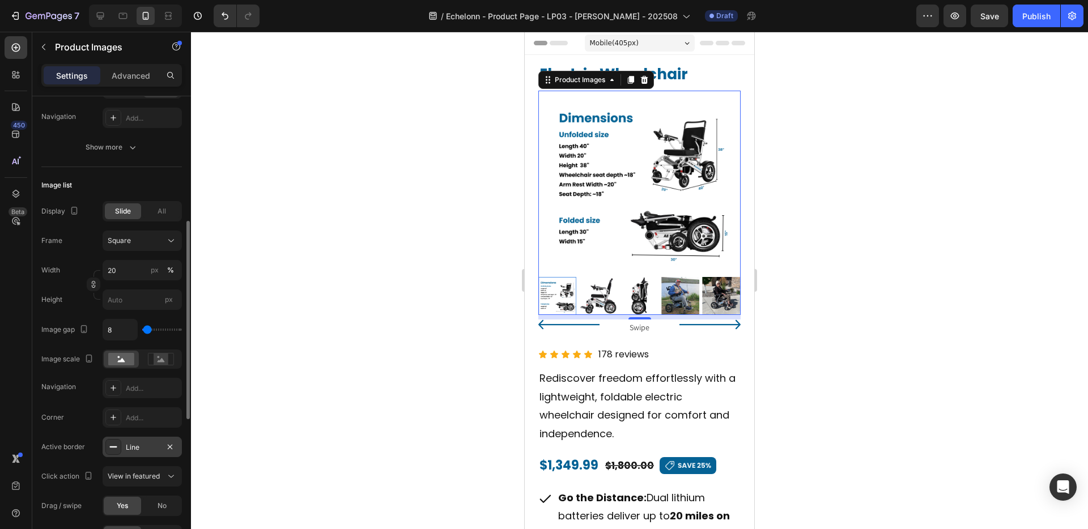
click at [140, 448] on div "Line" at bounding box center [142, 447] width 33 height 10
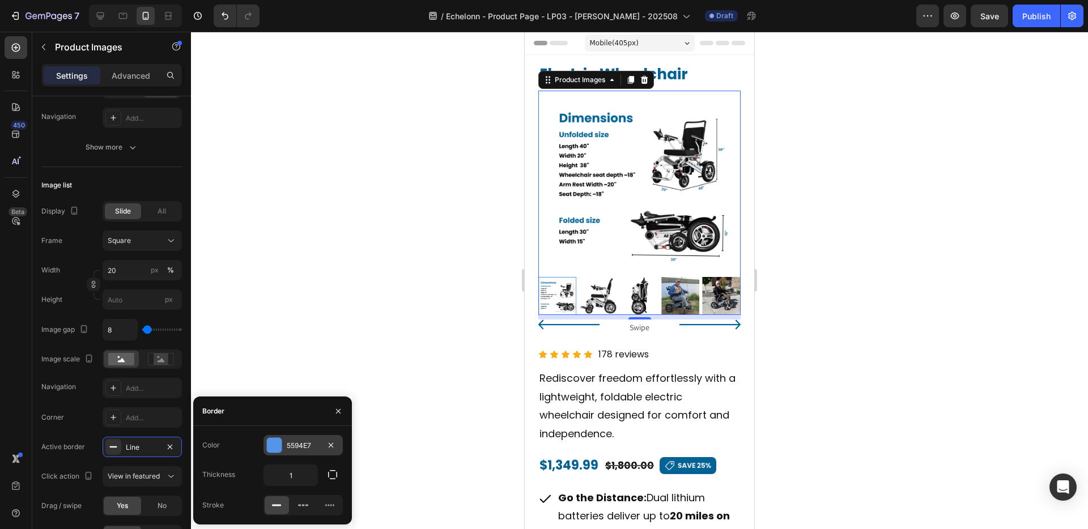
click at [300, 448] on div "5594E7" at bounding box center [303, 446] width 33 height 10
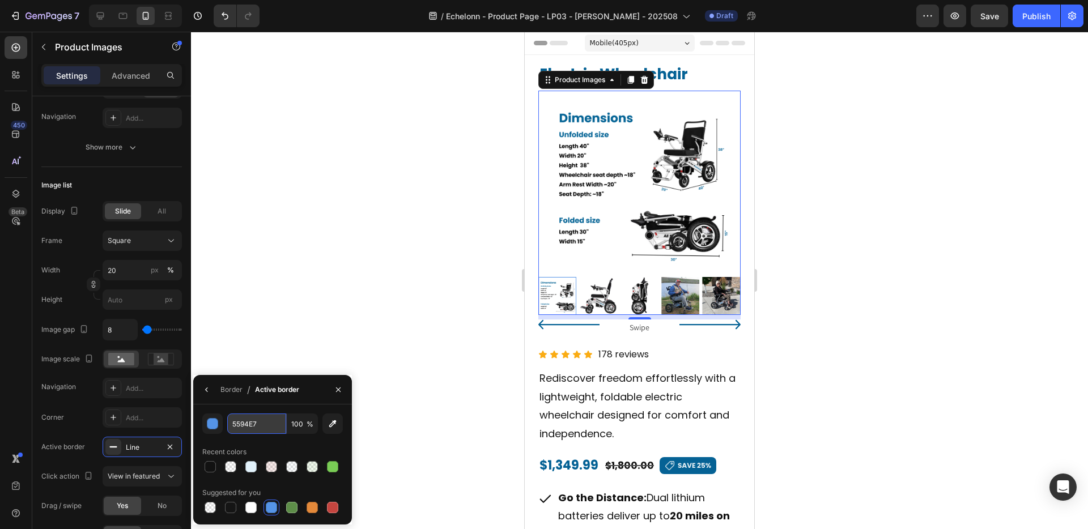
click at [258, 424] on input "5594E7" at bounding box center [256, 424] width 59 height 20
paste input "056295"
type input "056295"
click at [413, 415] on div at bounding box center [639, 280] width 897 height 497
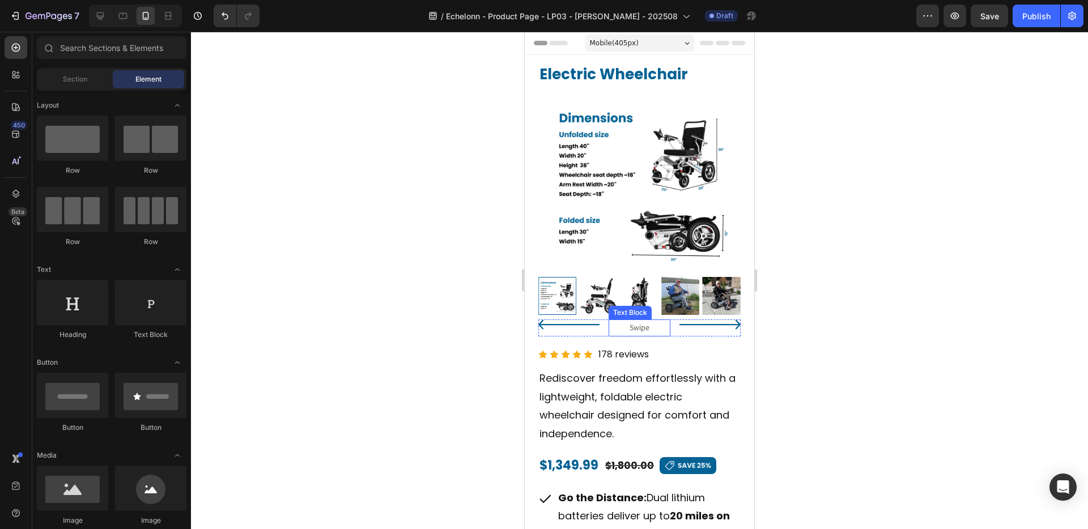
click at [637, 327] on p "Swipe" at bounding box center [639, 328] width 59 height 14
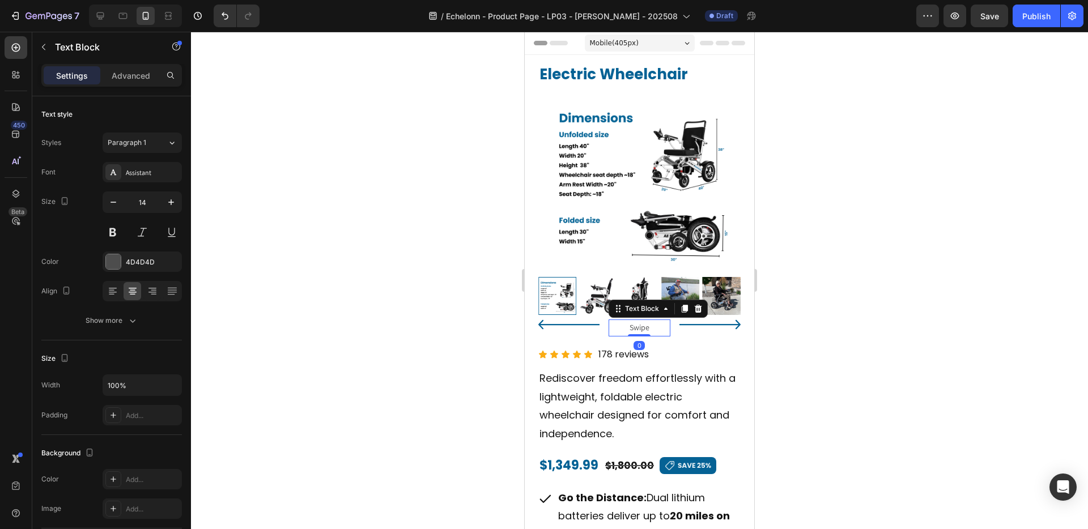
click at [561, 401] on p "Rediscover freedom effortlessly with a lightweight, foldable electric wheelchai…" at bounding box center [639, 406] width 200 height 74
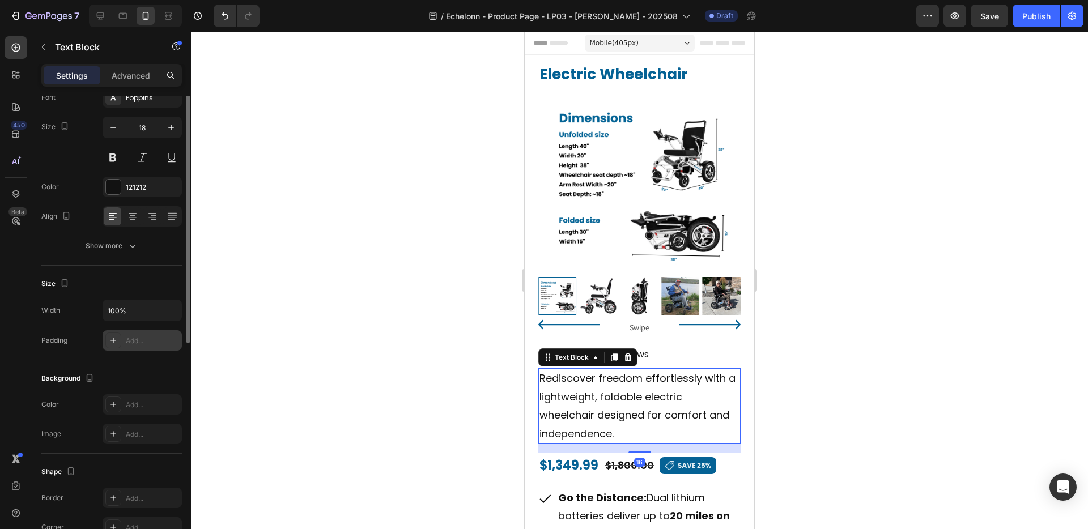
scroll to position [0, 0]
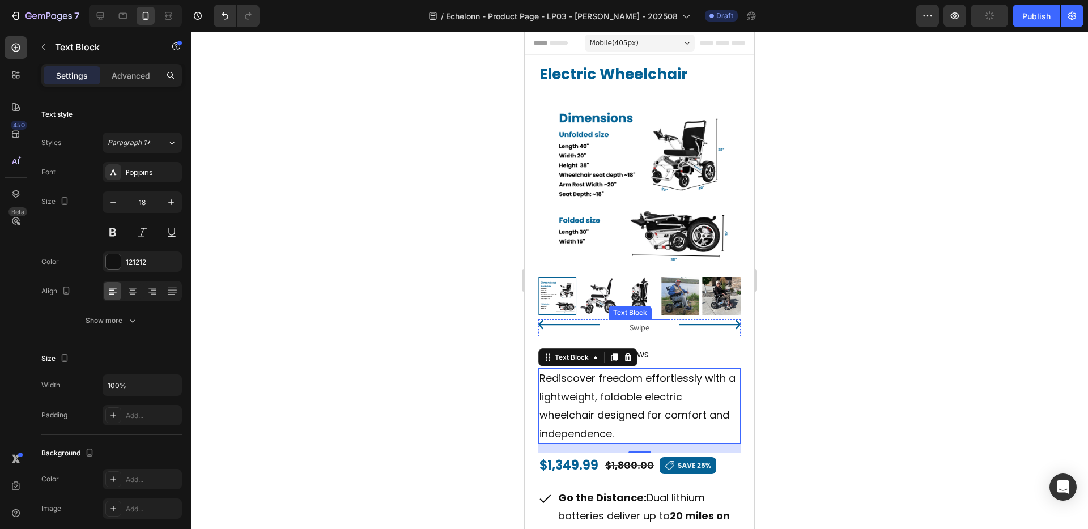
click at [641, 330] on p "Swipe" at bounding box center [639, 328] width 59 height 14
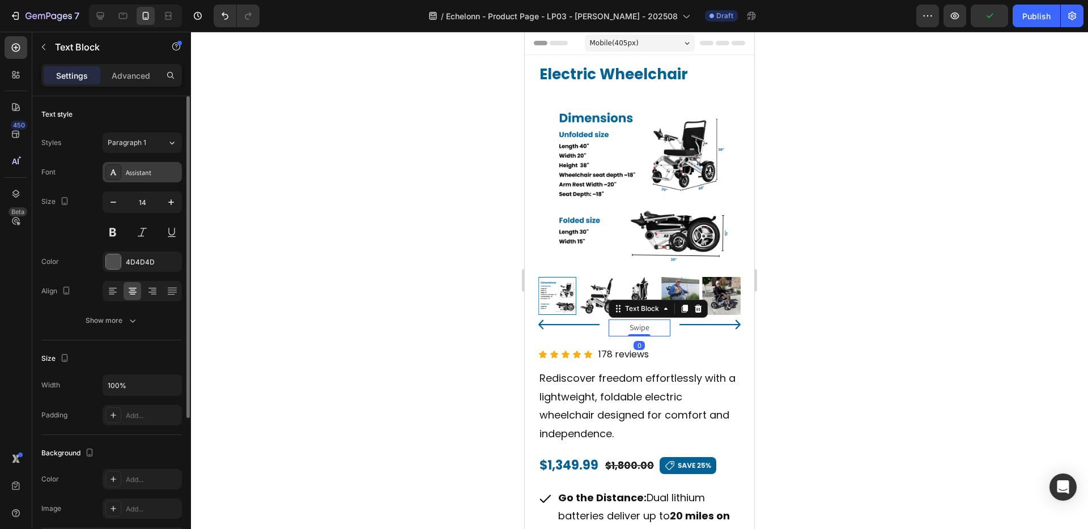
click at [148, 169] on div "Assistant" at bounding box center [152, 173] width 53 height 10
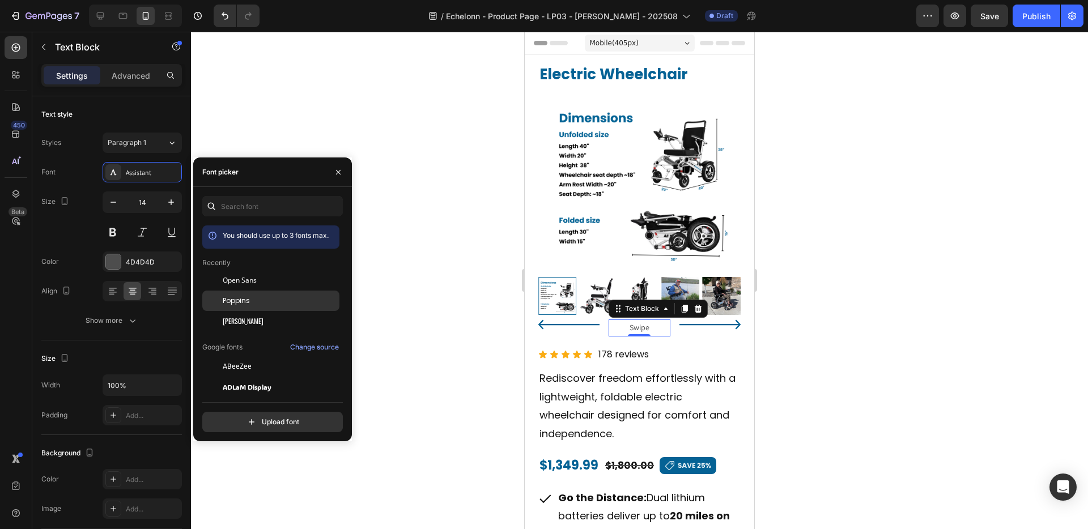
click at [253, 299] on div "Poppins" at bounding box center [280, 301] width 114 height 10
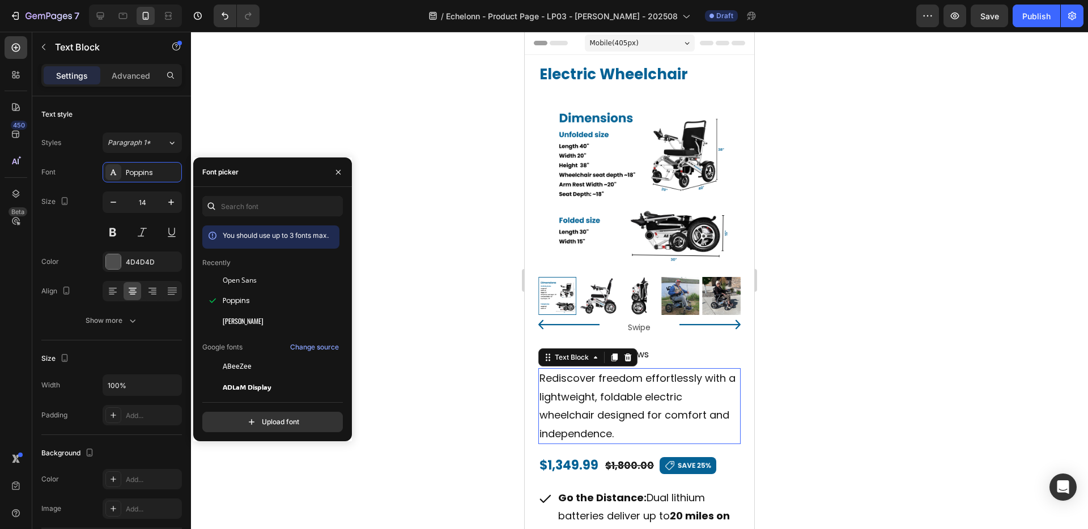
click at [554, 380] on p "Rediscover freedom effortlessly with a lightweight, foldable electric wheelchai…" at bounding box center [639, 406] width 200 height 74
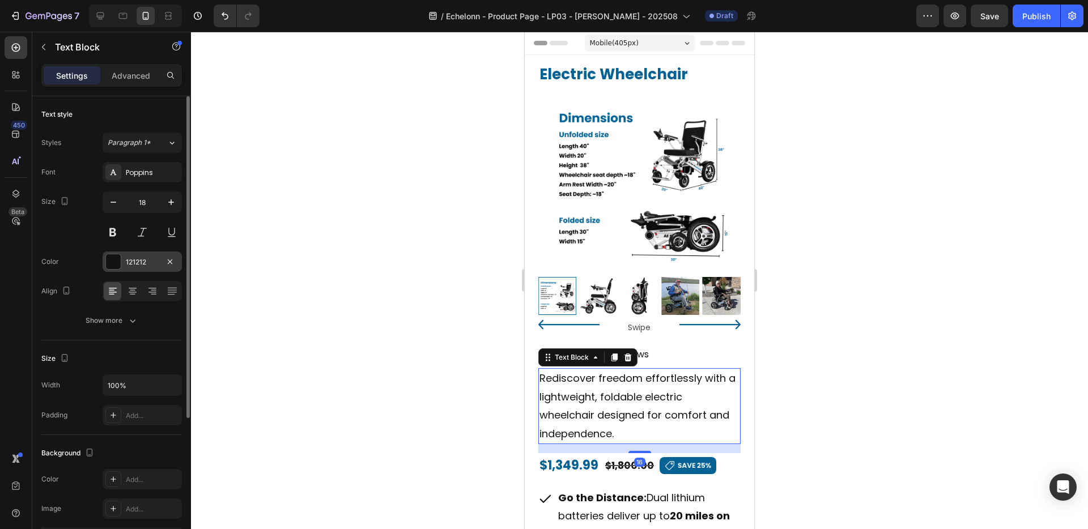
click at [133, 263] on div "121212" at bounding box center [142, 262] width 33 height 10
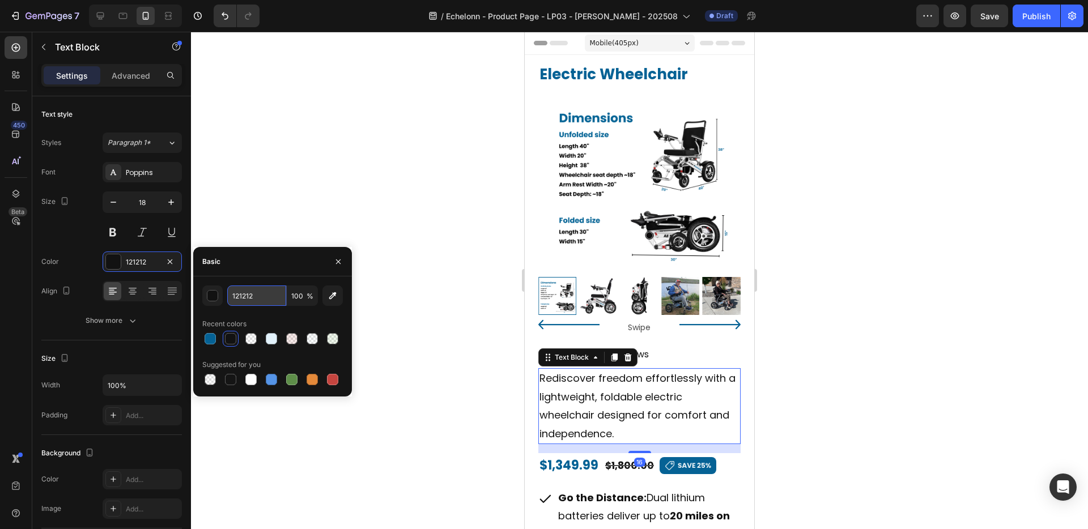
click at [263, 300] on input "121212" at bounding box center [256, 296] width 59 height 20
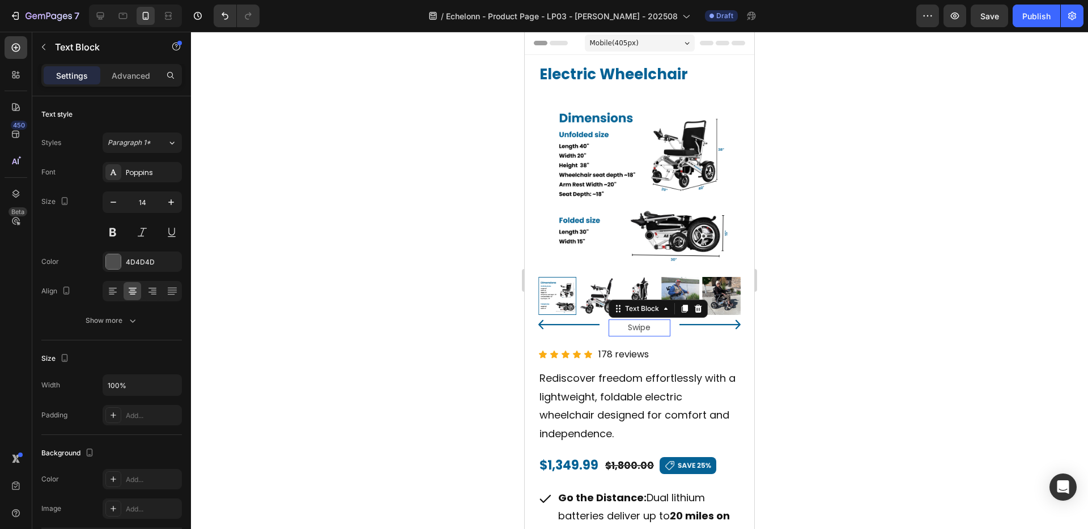
click at [641, 333] on p "Swipe" at bounding box center [639, 328] width 59 height 14
click at [117, 264] on div at bounding box center [113, 261] width 15 height 15
click at [655, 327] on p "Swipe" at bounding box center [639, 328] width 59 height 14
click at [640, 328] on p "Swipe" at bounding box center [639, 328] width 59 height 14
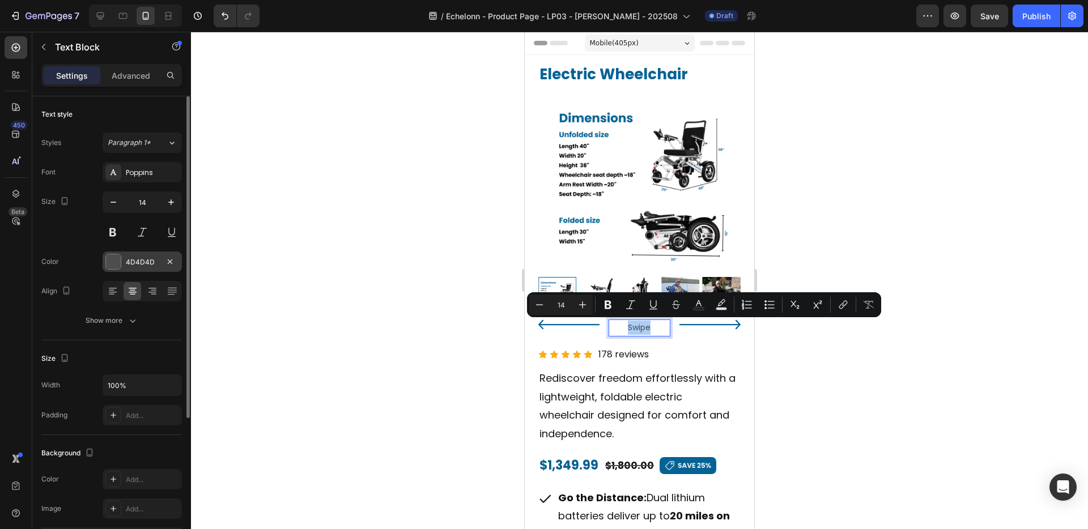
click at [115, 265] on div at bounding box center [113, 261] width 15 height 15
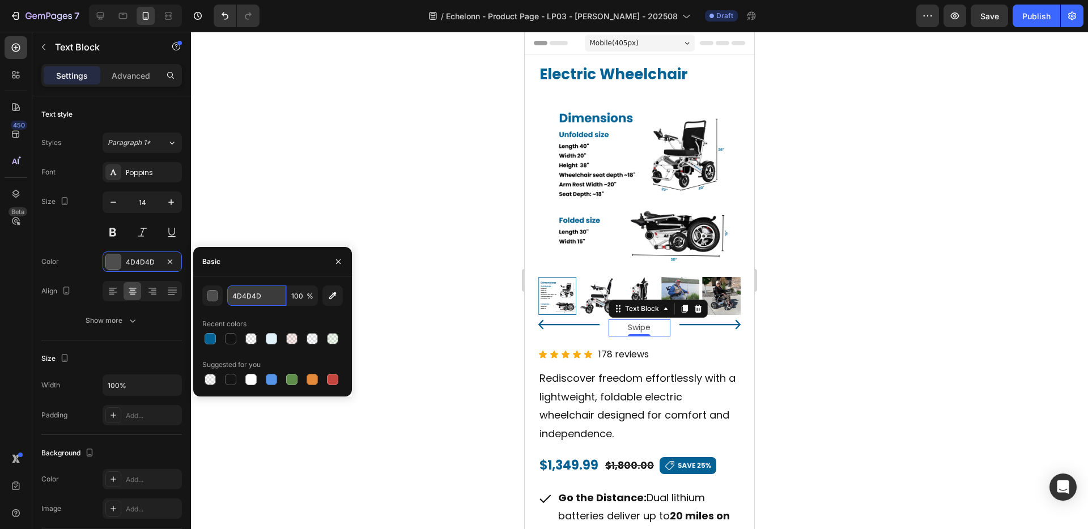
click at [257, 297] on input "4D4D4D" at bounding box center [256, 296] width 59 height 20
paste input "121212"
type input "121212"
click at [416, 291] on div at bounding box center [639, 280] width 897 height 497
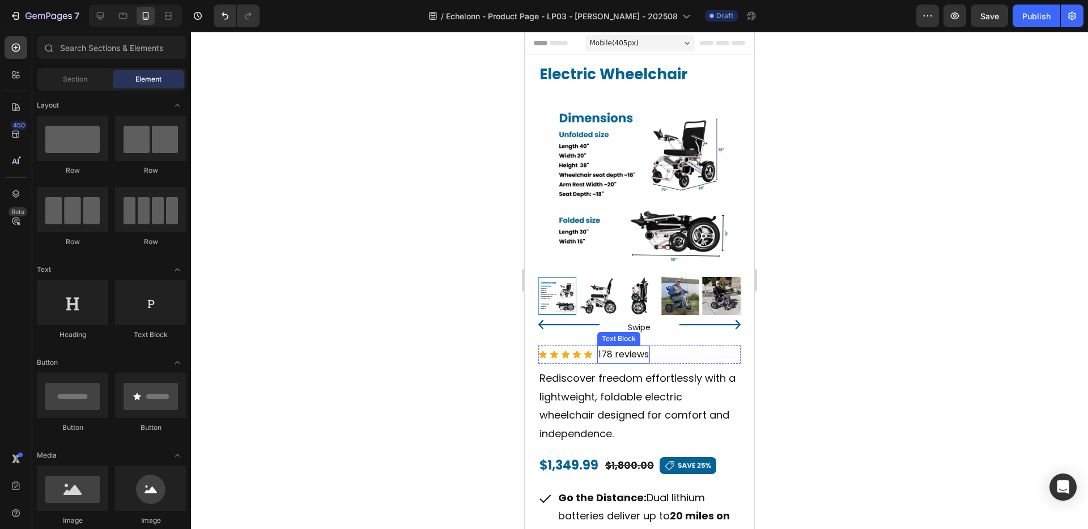
click at [642, 353] on p "178 reviews" at bounding box center [623, 355] width 50 height 16
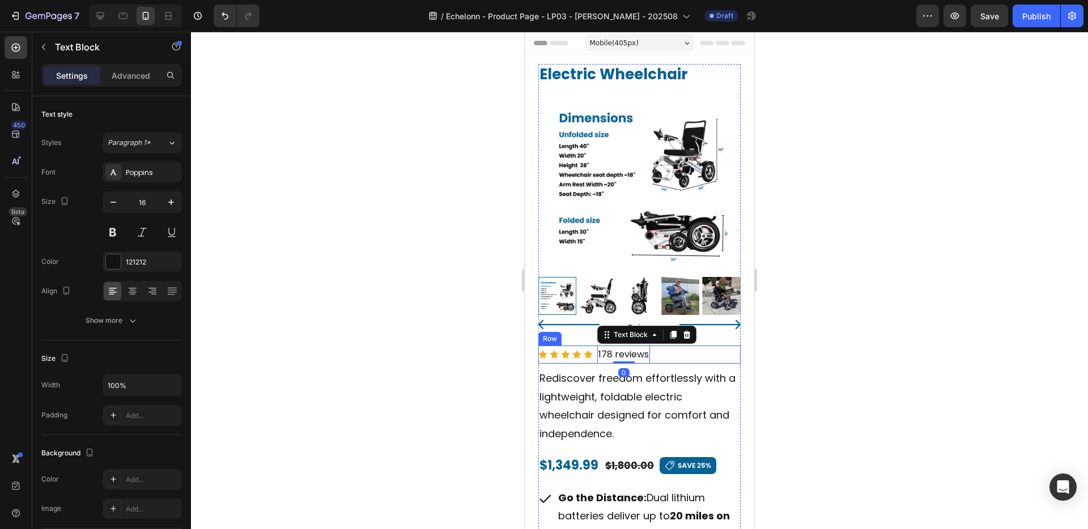
click at [673, 354] on div "Icon Icon Icon Icon Icon Icon List 178 reviews Text Block 0 Row" at bounding box center [639, 355] width 202 height 19
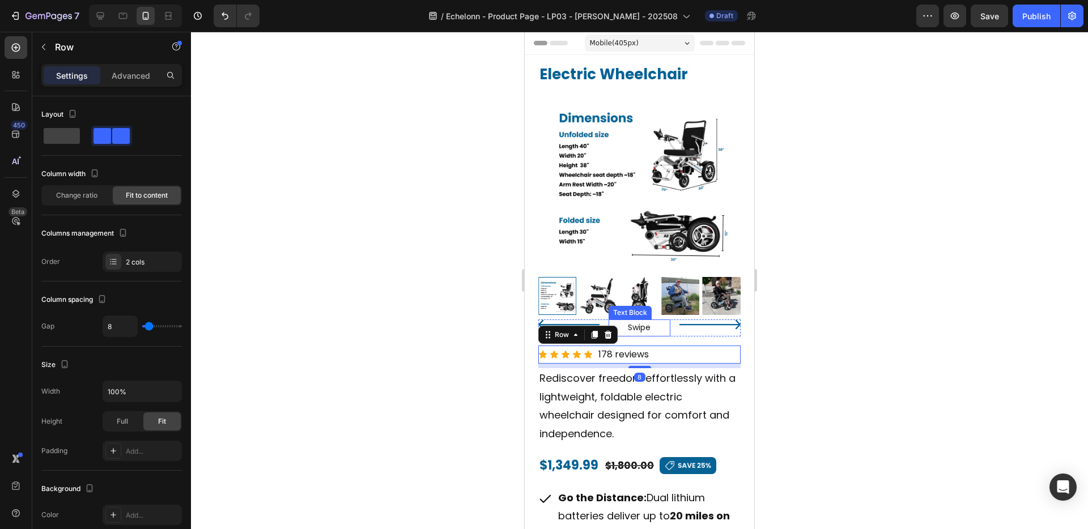
click at [666, 330] on p "Swipe" at bounding box center [639, 328] width 59 height 14
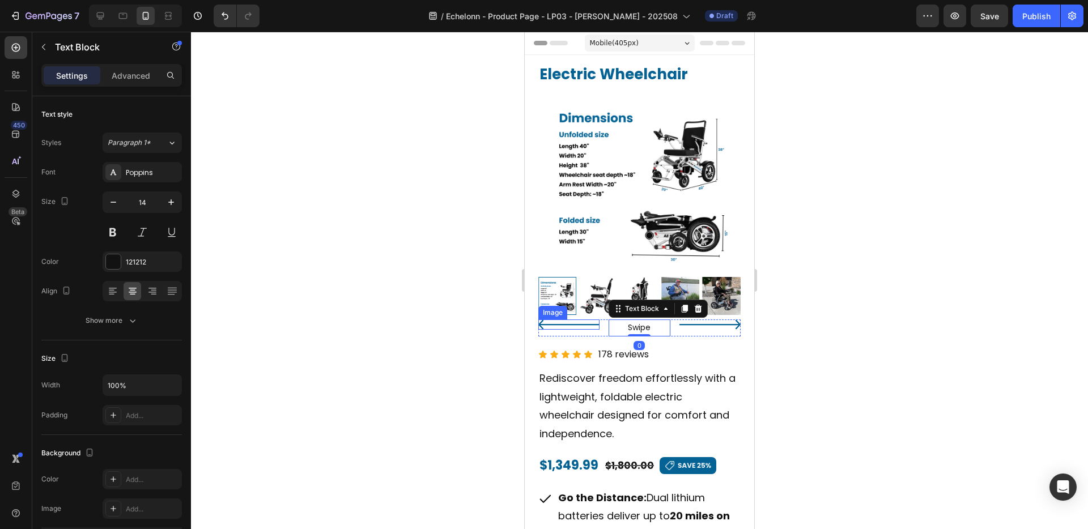
click at [589, 325] on img at bounding box center [568, 325] width 61 height 10
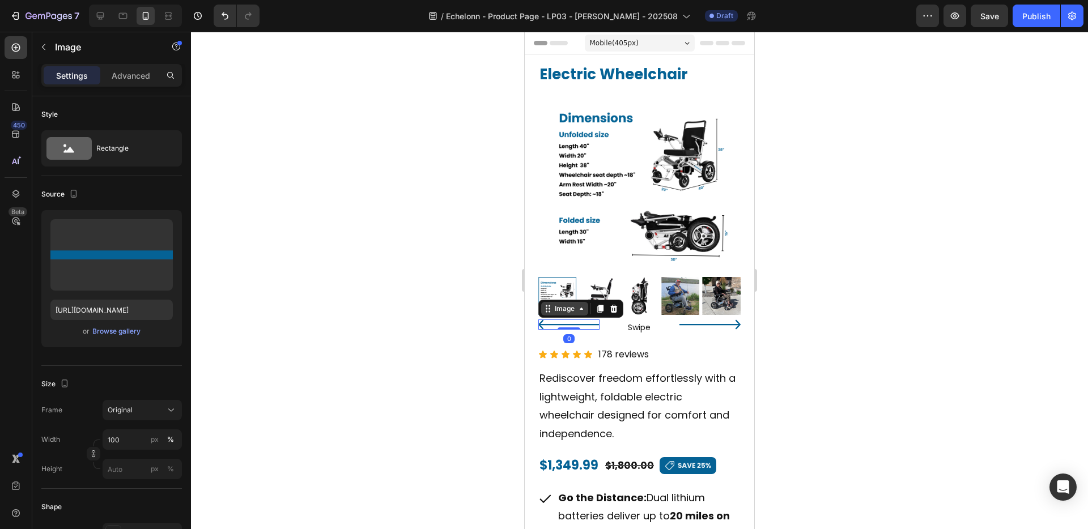
click at [583, 310] on icon at bounding box center [581, 308] width 9 height 9
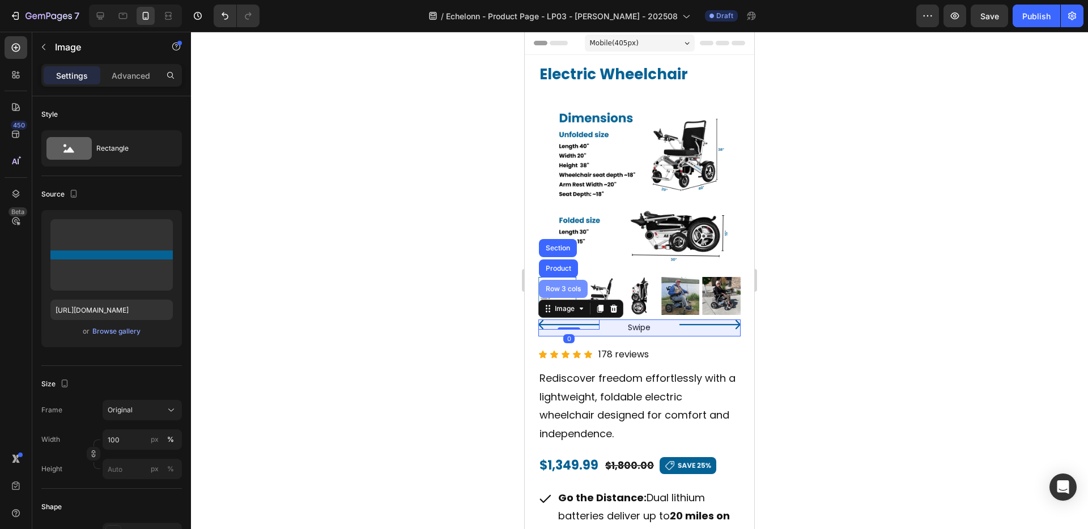
click at [578, 294] on div "Row 3 cols" at bounding box center [563, 289] width 49 height 18
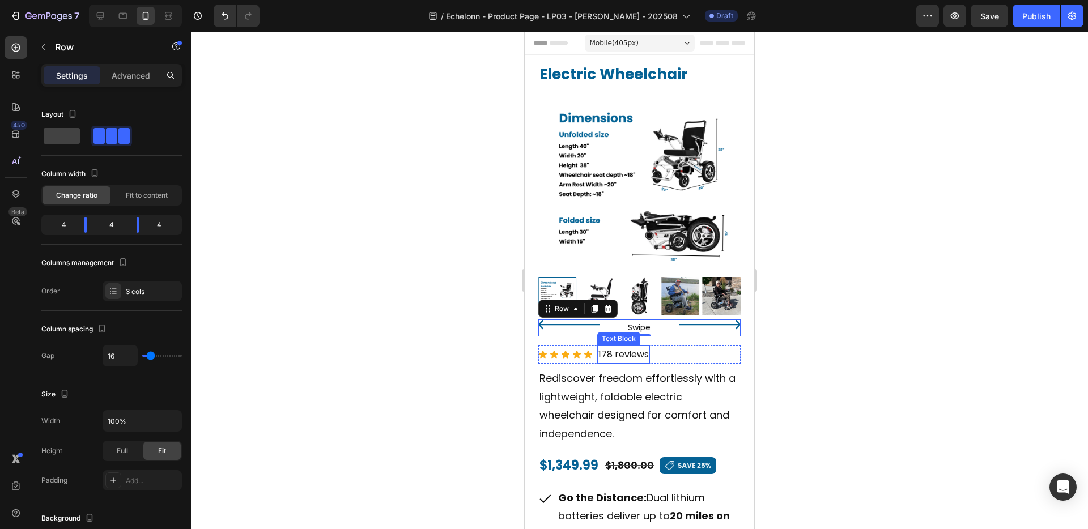
click at [634, 347] on p "178 reviews" at bounding box center [623, 355] width 50 height 16
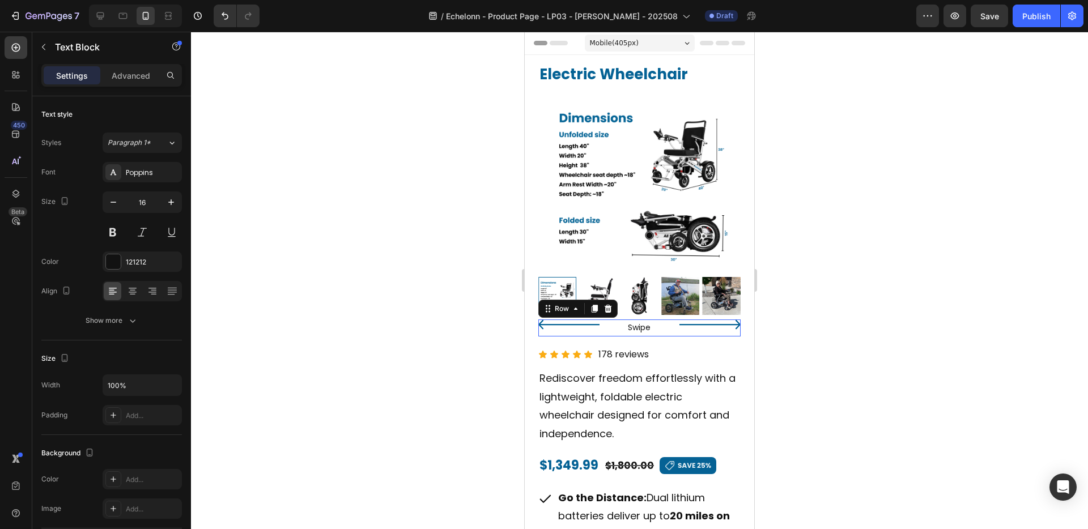
click at [710, 331] on div "Image" at bounding box center [709, 328] width 61 height 16
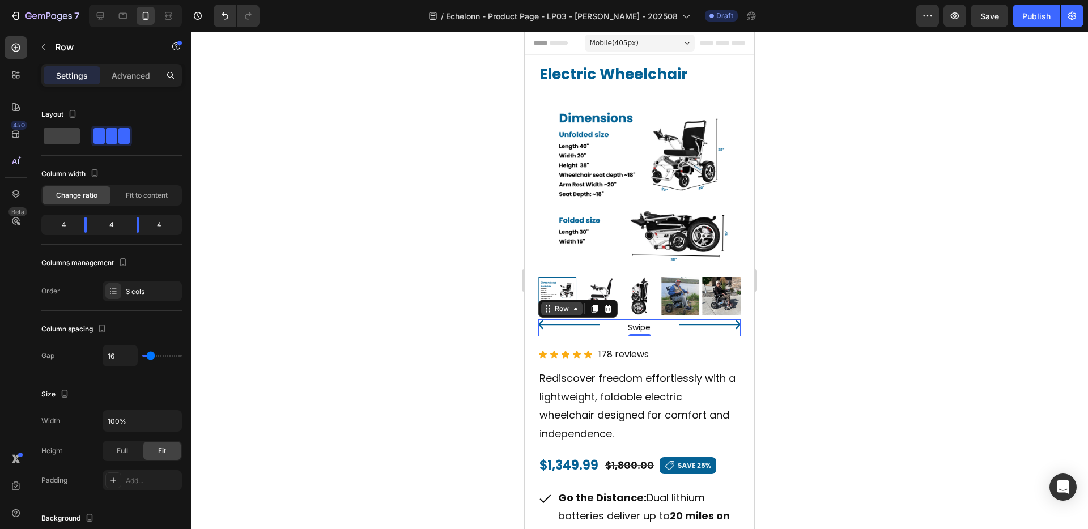
click at [580, 313] on div "Row" at bounding box center [561, 309] width 41 height 14
click at [598, 349] on div "178 reviews" at bounding box center [623, 355] width 53 height 19
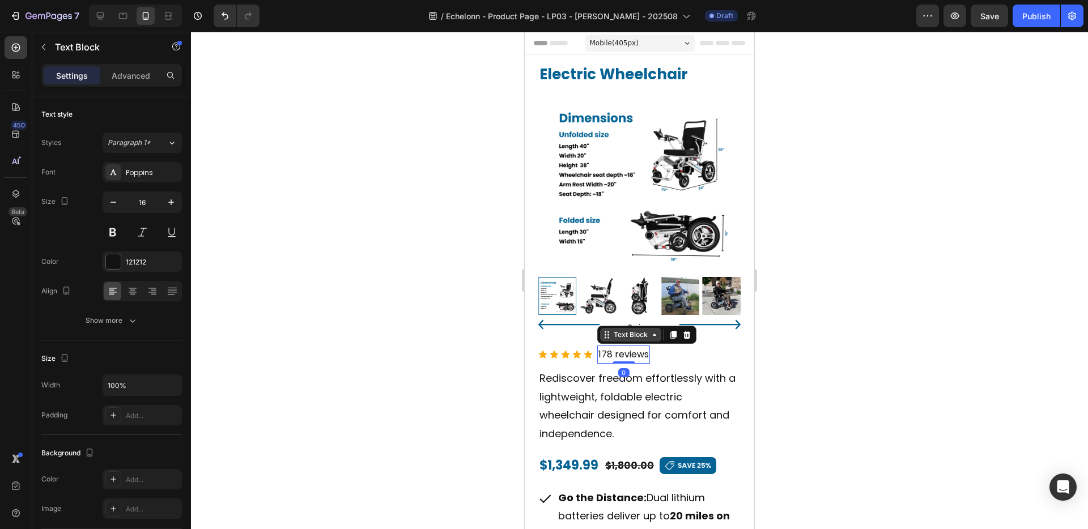
click at [614, 335] on div "Text Block" at bounding box center [630, 335] width 39 height 10
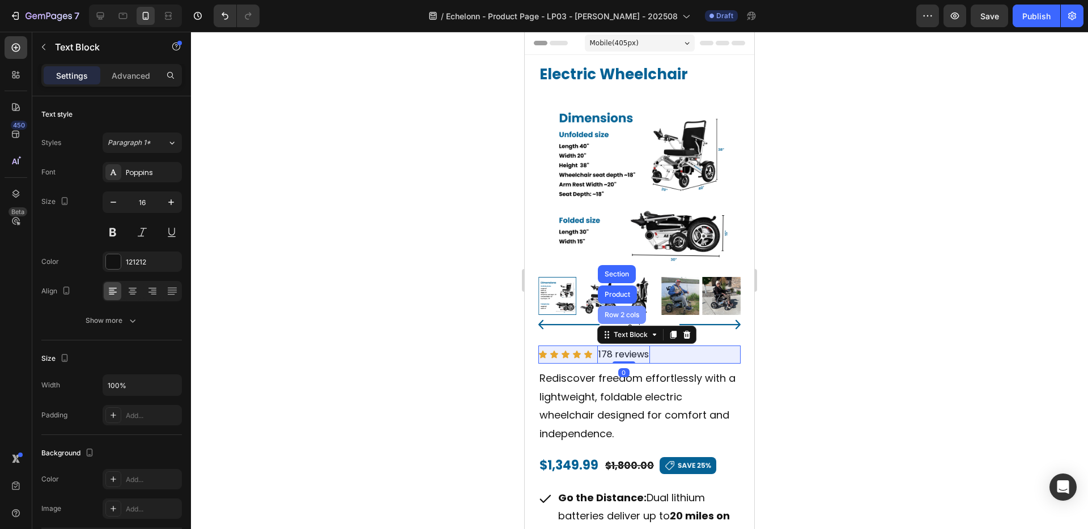
click at [618, 321] on div "Row 2 cols" at bounding box center [622, 315] width 48 height 18
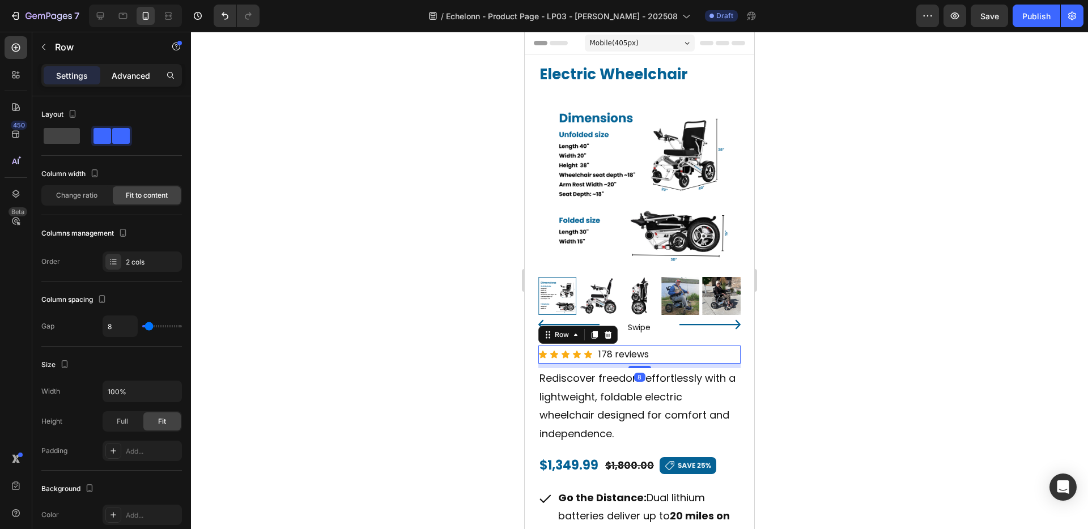
click at [135, 78] on p "Advanced" at bounding box center [131, 76] width 39 height 12
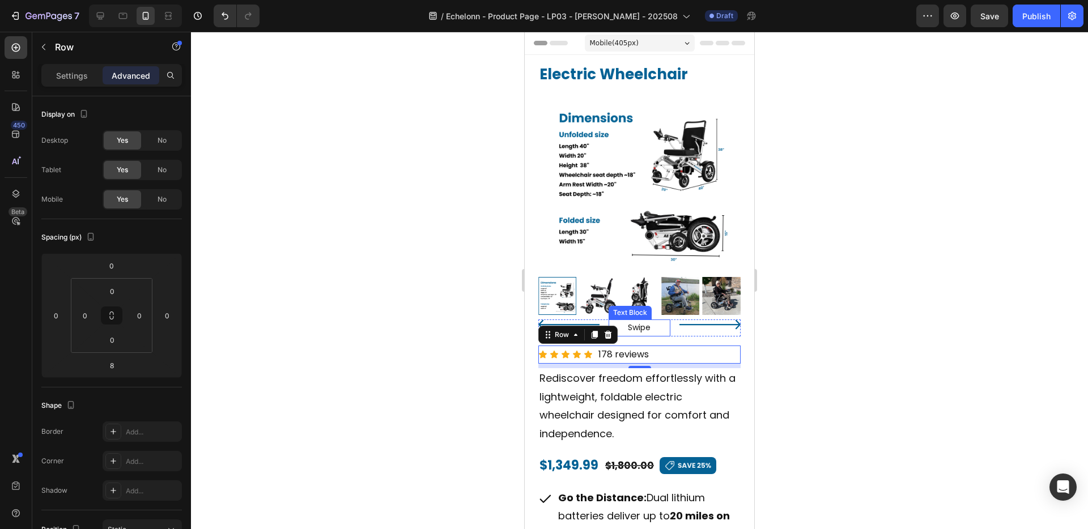
click at [623, 326] on p "Swipe" at bounding box center [639, 328] width 59 height 14
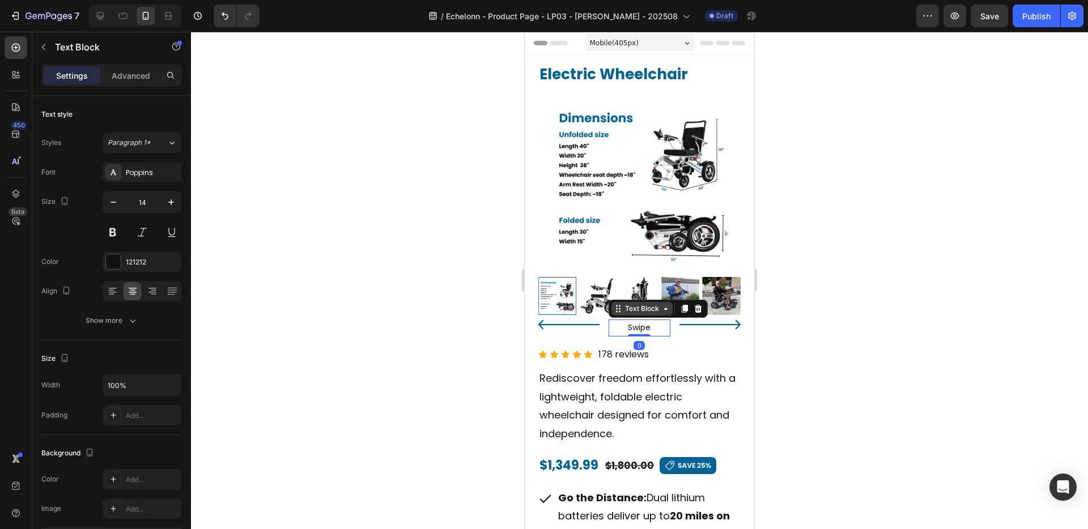
click at [643, 309] on div "Text Block" at bounding box center [642, 309] width 39 height 10
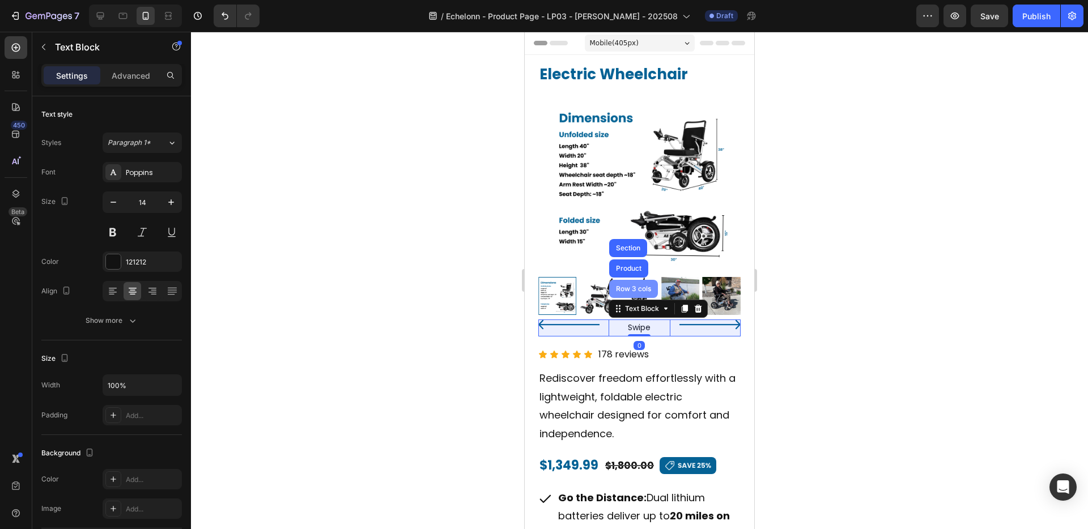
click at [632, 284] on div "Row 3 cols" at bounding box center [633, 289] width 49 height 18
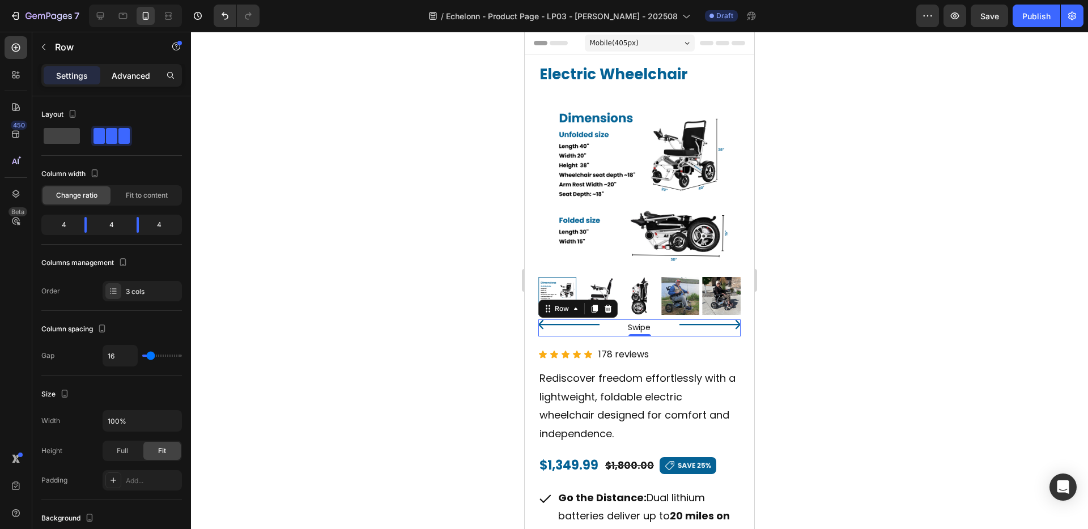
click at [140, 80] on p "Advanced" at bounding box center [131, 76] width 39 height 12
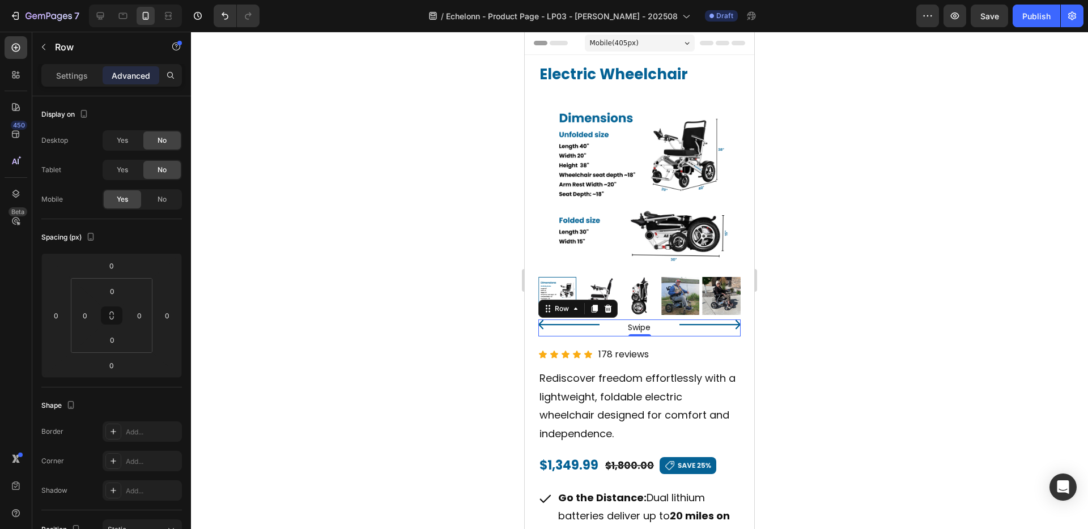
click at [451, 291] on div at bounding box center [639, 280] width 897 height 497
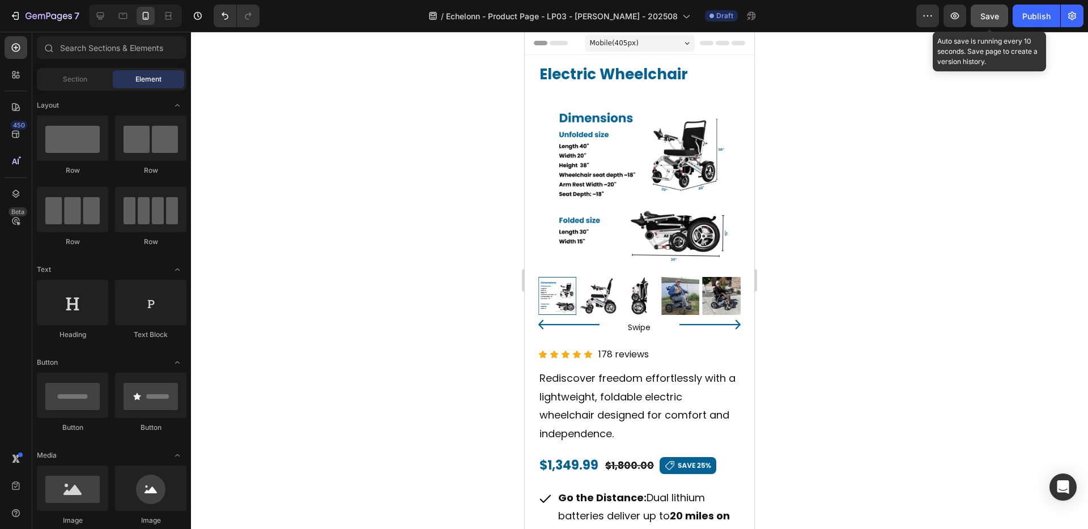
click at [995, 21] on div "Save" at bounding box center [989, 16] width 19 height 12
click at [991, 20] on span "Save" at bounding box center [989, 16] width 19 height 10
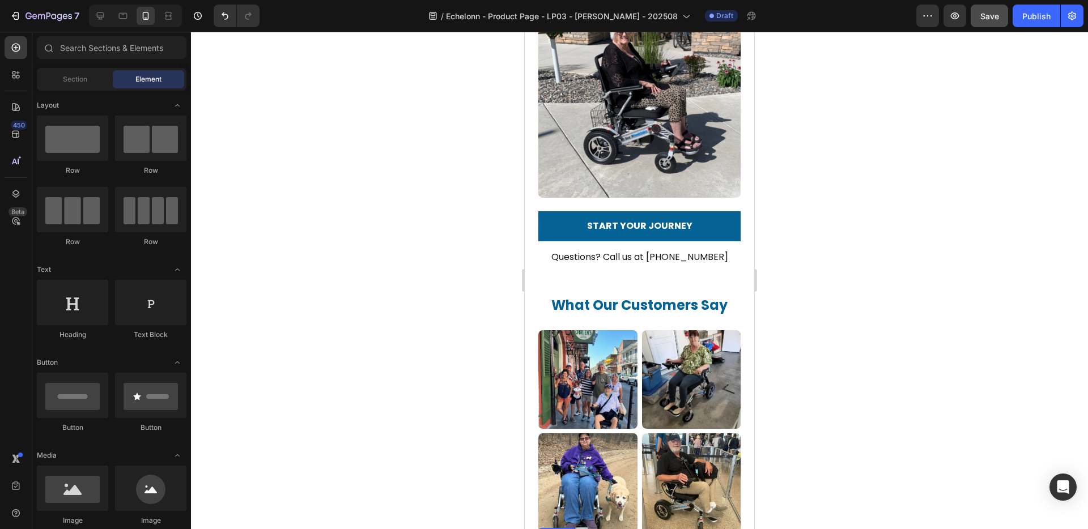
scroll to position [2883, 0]
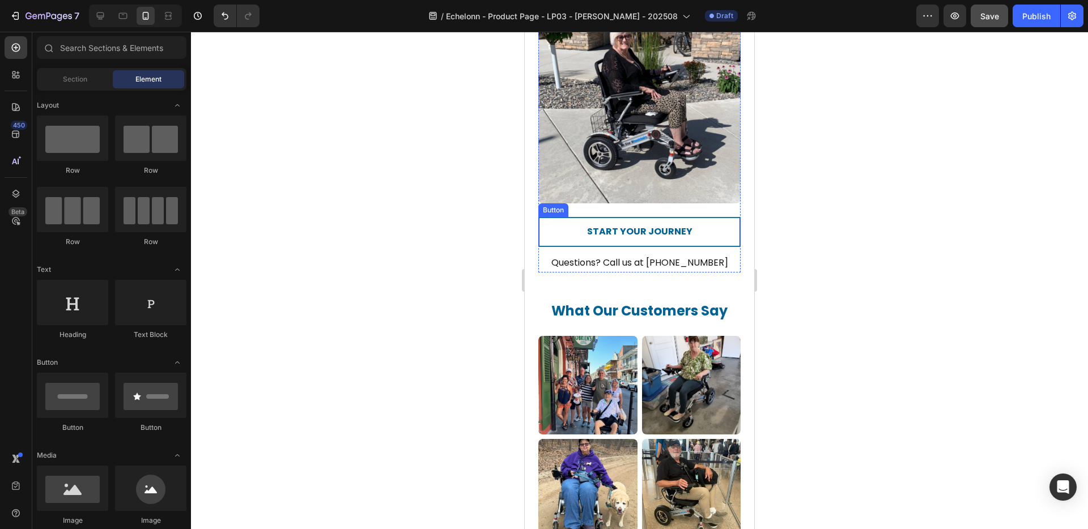
click at [573, 217] on link "START YOUR JOURNEY" at bounding box center [639, 232] width 202 height 30
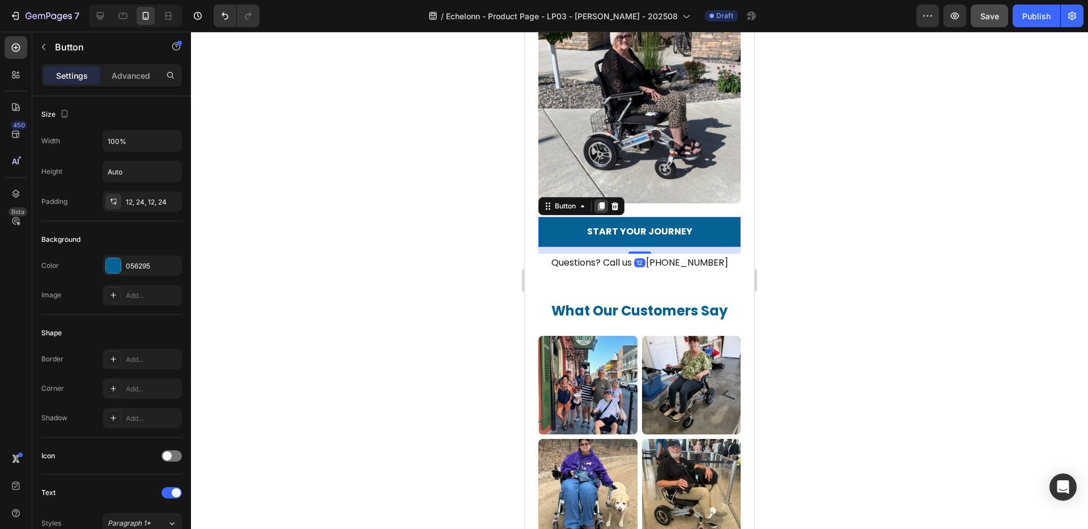
click at [602, 202] on icon at bounding box center [601, 206] width 6 height 8
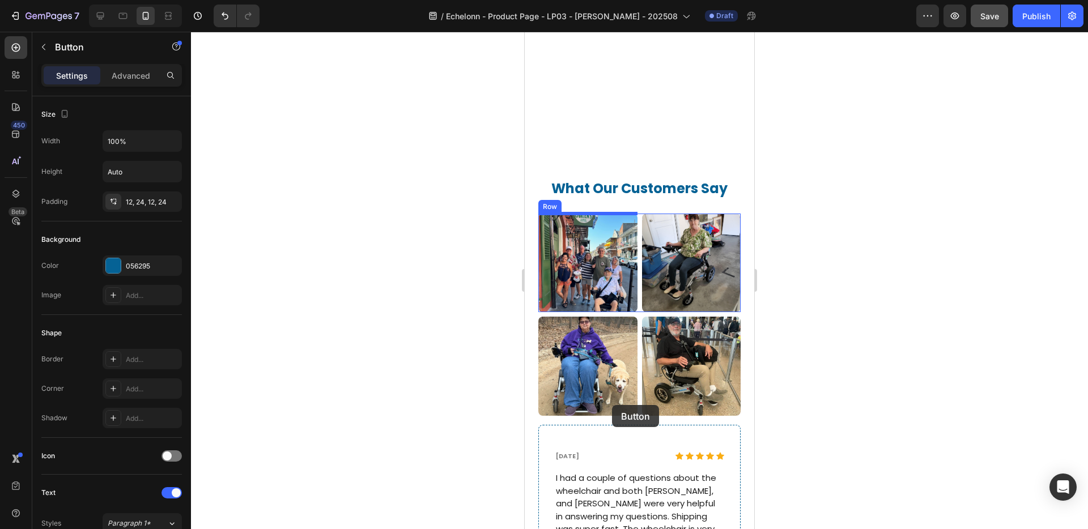
scroll to position [3201, 0]
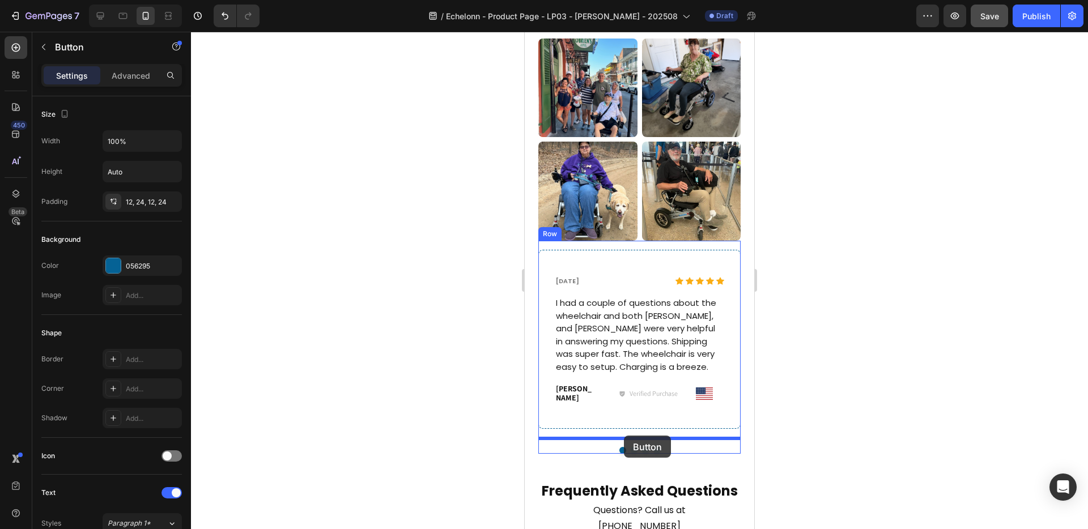
drag, startPoint x: 583, startPoint y: 231, endPoint x: 624, endPoint y: 436, distance: 209.1
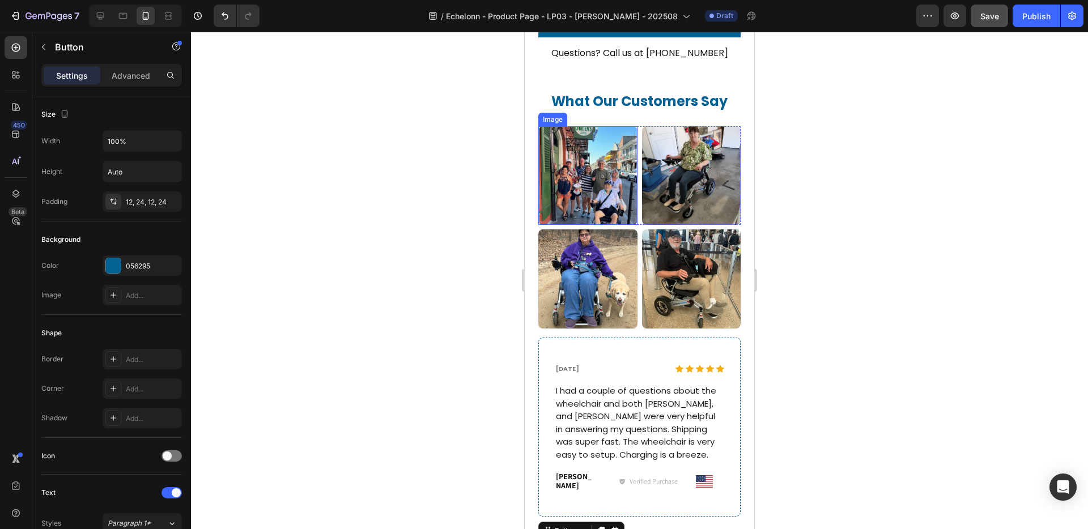
scroll to position [3078, 0]
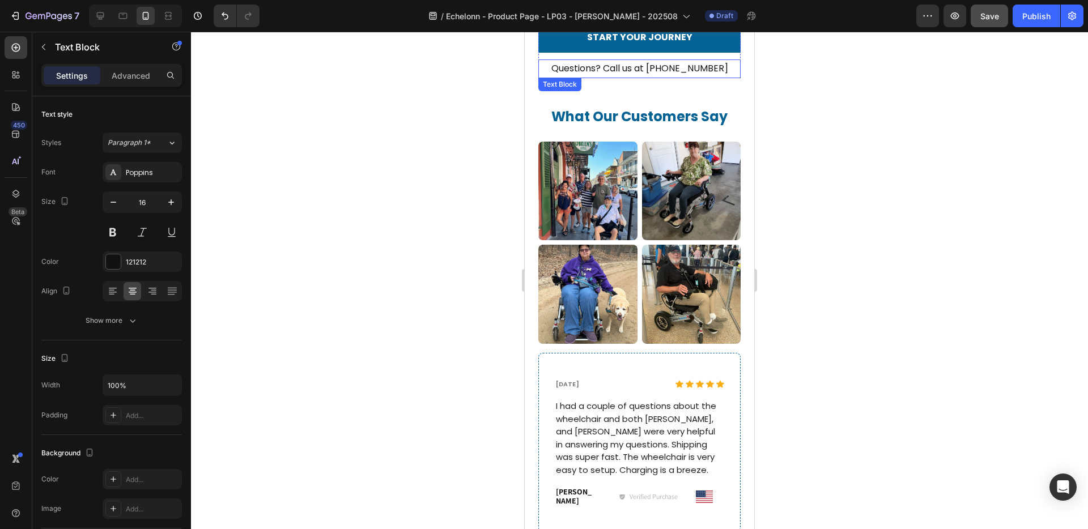
click at [631, 61] on p "Questions? Call us at [PHONE_NUMBER]" at bounding box center [639, 69] width 200 height 16
click at [617, 84] on icon at bounding box center [614, 88] width 9 height 9
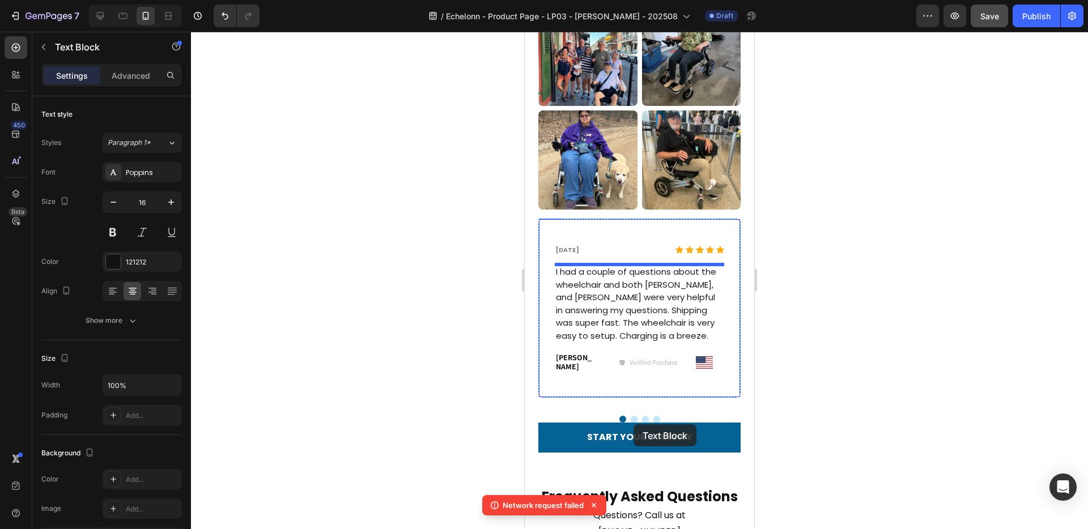
scroll to position [3217, 0]
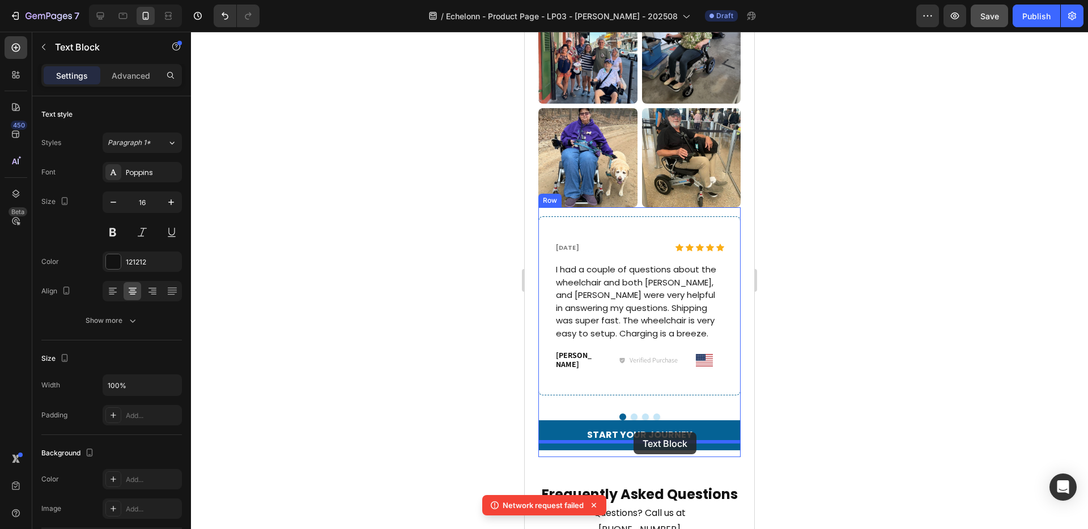
drag, startPoint x: 581, startPoint y: 95, endPoint x: 634, endPoint y: 434, distance: 342.9
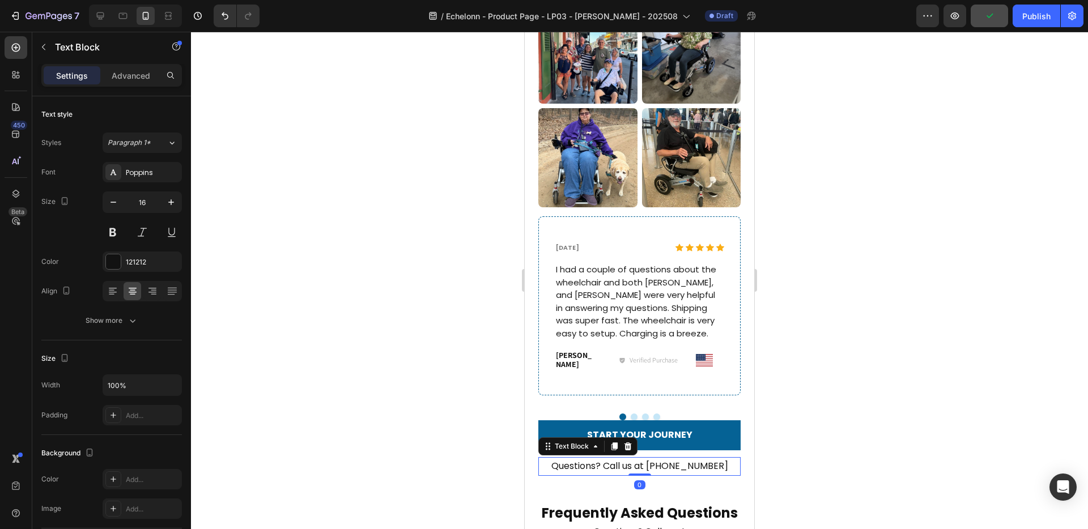
click at [649, 458] on p "Questions? Call us at [PHONE_NUMBER]" at bounding box center [639, 466] width 200 height 16
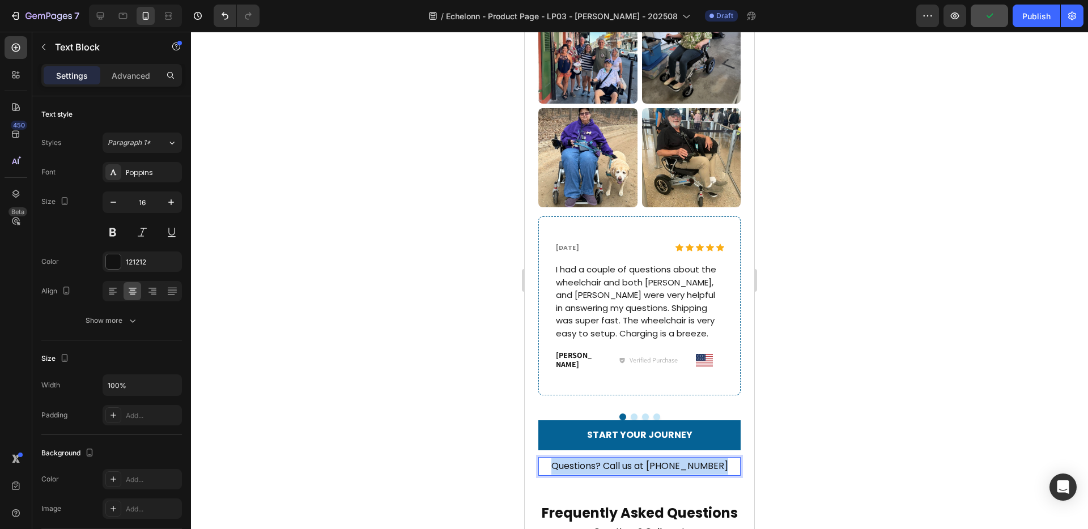
click at [649, 458] on p "Questions? Call us at [PHONE_NUMBER]" at bounding box center [639, 466] width 200 height 16
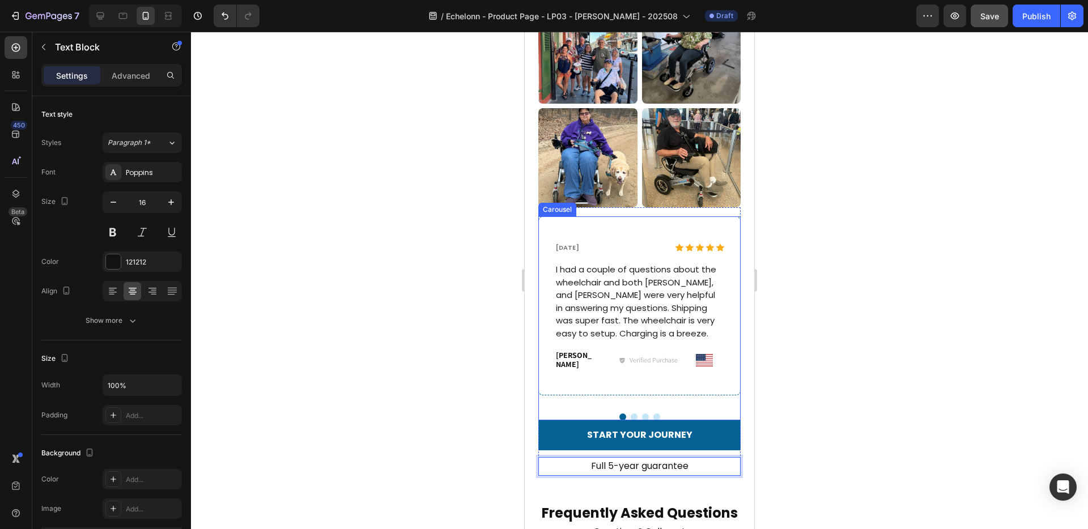
click at [677, 414] on div at bounding box center [639, 417] width 202 height 7
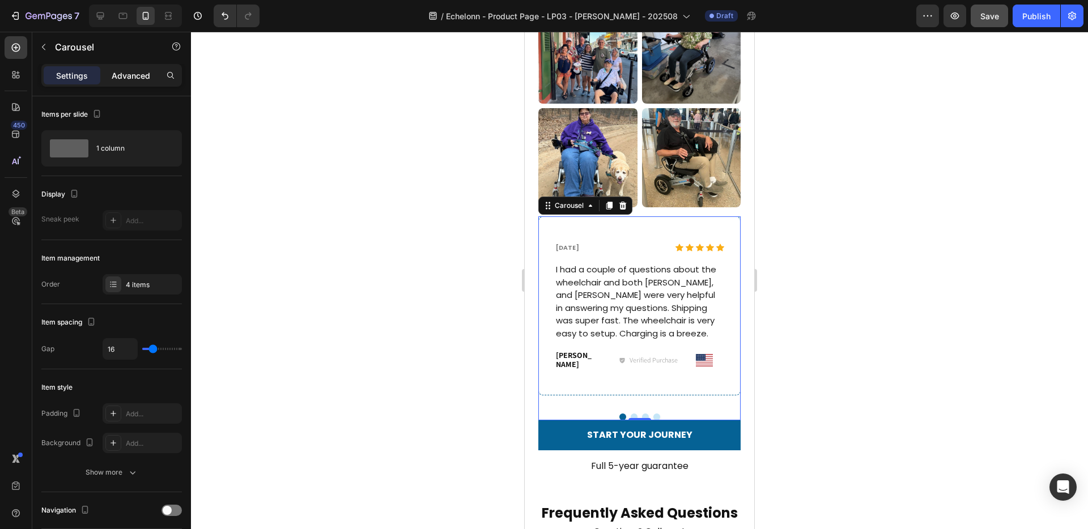
click at [133, 80] on p "Advanced" at bounding box center [131, 76] width 39 height 12
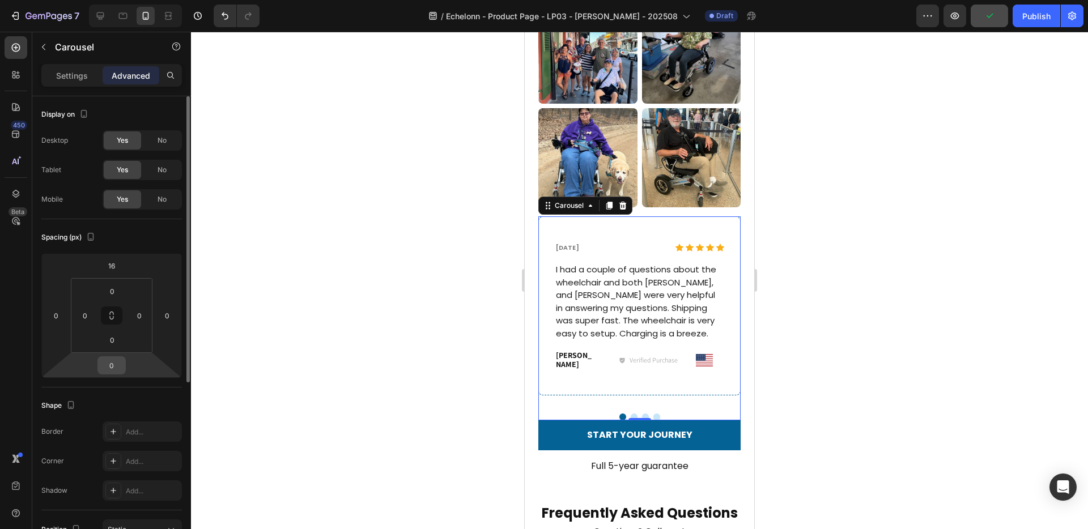
click at [113, 364] on input "0" at bounding box center [111, 365] width 23 height 17
type input "16"
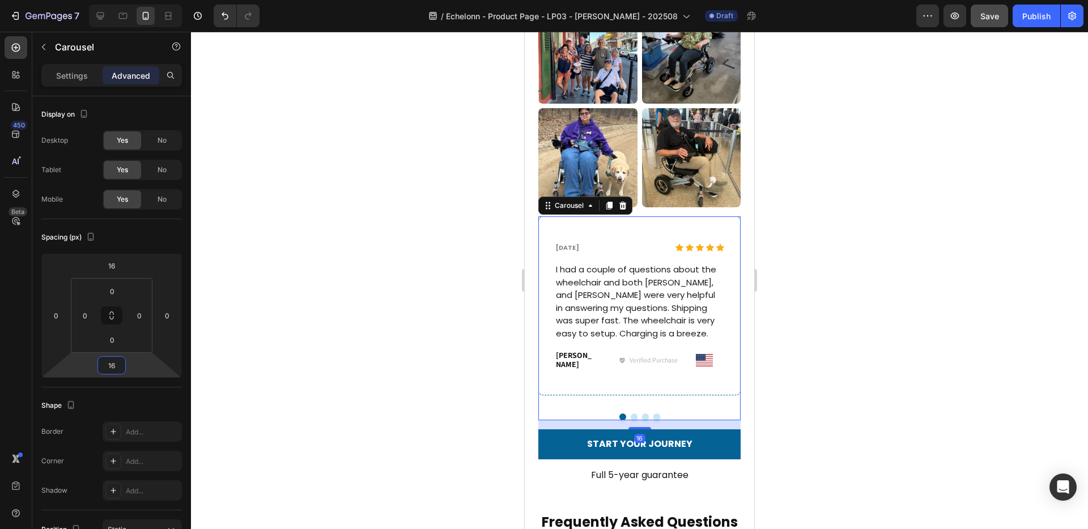
click at [424, 354] on div at bounding box center [639, 280] width 897 height 497
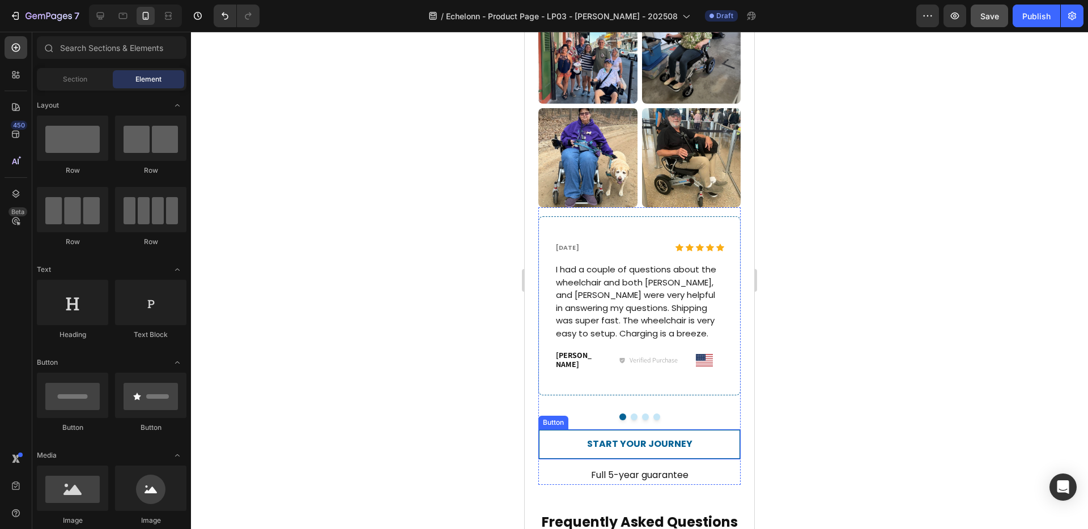
click at [629, 442] on link "START YOUR JOURNEY" at bounding box center [639, 444] width 202 height 30
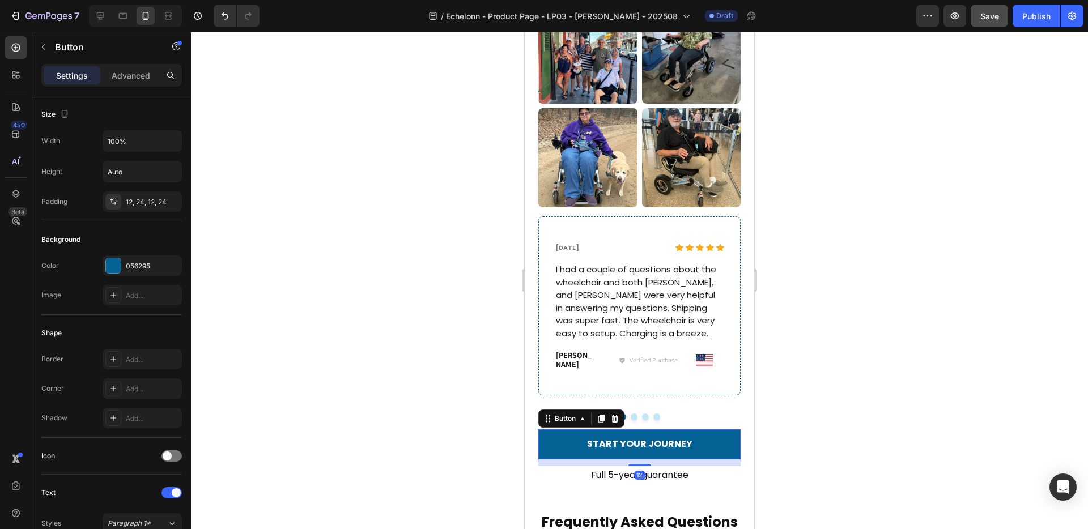
click at [643, 459] on div "12" at bounding box center [639, 462] width 202 height 7
click at [643, 461] on div at bounding box center [639, 462] width 23 height 3
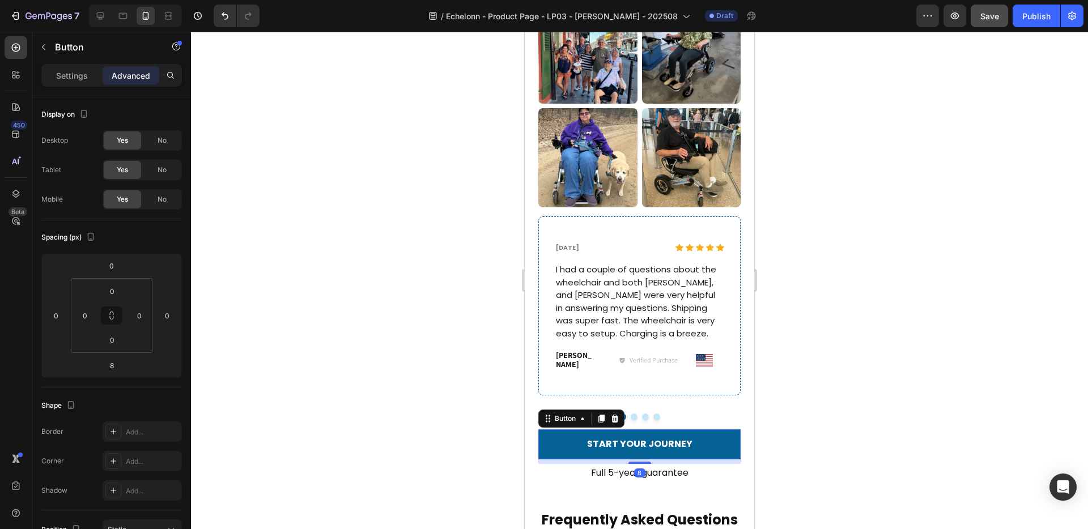
click at [768, 446] on div at bounding box center [639, 280] width 897 height 497
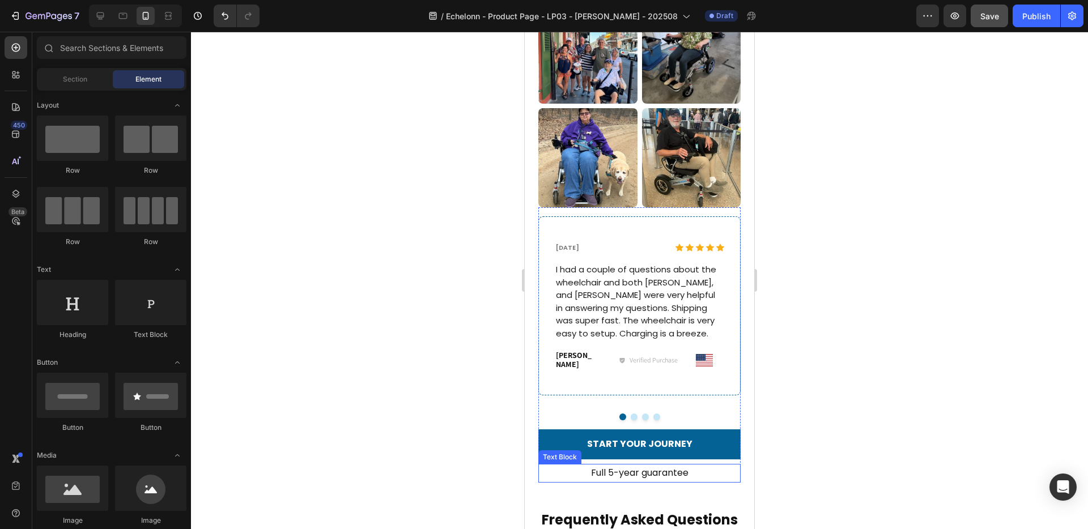
click at [685, 465] on p "Full 5-year guarantee" at bounding box center [639, 473] width 200 height 16
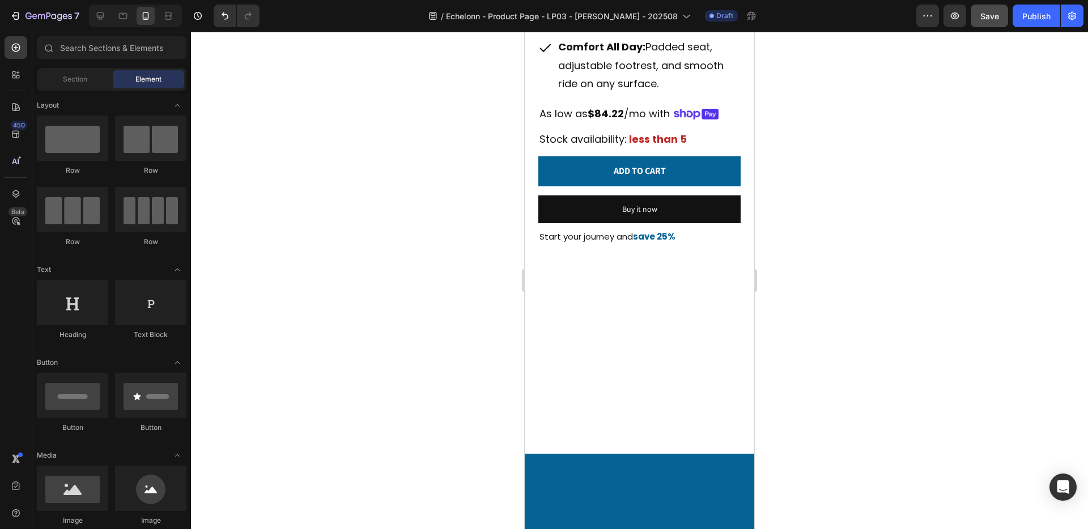
scroll to position [0, 0]
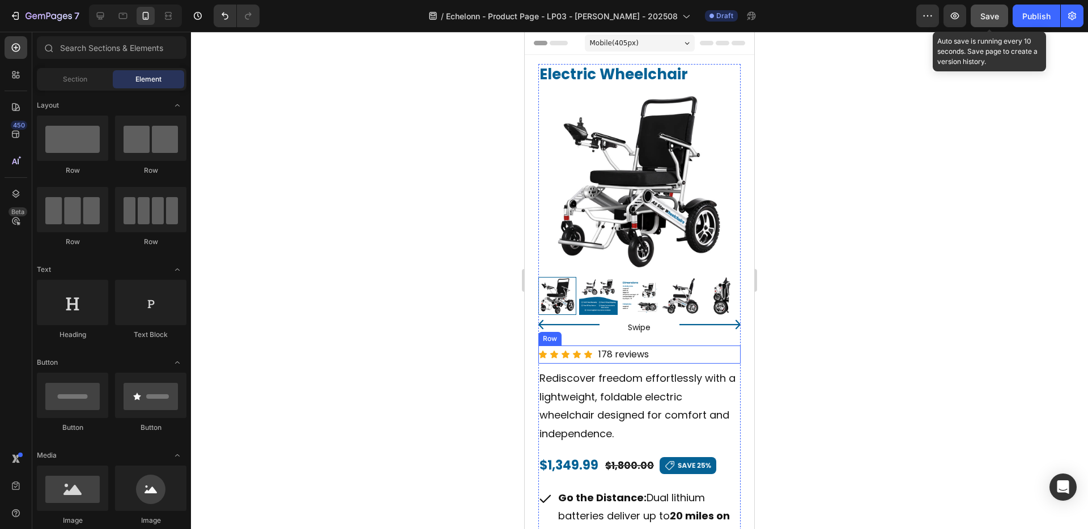
click at [991, 22] on button "Save" at bounding box center [988, 16] width 37 height 23
click at [985, 17] on span "Save" at bounding box center [989, 16] width 19 height 10
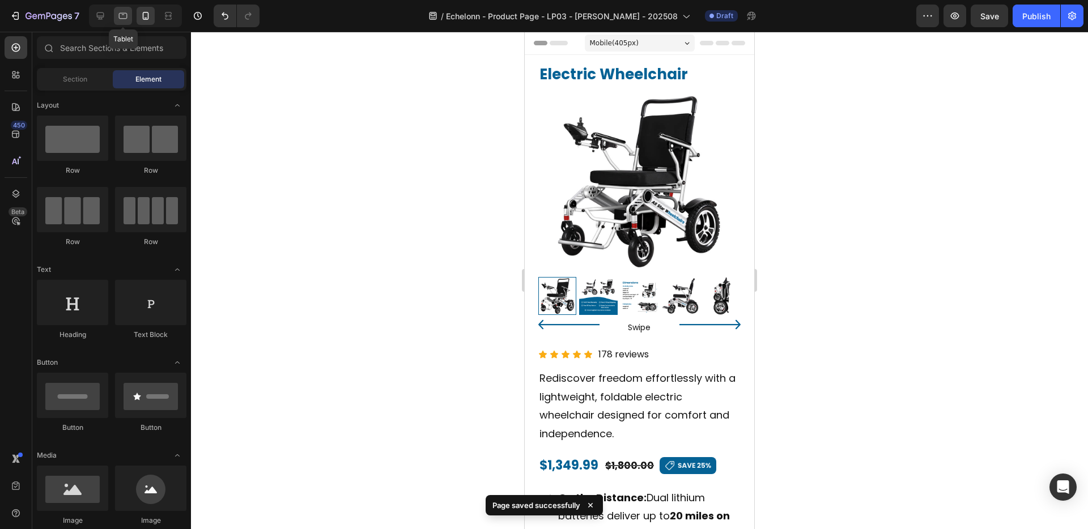
click at [125, 15] on icon at bounding box center [122, 15] width 11 height 11
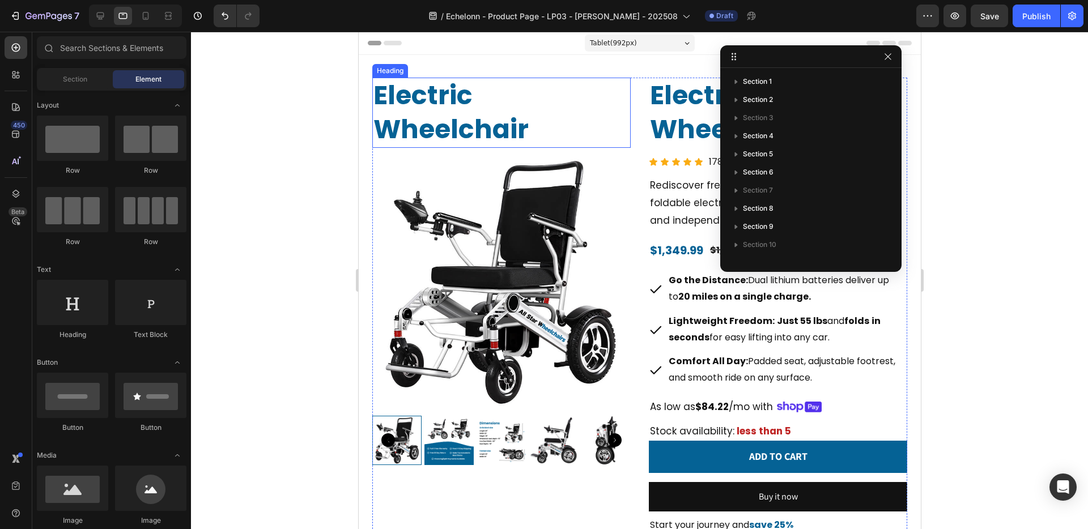
click at [465, 108] on h2 "Electric Wheelchair" at bounding box center [501, 113] width 258 height 70
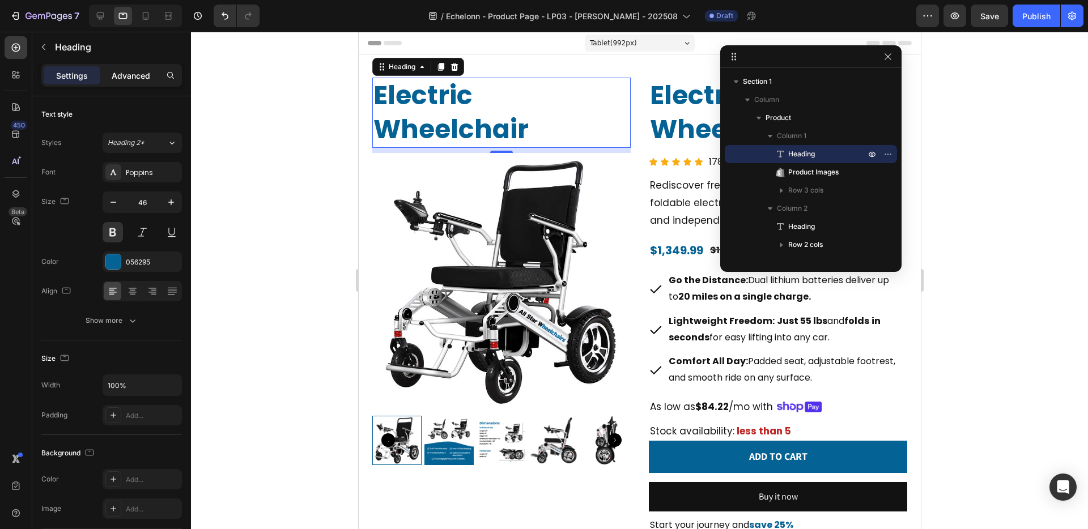
click at [147, 78] on p "Advanced" at bounding box center [131, 76] width 39 height 12
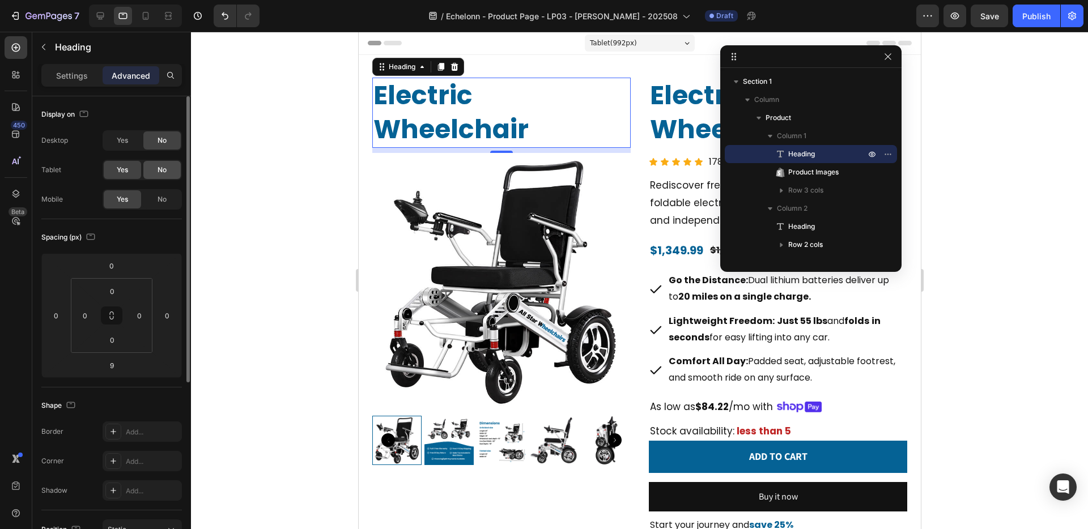
click at [161, 171] on span "No" at bounding box center [161, 170] width 9 height 10
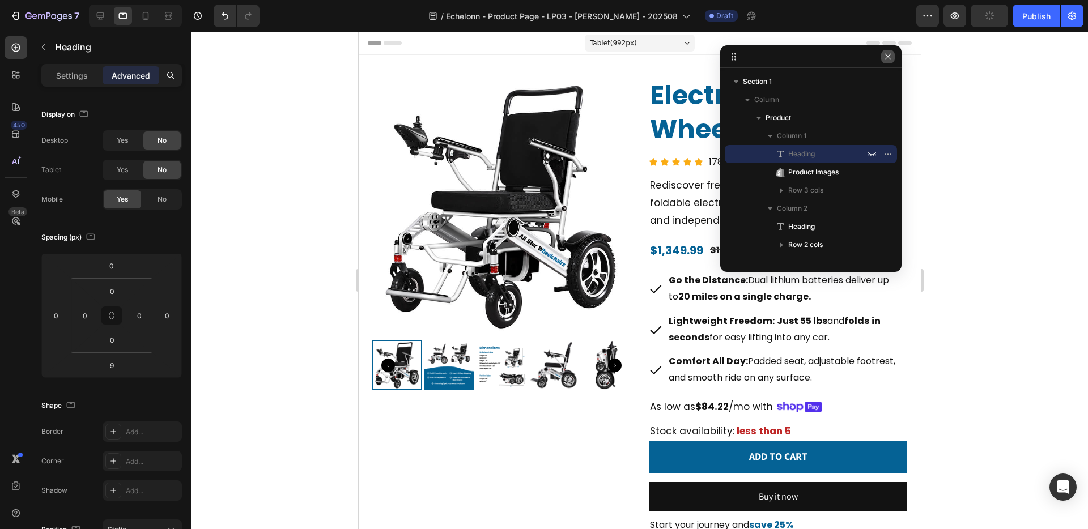
click at [890, 59] on icon "button" at bounding box center [887, 56] width 6 height 6
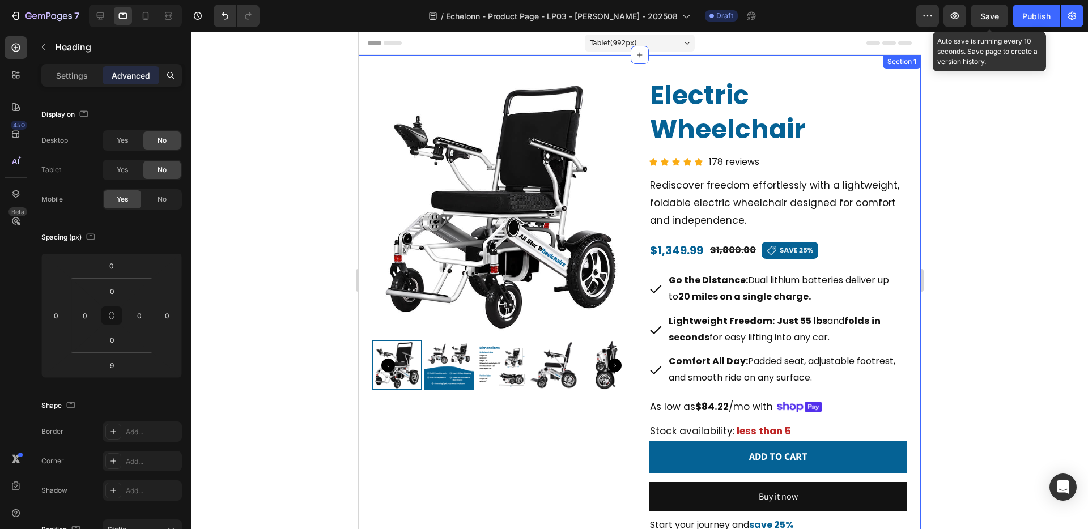
click at [993, 16] on span "Save" at bounding box center [989, 16] width 19 height 10
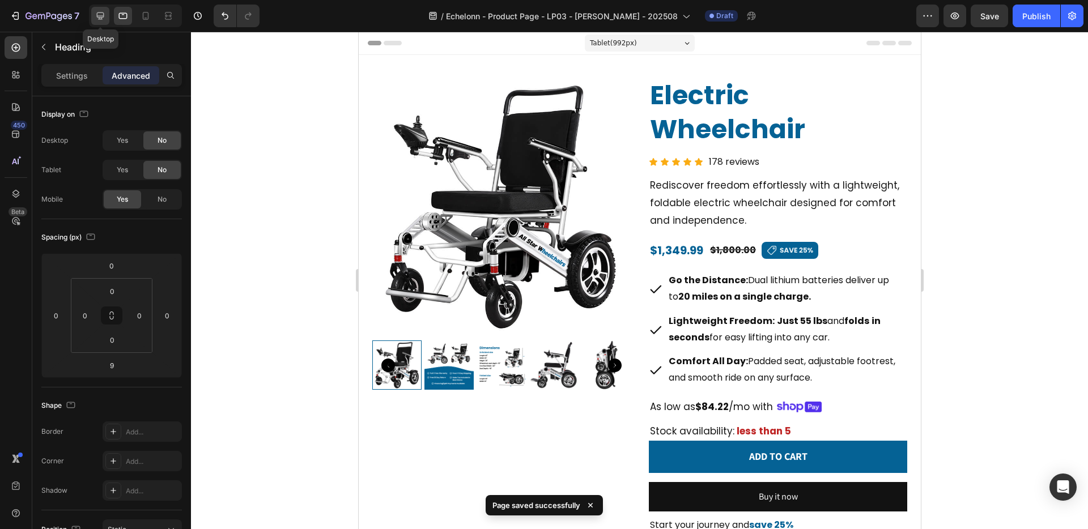
click at [99, 21] on icon at bounding box center [100, 15] width 11 height 11
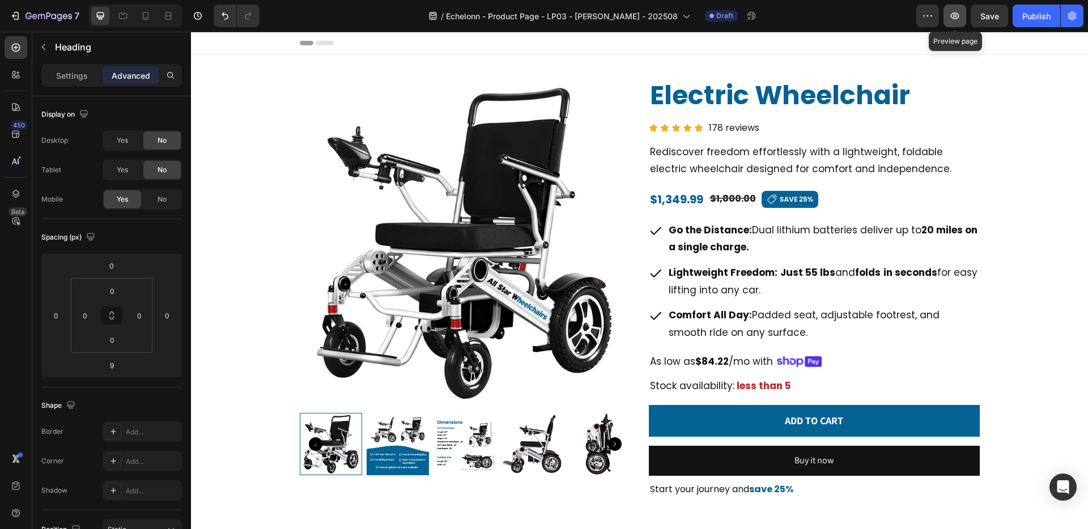
click at [955, 16] on icon "button" at bounding box center [954, 15] width 11 height 11
